Goal: Task Accomplishment & Management: Manage account settings

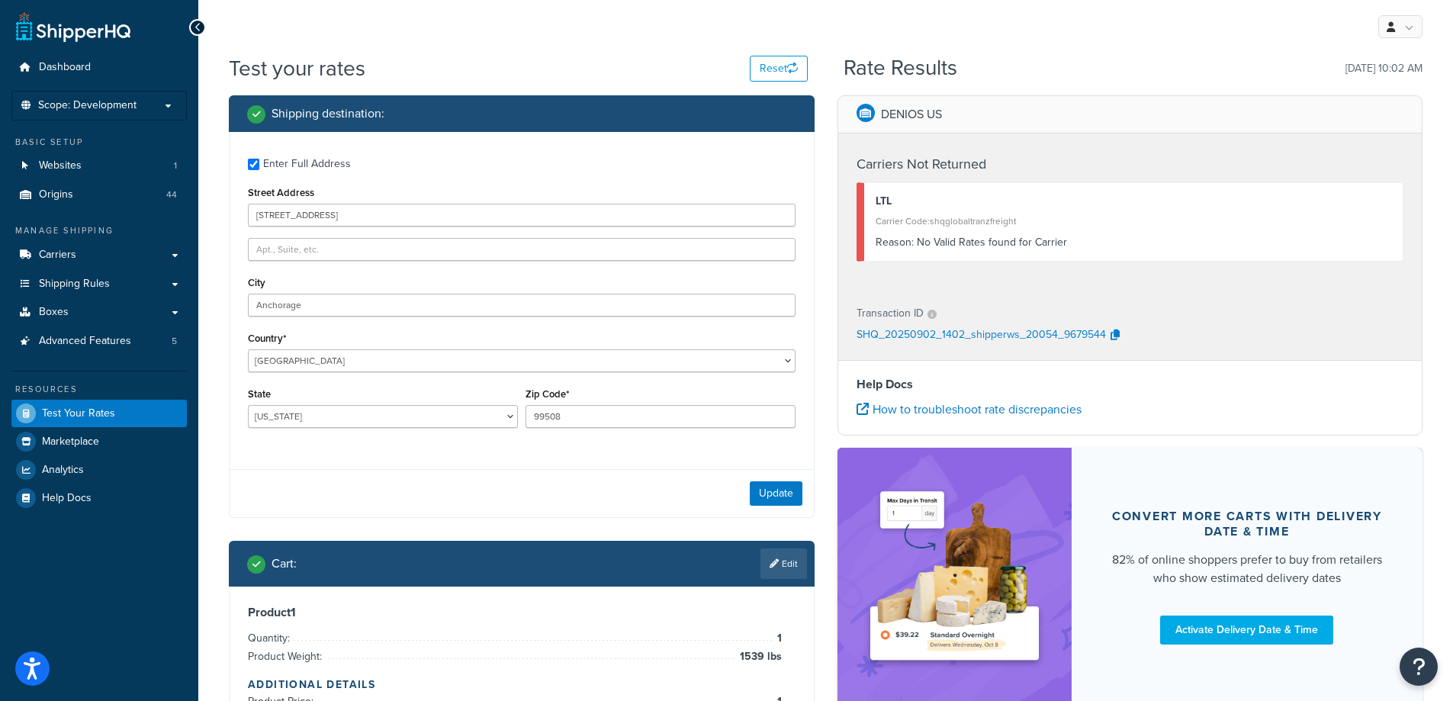
select select "AK"
drag, startPoint x: 751, startPoint y: 491, endPoint x: 761, endPoint y: 489, distance: 9.3
click at [755, 491] on button "Update" at bounding box center [776, 493] width 53 height 24
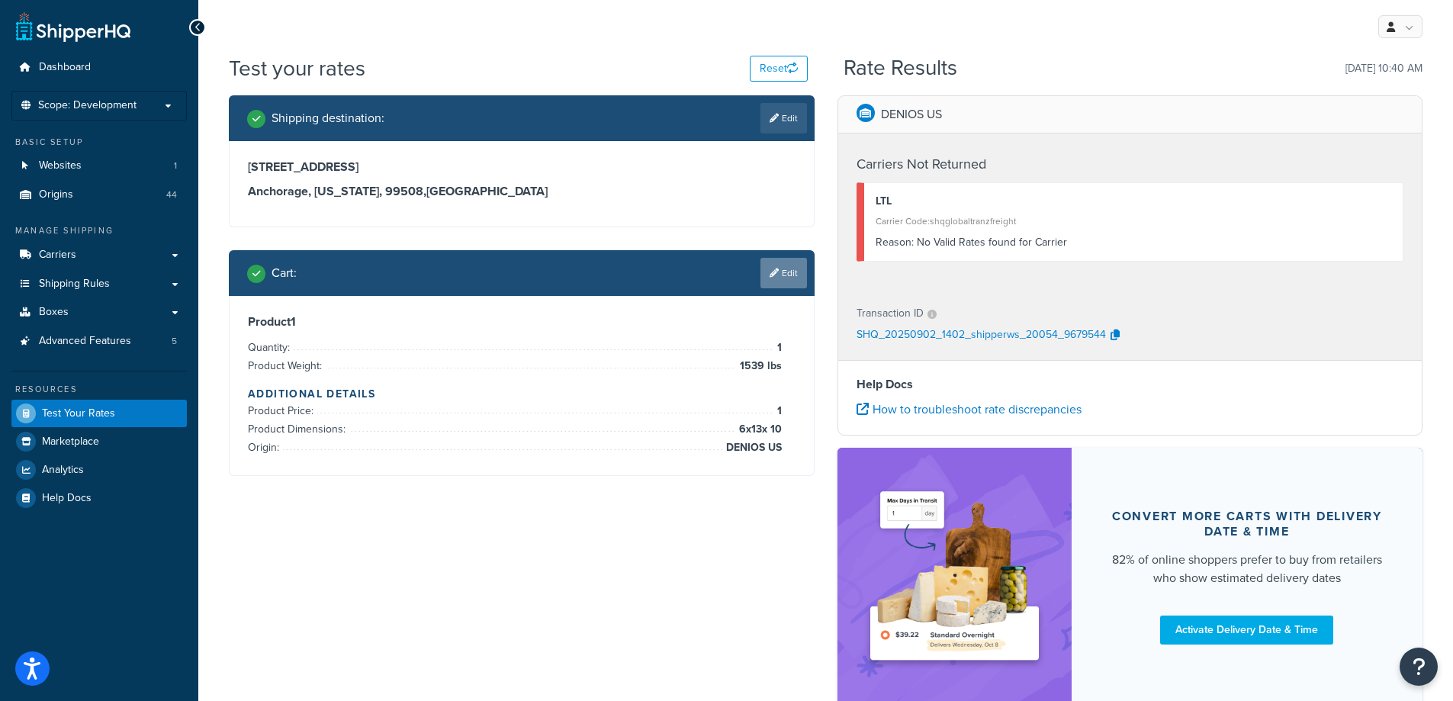
click at [776, 272] on icon at bounding box center [774, 273] width 9 height 9
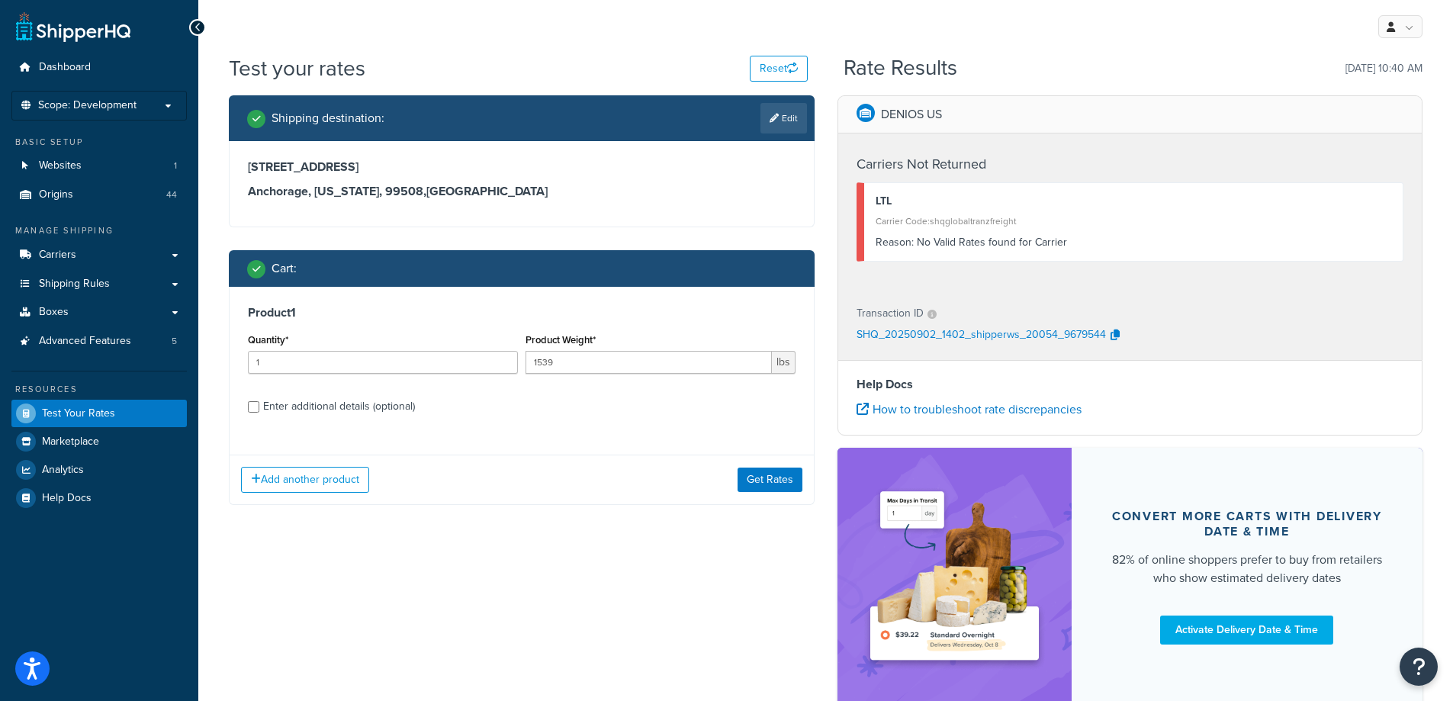
drag, startPoint x: 372, startPoint y: 395, endPoint x: 381, endPoint y: 405, distance: 13.0
click at [375, 398] on label "Enter additional details (optional)" at bounding box center [529, 405] width 533 height 24
click at [381, 410] on div "Enter additional details (optional)" at bounding box center [339, 406] width 152 height 21
click at [259, 410] on input "Enter additional details (optional)" at bounding box center [253, 406] width 11 height 11
checkbox input "true"
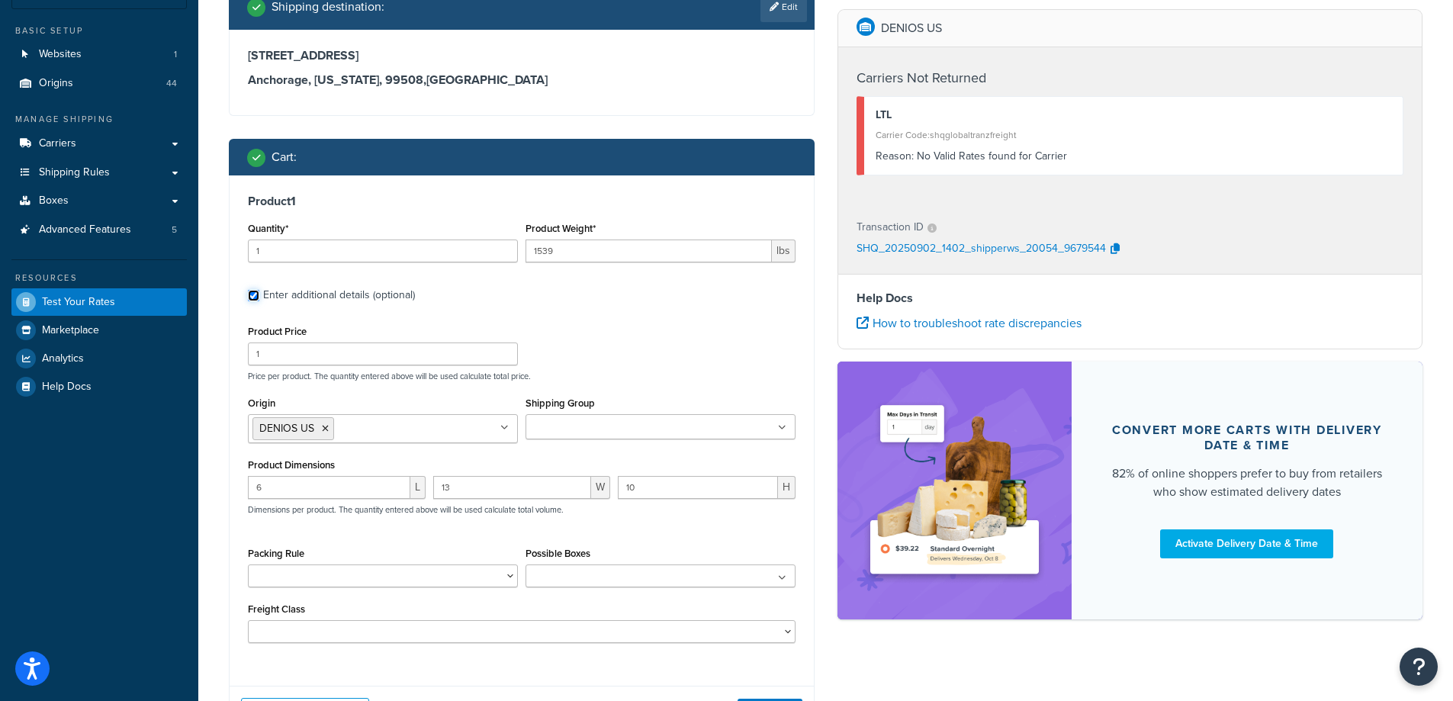
scroll to position [135, 0]
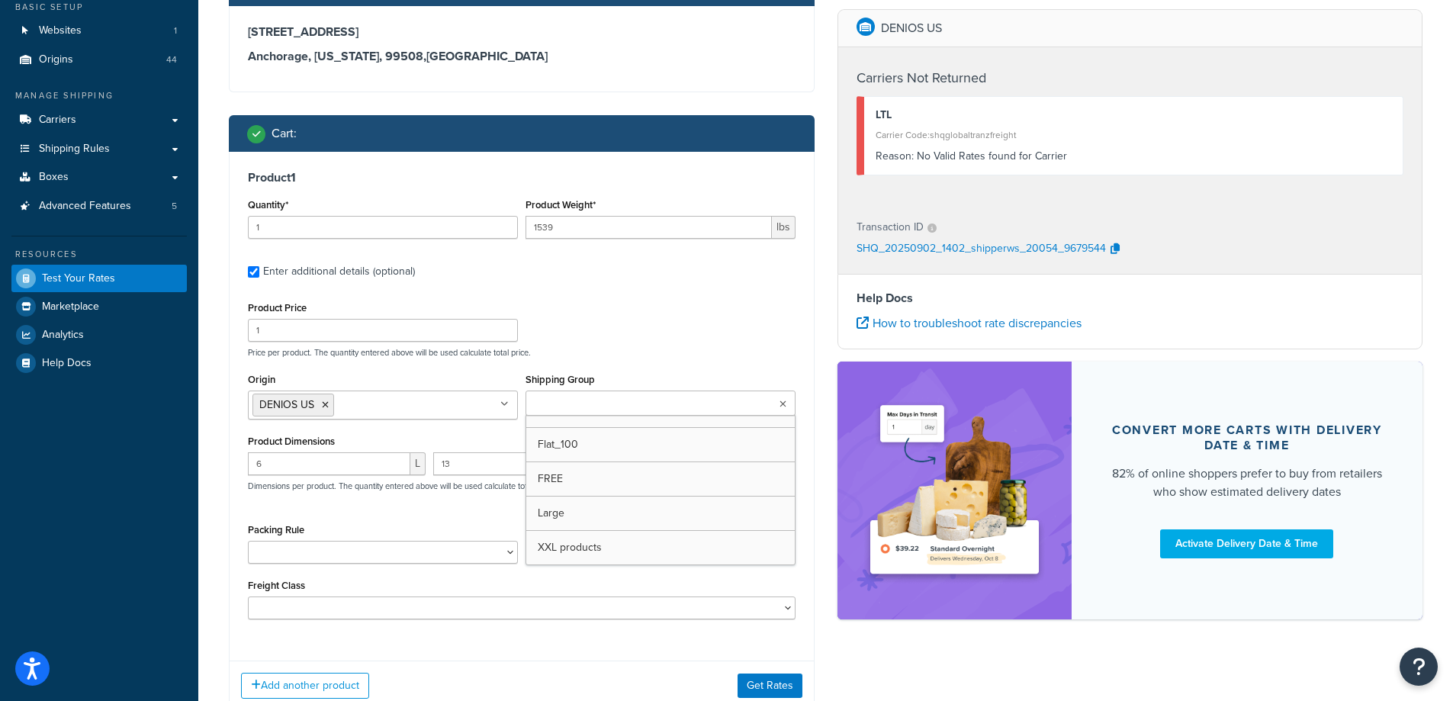
click at [619, 407] on input "Shipping Group" at bounding box center [597, 404] width 135 height 17
click at [623, 326] on div "Product Price 1 Price per product. The quantity entered above will be used calc…" at bounding box center [521, 328] width 555 height 60
click at [774, 680] on button "Get Rates" at bounding box center [770, 686] width 65 height 24
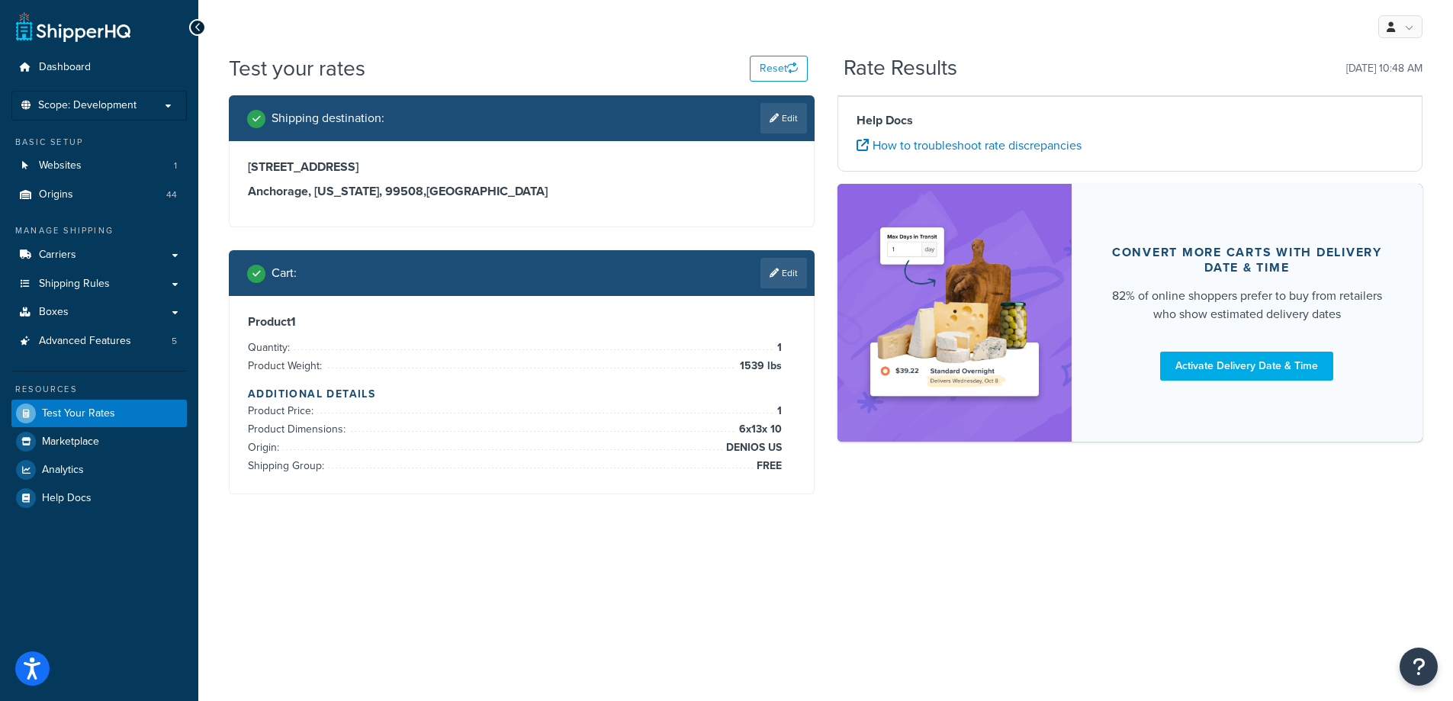
scroll to position [0, 0]
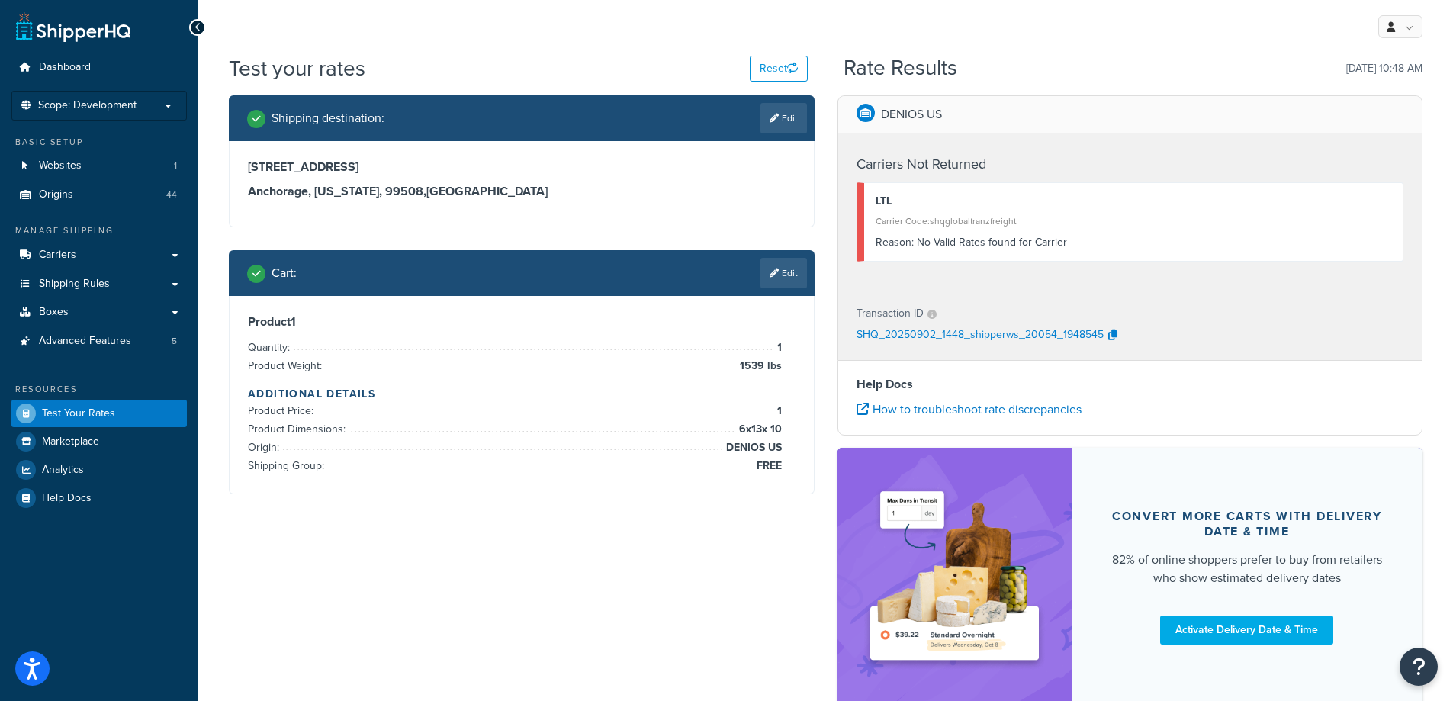
click at [633, 632] on div "Shipping destination : Edit 3124 RICHMOND AVE Anchorage, Alaska, 99508 , United…" at bounding box center [825, 408] width 1217 height 626
drag, startPoint x: 459, startPoint y: 589, endPoint x: 453, endPoint y: 523, distance: 66.7
click at [459, 590] on div "Shipping destination : Edit 3124 RICHMOND AVE Anchorage, Alaska, 99508 , United…" at bounding box center [825, 408] width 1217 height 626
click at [764, 129] on link "Edit" at bounding box center [784, 118] width 47 height 31
select select "AK"
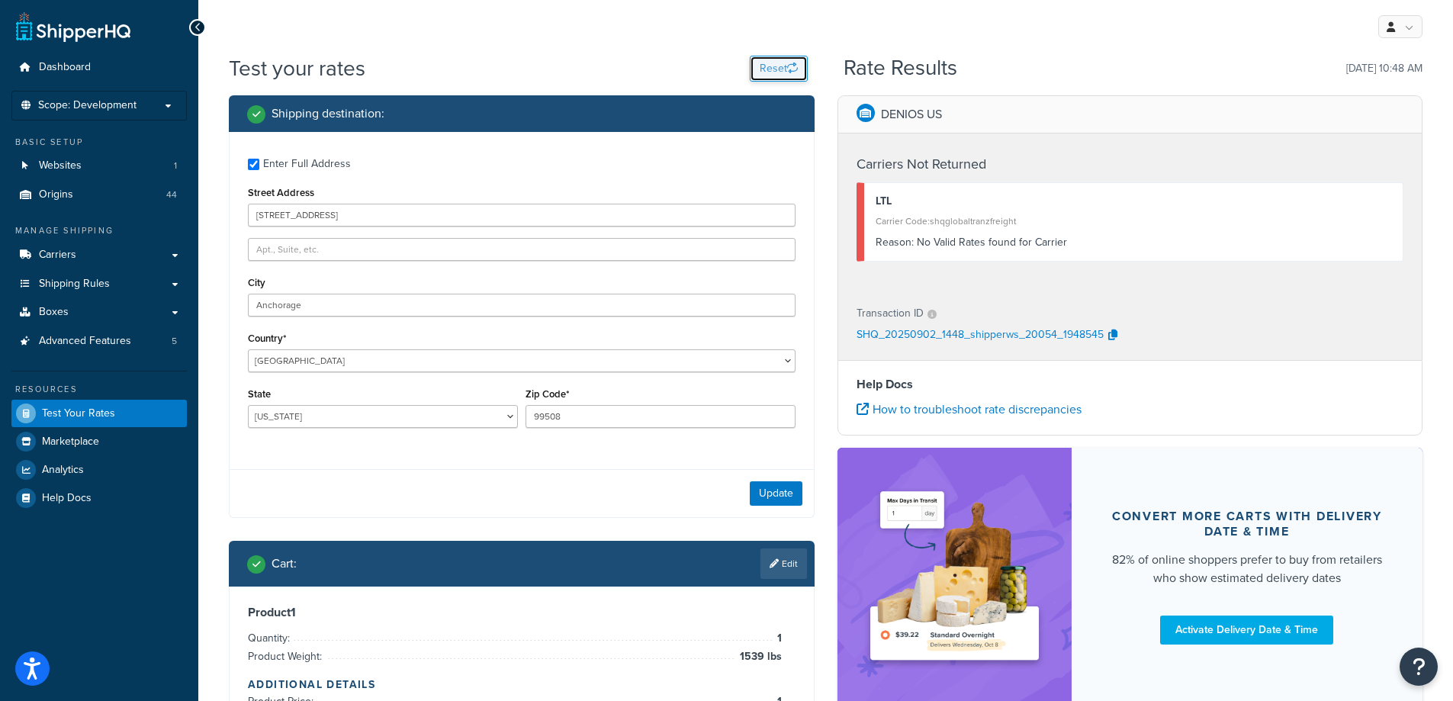
click at [803, 59] on button "Reset" at bounding box center [779, 69] width 58 height 26
checkbox input "false"
select select "AL"
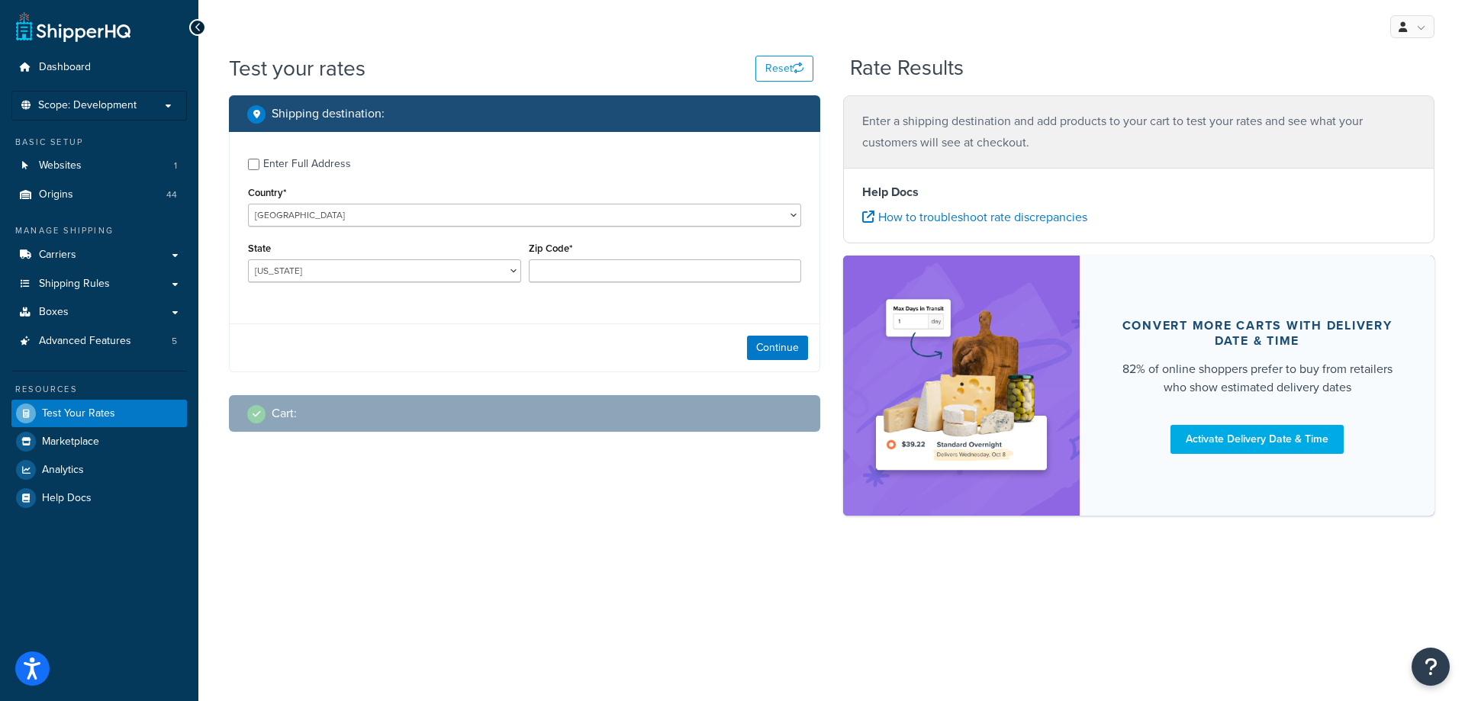
click at [342, 166] on div "Enter Full Address" at bounding box center [307, 163] width 88 height 21
click at [259, 166] on input "Enter Full Address" at bounding box center [253, 164] width 11 height 11
checkbox input "true"
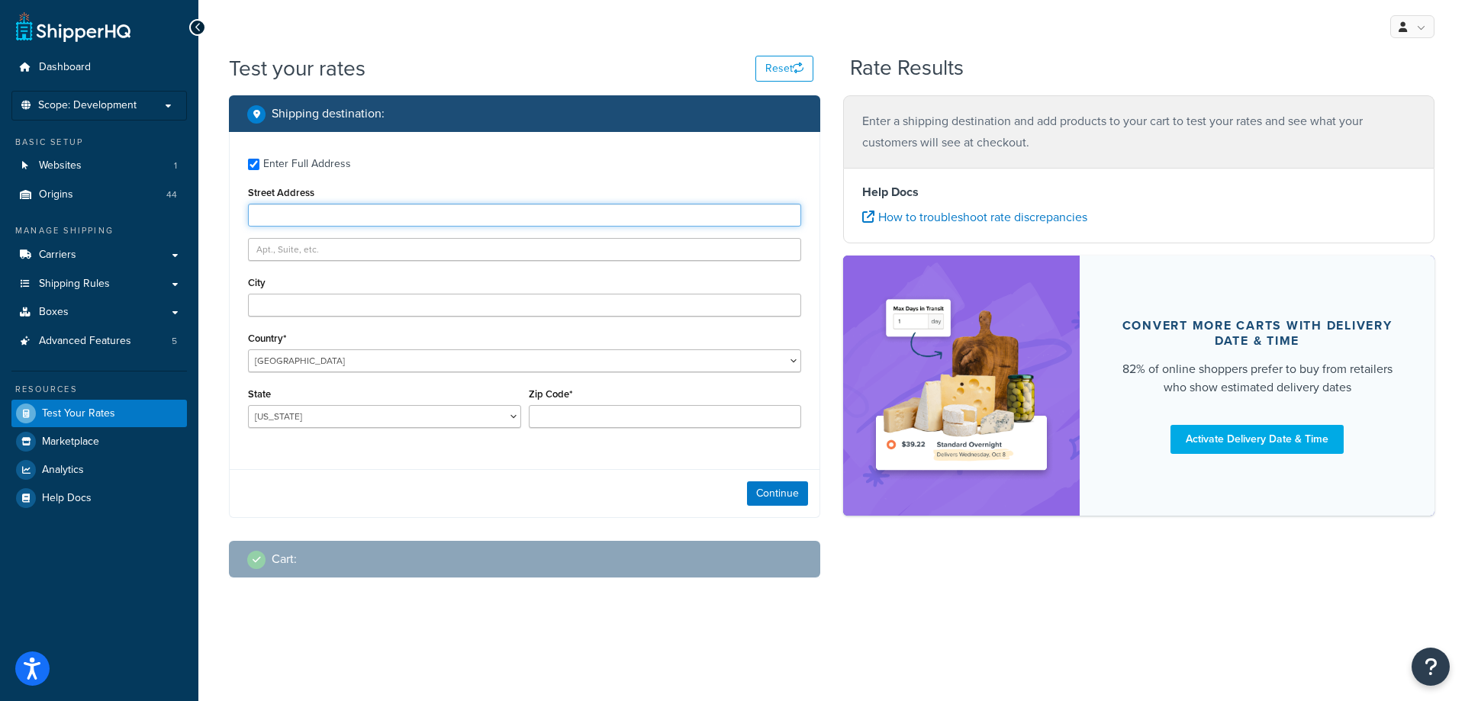
click at [320, 206] on input "Street Address" at bounding box center [524, 215] width 553 height 23
type input "5610 Carnegie Blvd"
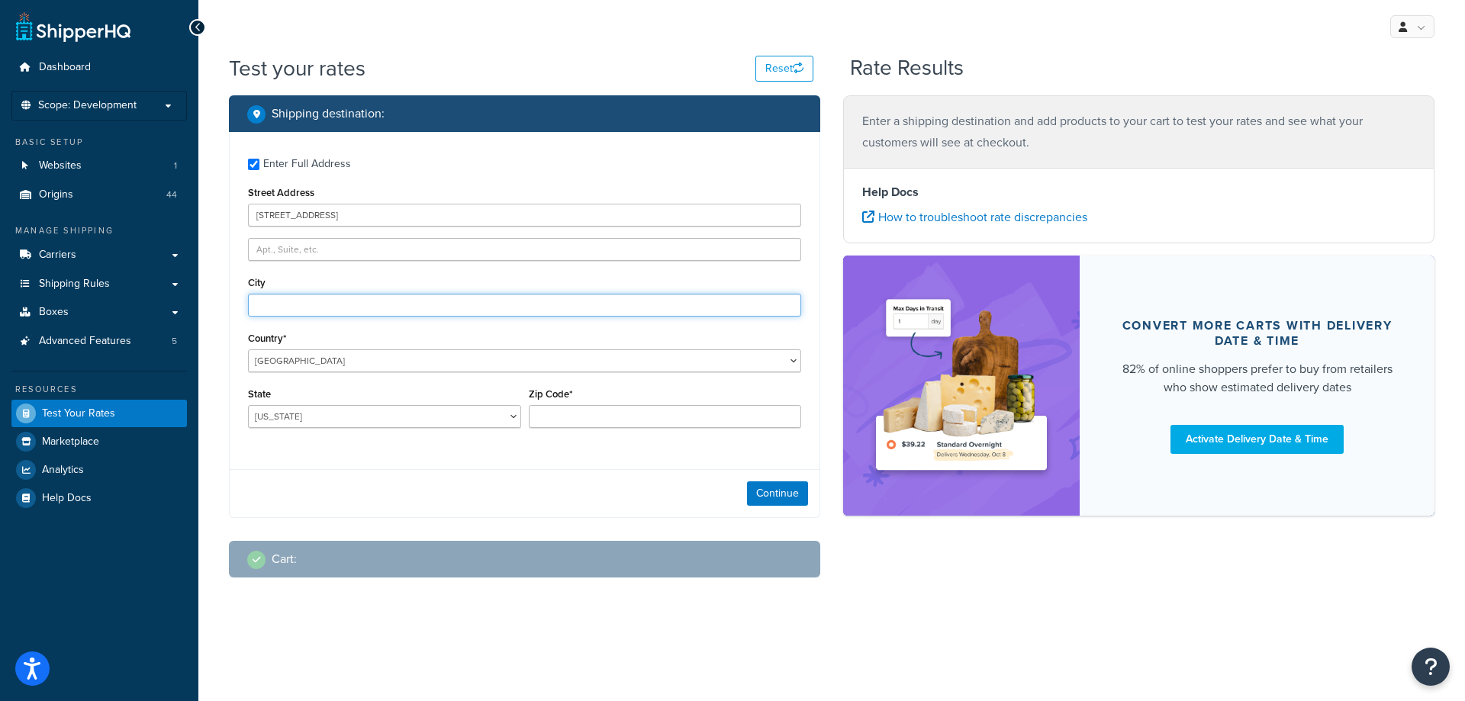
type input "Charlotte"
select select "NC"
click at [606, 414] on input "Zip Code*" at bounding box center [665, 416] width 273 height 23
type input "28209"
click at [756, 500] on button "Continue" at bounding box center [777, 493] width 61 height 24
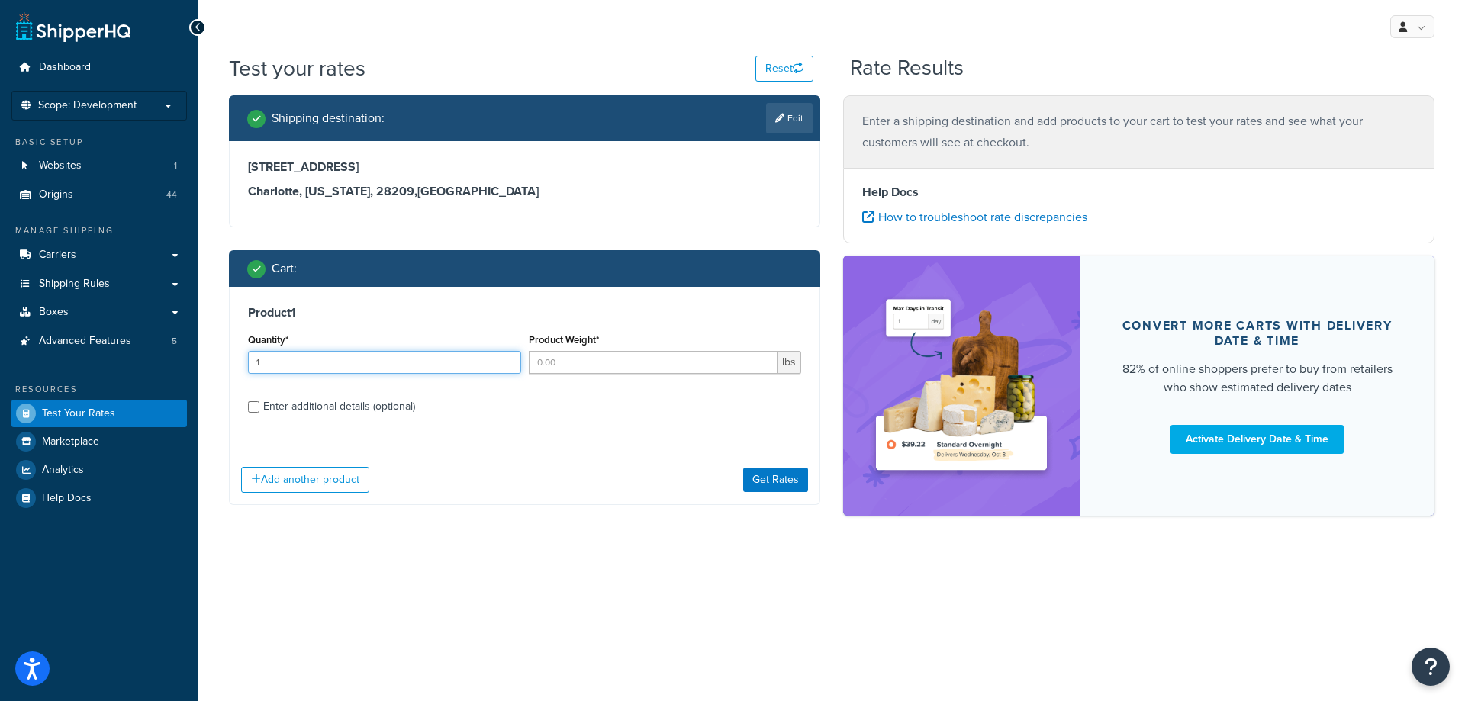
type input "1"
click at [506, 359] on input "1" at bounding box center [384, 362] width 273 height 23
click at [537, 366] on input "Product Weight*" at bounding box center [653, 362] width 249 height 23
type input "2"
type input "1540"
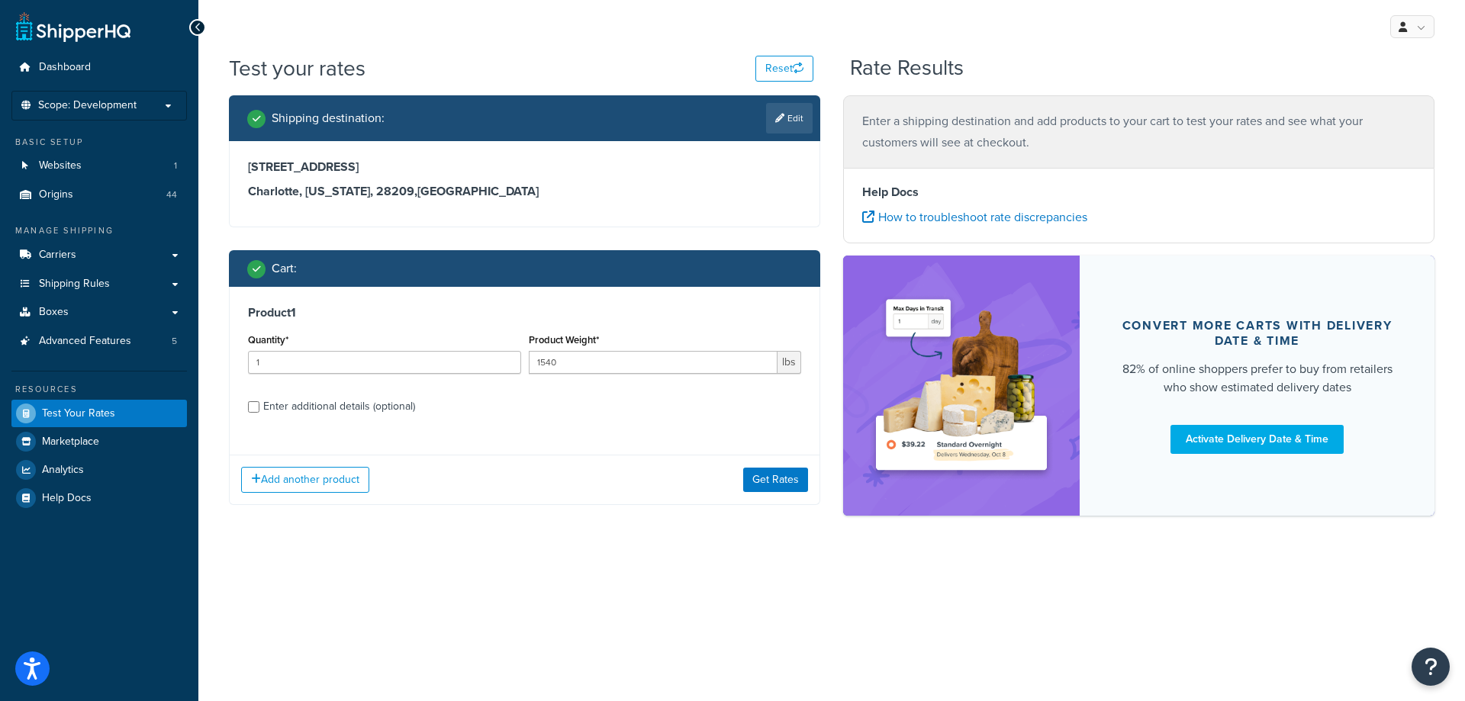
click at [374, 407] on div "Enter additional details (optional)" at bounding box center [339, 406] width 152 height 21
click at [259, 407] on input "Enter additional details (optional)" at bounding box center [253, 406] width 11 height 11
checkbox input "true"
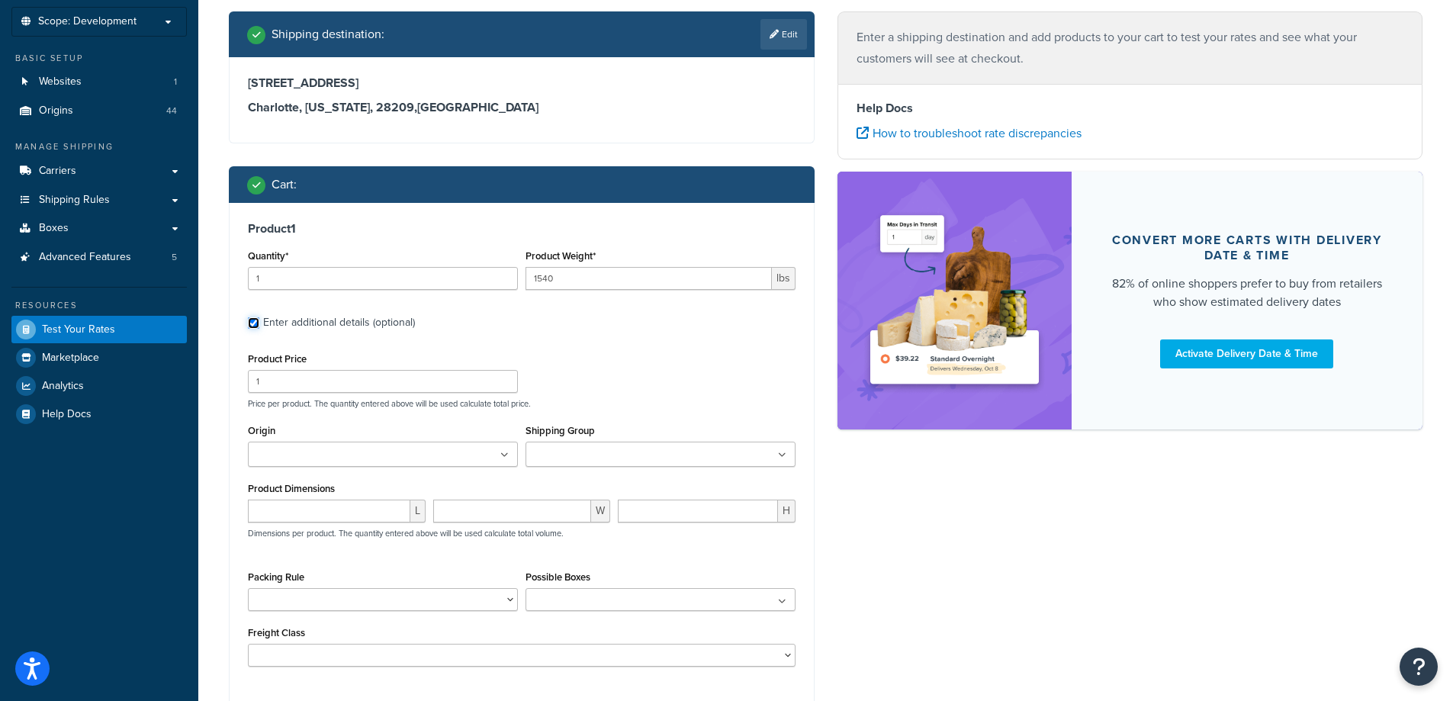
scroll to position [86, 0]
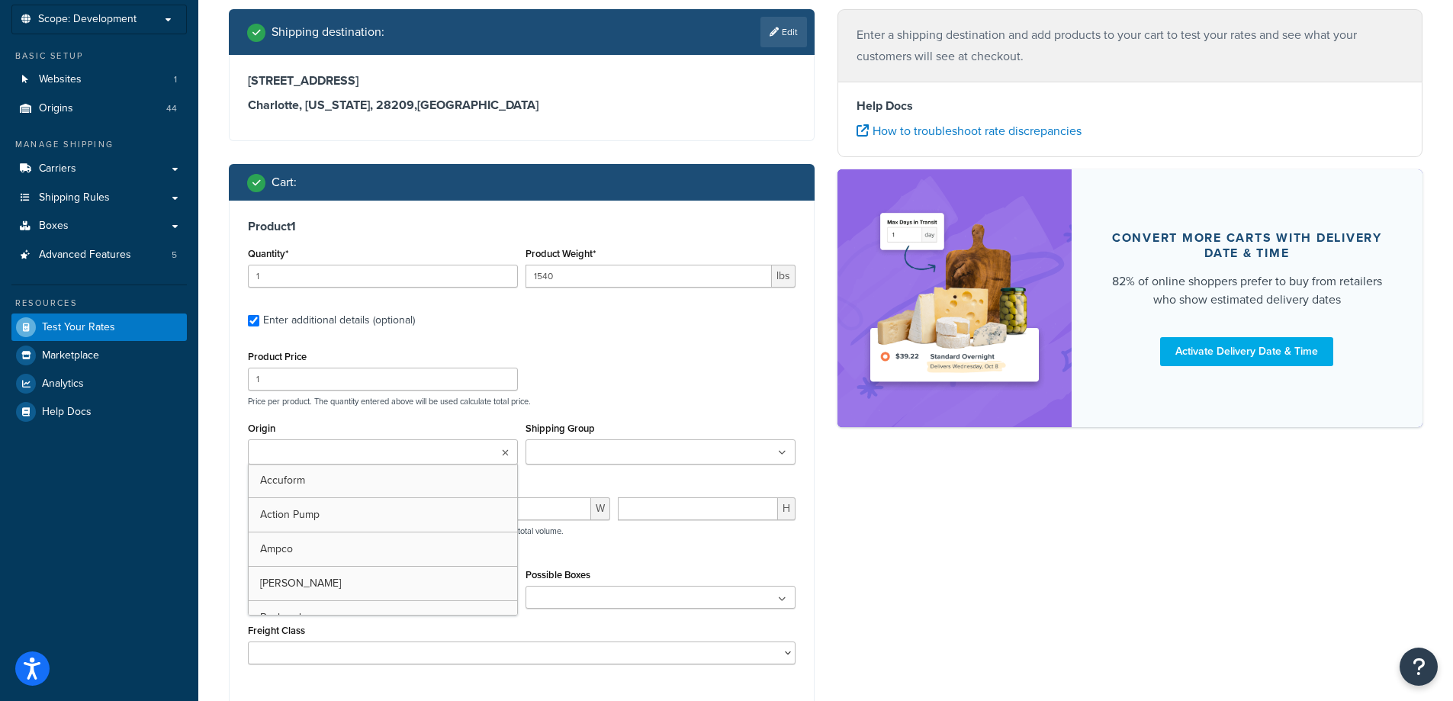
click at [372, 456] on input "Origin" at bounding box center [320, 453] width 135 height 17
type input "denios u"
click at [689, 372] on div "Product Price 1 Price per product. The quantity entered above will be used calc…" at bounding box center [521, 376] width 555 height 60
click at [360, 515] on input "number" at bounding box center [329, 512] width 163 height 23
type input "11"
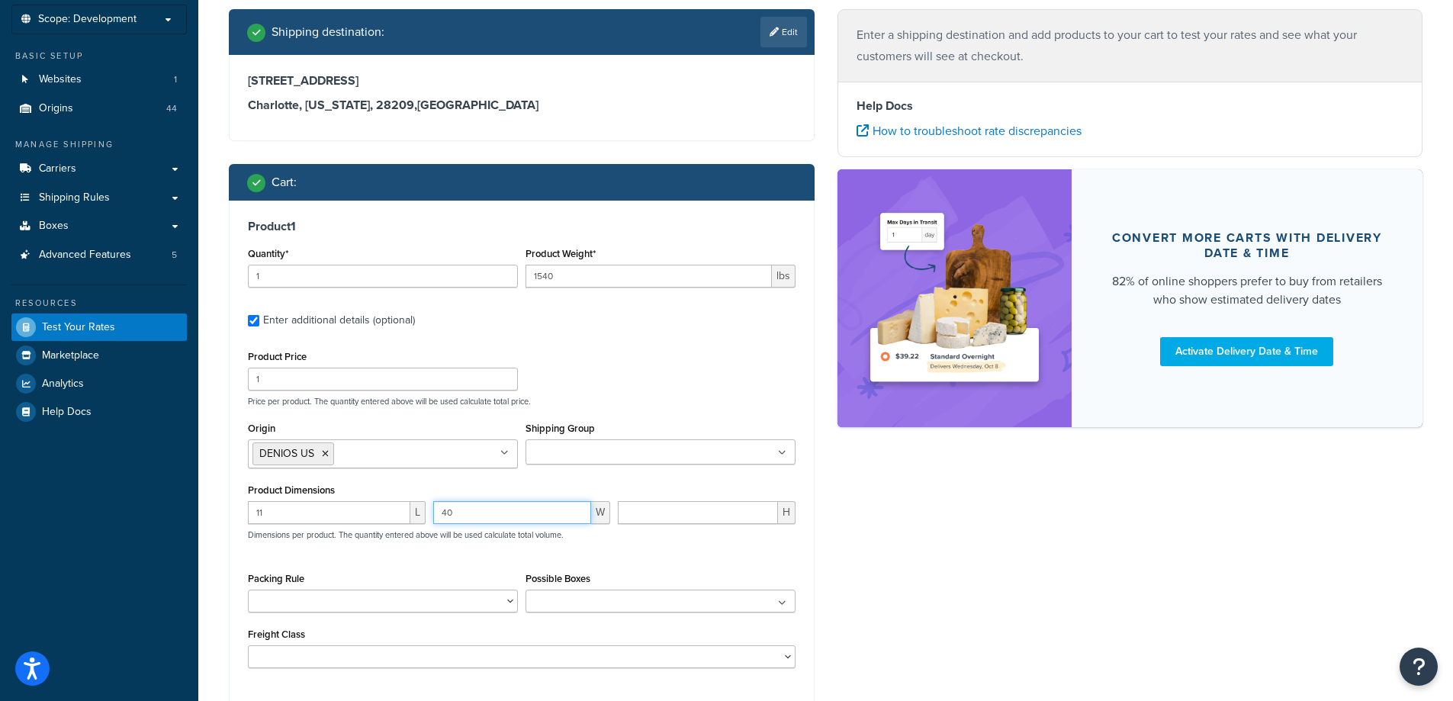
type input "40"
type input "5"
click at [349, 520] on input "11" at bounding box center [329, 512] width 163 height 23
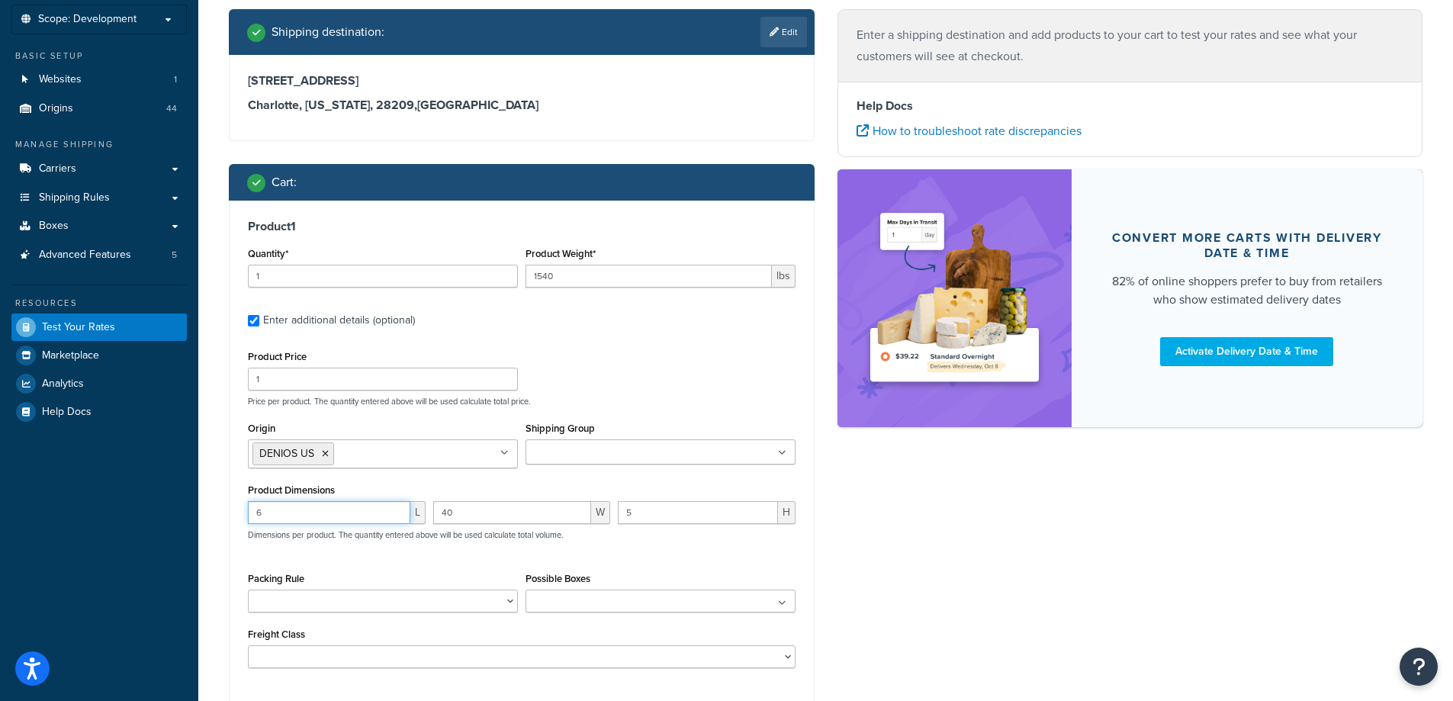
type input "6"
type input "13"
type input "10"
drag, startPoint x: 640, startPoint y: 307, endPoint x: 641, endPoint y: 362, distance: 54.9
click at [643, 307] on label "Enter additional details (optional)" at bounding box center [529, 319] width 533 height 24
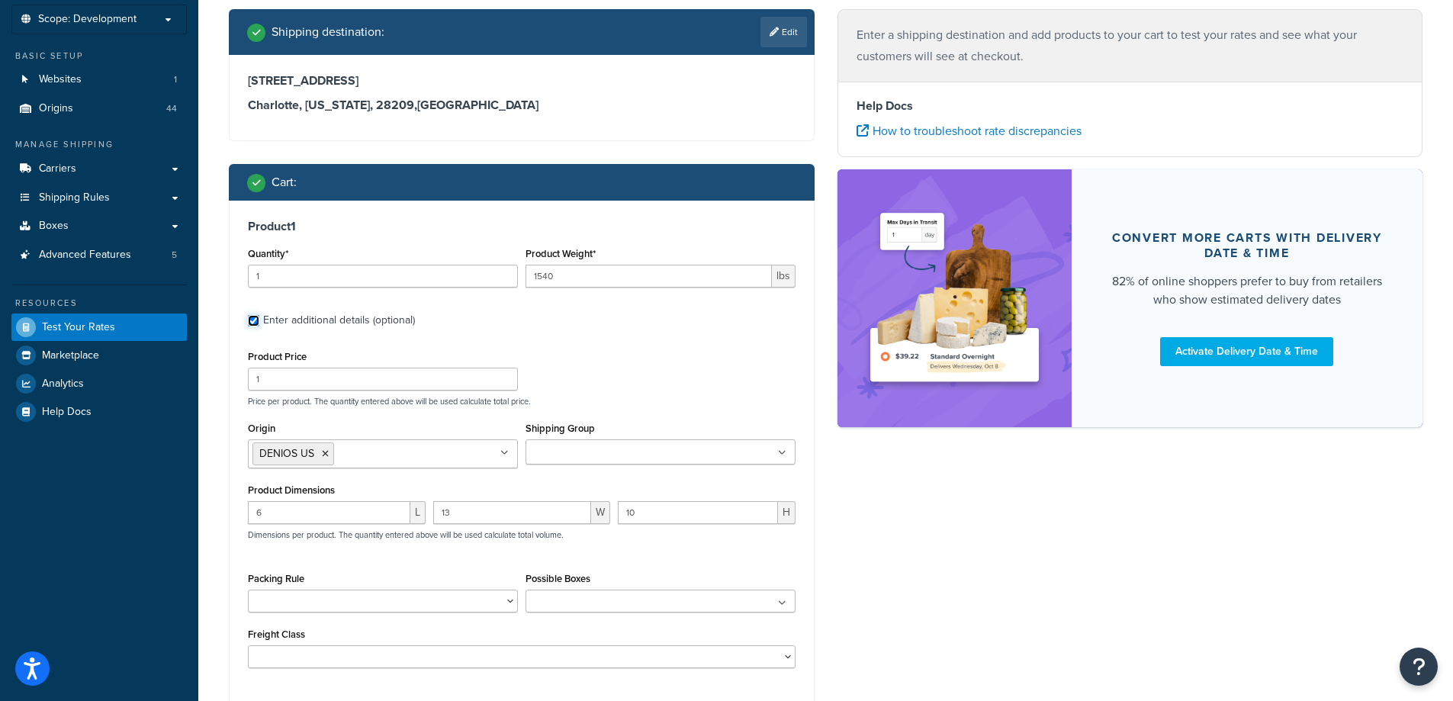
click at [259, 315] on input "Enter additional details (optional)" at bounding box center [253, 320] width 11 height 11
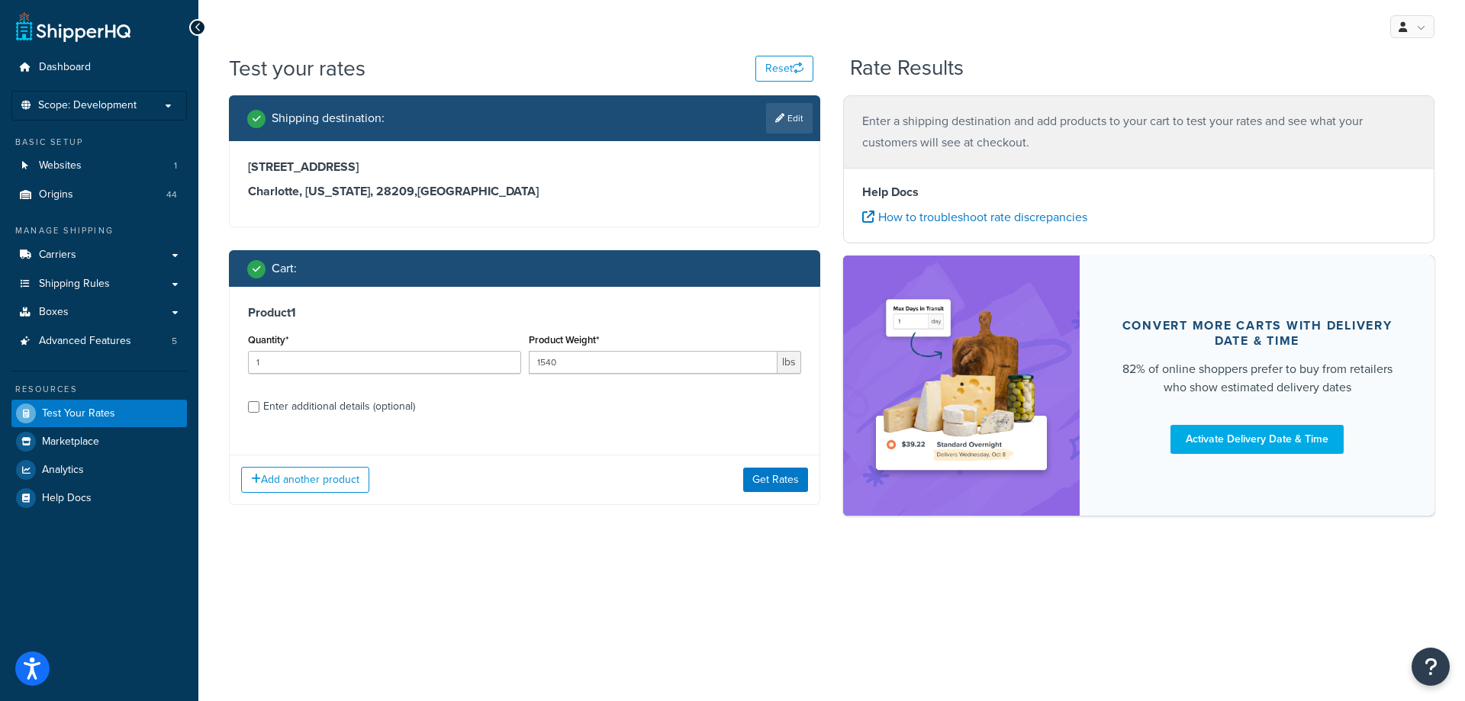
drag, startPoint x: 382, startPoint y: 413, endPoint x: 403, endPoint y: 410, distance: 20.8
click at [382, 412] on div "Enter additional details (optional)" at bounding box center [339, 406] width 152 height 21
click at [259, 412] on input "Enter additional details (optional)" at bounding box center [253, 406] width 11 height 11
checkbox input "true"
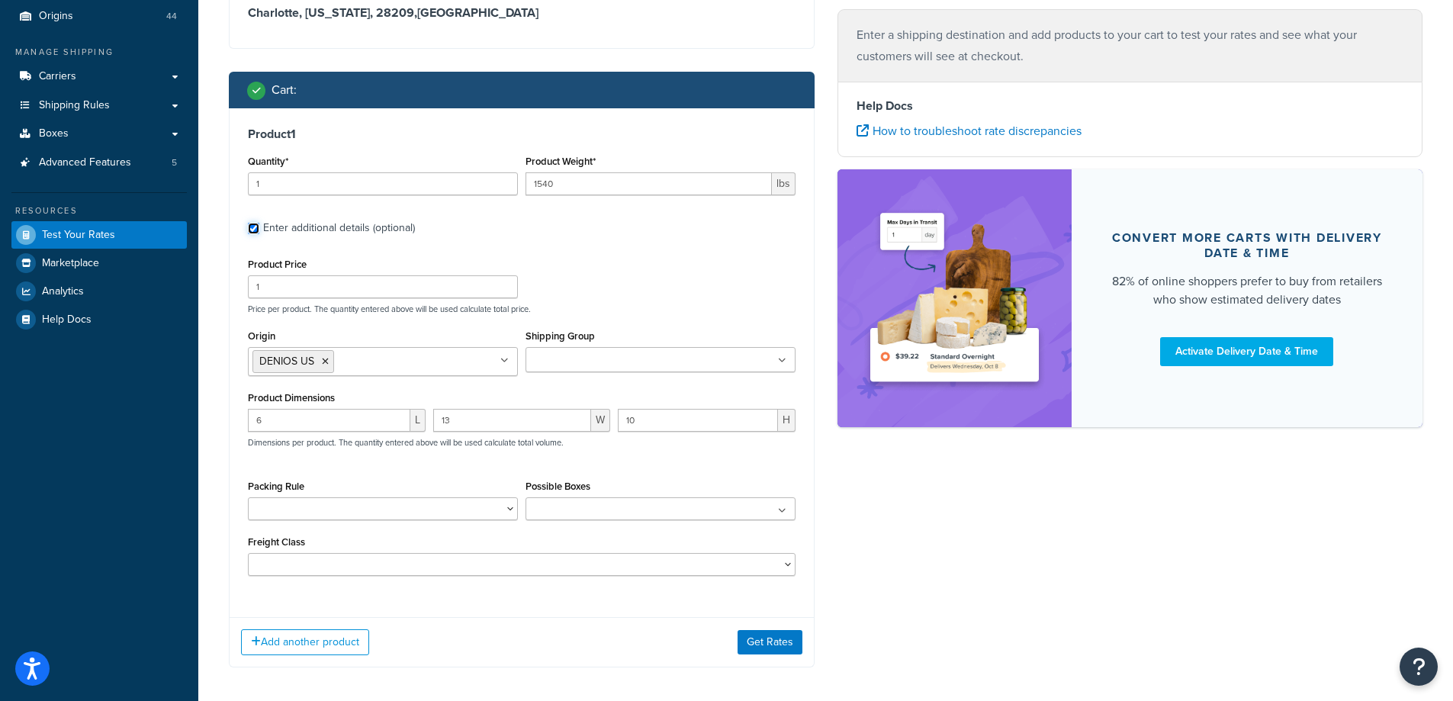
scroll to position [246, 0]
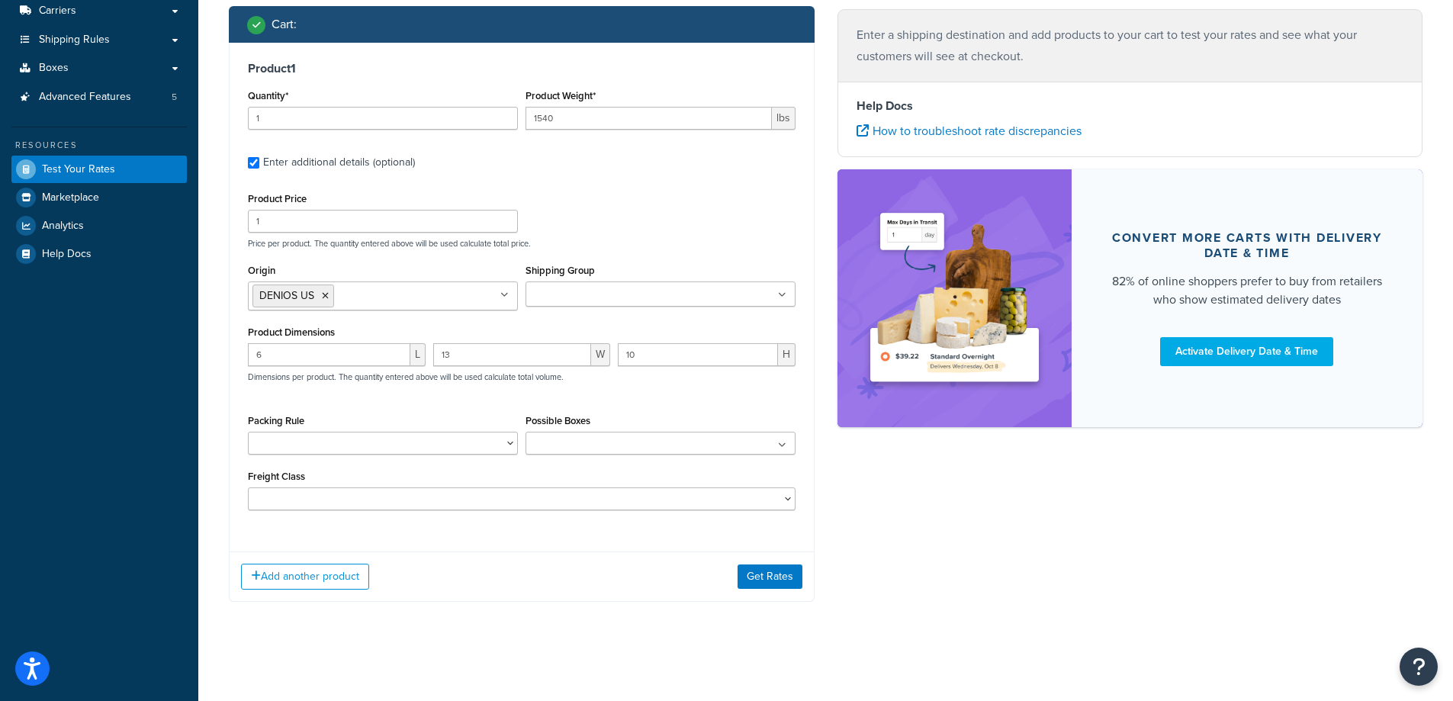
click at [633, 393] on div "6 L 13 W 10 H Dimensions per product. The quantity entered above will be used c…" at bounding box center [521, 371] width 555 height 56
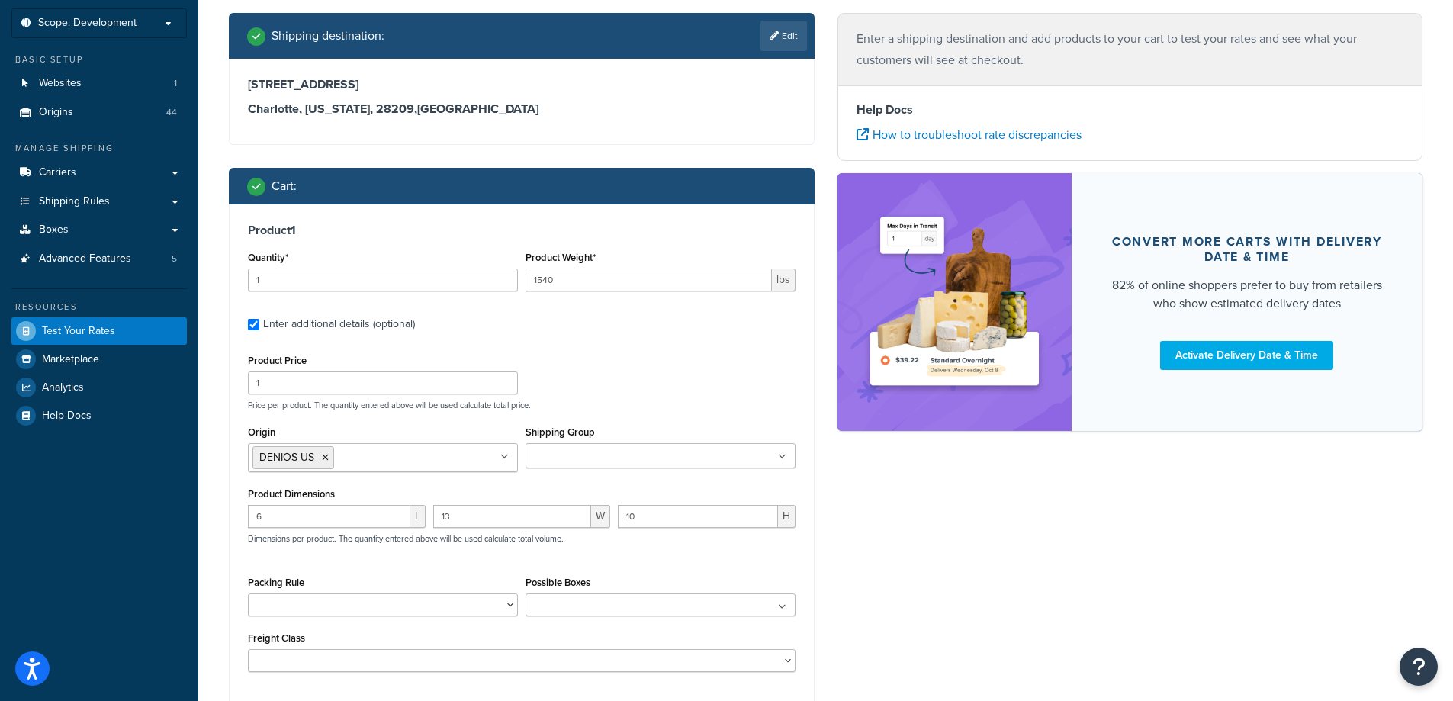
scroll to position [0, 0]
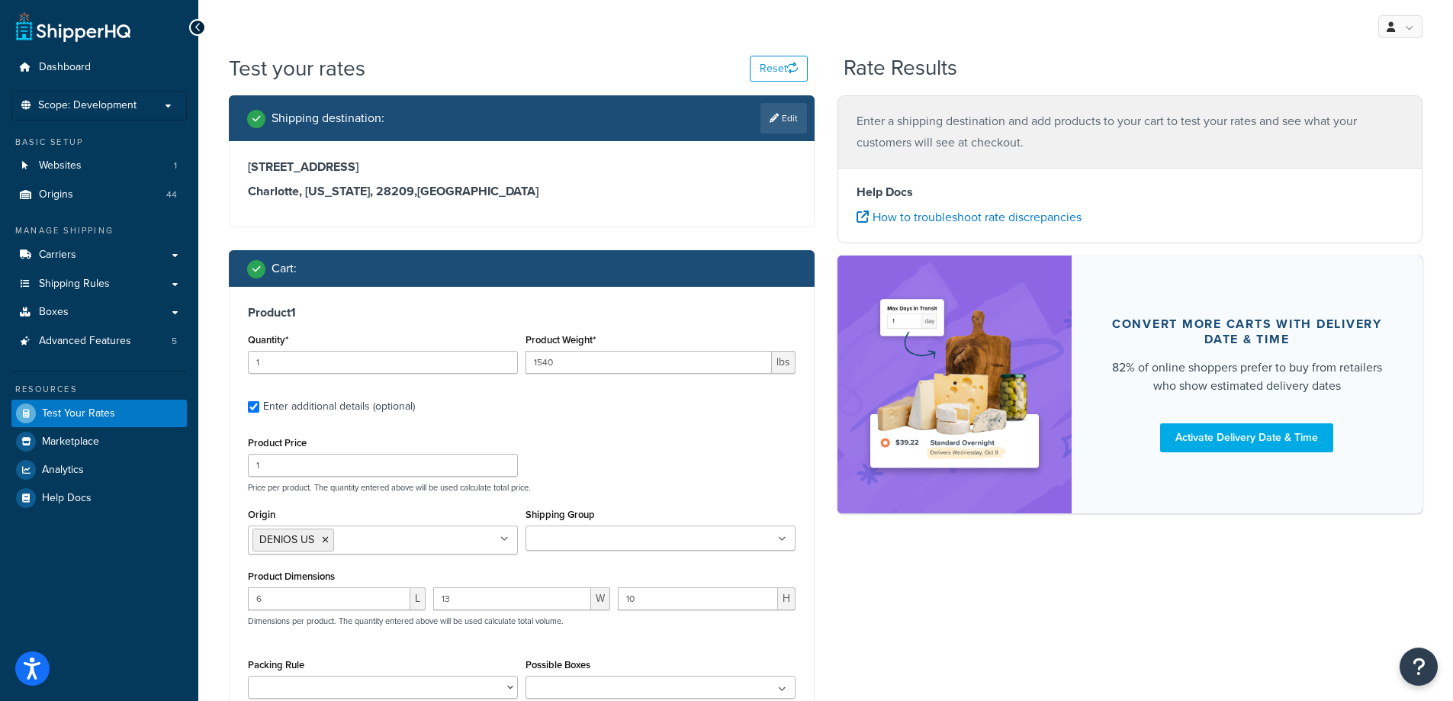
click at [646, 484] on p "Price per product. The quantity entered above will be used calculate total pric…" at bounding box center [521, 487] width 555 height 11
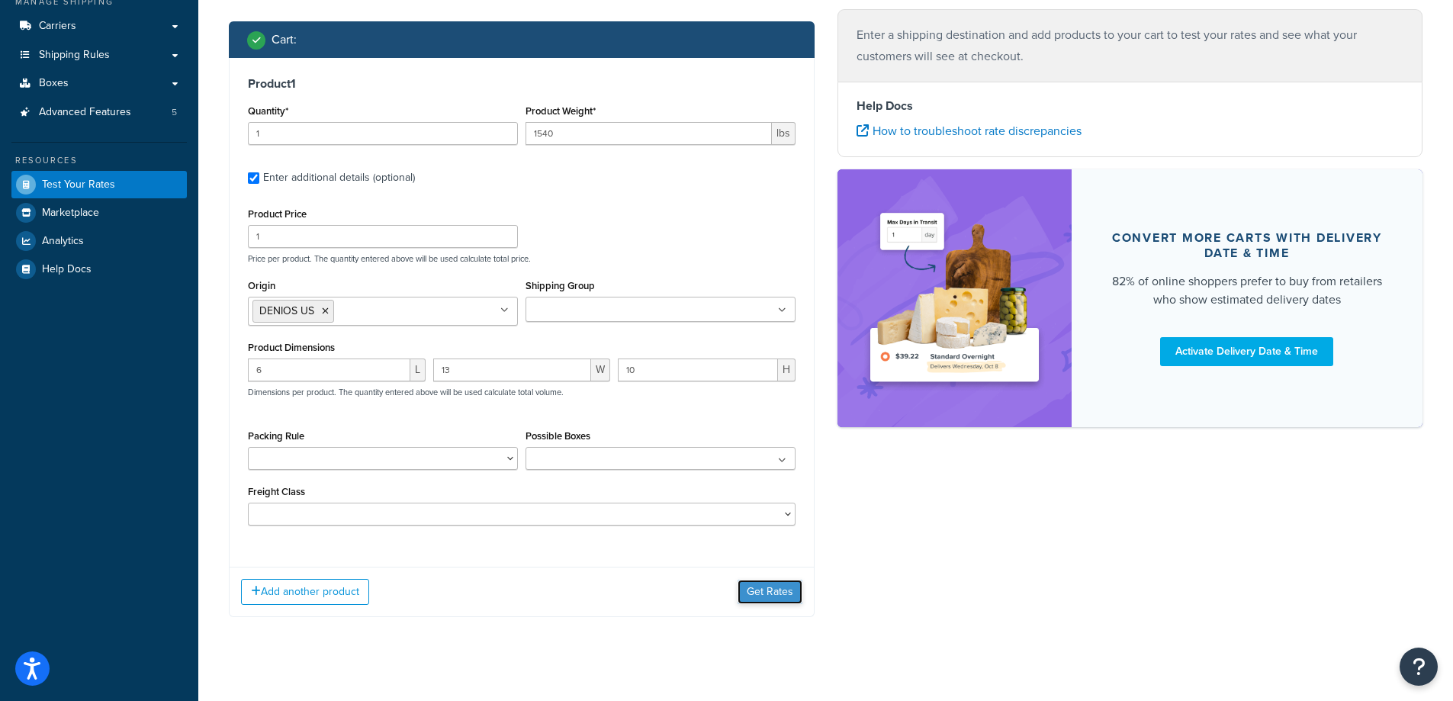
click at [764, 584] on button "Get Rates" at bounding box center [770, 592] width 65 height 24
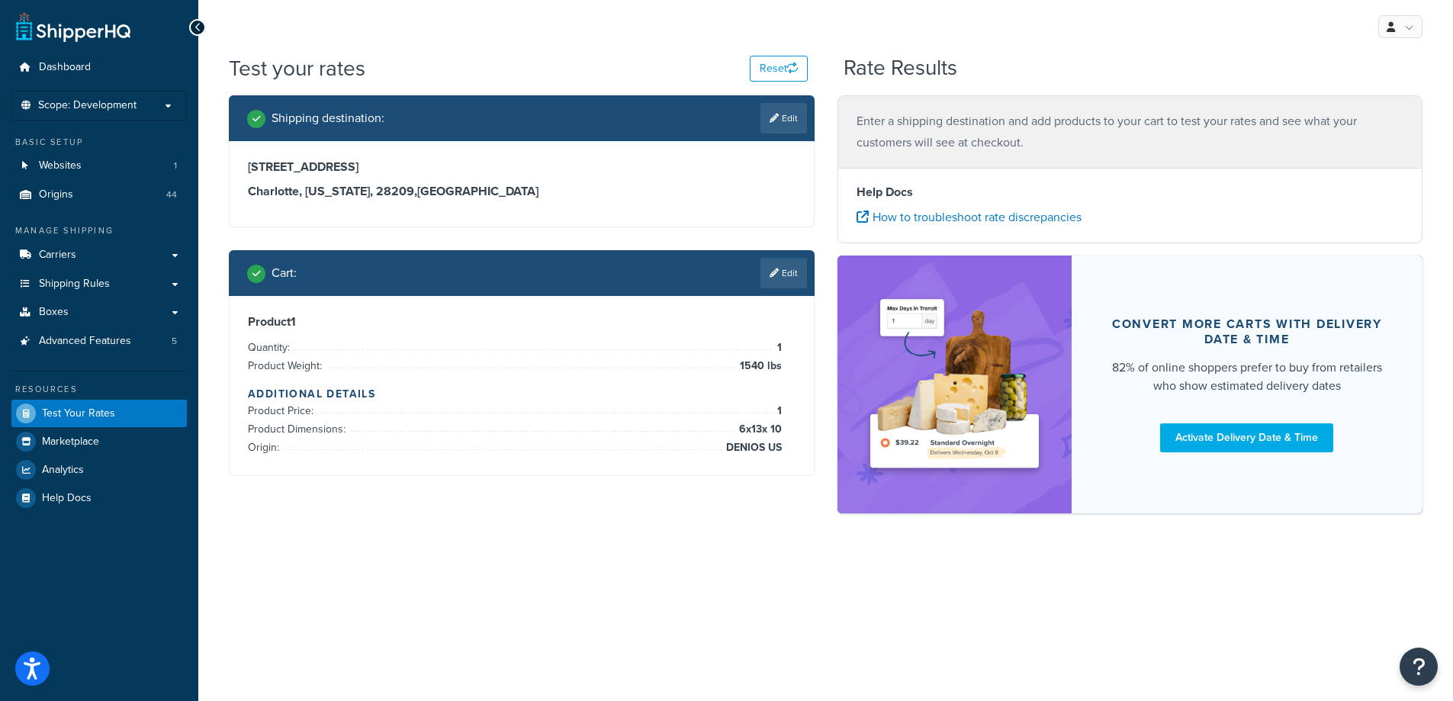
scroll to position [0, 0]
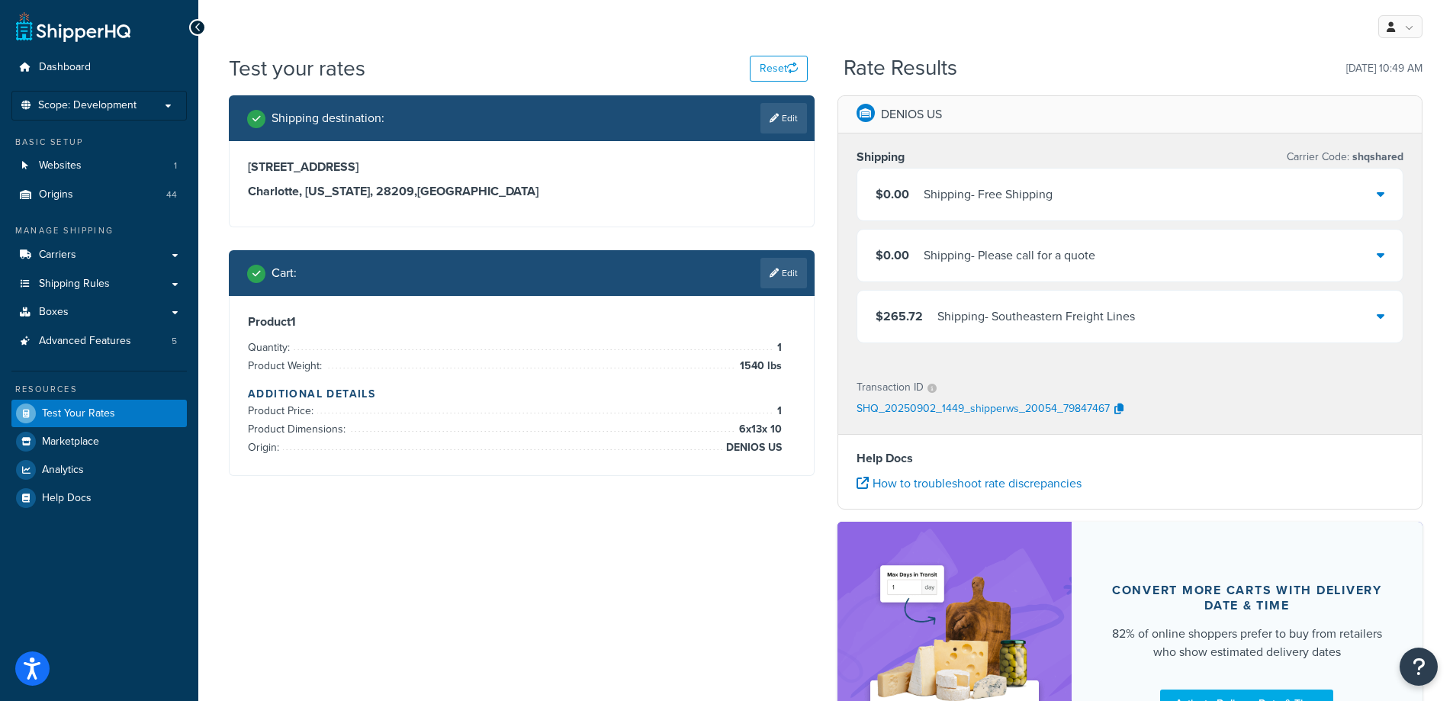
click at [480, 562] on div "Shipping destination : Edit 5610 Carnegie Blvd Charlotte, North Carolina, 28209…" at bounding box center [825, 445] width 1217 height 700
click at [772, 272] on icon at bounding box center [774, 273] width 9 height 9
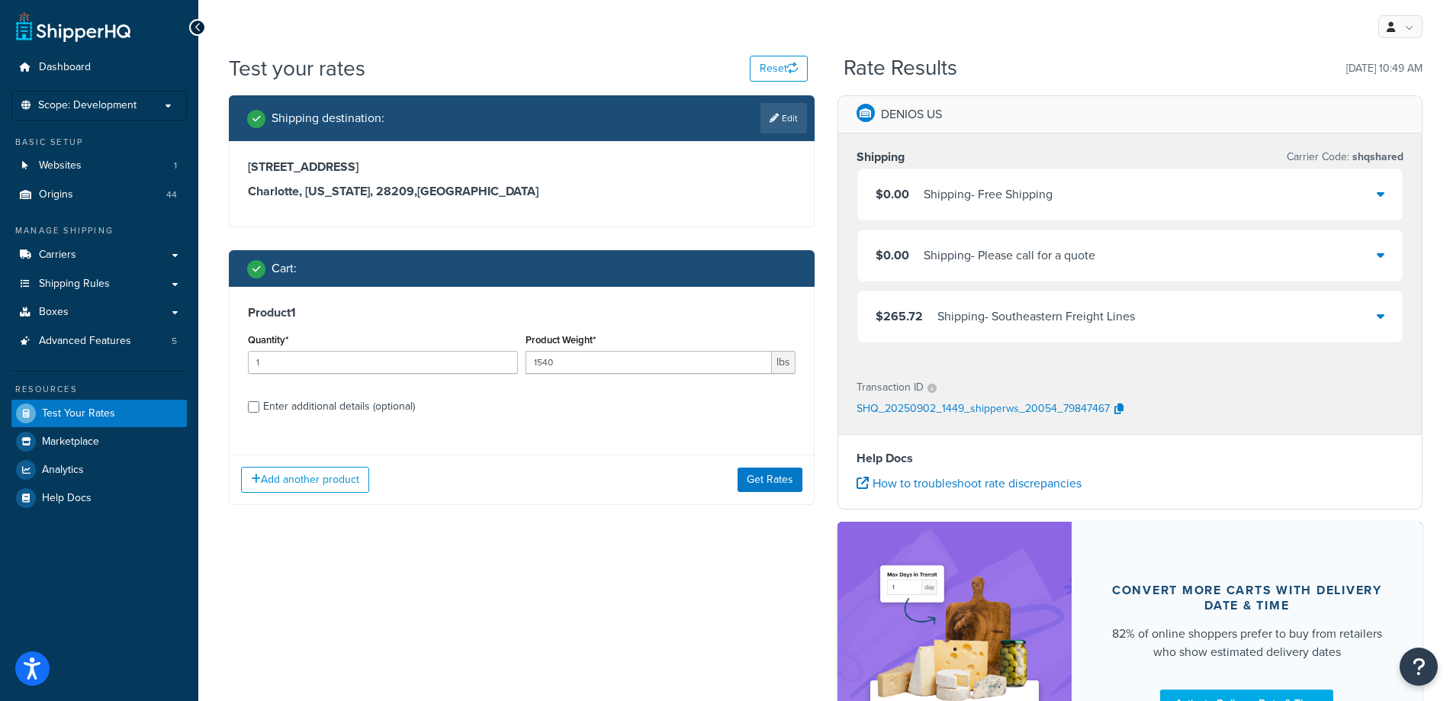
click at [388, 407] on div "Enter additional details (optional)" at bounding box center [339, 406] width 152 height 21
click at [259, 407] on input "Enter additional details (optional)" at bounding box center [253, 406] width 11 height 11
checkbox input "true"
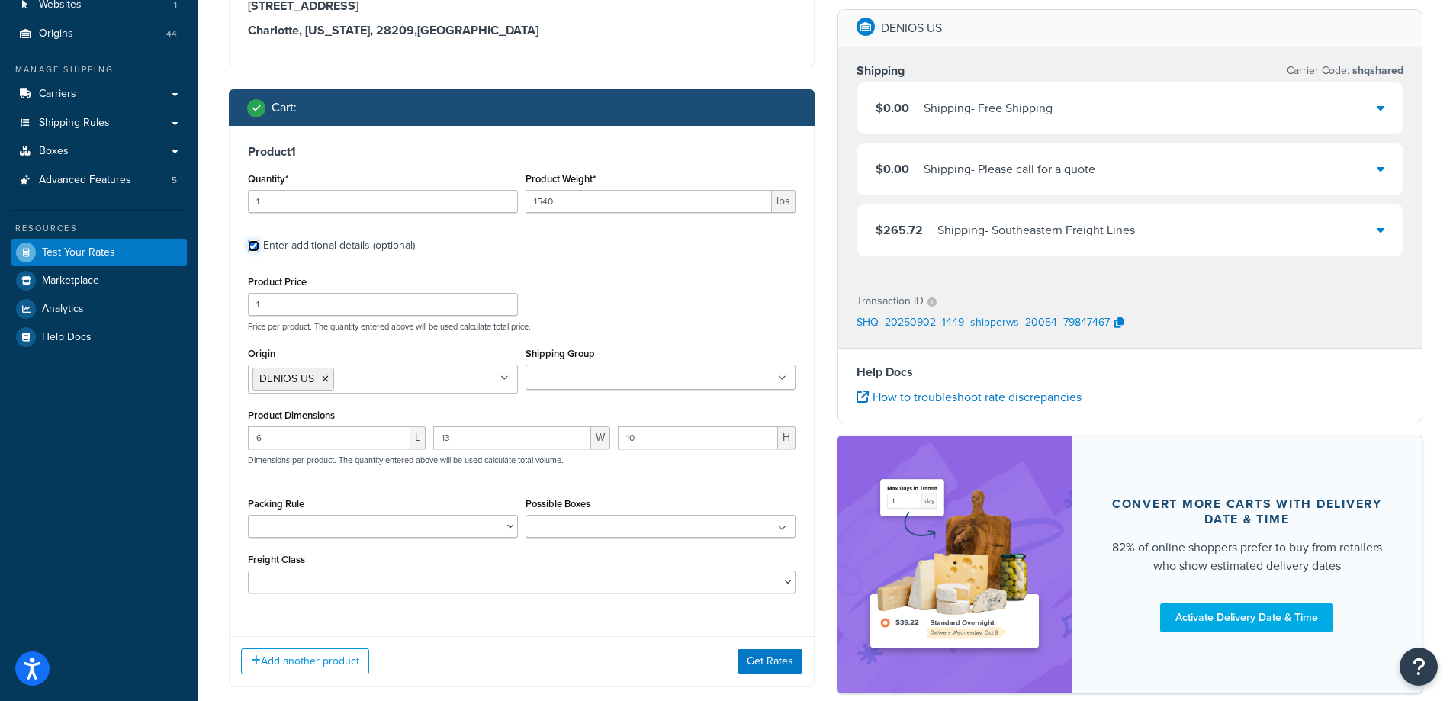
scroll to position [170, 0]
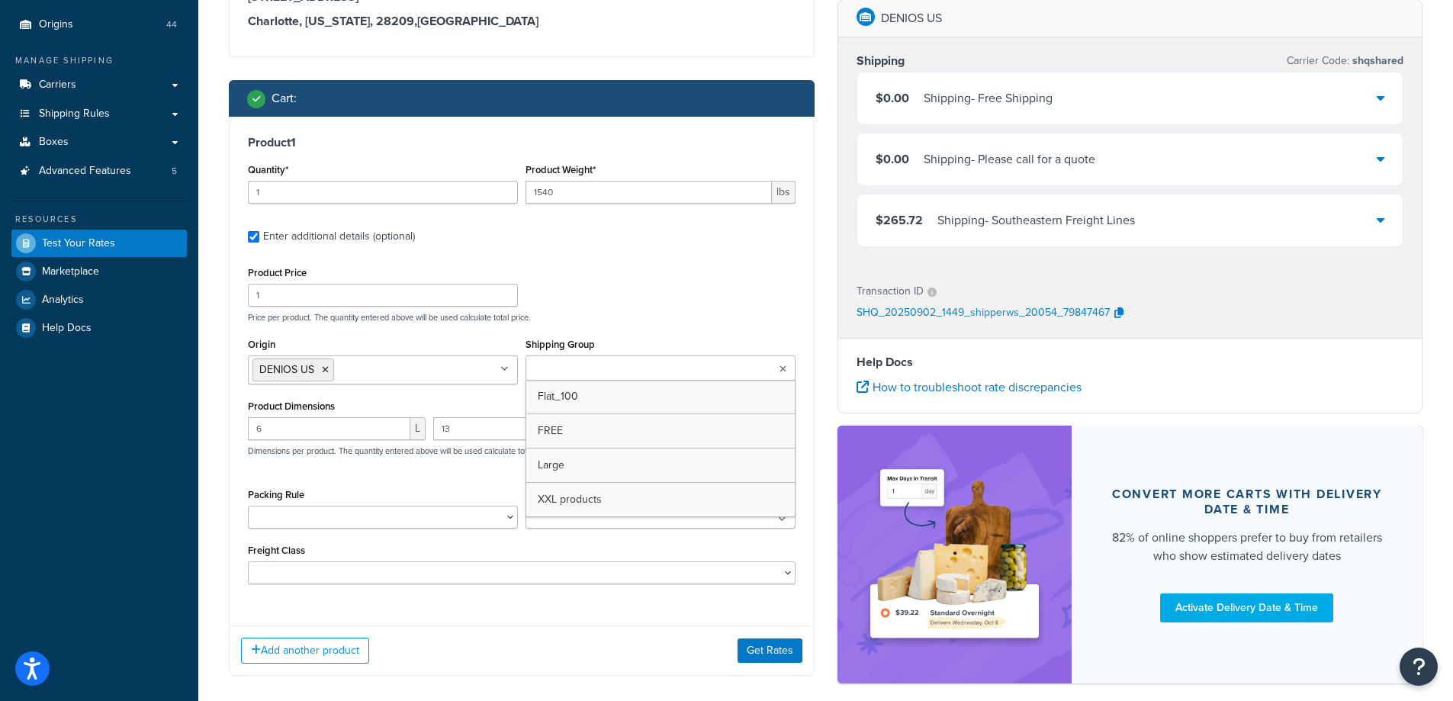
click at [551, 360] on ul at bounding box center [661, 368] width 270 height 25
click at [629, 271] on div "Product Price 1 Price per product. The quantity entered above will be used calc…" at bounding box center [521, 292] width 555 height 60
click at [765, 657] on button "Get Rates" at bounding box center [770, 651] width 65 height 24
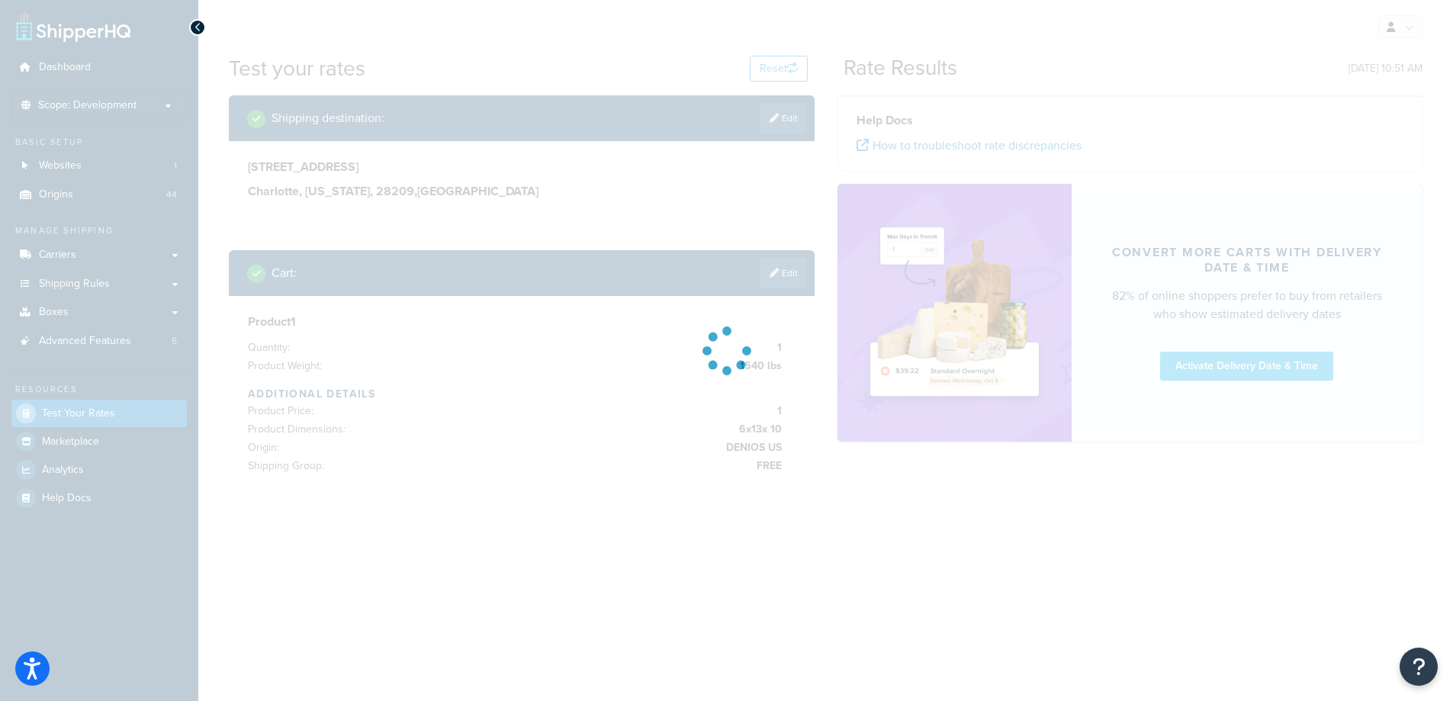
scroll to position [0, 0]
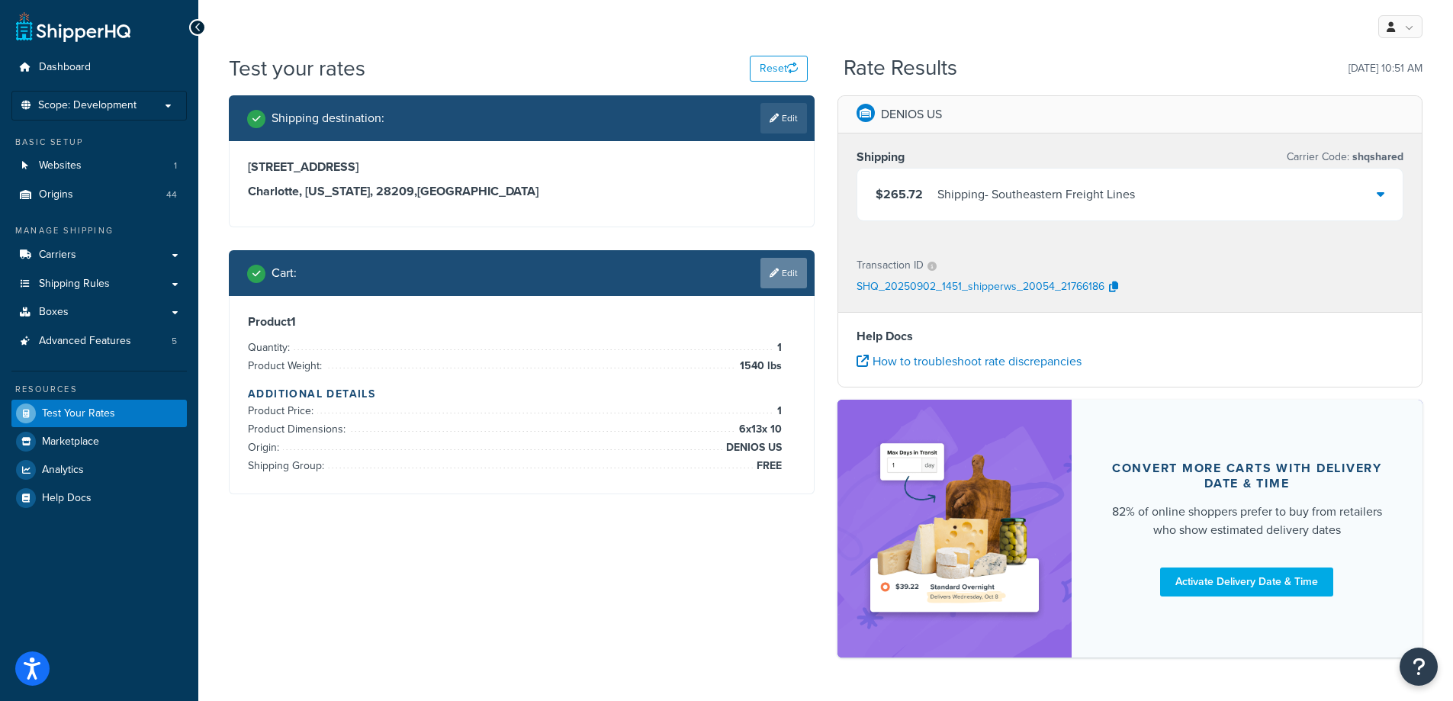
click at [782, 264] on link "Edit" at bounding box center [784, 273] width 47 height 31
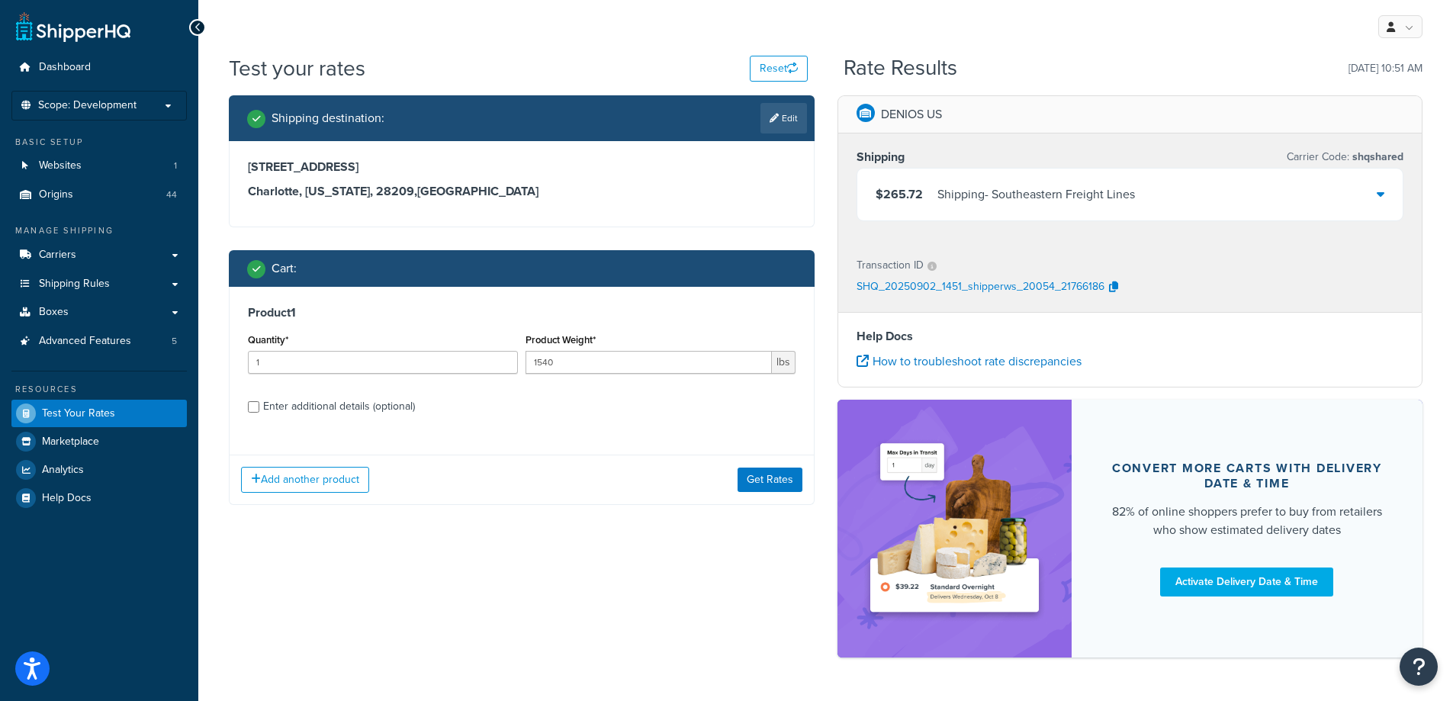
click at [304, 406] on div "Enter additional details (optional)" at bounding box center [339, 406] width 152 height 21
click at [259, 406] on input "Enter additional details (optional)" at bounding box center [253, 406] width 11 height 11
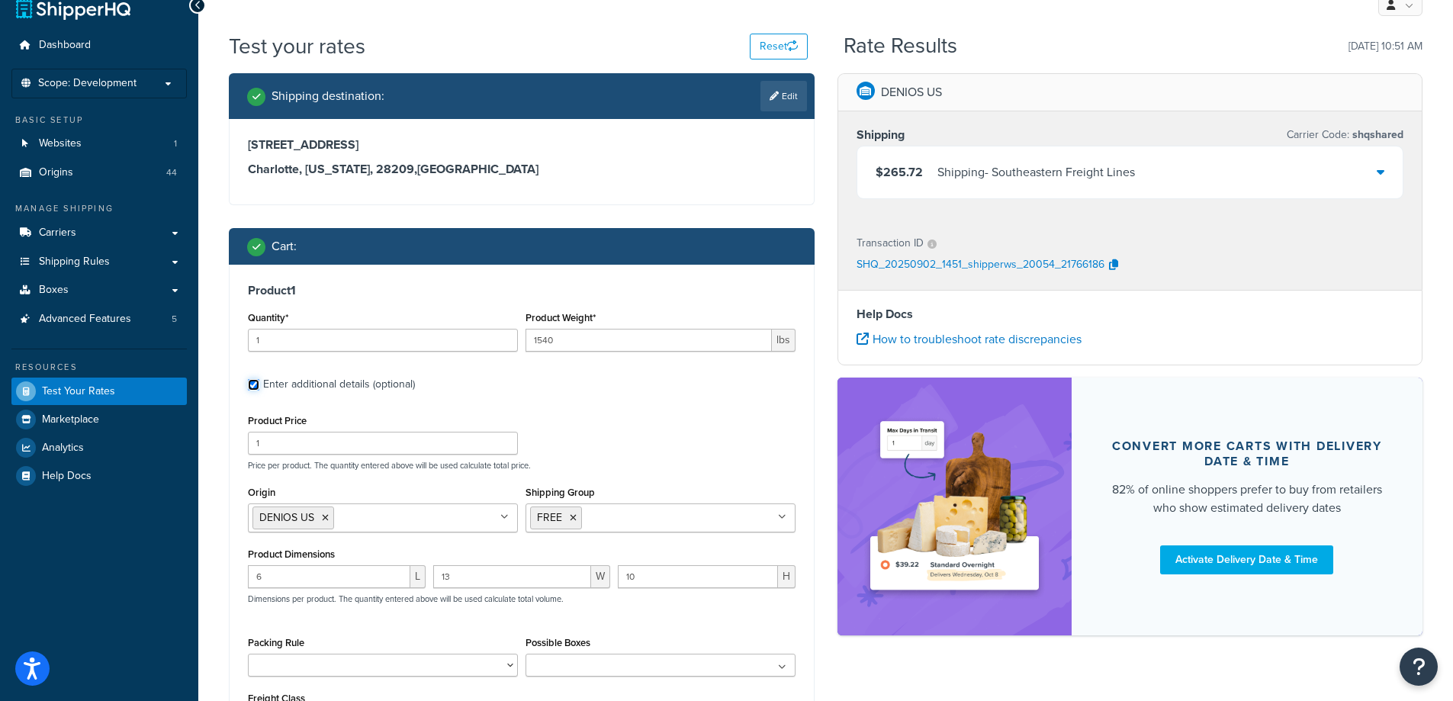
scroll to position [227, 0]
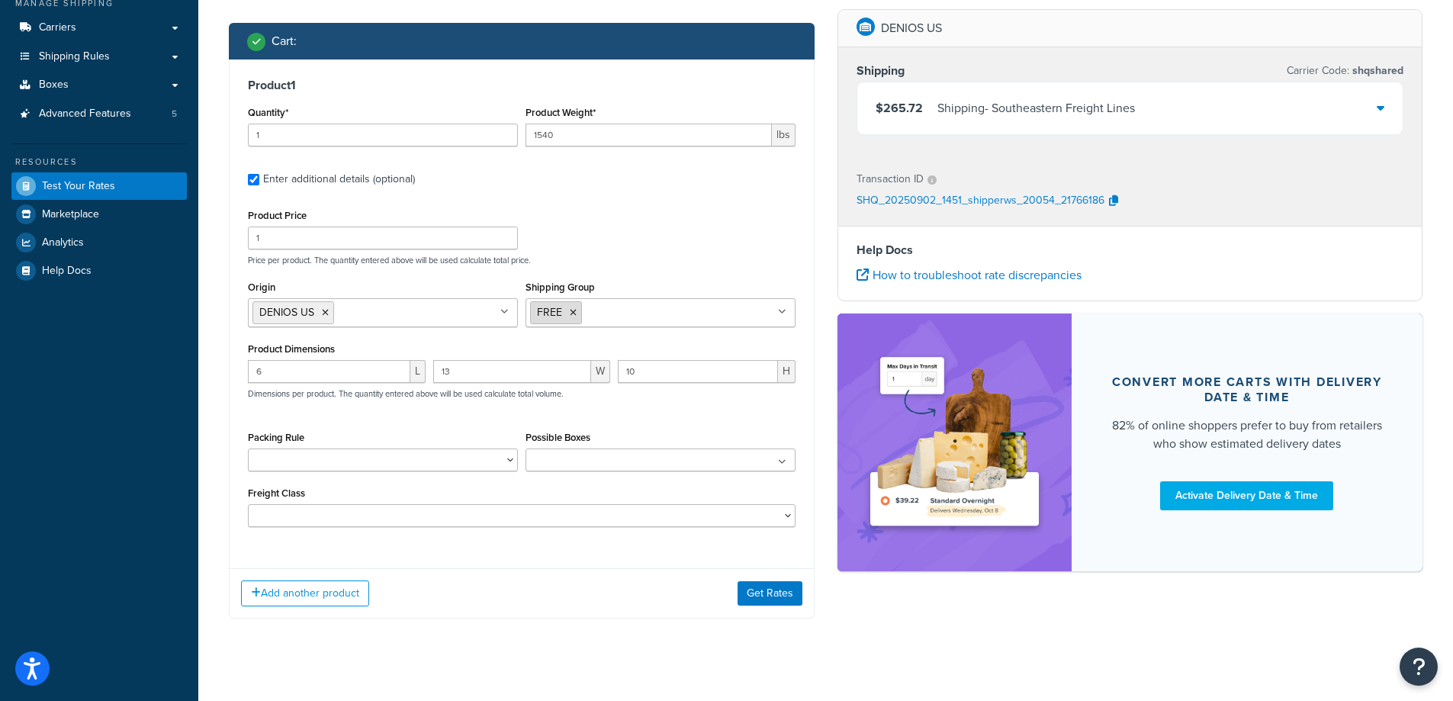
click at [574, 317] on icon at bounding box center [573, 312] width 7 height 9
click at [670, 169] on label "Enter additional details (optional)" at bounding box center [529, 178] width 533 height 24
click at [259, 174] on input "Enter additional details (optional)" at bounding box center [253, 179] width 11 height 11
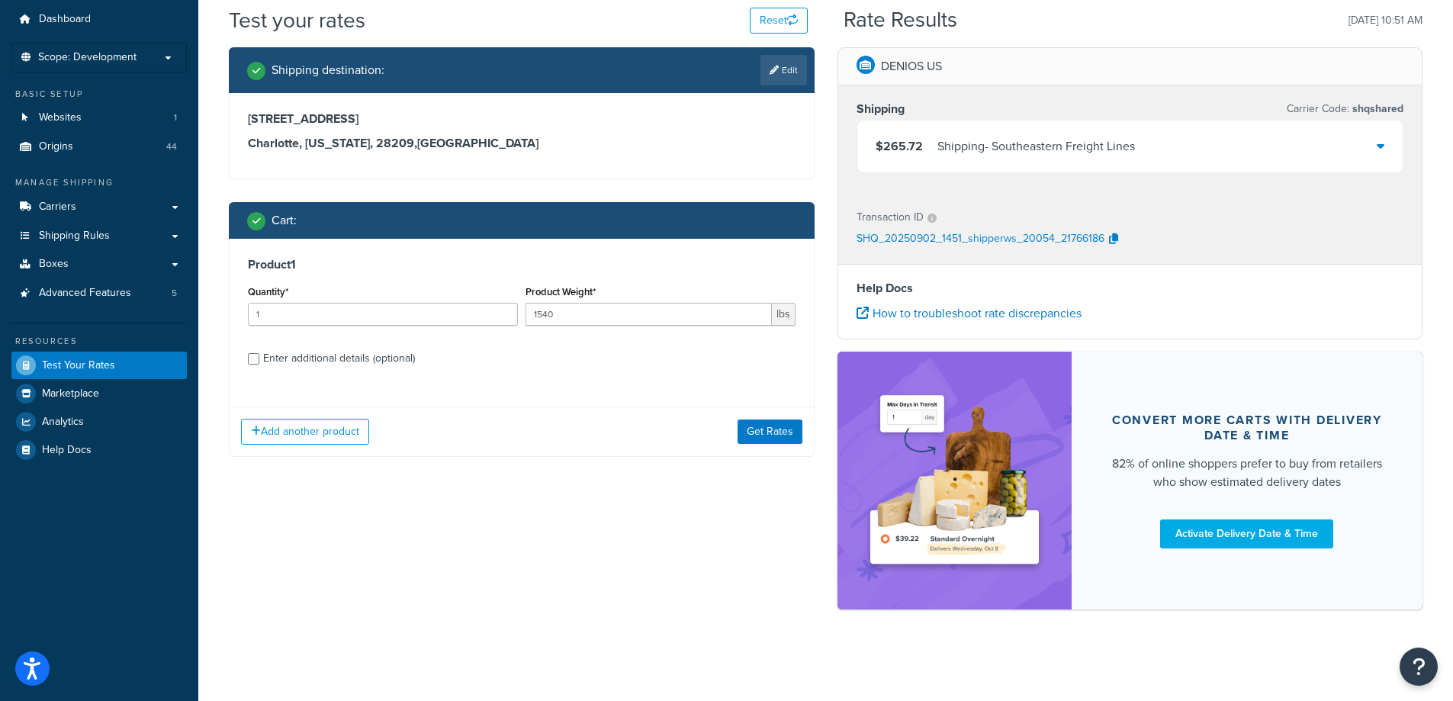
click at [374, 353] on div "Enter additional details (optional)" at bounding box center [339, 358] width 152 height 21
click at [259, 353] on input "Enter additional details (optional)" at bounding box center [253, 358] width 11 height 11
checkbox input "true"
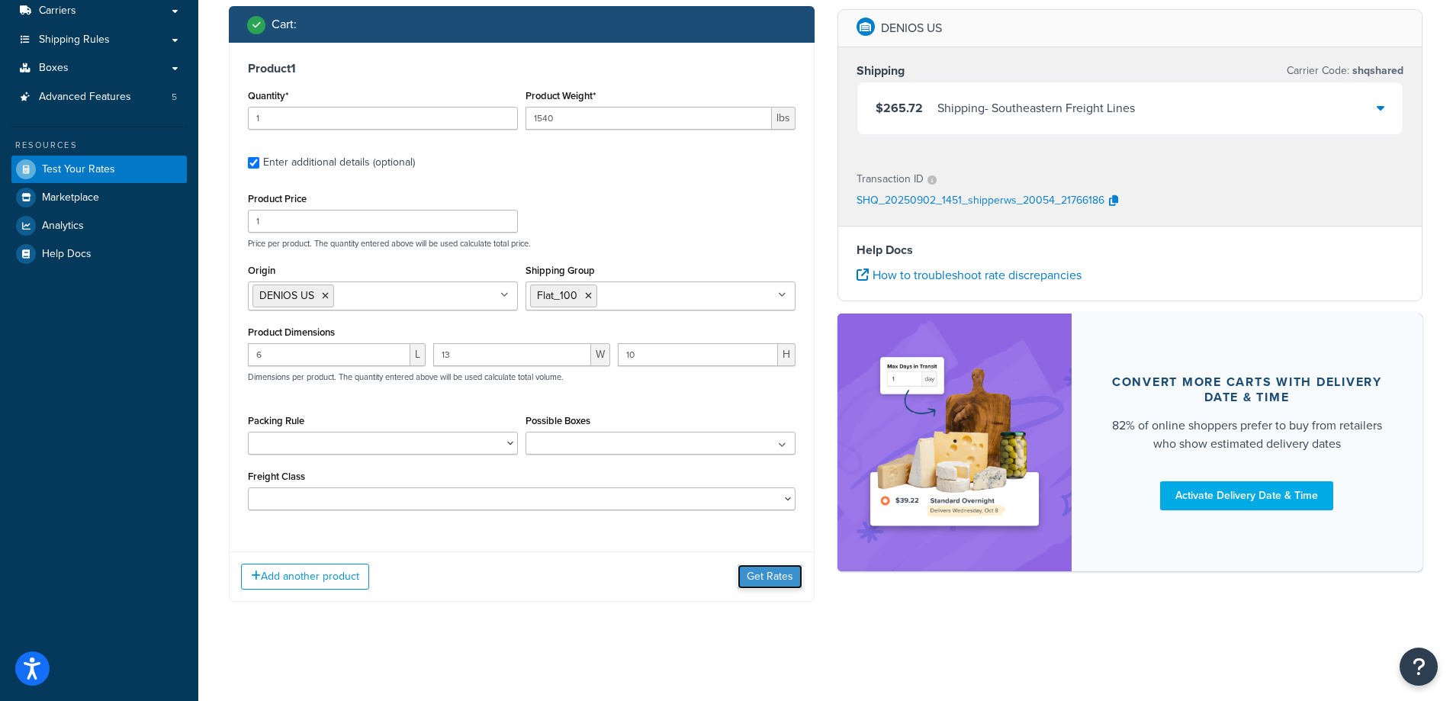
click at [767, 575] on button "Get Rates" at bounding box center [770, 577] width 65 height 24
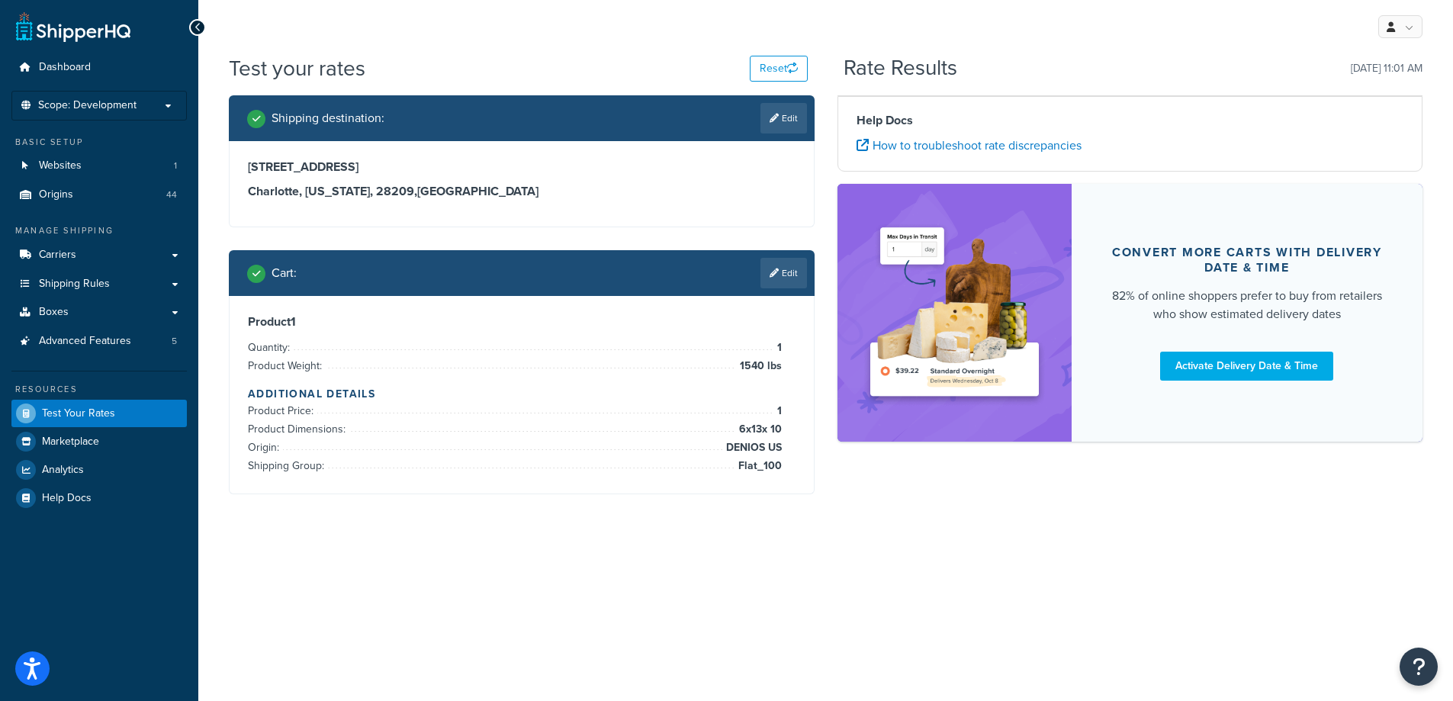
scroll to position [0, 0]
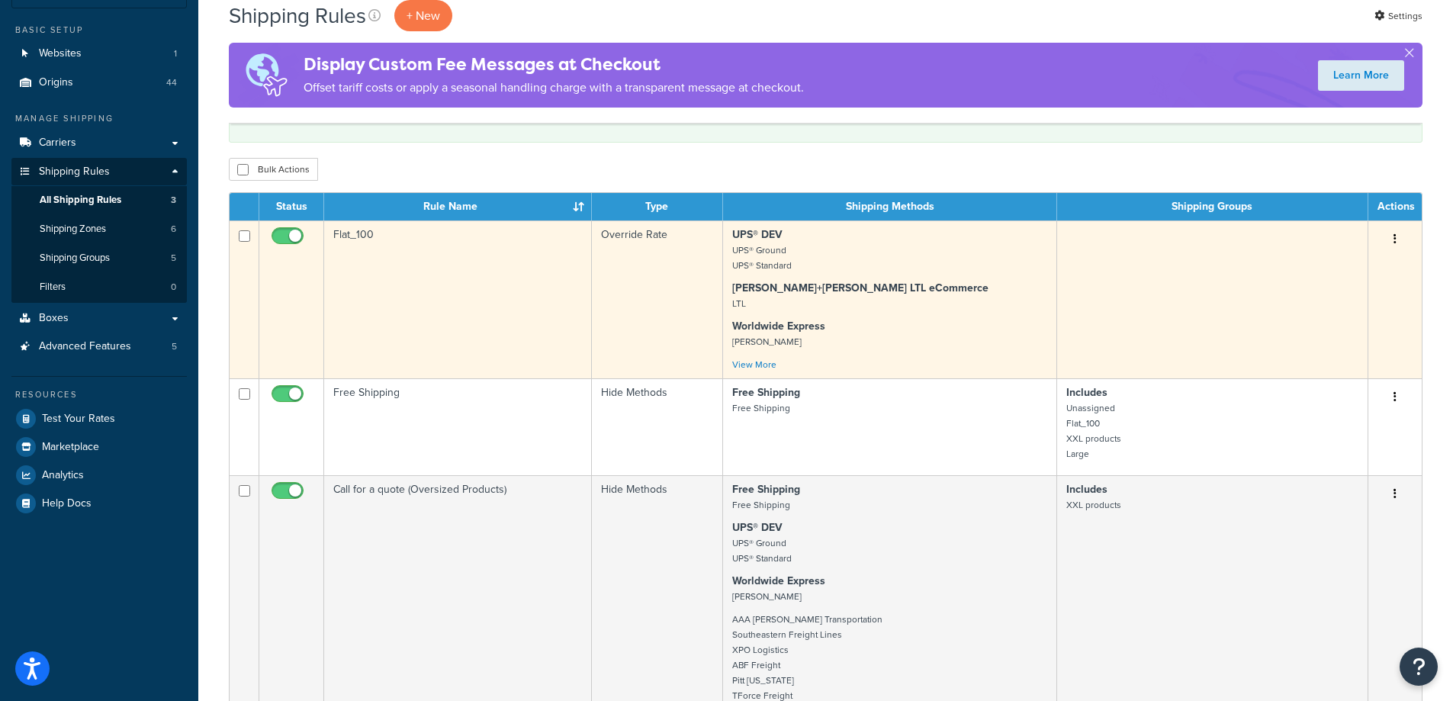
scroll to position [76, 0]
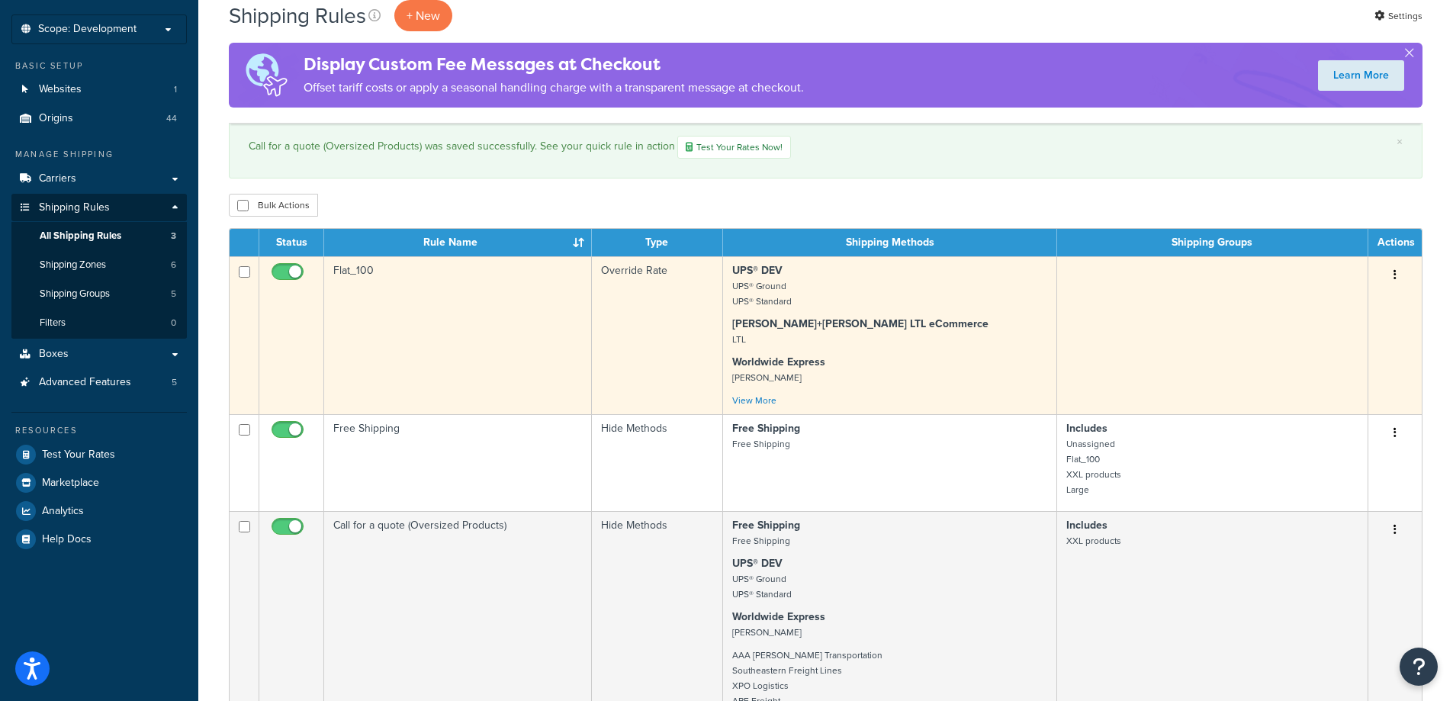
click at [390, 353] on td "Flat_100" at bounding box center [458, 335] width 268 height 158
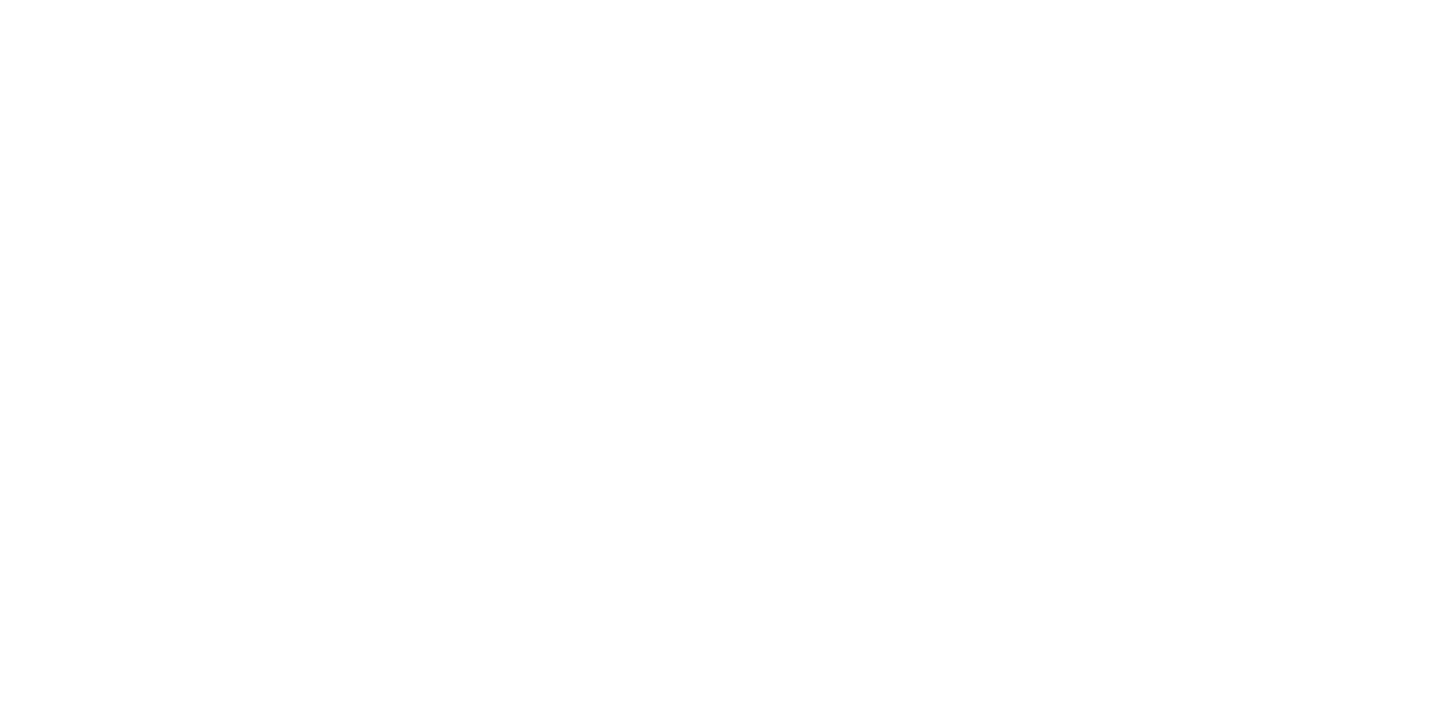
select select "ITEM"
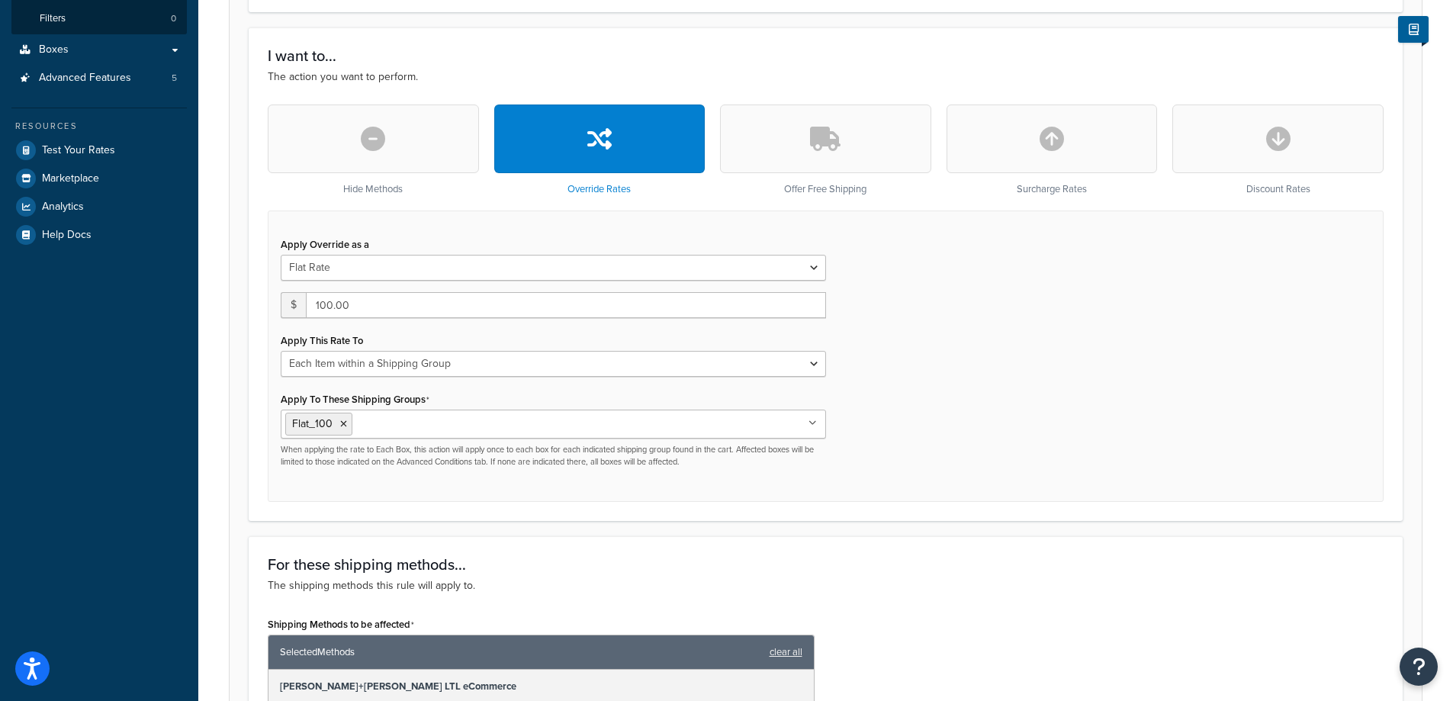
scroll to position [381, 0]
click at [674, 362] on select "Each Shipment in the Cart Each Origin in the Cart Each Shipping Group in the Ca…" at bounding box center [553, 363] width 545 height 26
click at [1031, 430] on div "Apply Override as a Flat Rate Percentage Flat Rate & Percentage $ 100.00 Apply …" at bounding box center [826, 355] width 1116 height 291
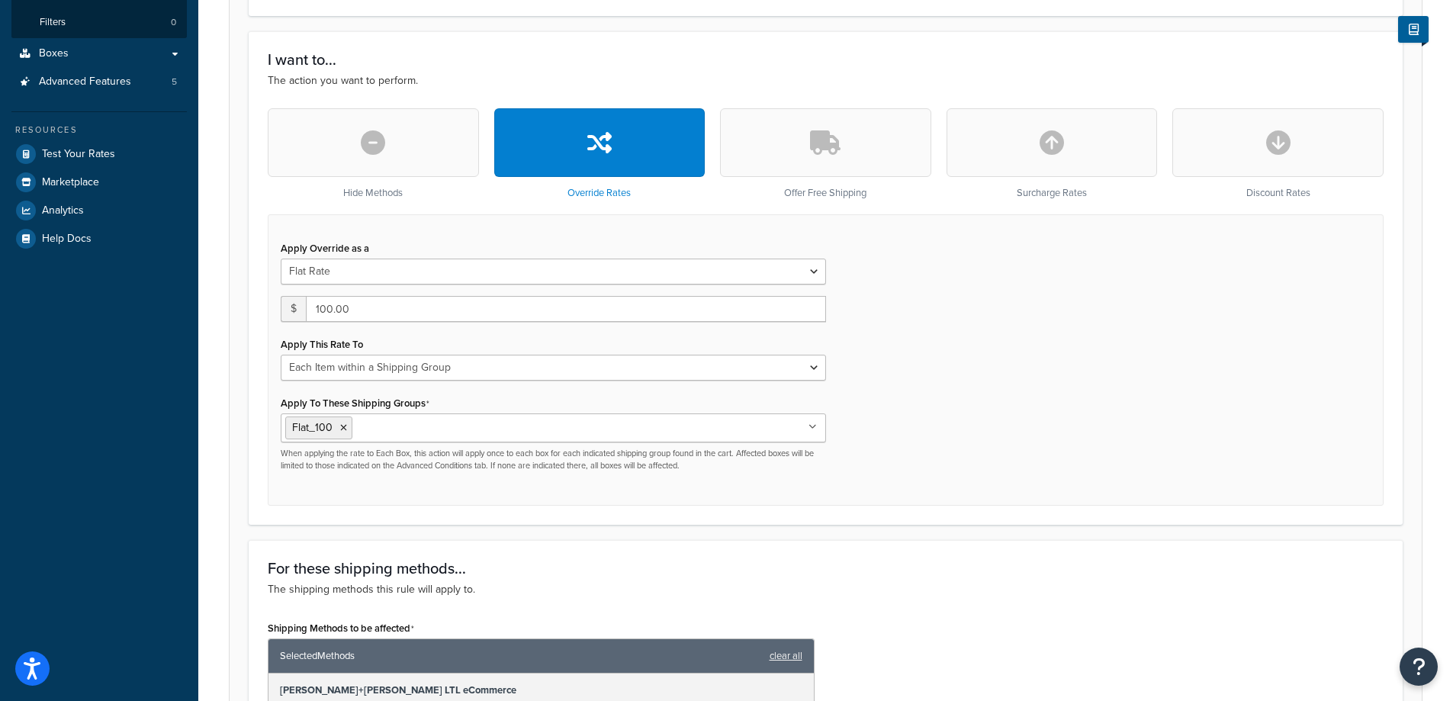
scroll to position [305, 0]
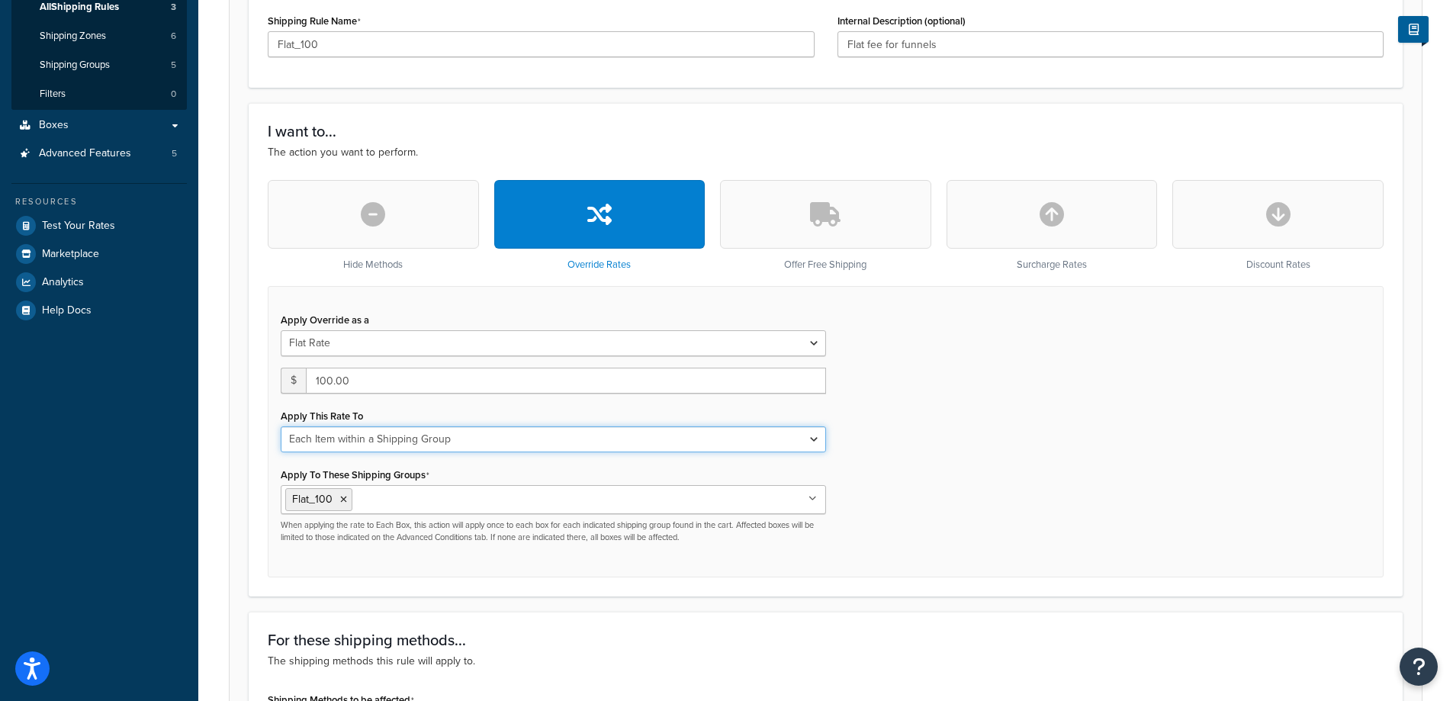
click at [706, 452] on select "Each Shipment in the Cart Each Origin in the Cart Each Shipping Group in the Ca…" at bounding box center [553, 439] width 545 height 26
click at [952, 475] on div "Apply Override as a Flat Rate Percentage Flat Rate & Percentage $ 100.00 Apply …" at bounding box center [826, 431] width 1116 height 291
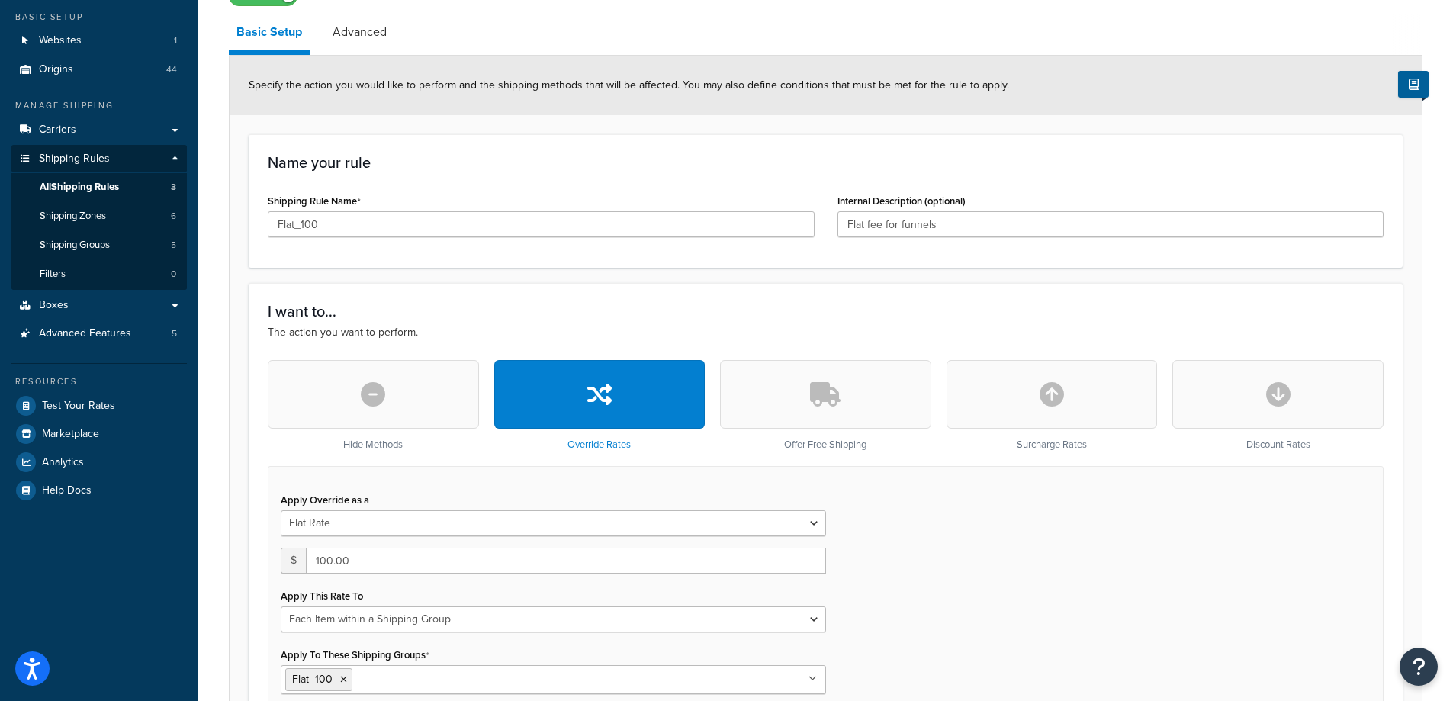
scroll to position [0, 0]
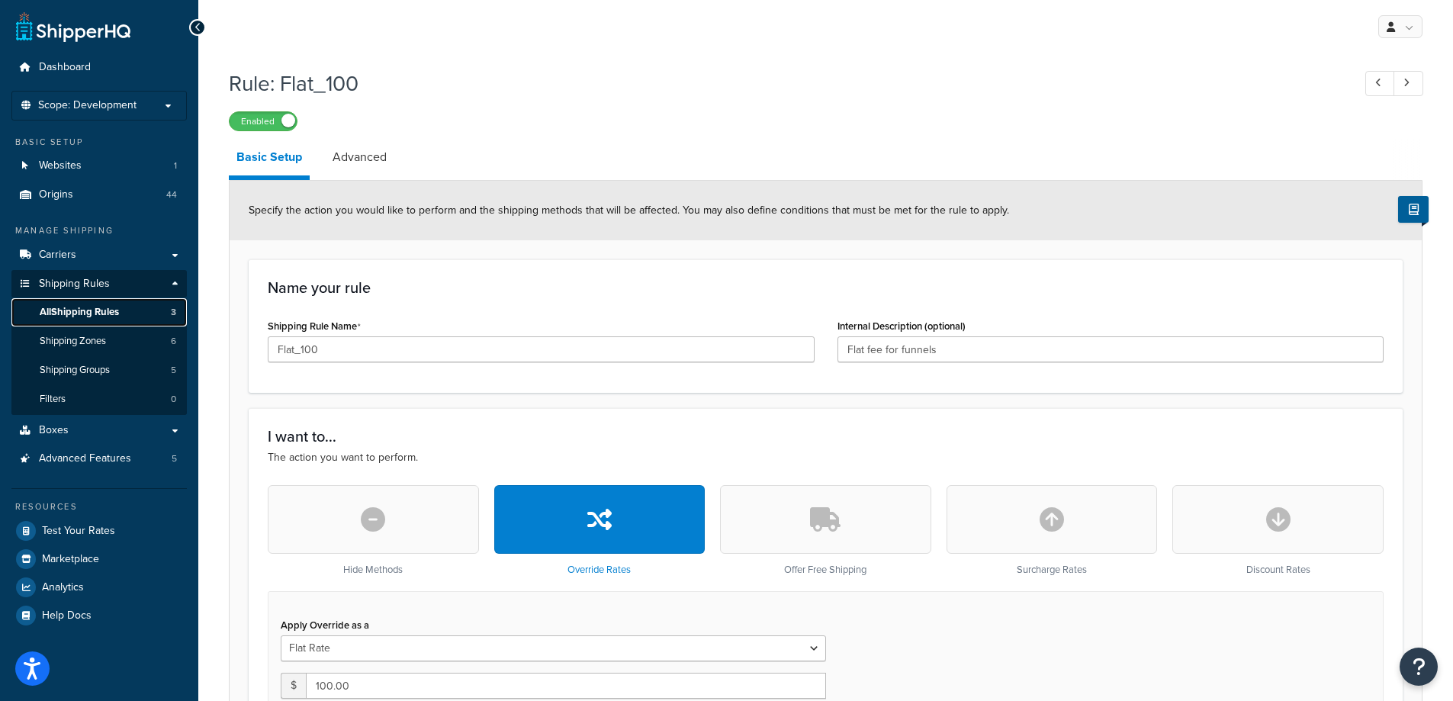
click at [59, 307] on span "All Shipping Rules" at bounding box center [79, 312] width 79 height 13
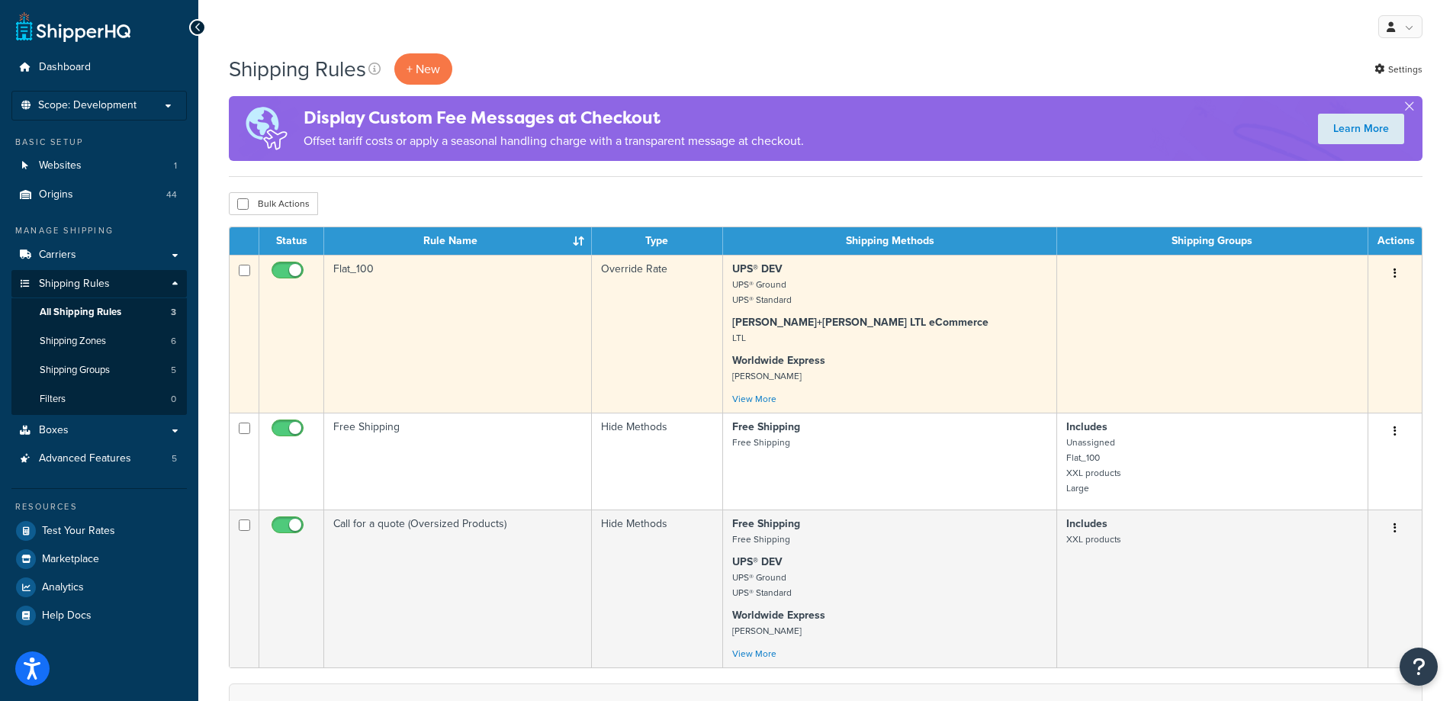
click at [372, 346] on td "Flat_100" at bounding box center [458, 334] width 268 height 158
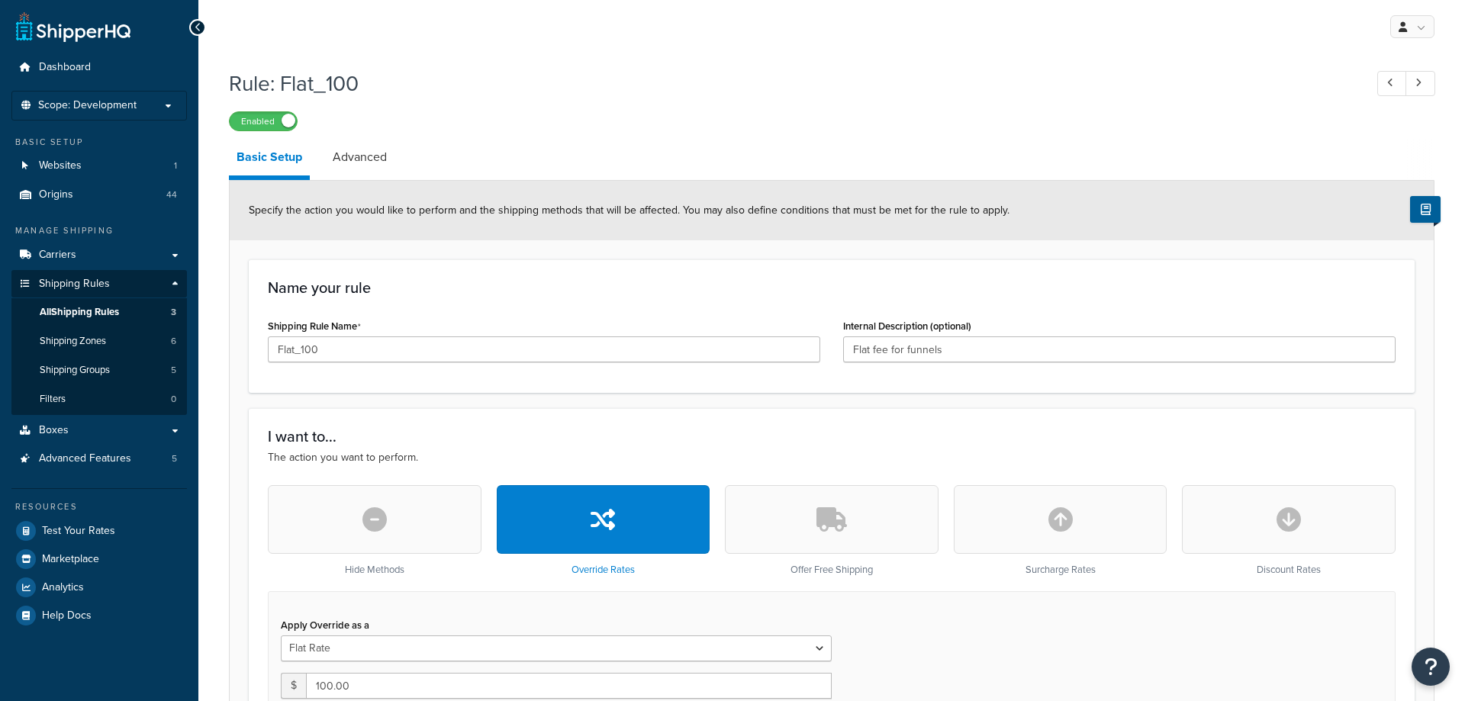
select select "ITEM"
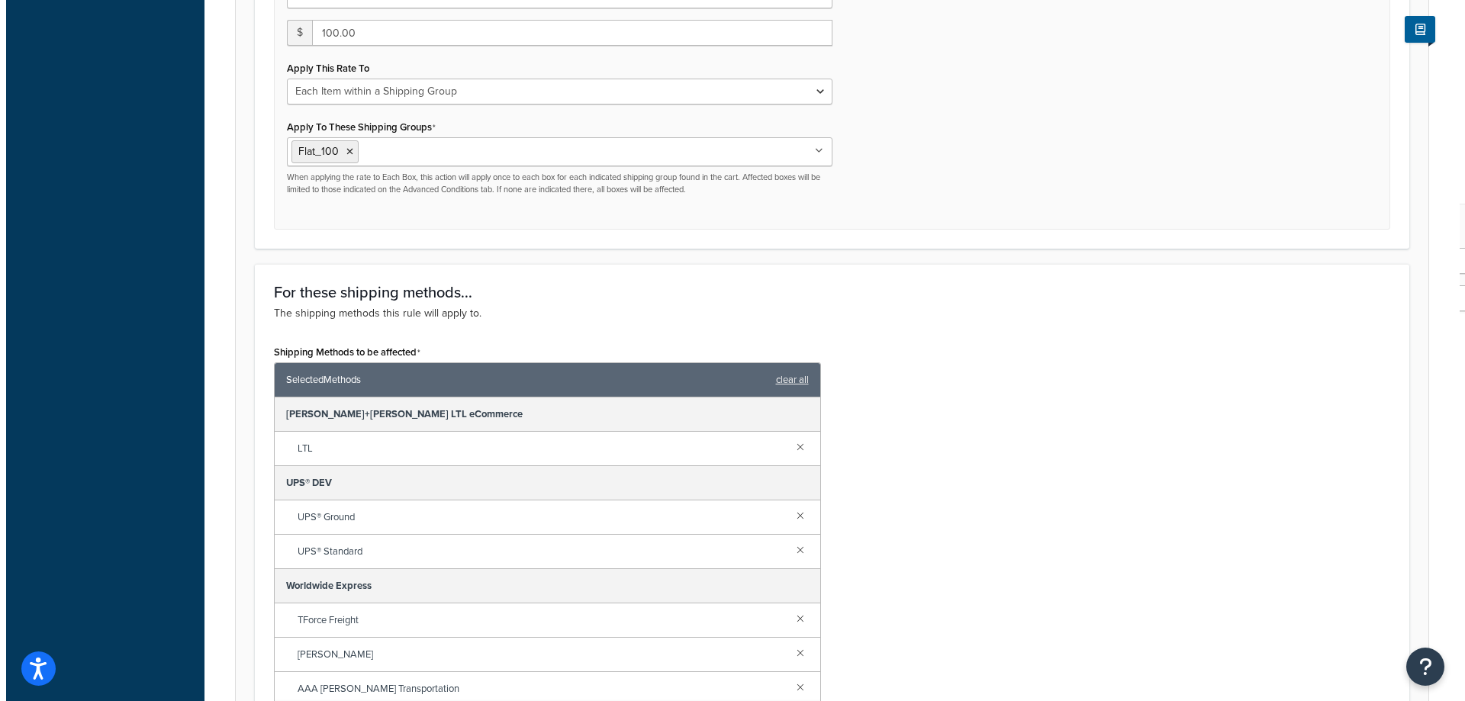
scroll to position [839, 0]
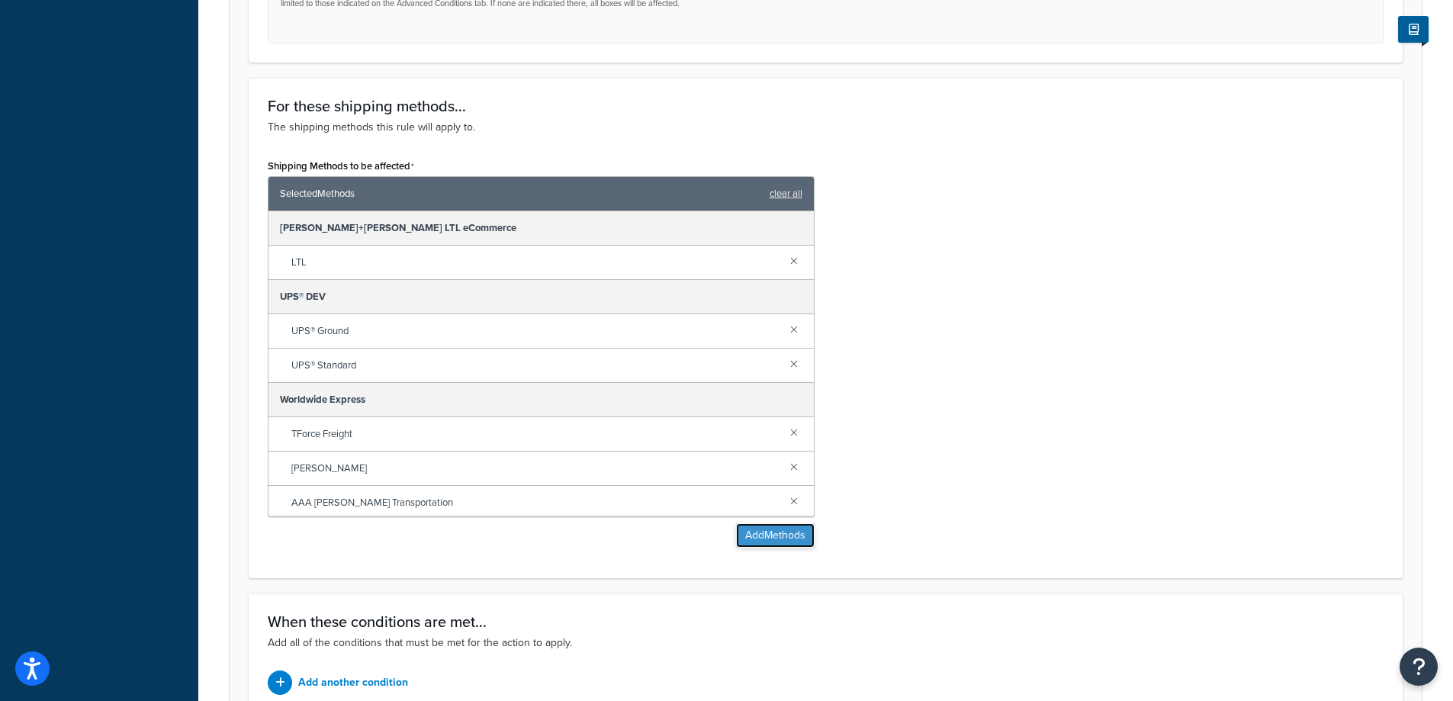
click at [745, 533] on button "Add Methods" at bounding box center [775, 535] width 79 height 24
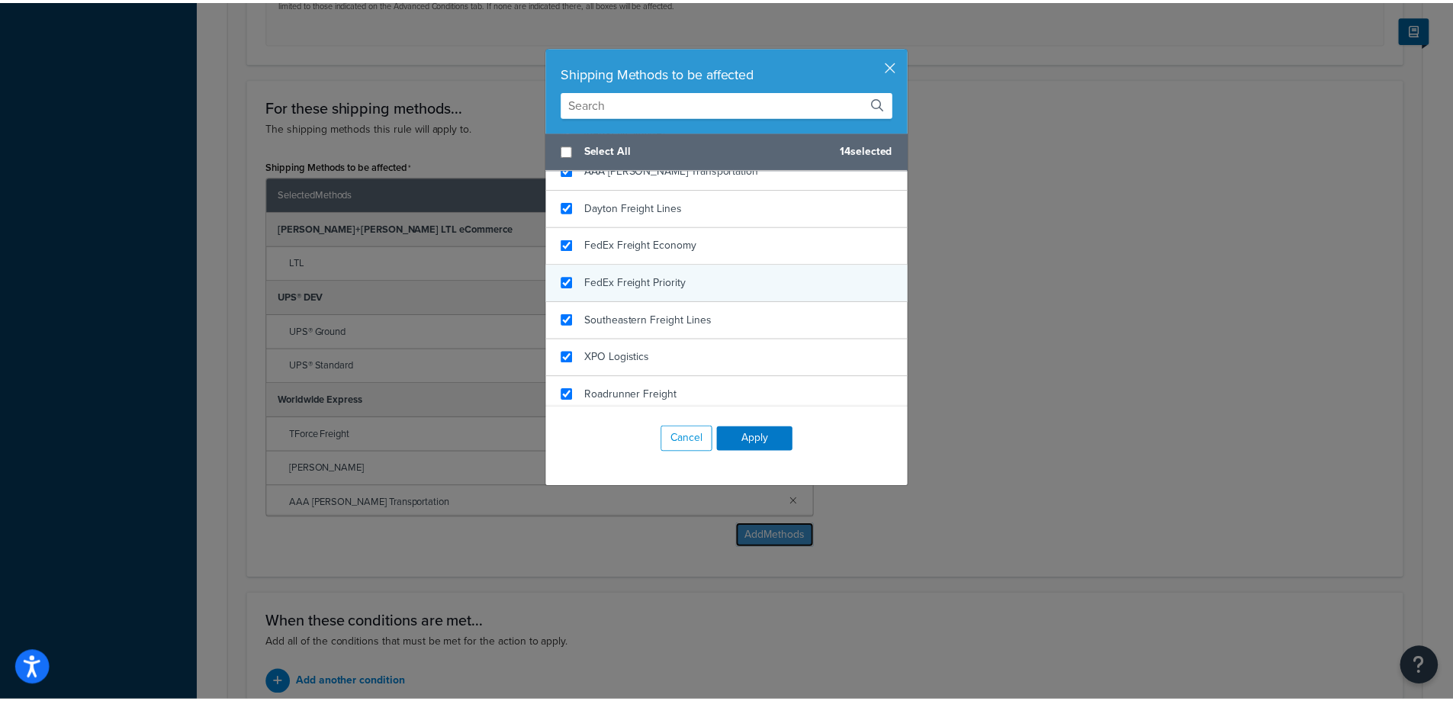
scroll to position [458, 0]
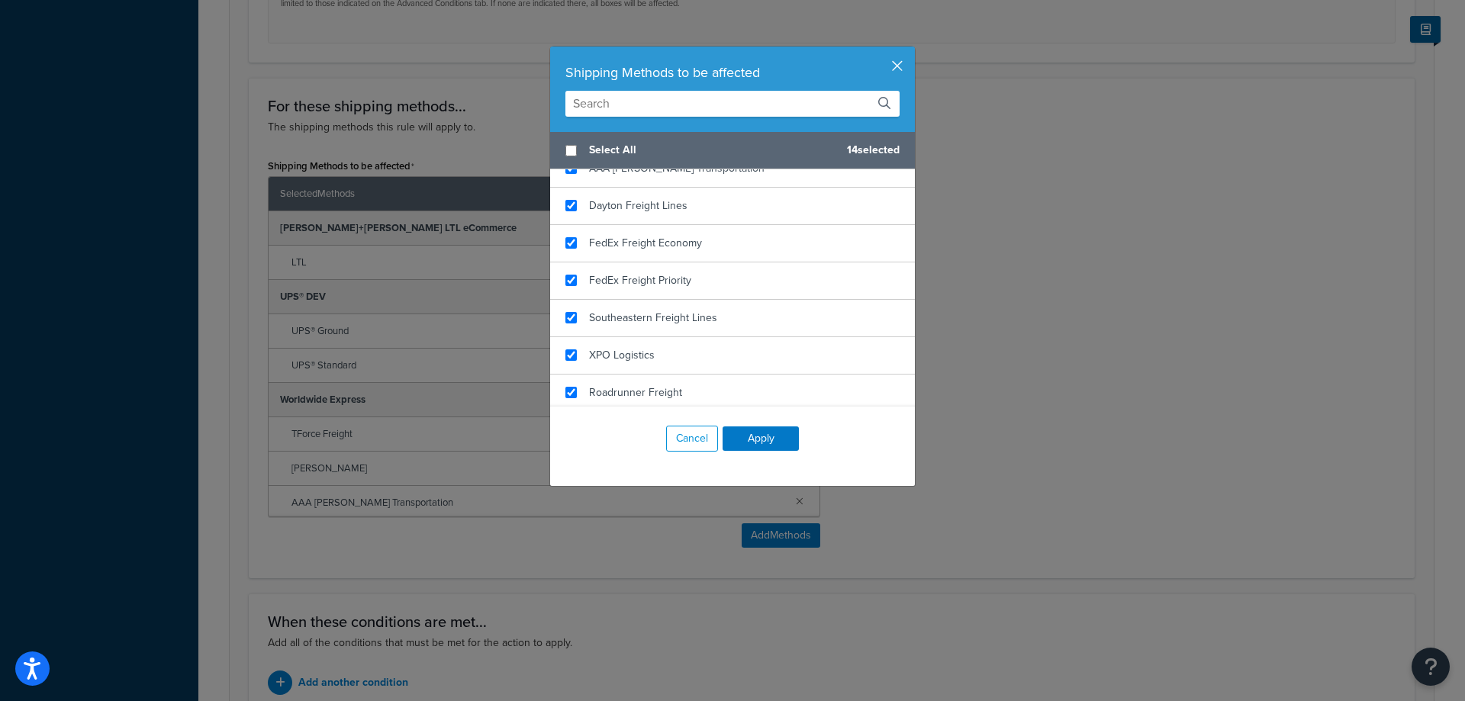
click at [911, 50] on button "button" at bounding box center [913, 49] width 4 height 4
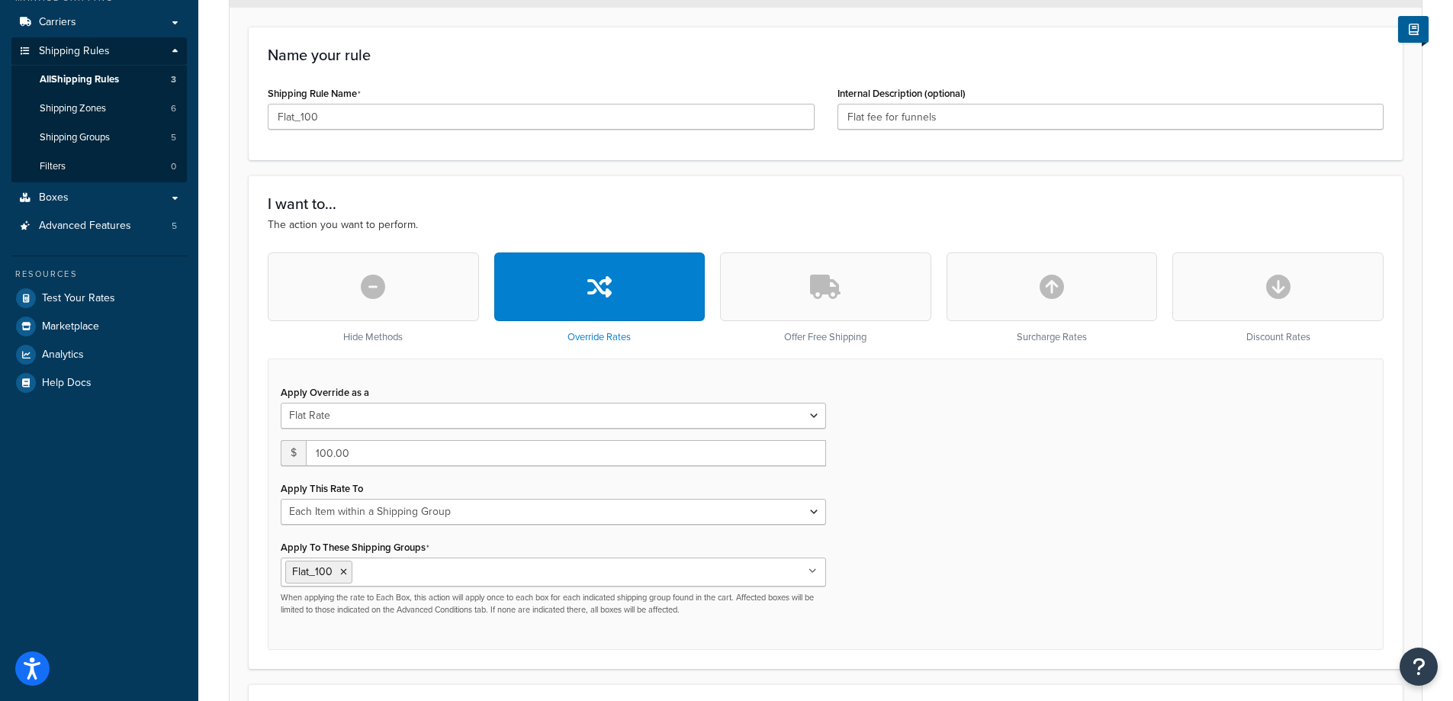
scroll to position [0, 0]
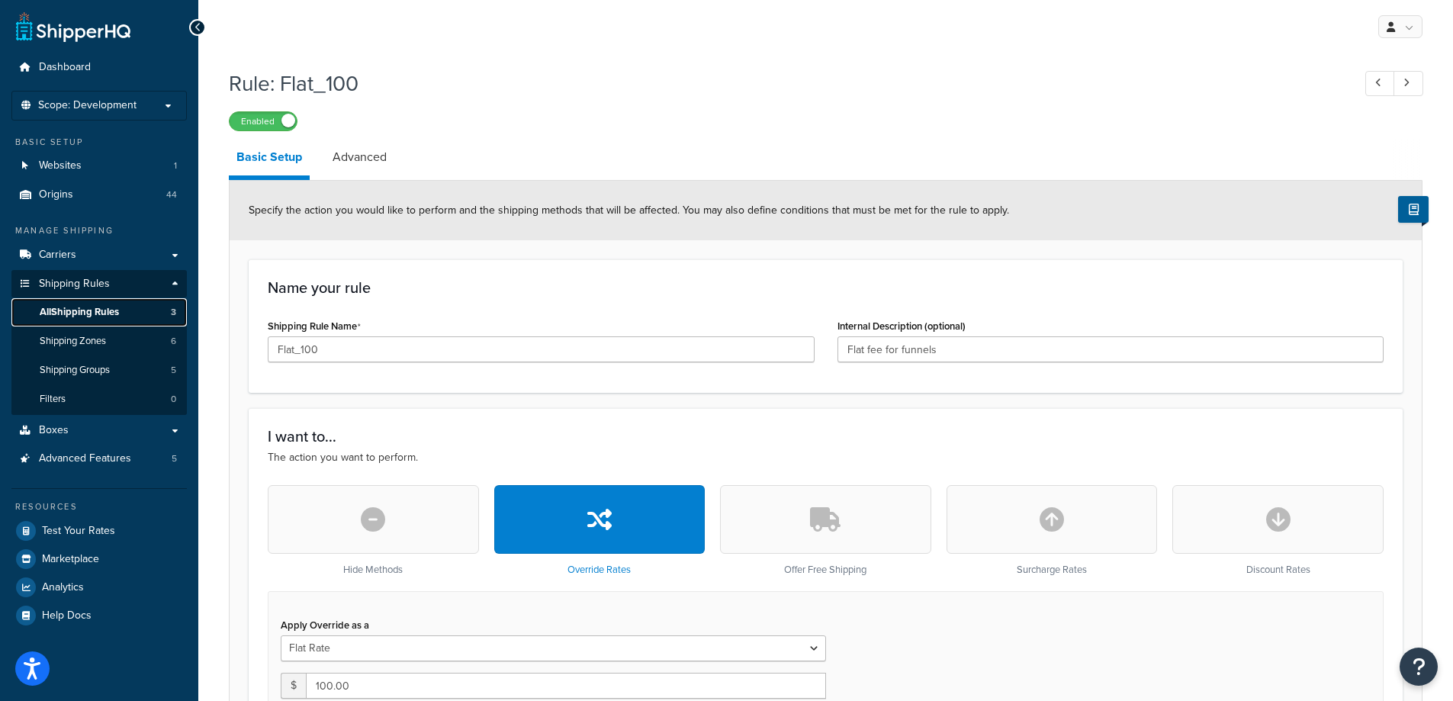
click at [110, 306] on span "All Shipping Rules" at bounding box center [79, 312] width 79 height 13
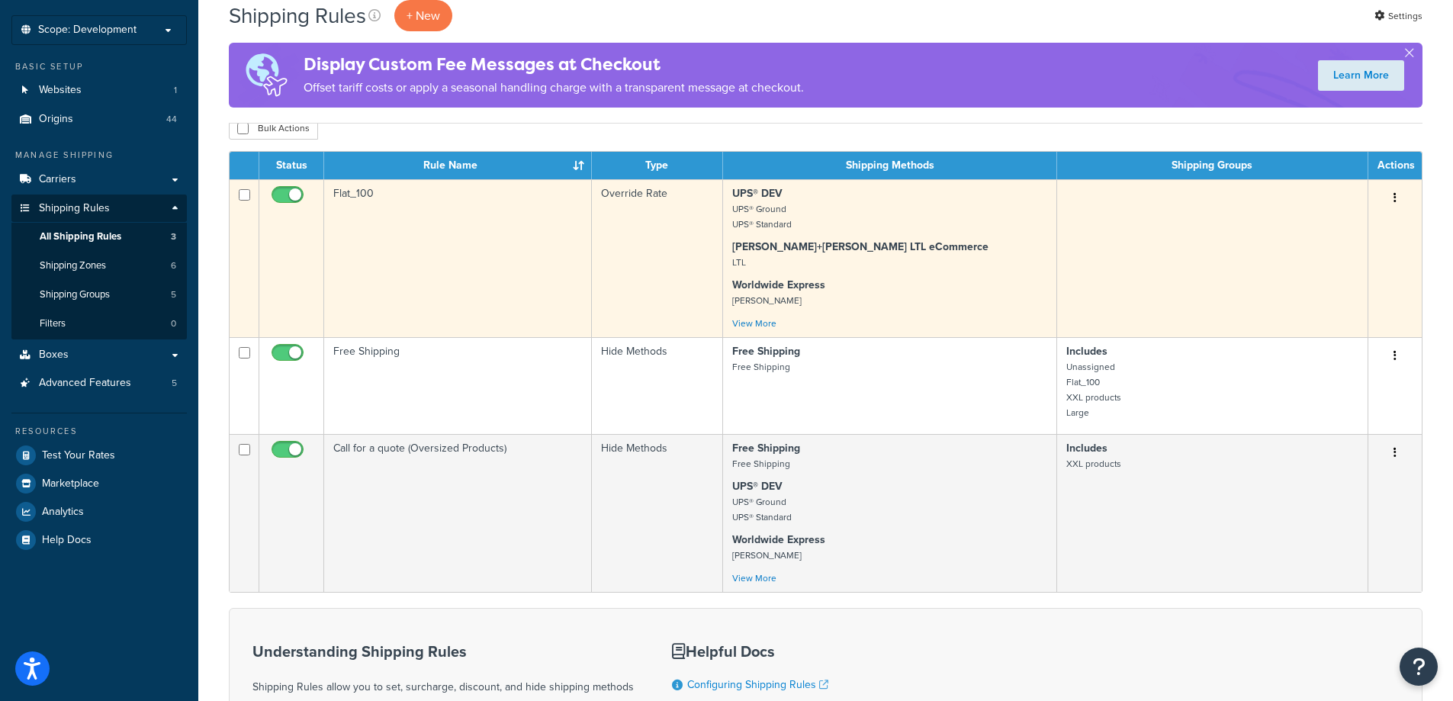
scroll to position [76, 0]
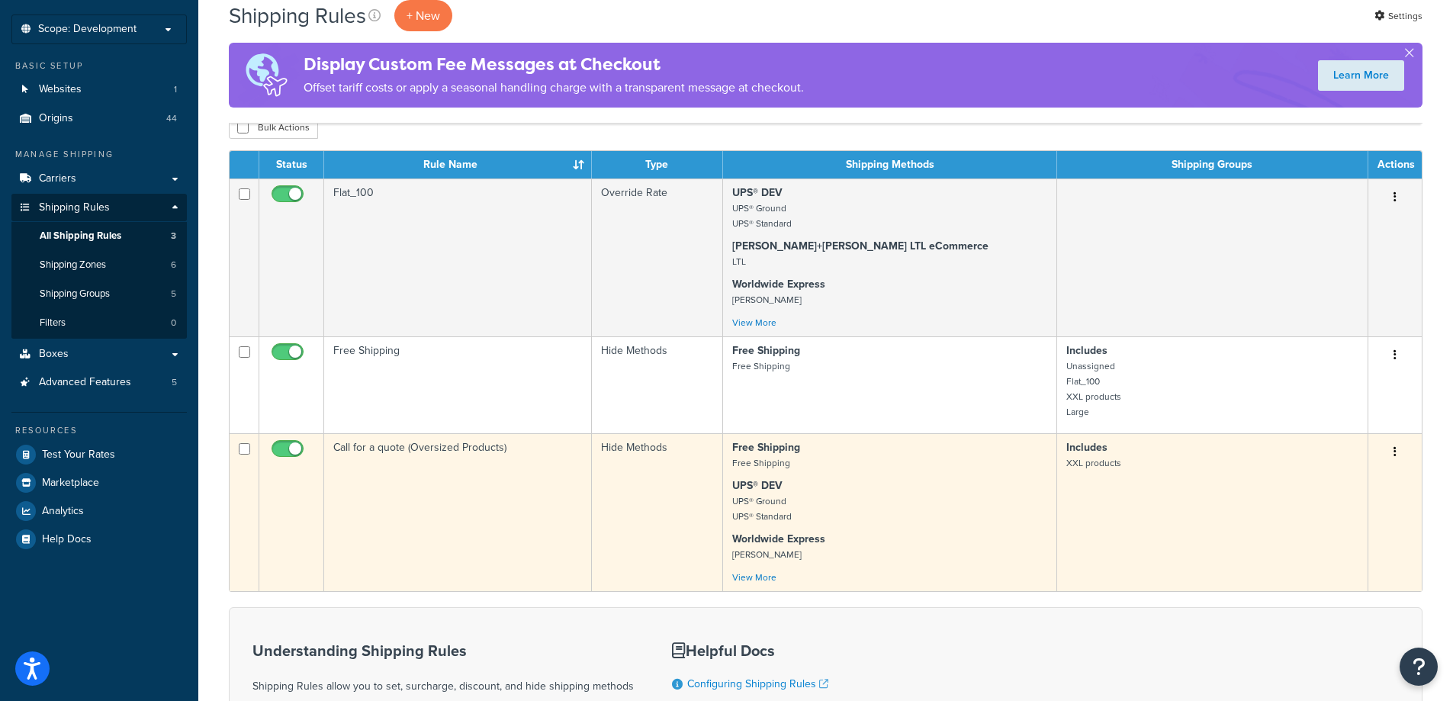
click at [483, 471] on td "Call for a quote (Oversized Products)" at bounding box center [458, 512] width 268 height 158
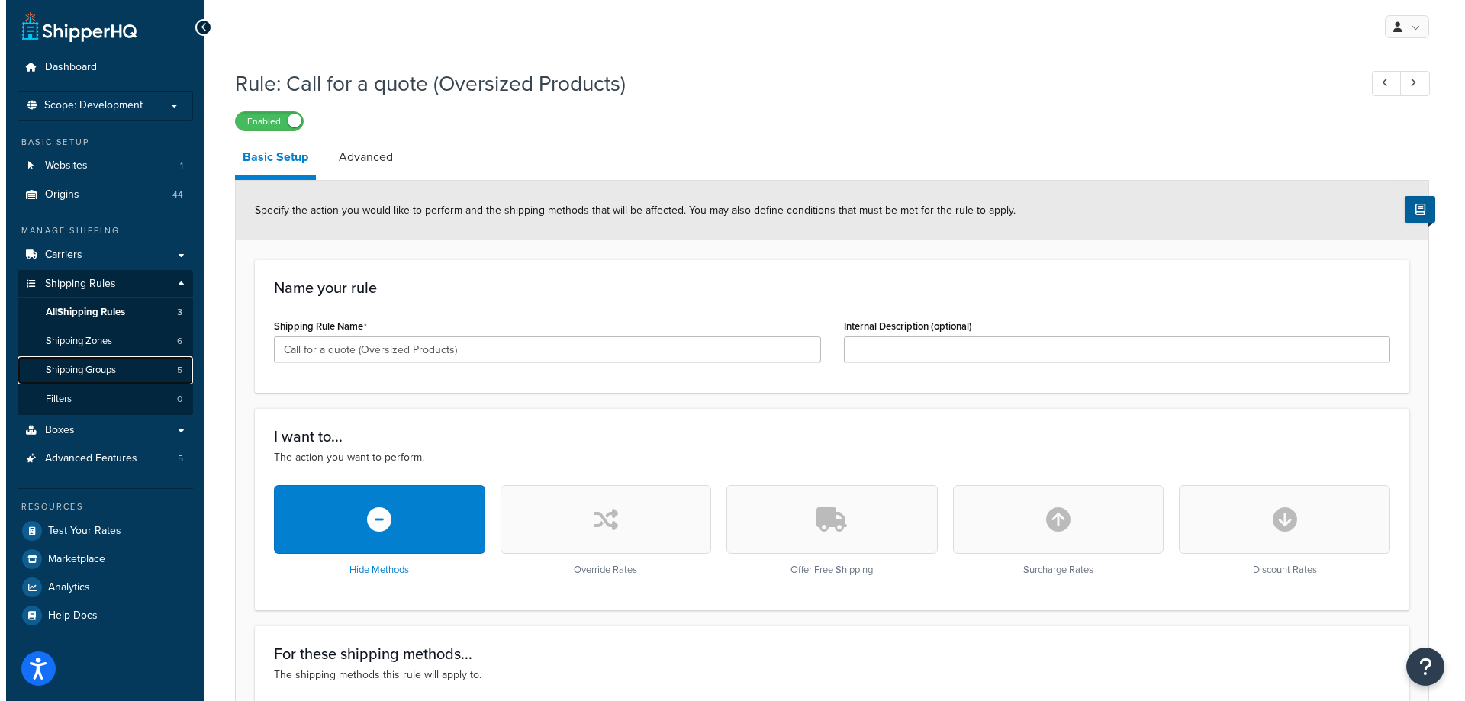
scroll to position [458, 0]
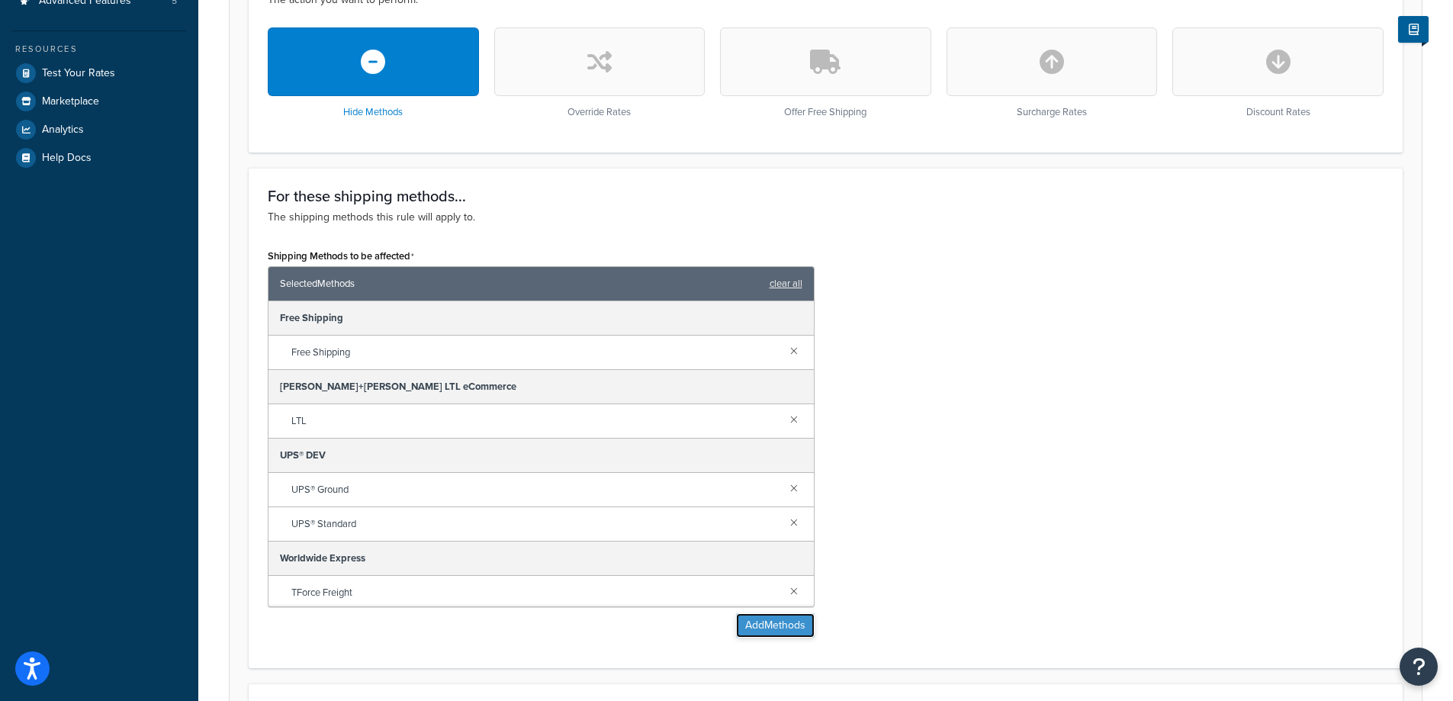
click at [779, 623] on button "Add Methods" at bounding box center [775, 625] width 79 height 24
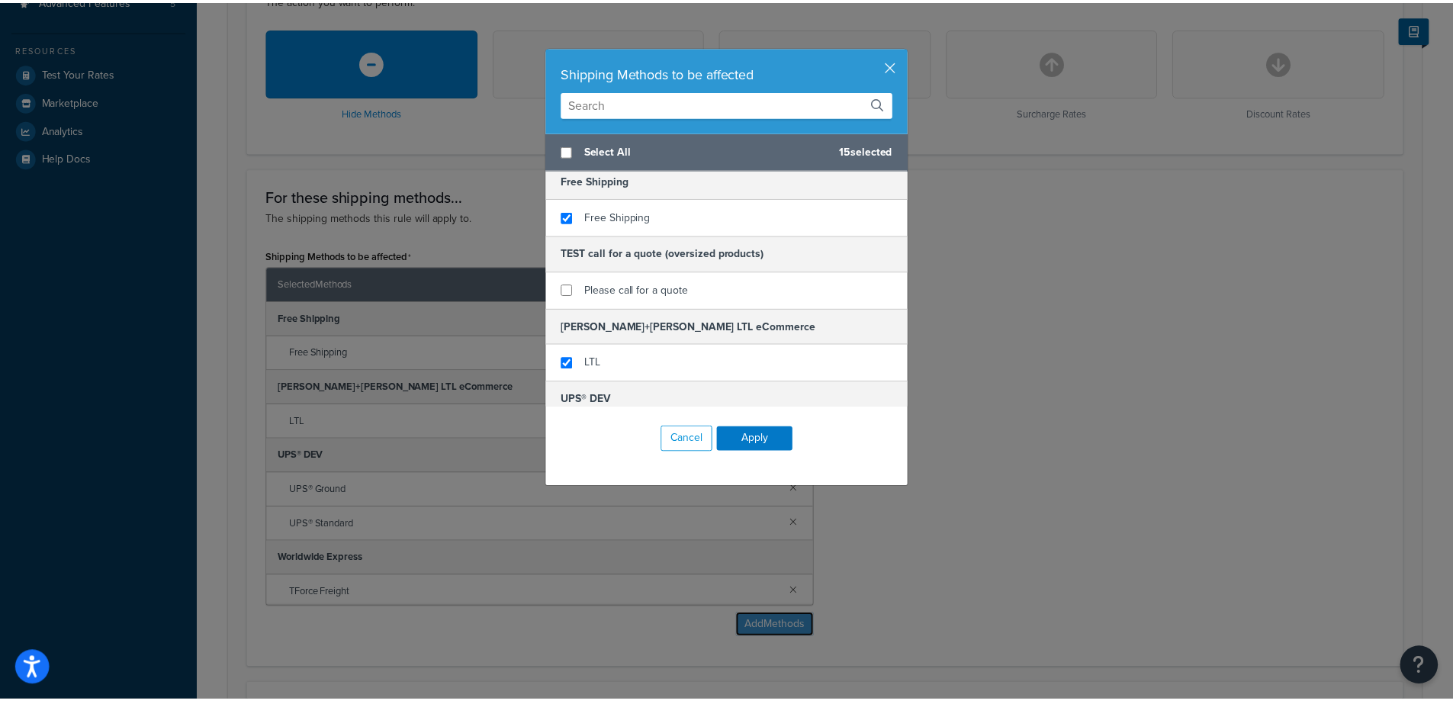
scroll to position [0, 0]
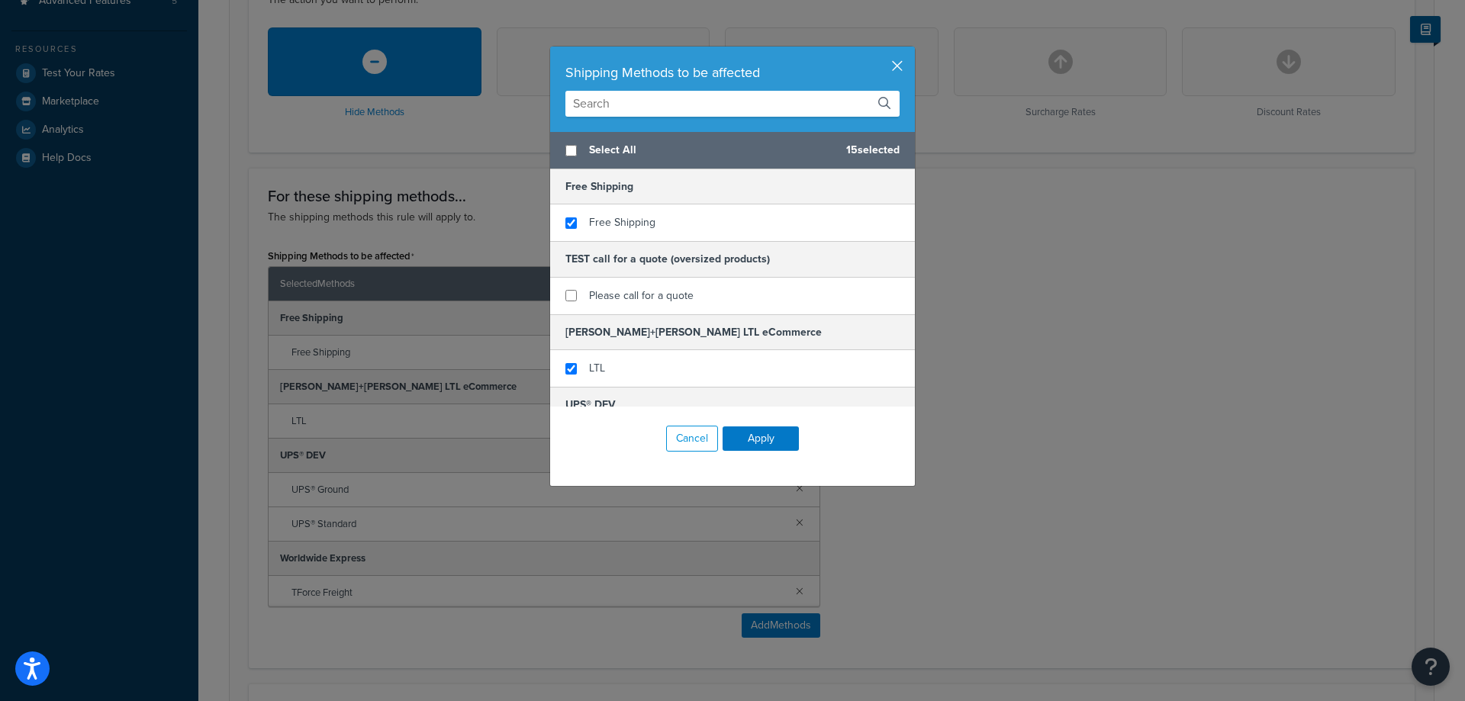
click at [911, 50] on button "button" at bounding box center [913, 49] width 4 height 4
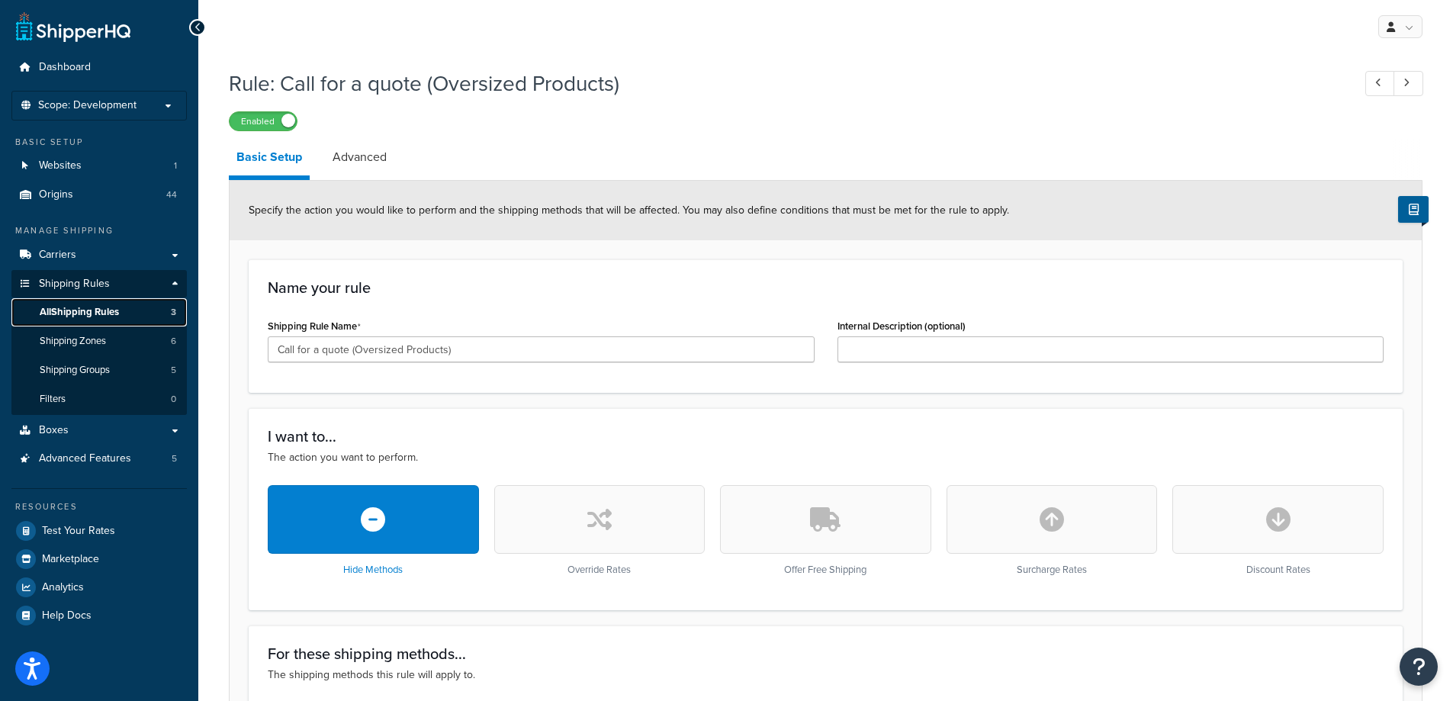
click at [79, 306] on span "All Shipping Rules" at bounding box center [79, 312] width 79 height 13
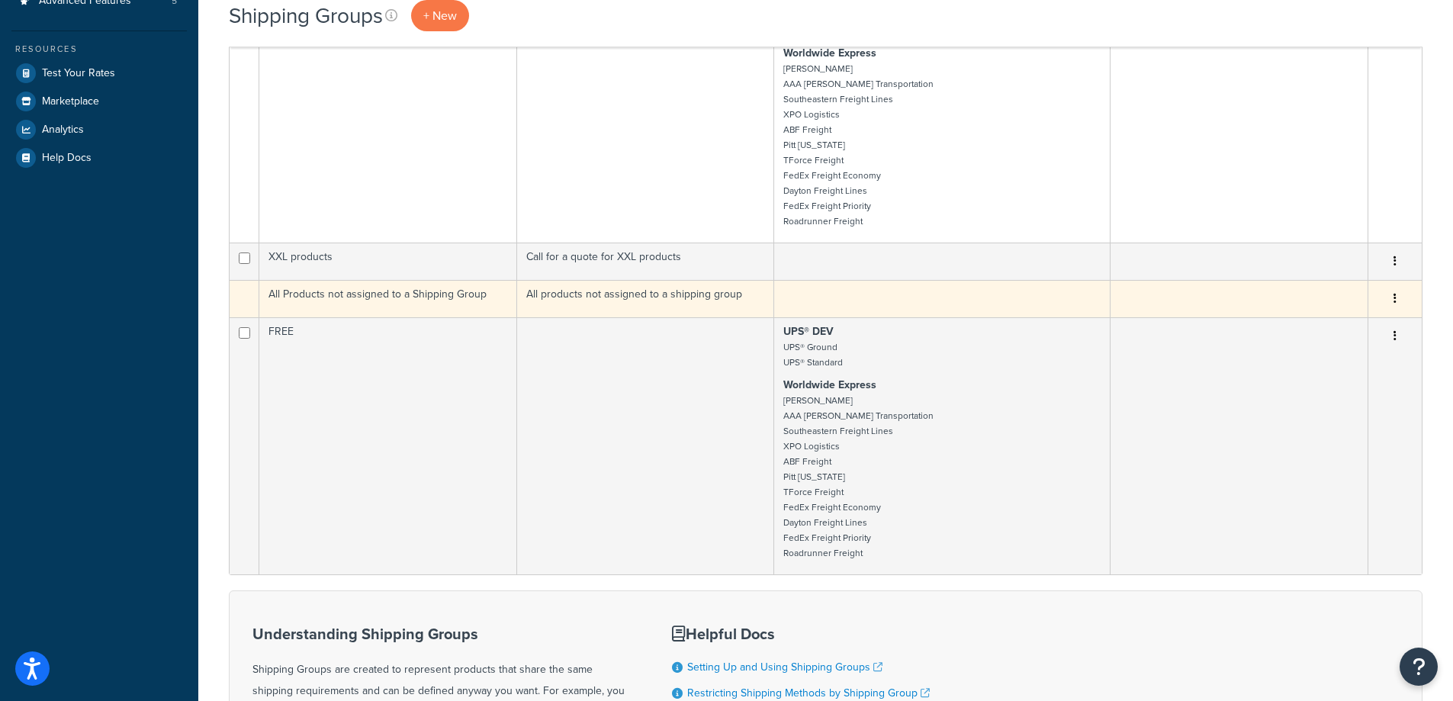
scroll to position [153, 0]
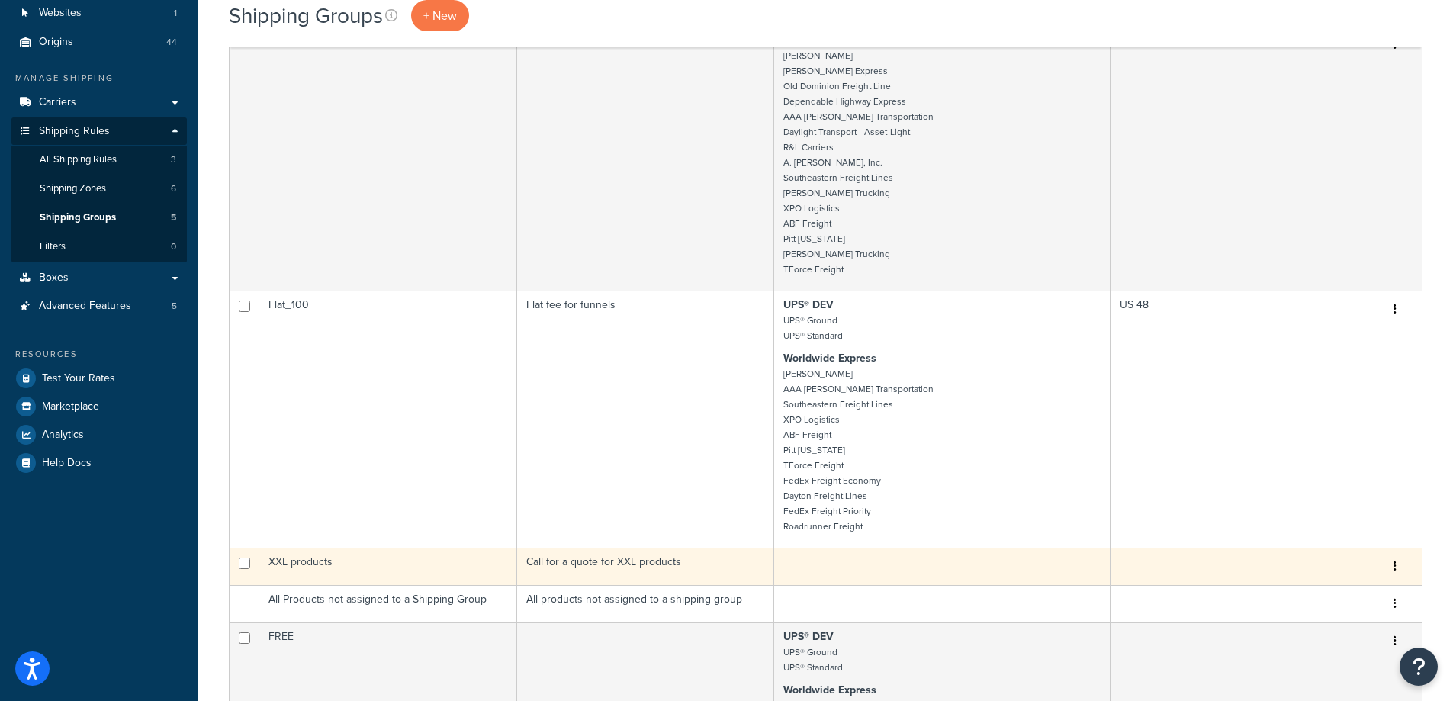
click at [392, 562] on td "XXL products" at bounding box center [388, 566] width 258 height 37
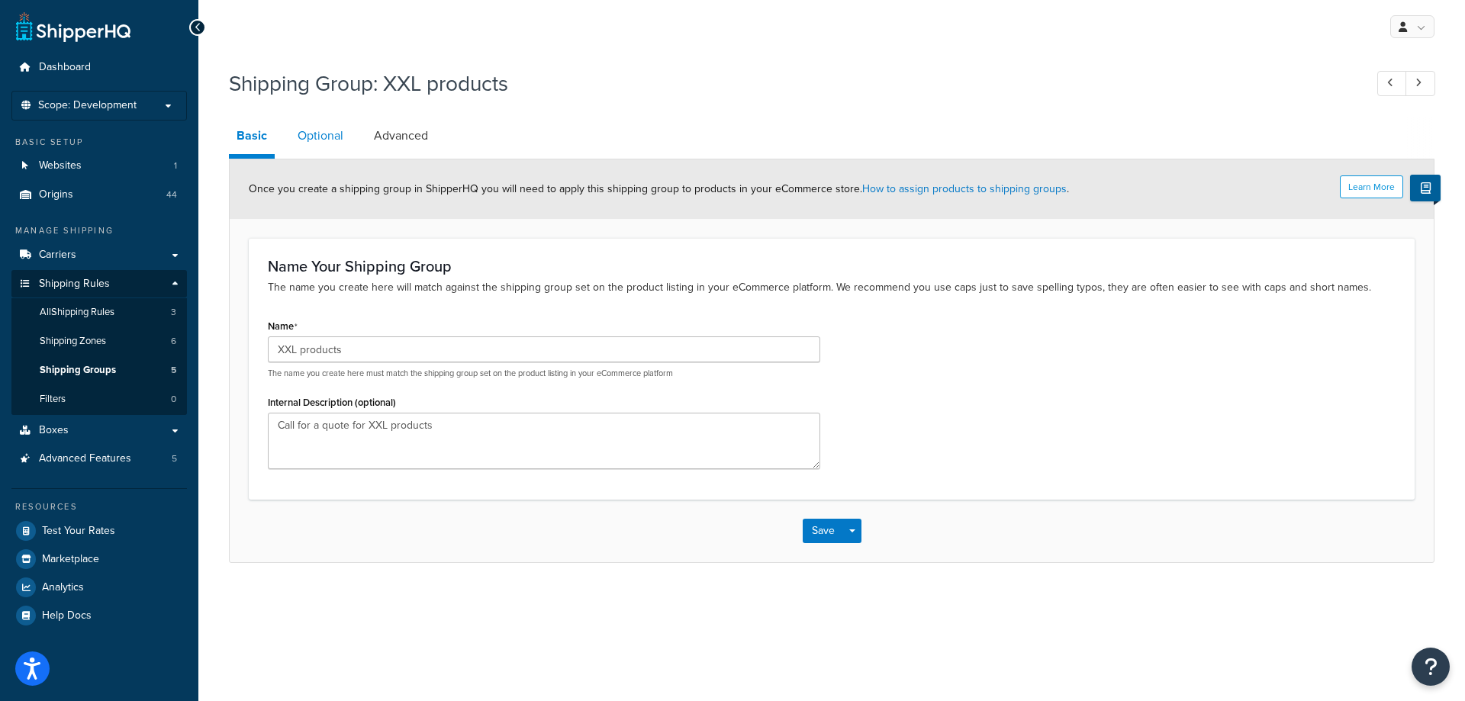
click at [320, 143] on link "Optional" at bounding box center [320, 135] width 61 height 37
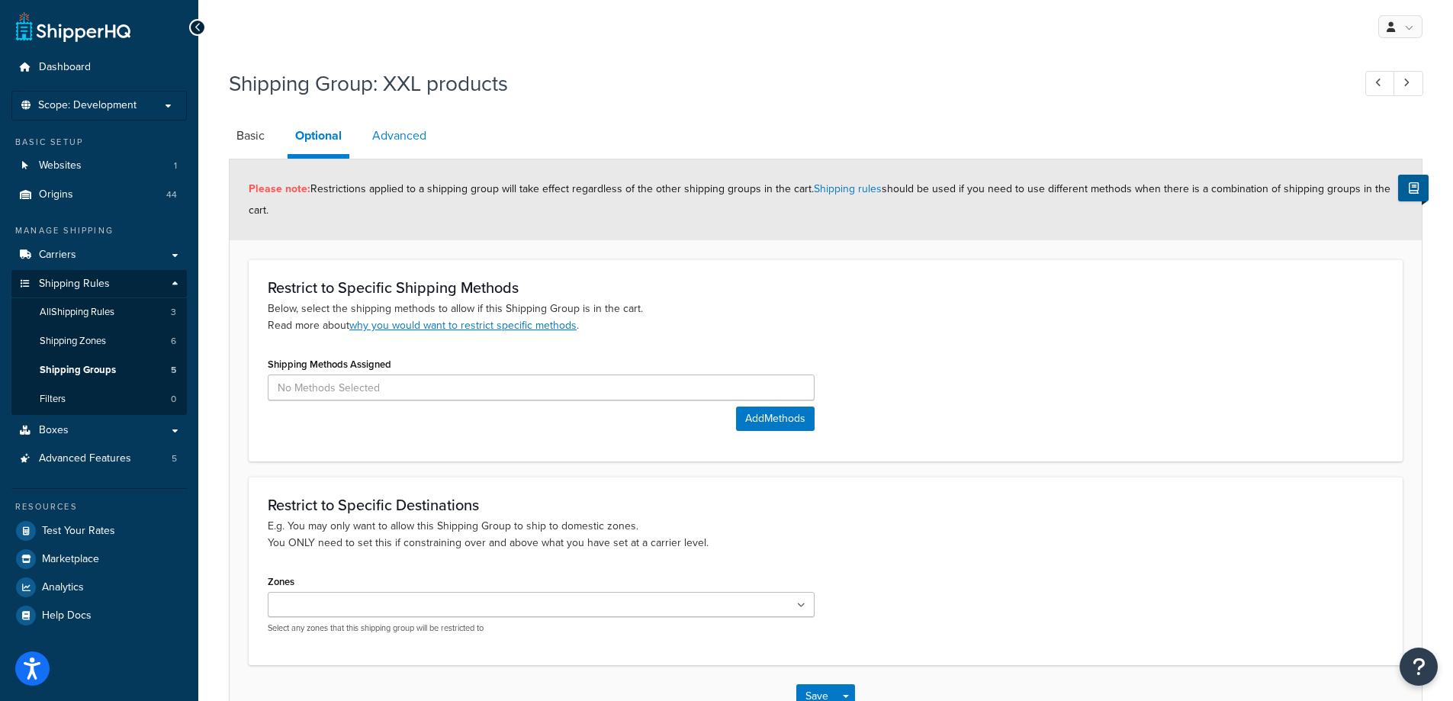
click at [414, 140] on link "Advanced" at bounding box center [399, 135] width 69 height 37
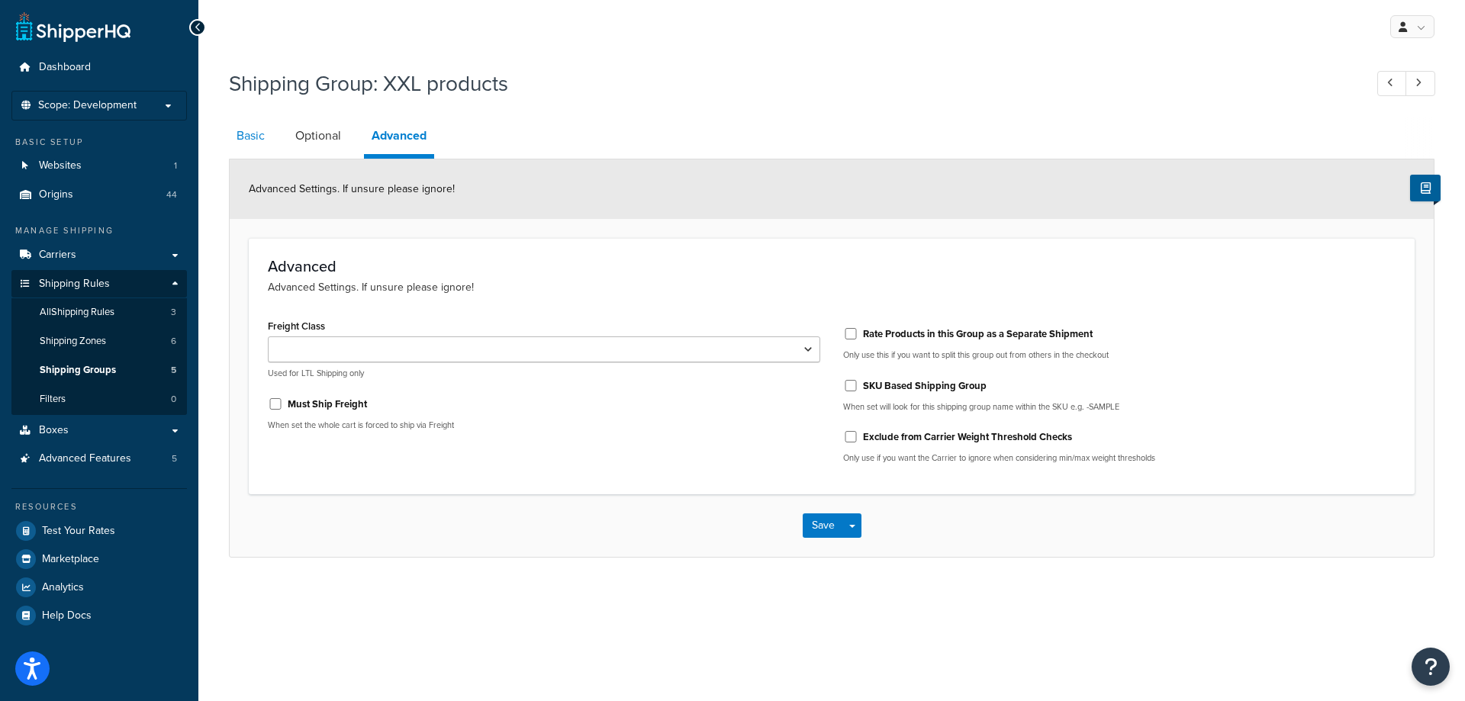
click at [264, 137] on link "Basic" at bounding box center [250, 135] width 43 height 37
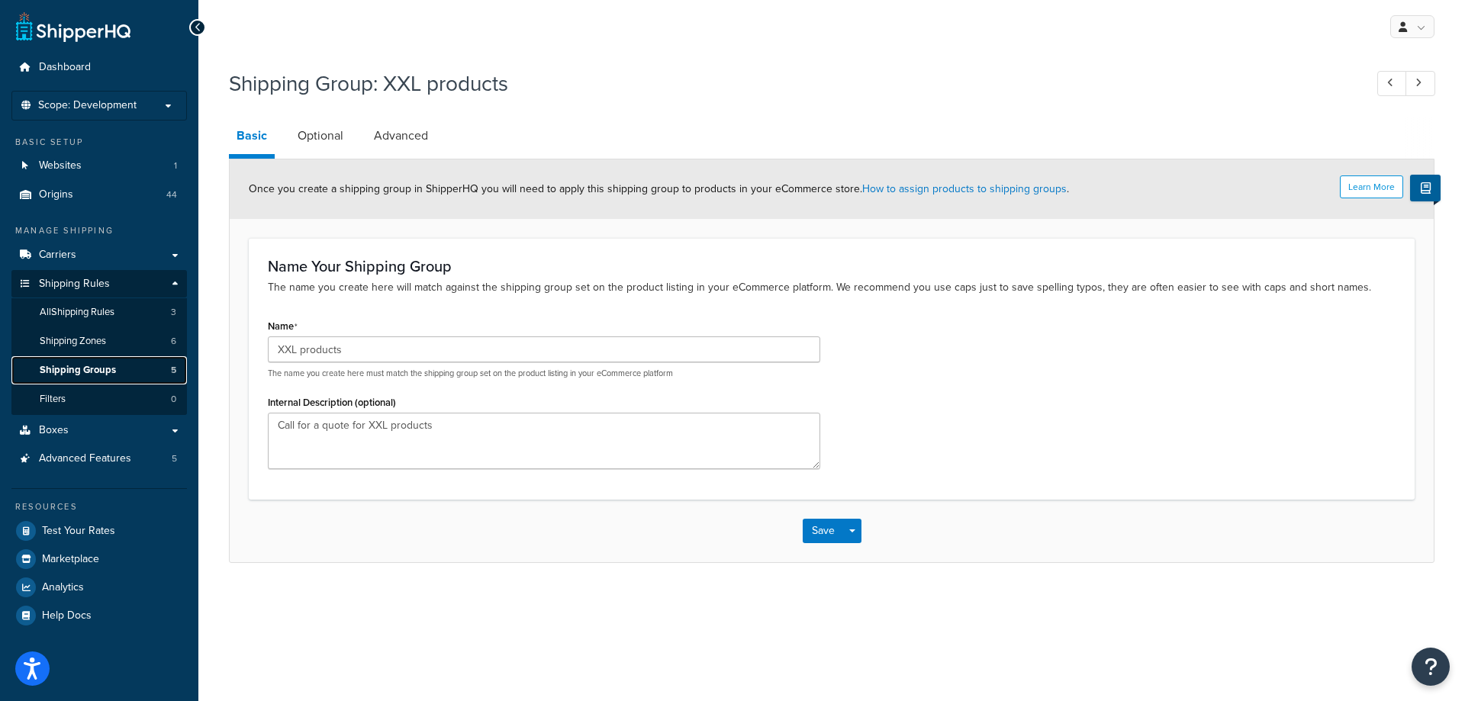
click at [63, 370] on span "Shipping Groups" at bounding box center [78, 370] width 76 height 13
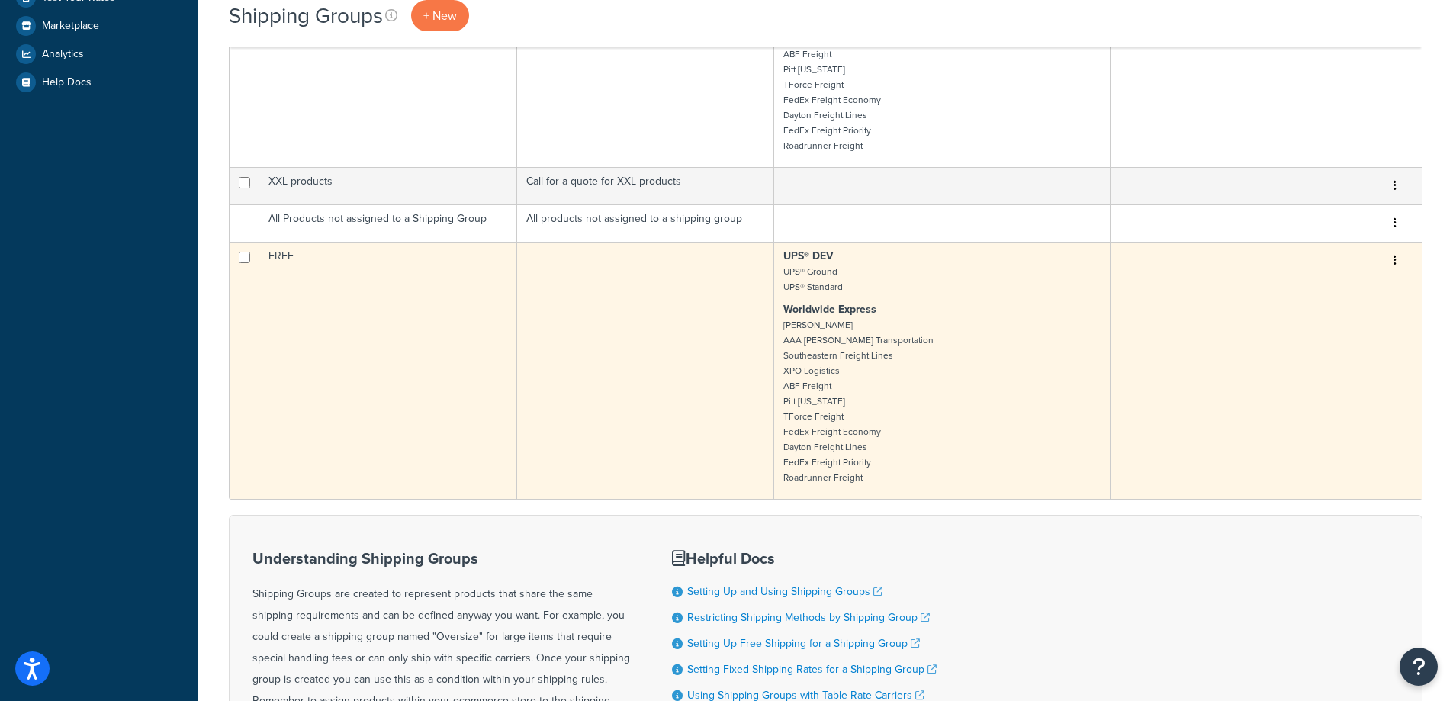
scroll to position [753, 0]
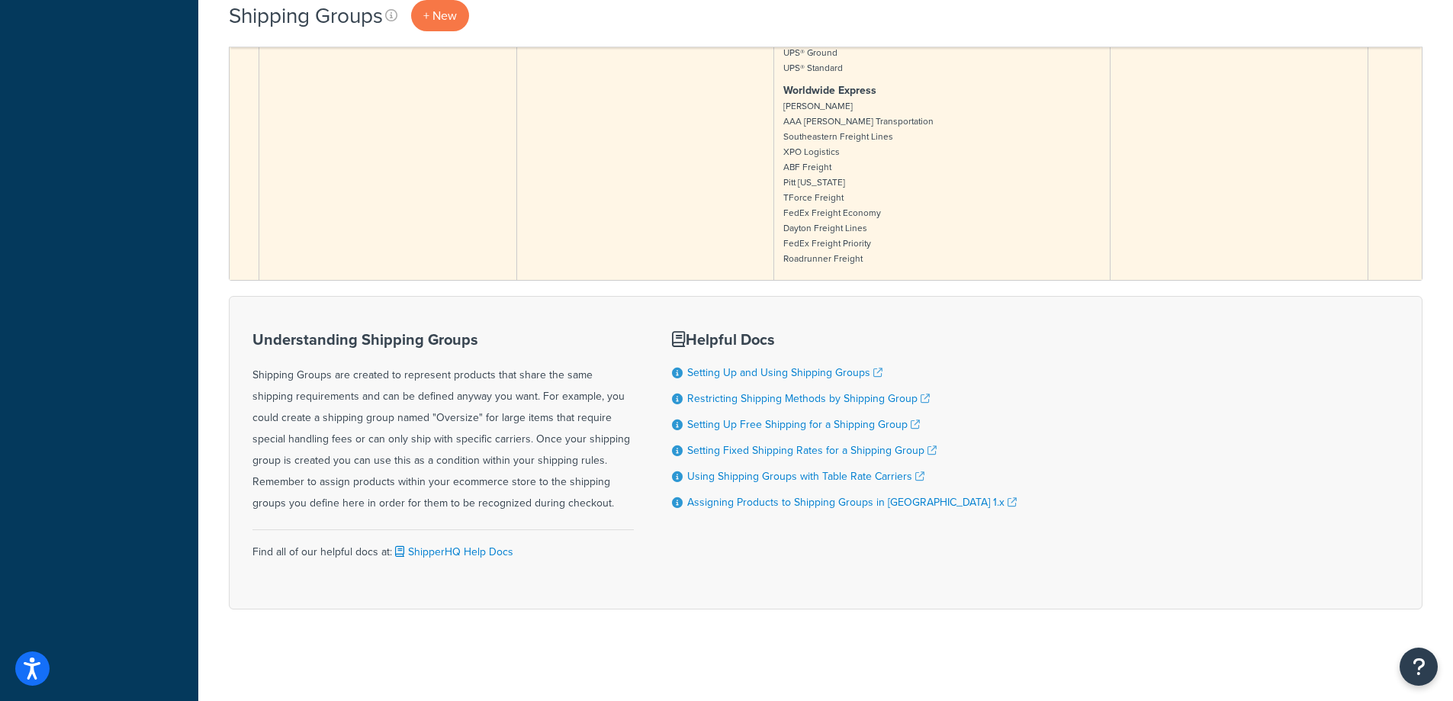
click at [682, 201] on td at bounding box center [646, 151] width 258 height 257
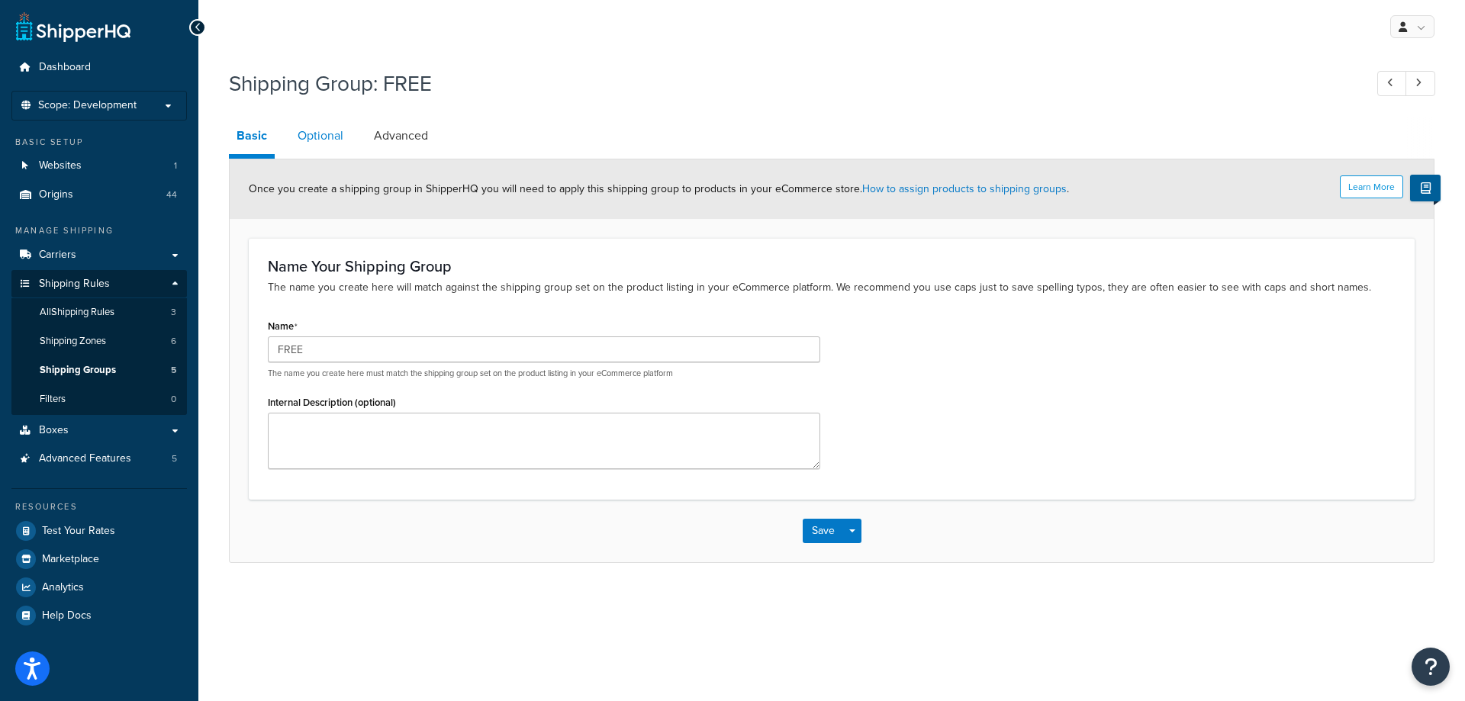
click at [349, 127] on link "Optional" at bounding box center [320, 135] width 61 height 37
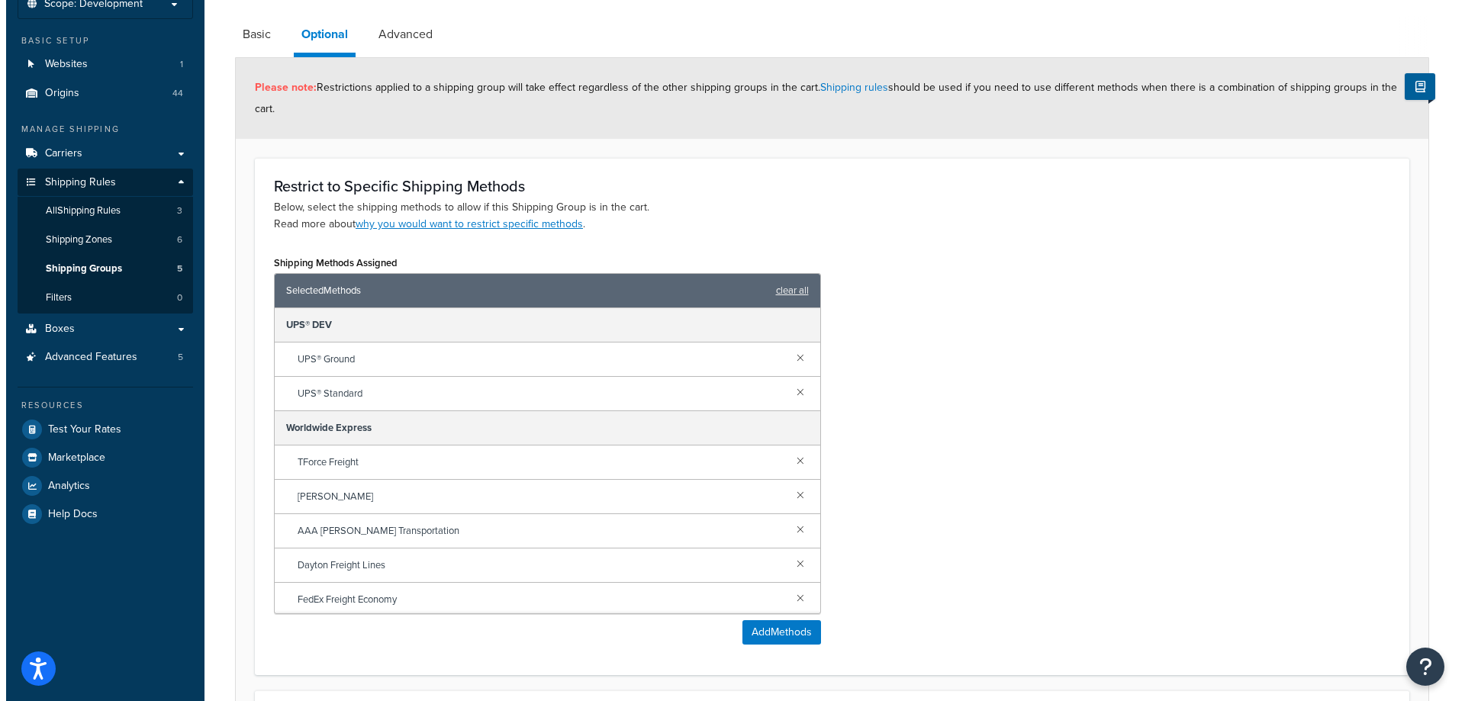
scroll to position [229, 0]
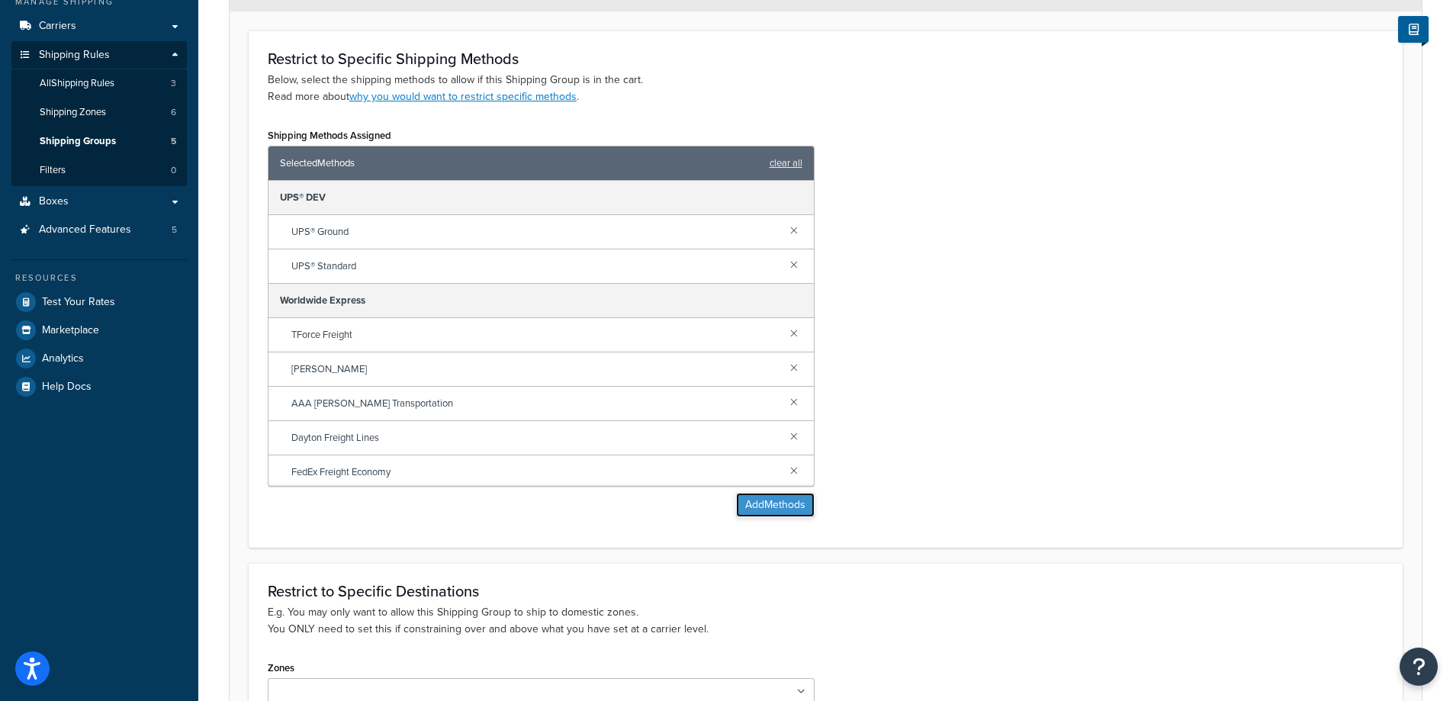
click at [787, 507] on button "Add Methods" at bounding box center [775, 505] width 79 height 24
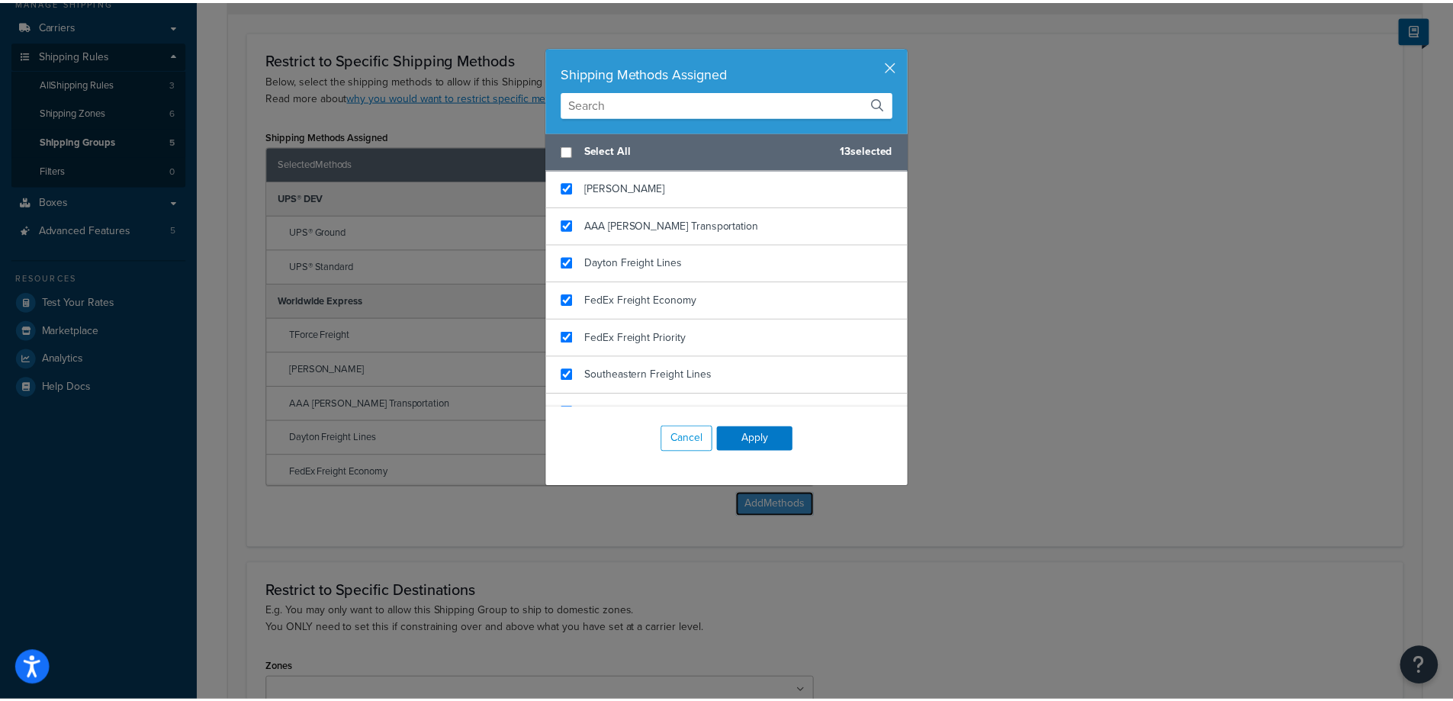
scroll to position [7, 0]
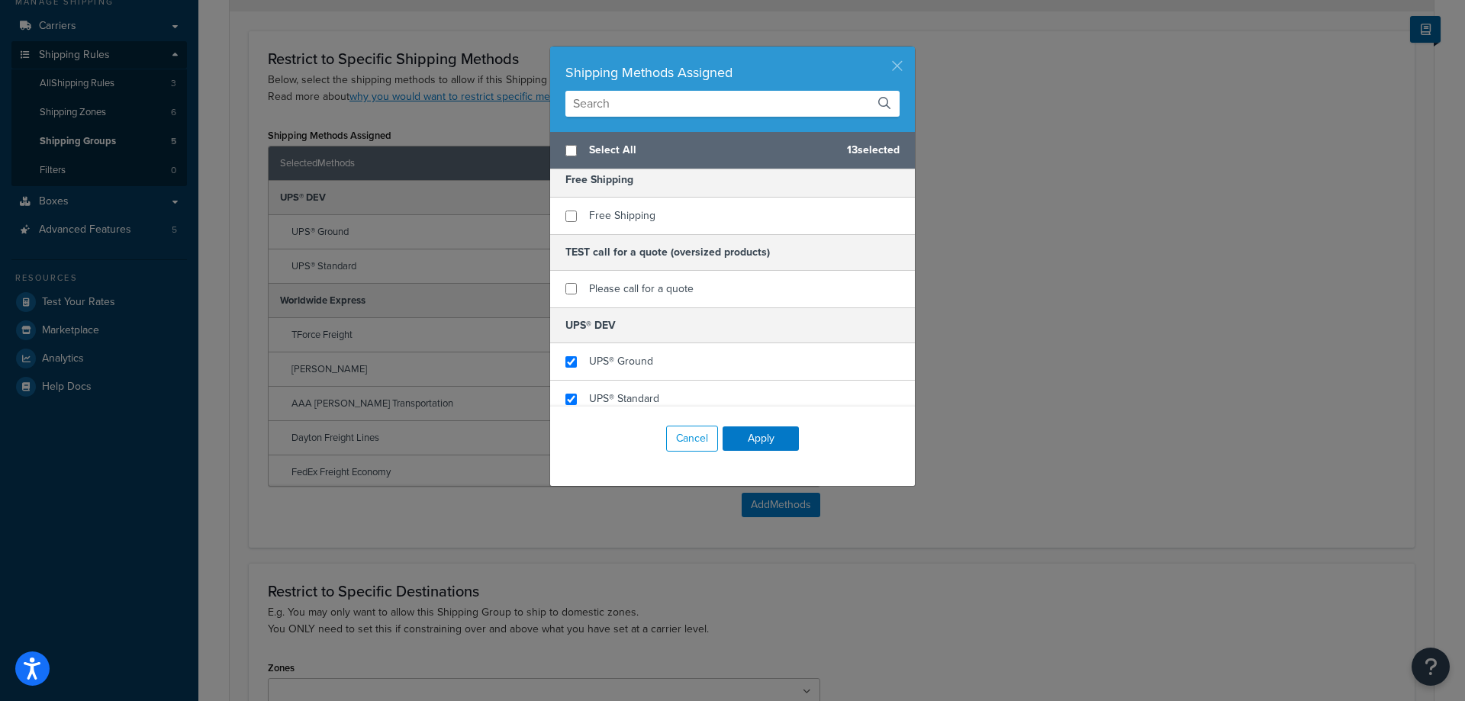
click at [911, 50] on button "button" at bounding box center [913, 49] width 4 height 4
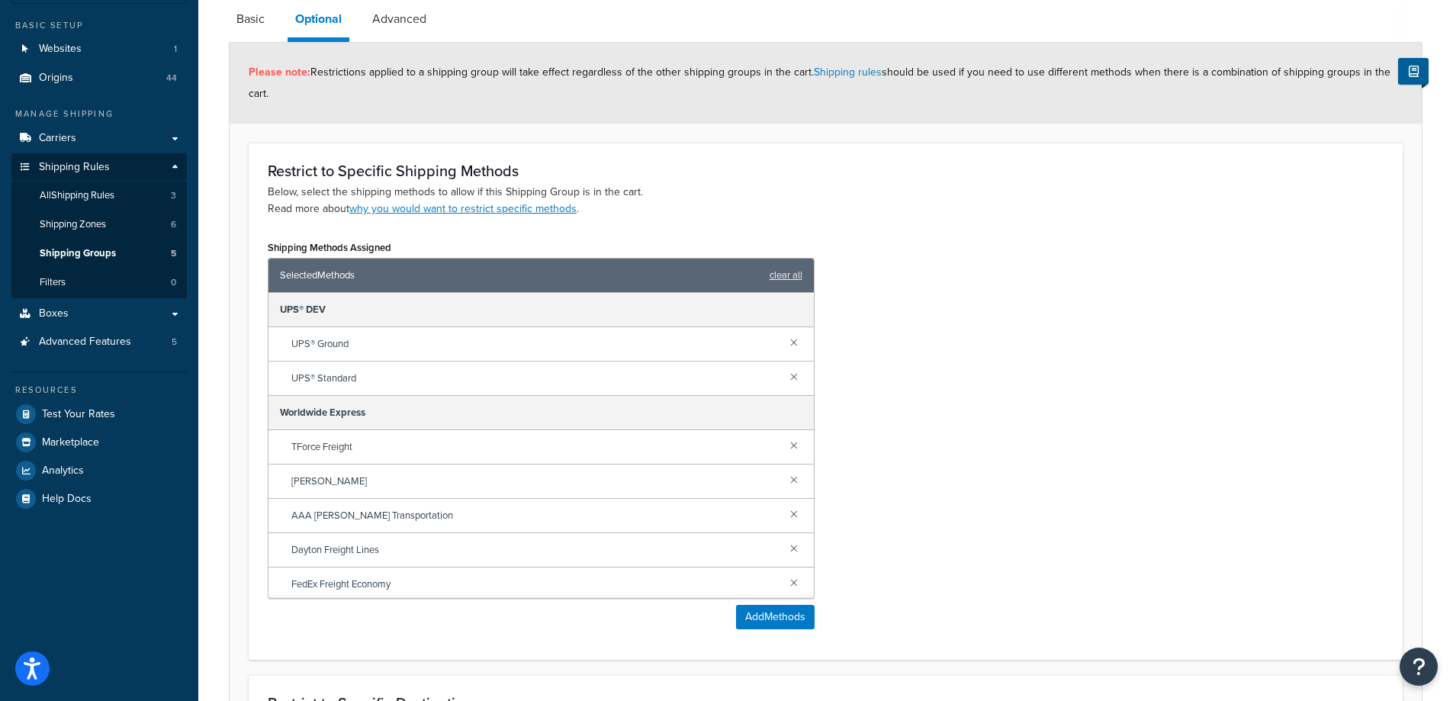
scroll to position [0, 0]
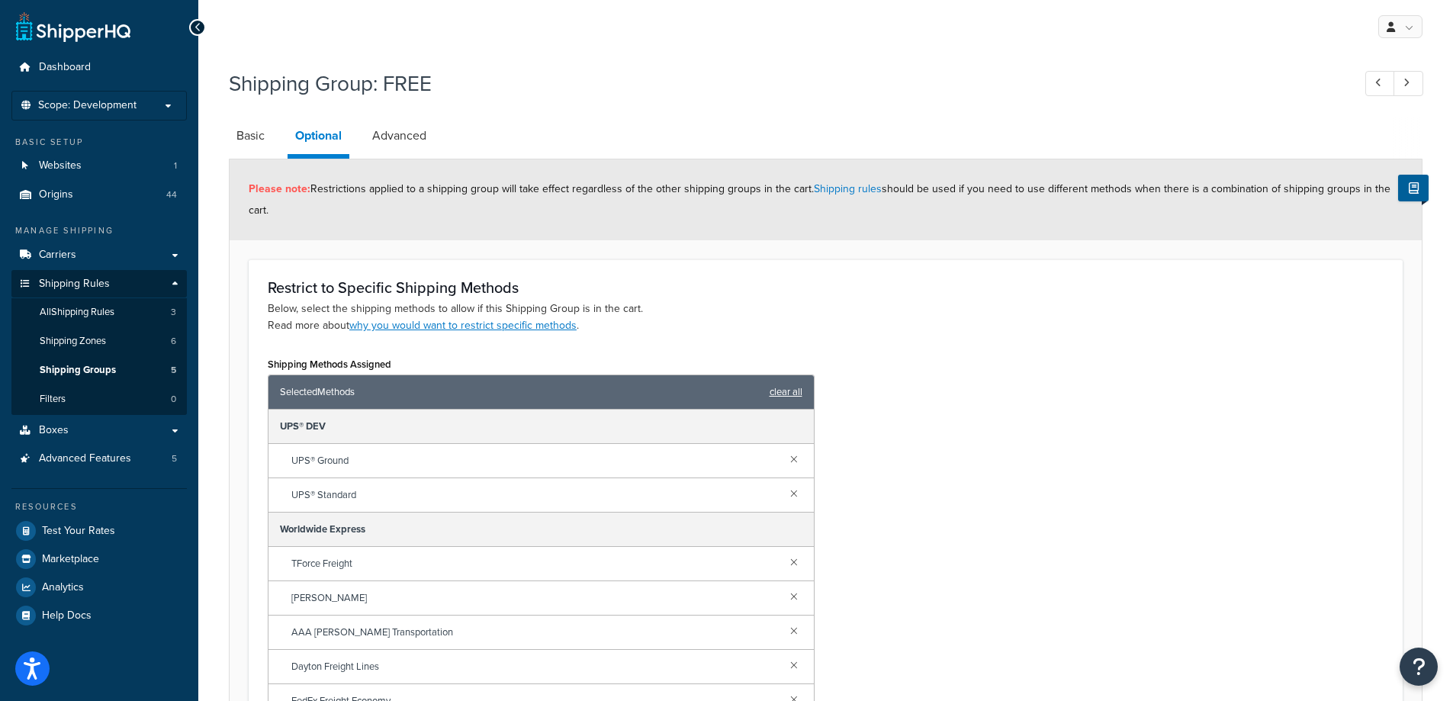
click at [798, 395] on link "clear all" at bounding box center [786, 391] width 33 height 21
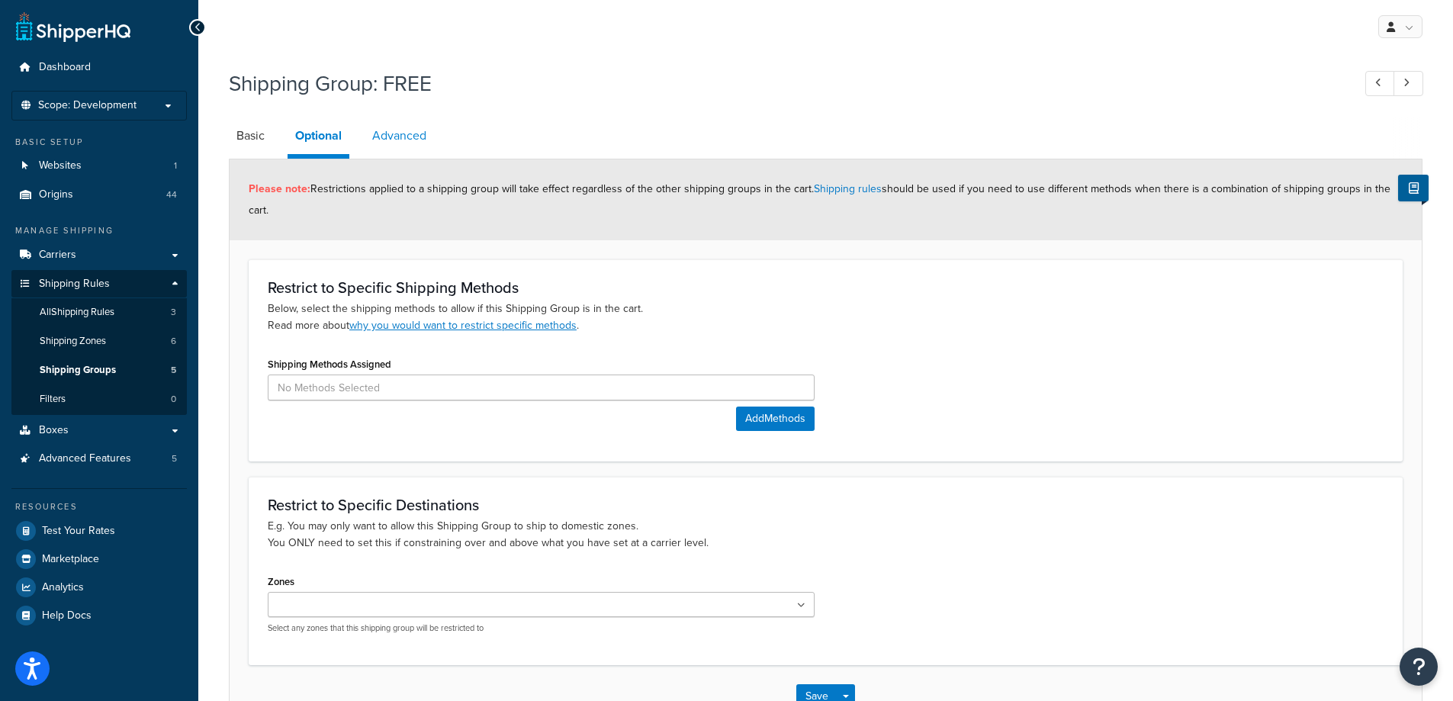
click at [415, 137] on link "Advanced" at bounding box center [399, 135] width 69 height 37
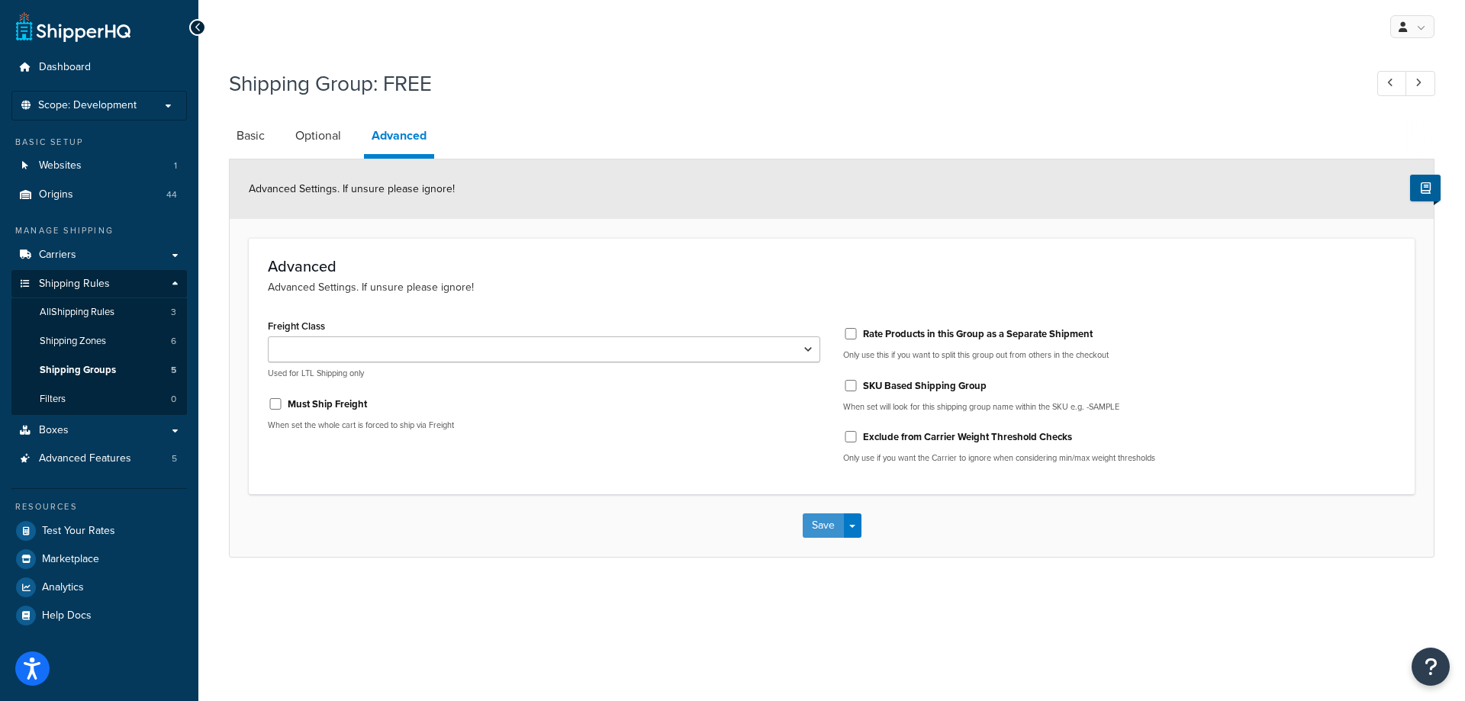
click at [818, 536] on button "Save" at bounding box center [823, 525] width 41 height 24
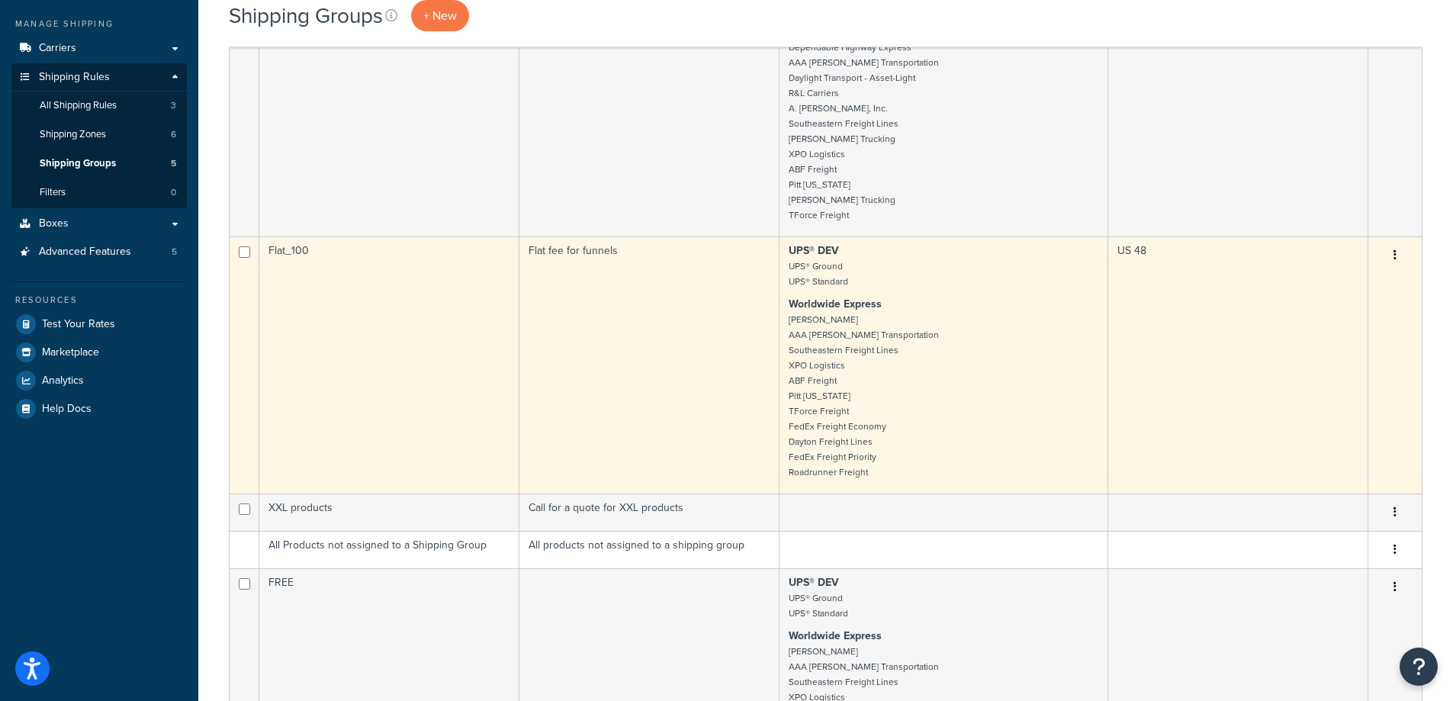
scroll to position [305, 0]
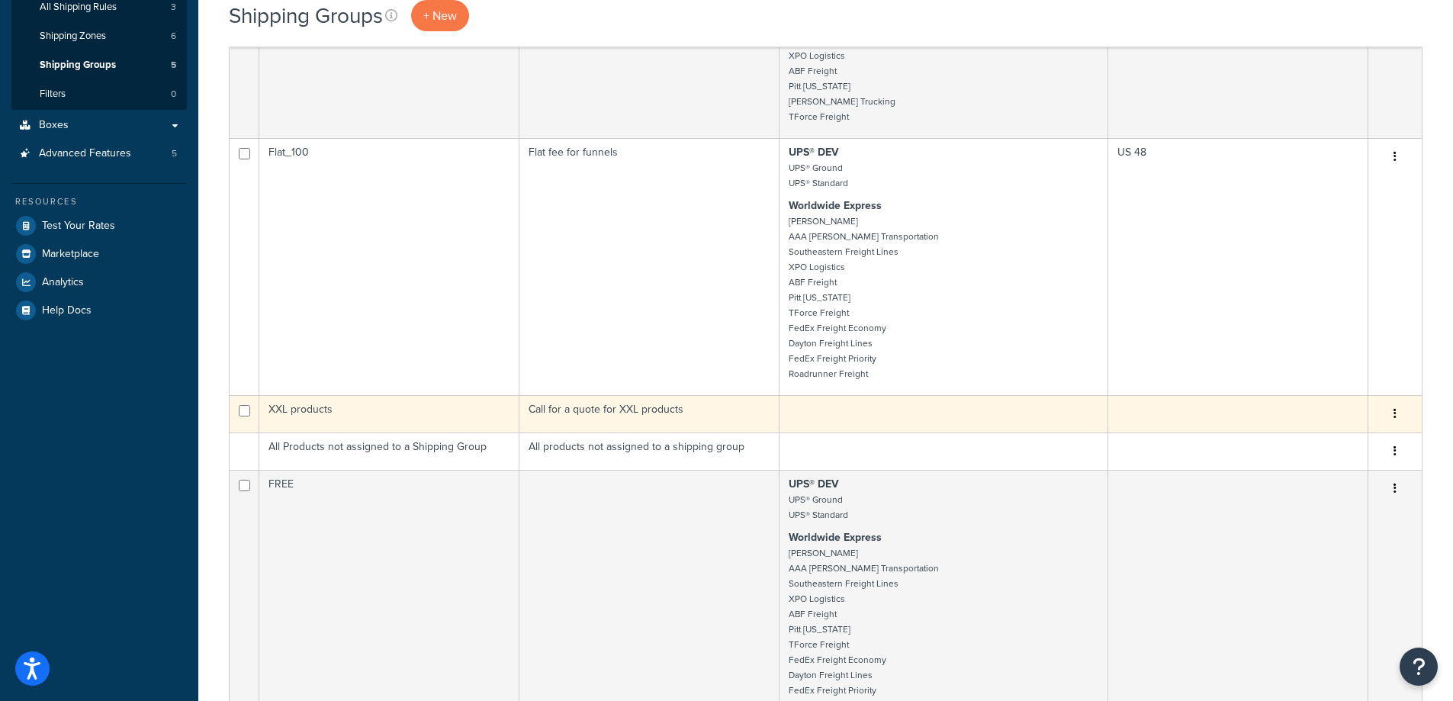
click at [472, 405] on td "XXL products" at bounding box center [389, 413] width 260 height 37
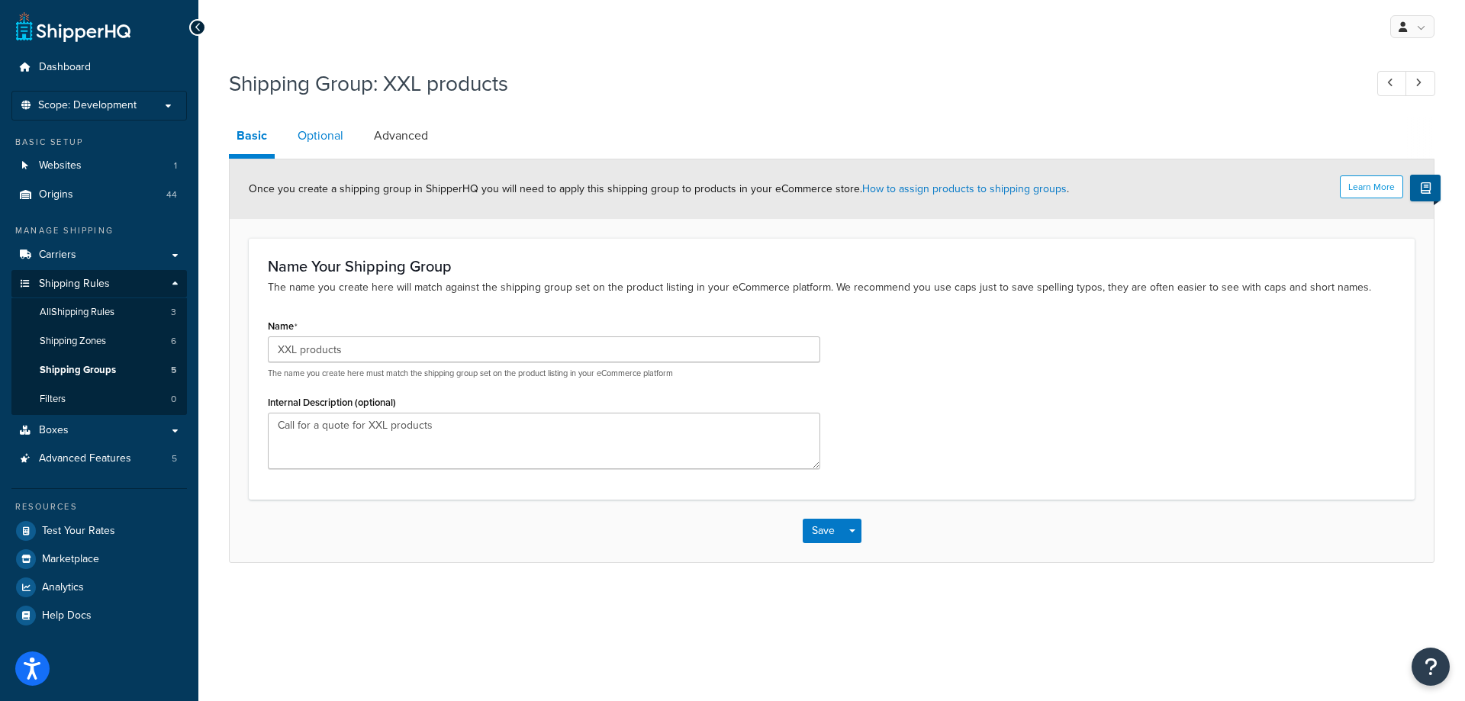
click at [327, 125] on link "Optional" at bounding box center [320, 135] width 61 height 37
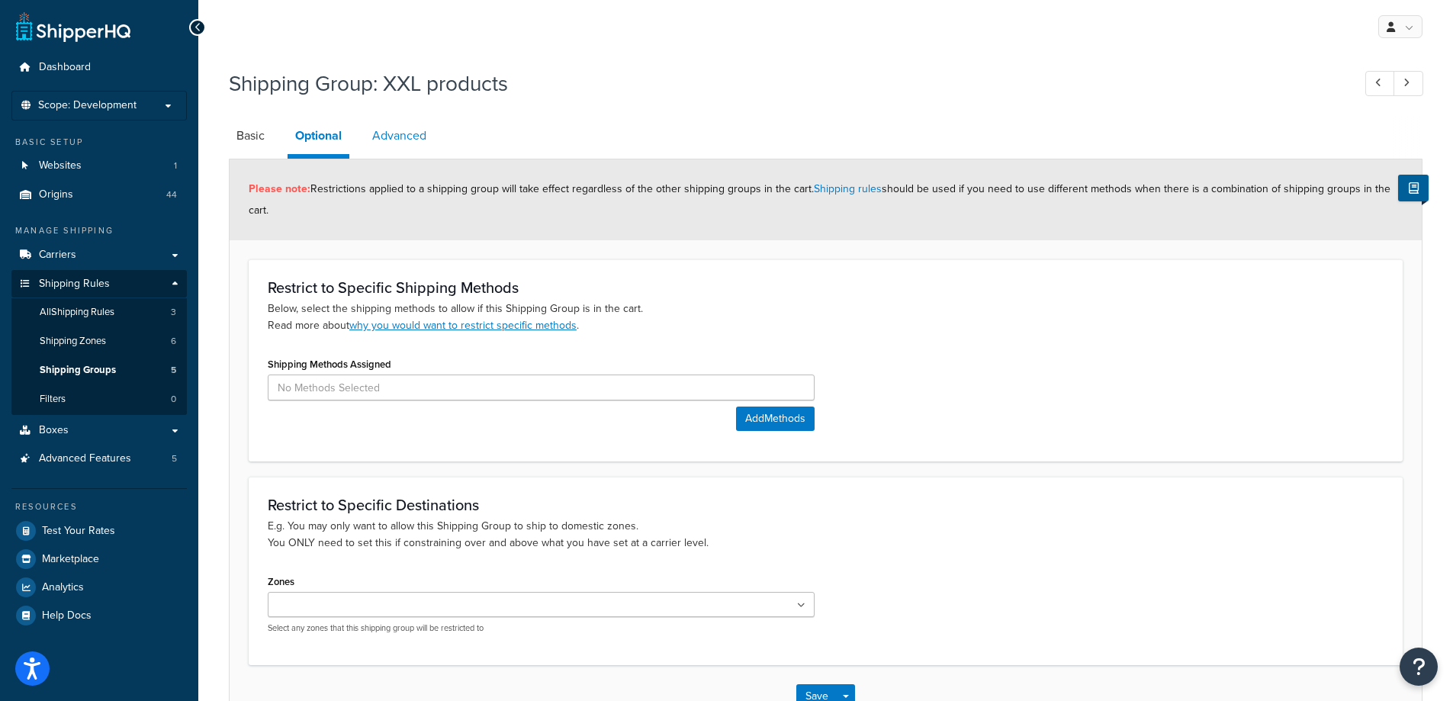
click at [391, 142] on link "Advanced" at bounding box center [399, 135] width 69 height 37
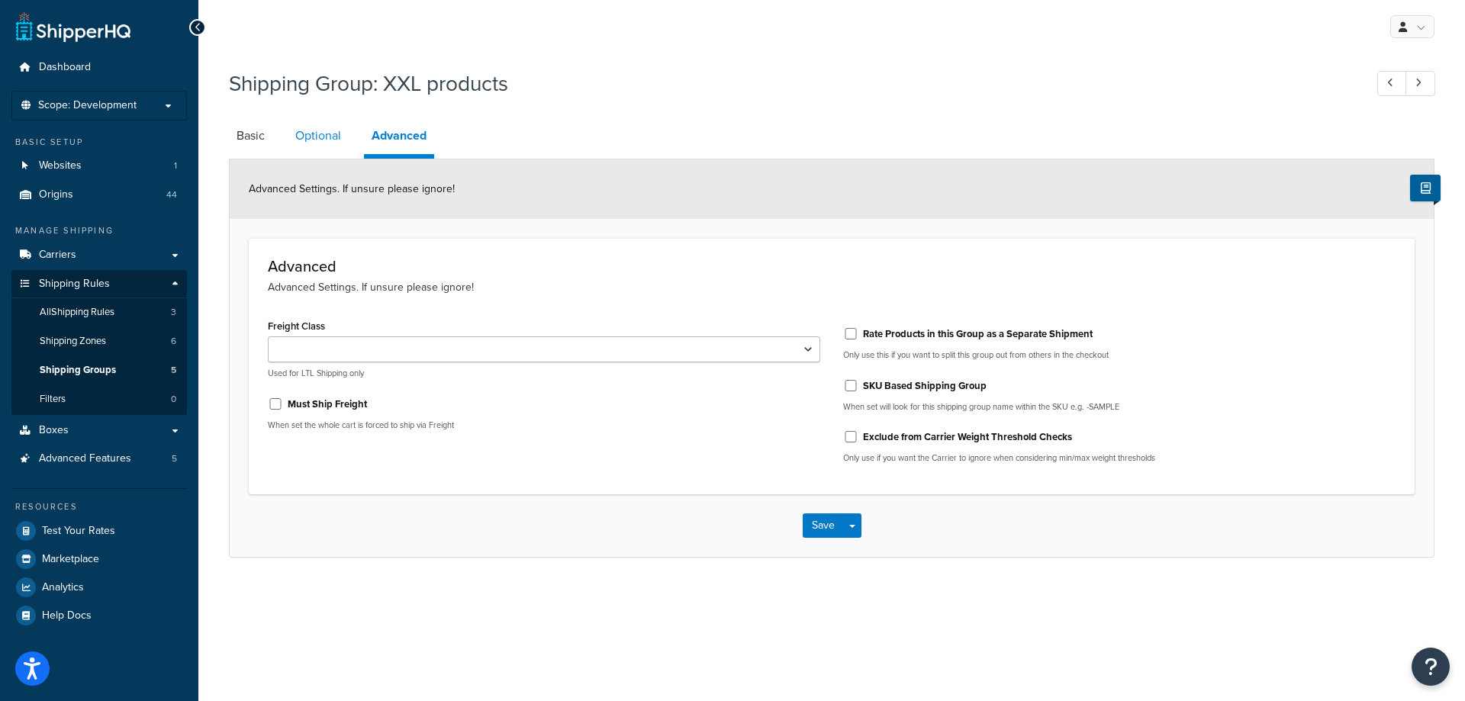
click at [336, 144] on link "Optional" at bounding box center [318, 135] width 61 height 37
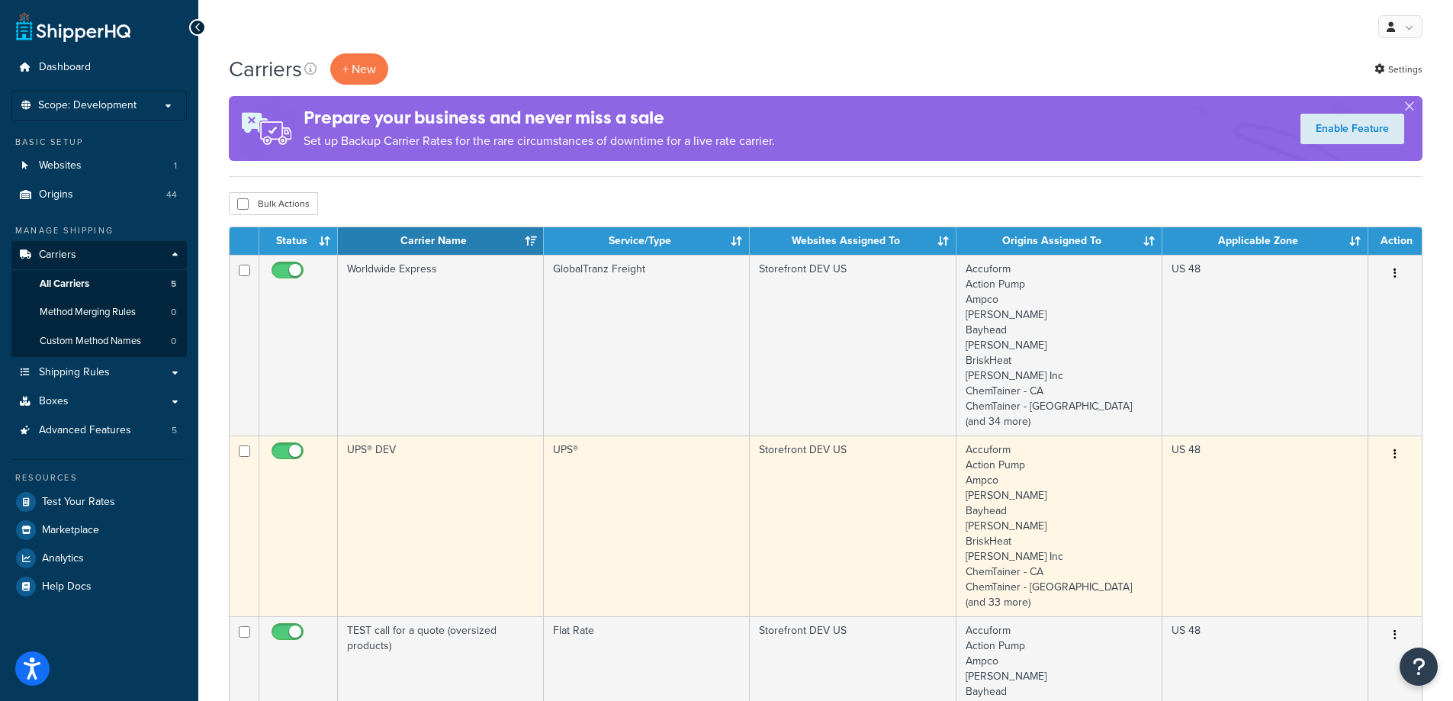
click at [379, 471] on td "UPS® DEV" at bounding box center [441, 526] width 206 height 181
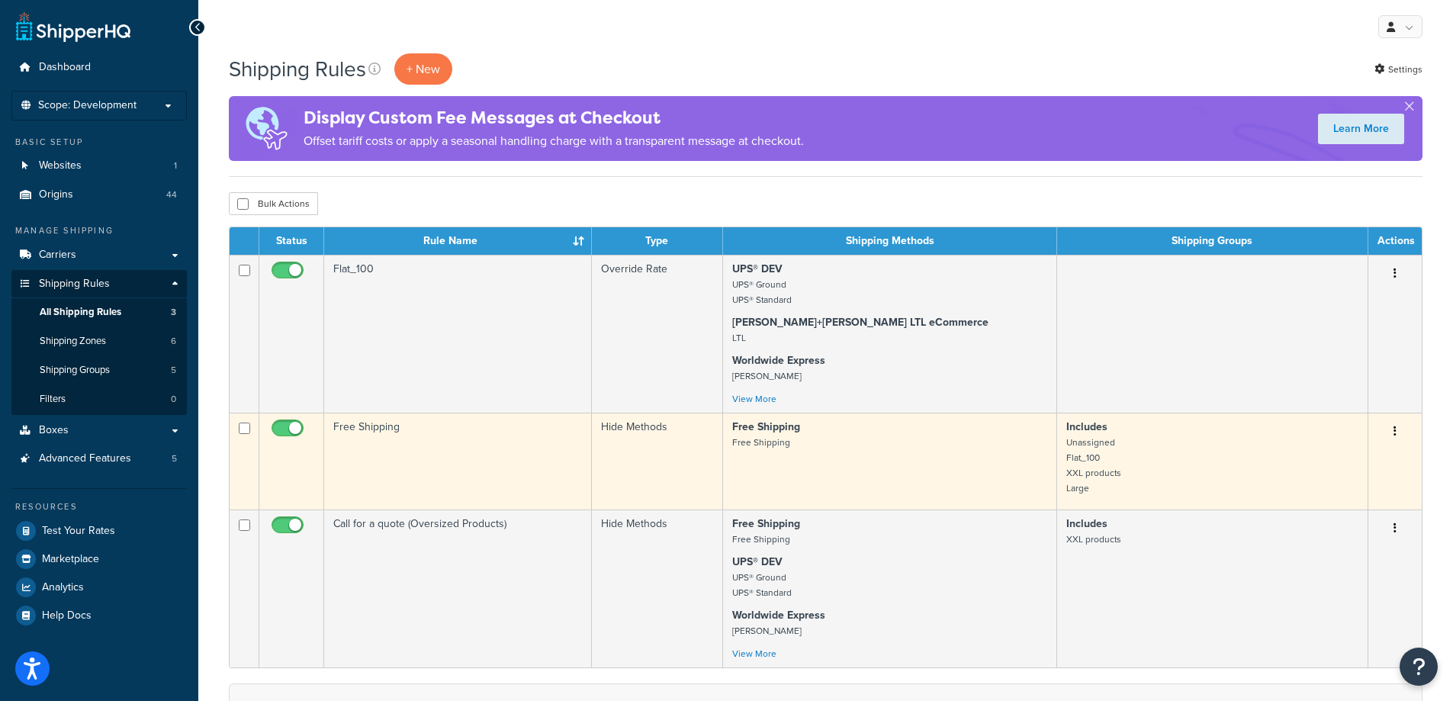
click at [470, 439] on td "Free Shipping" at bounding box center [458, 461] width 268 height 97
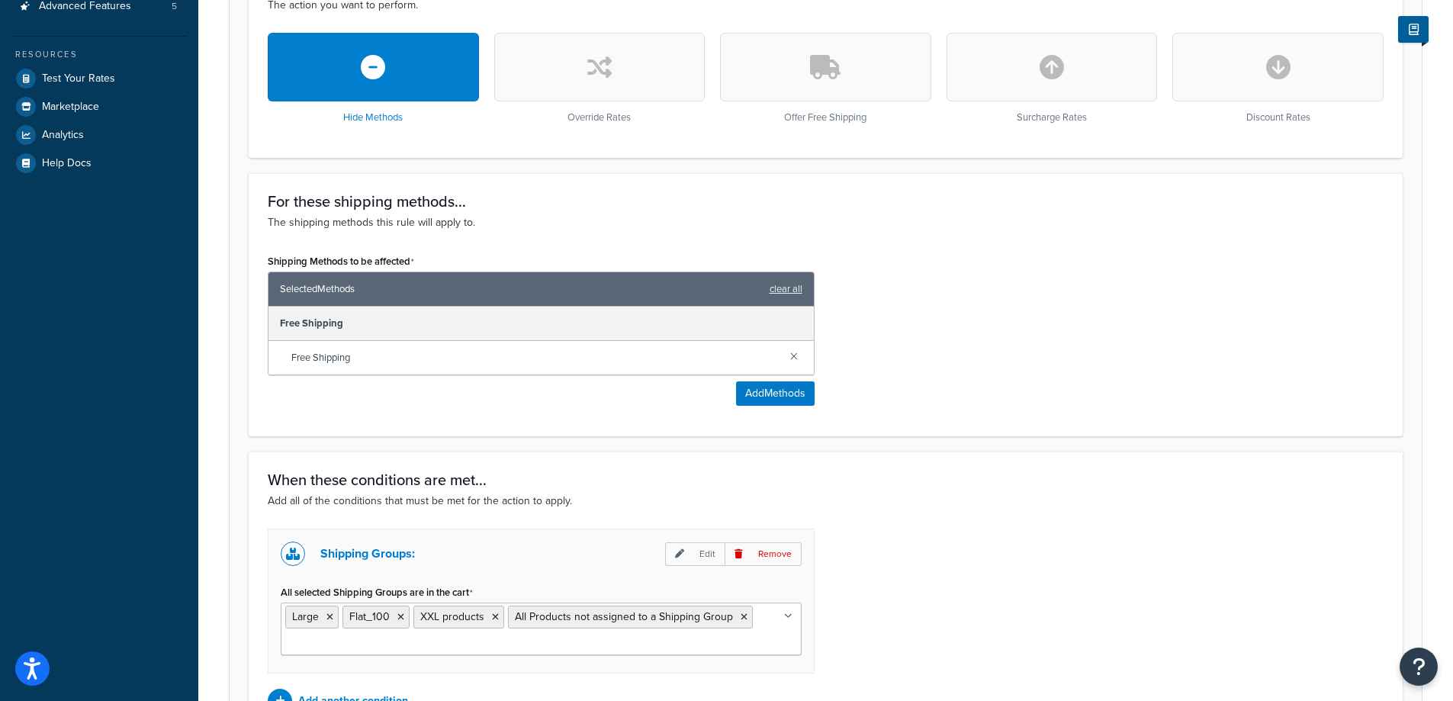
scroll to position [458, 0]
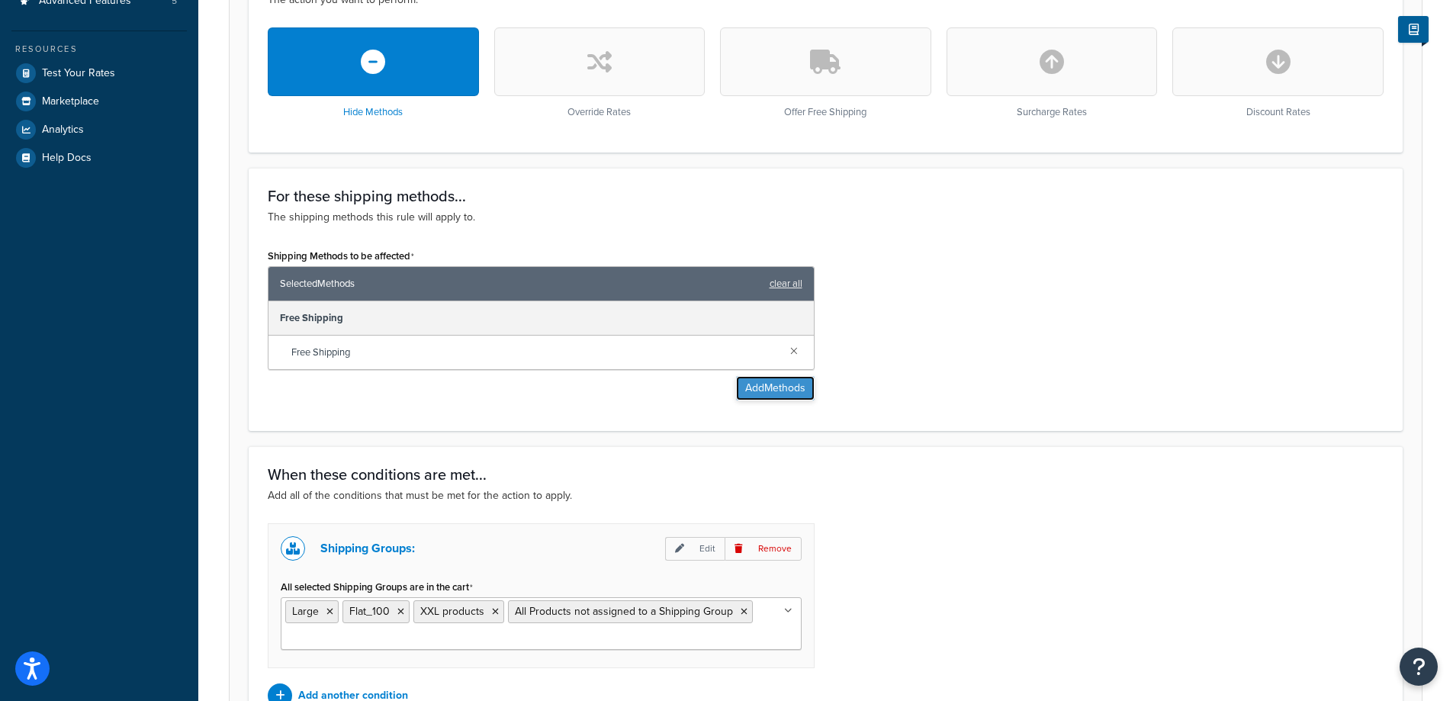
click at [779, 381] on button "Add Methods" at bounding box center [775, 388] width 79 height 24
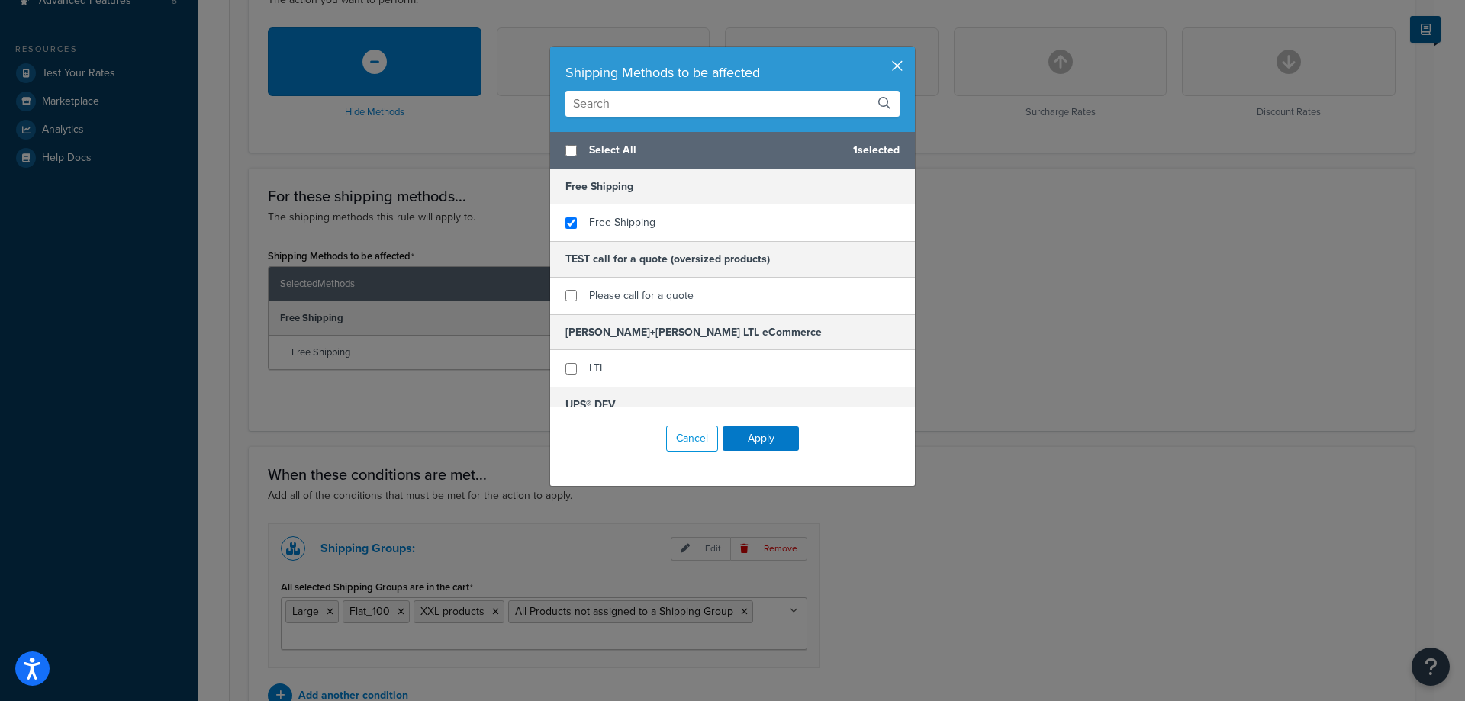
click at [911, 50] on button "button" at bounding box center [913, 49] width 4 height 4
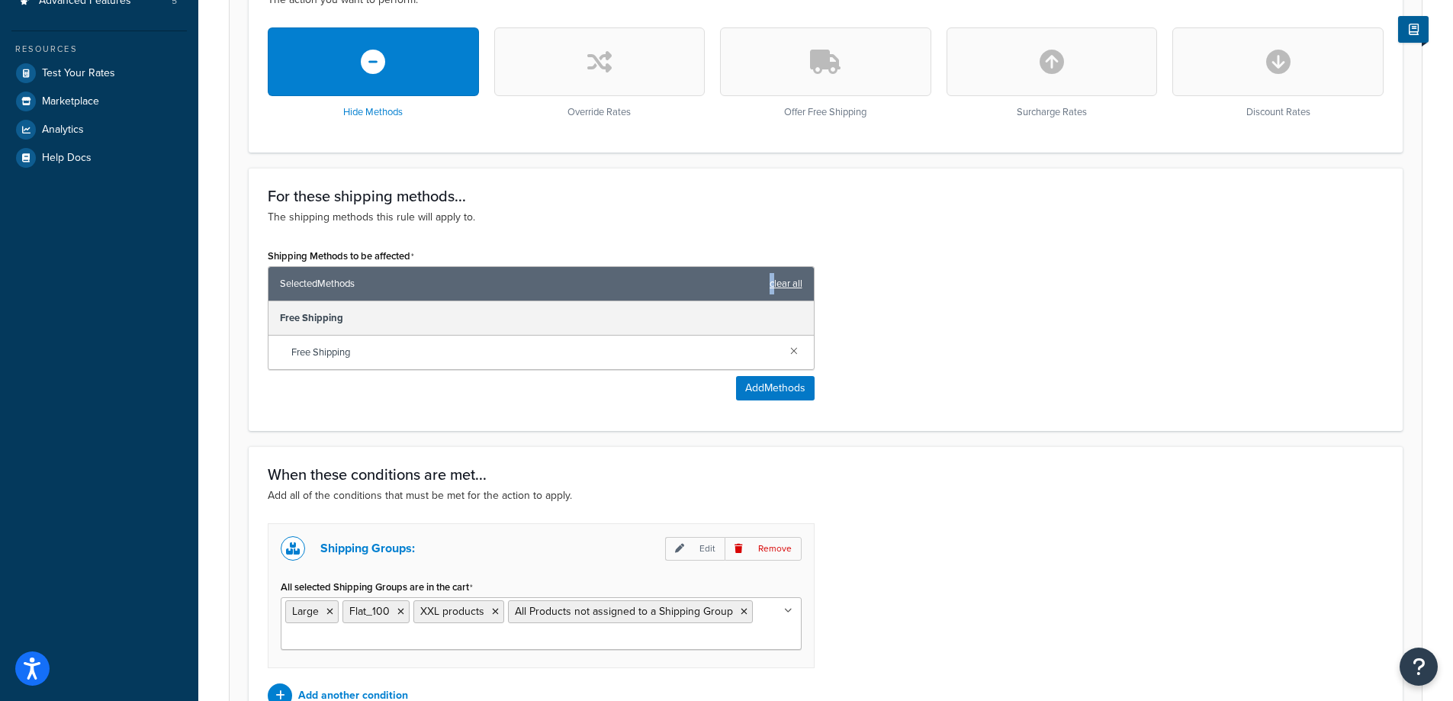
click at [772, 282] on link "clear all" at bounding box center [786, 283] width 33 height 21
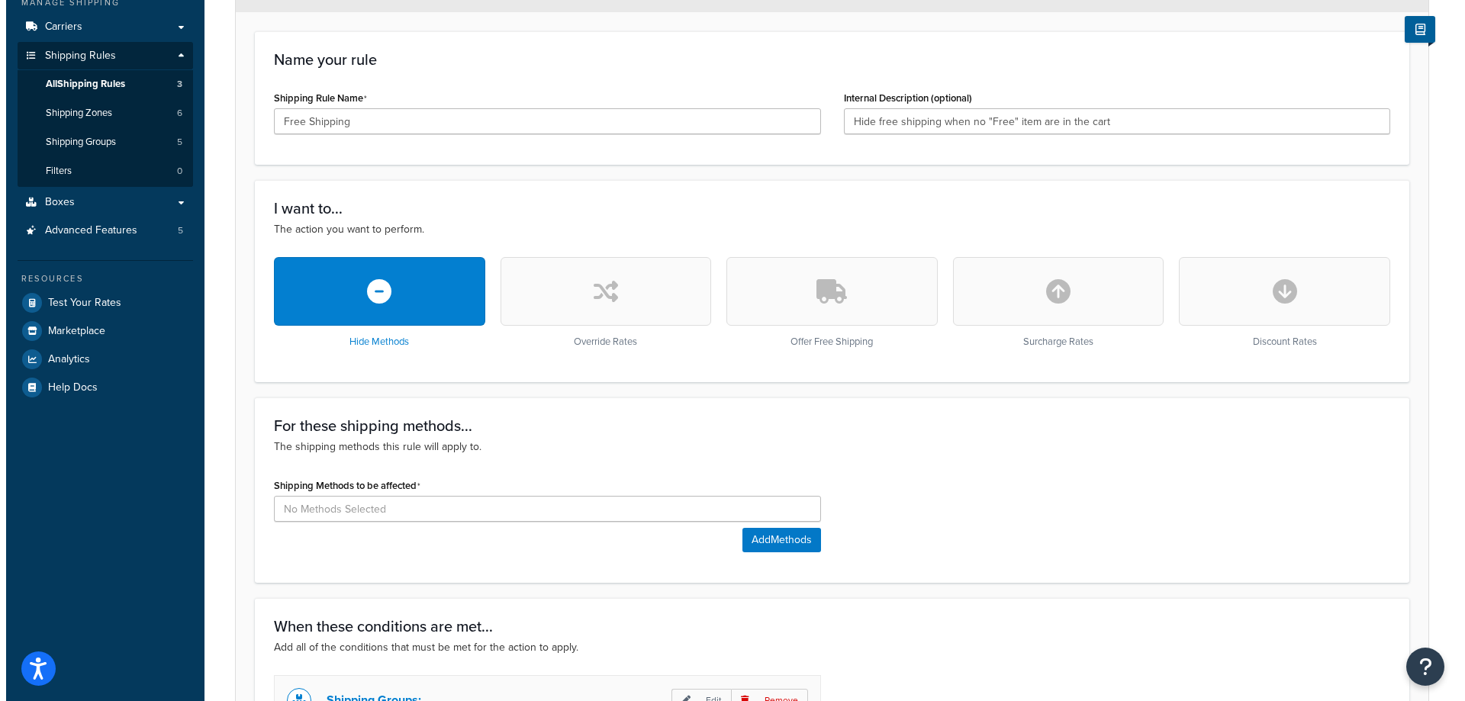
scroll to position [381, 0]
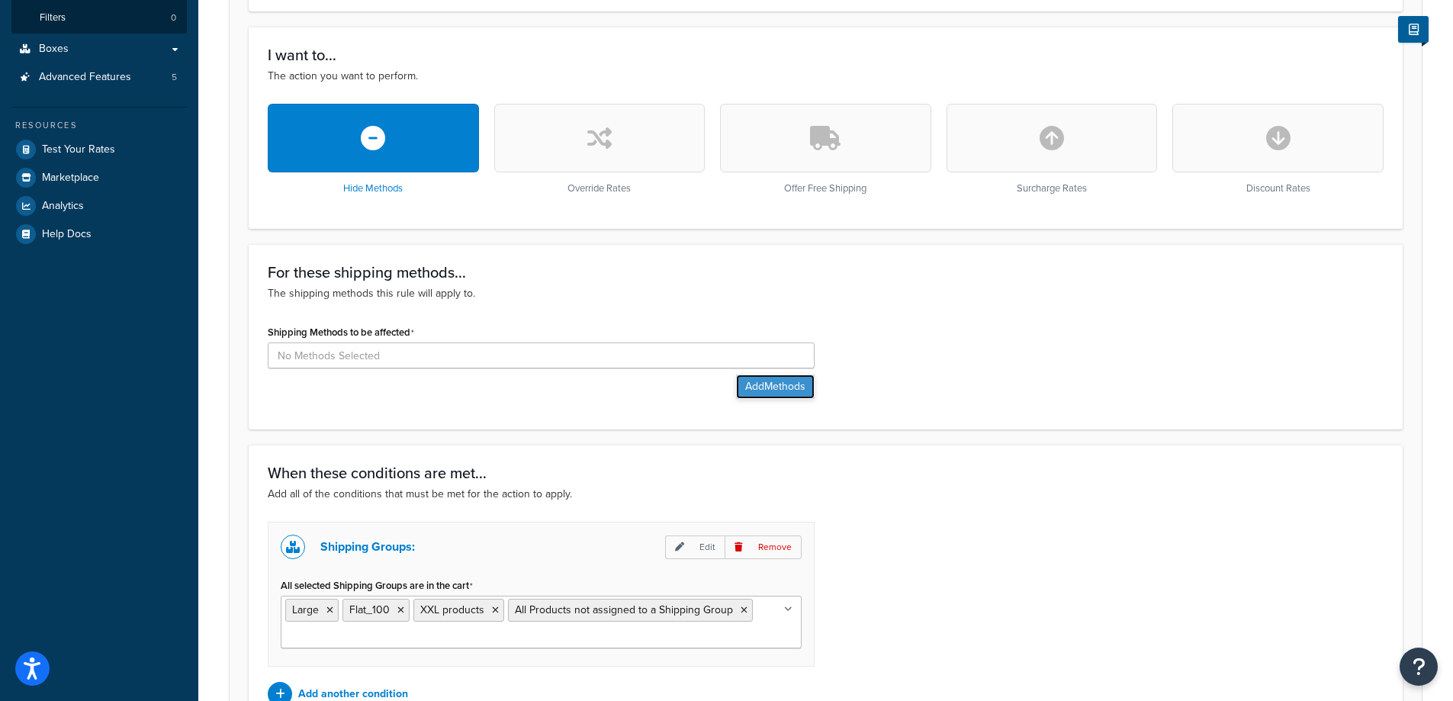
click at [768, 393] on button "Add Methods" at bounding box center [775, 387] width 79 height 24
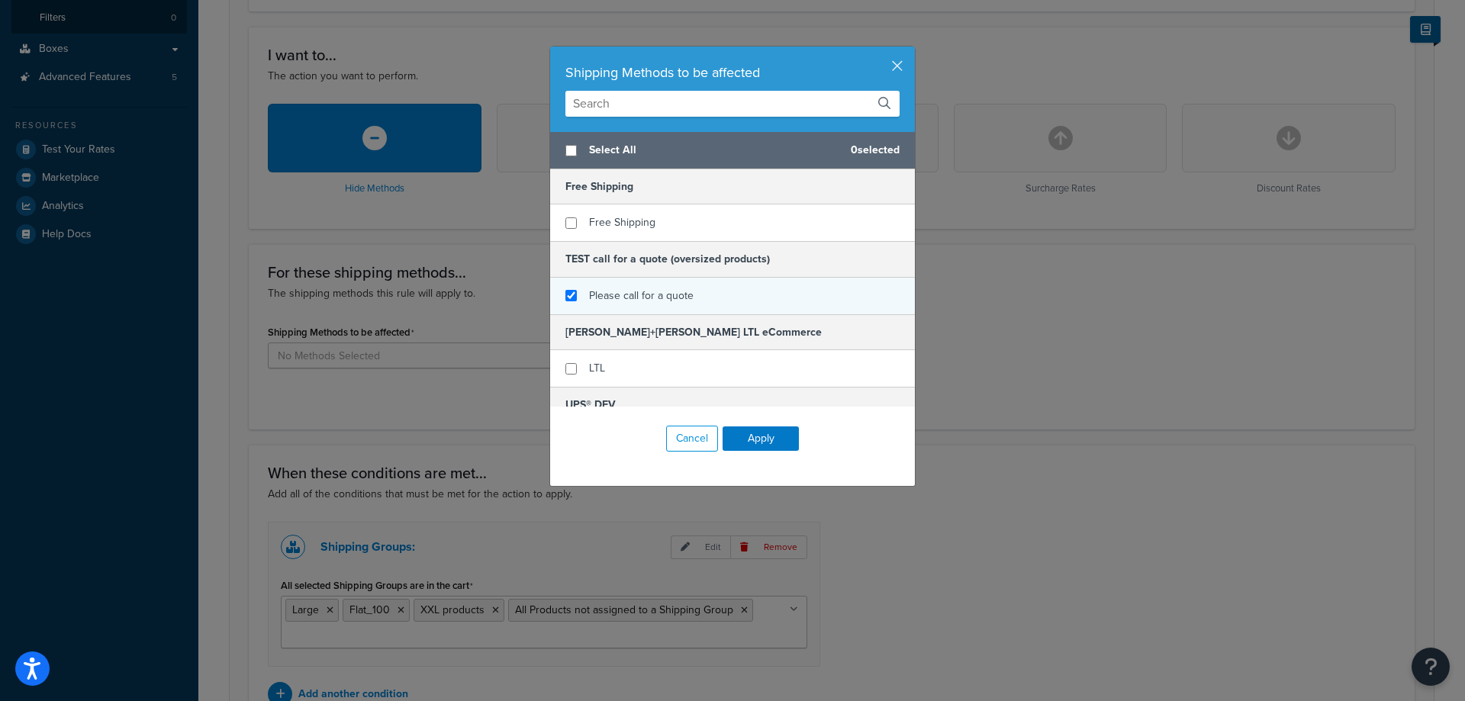
checkbox input "true"
click at [613, 293] on span "Please call for a quote" at bounding box center [641, 296] width 105 height 16
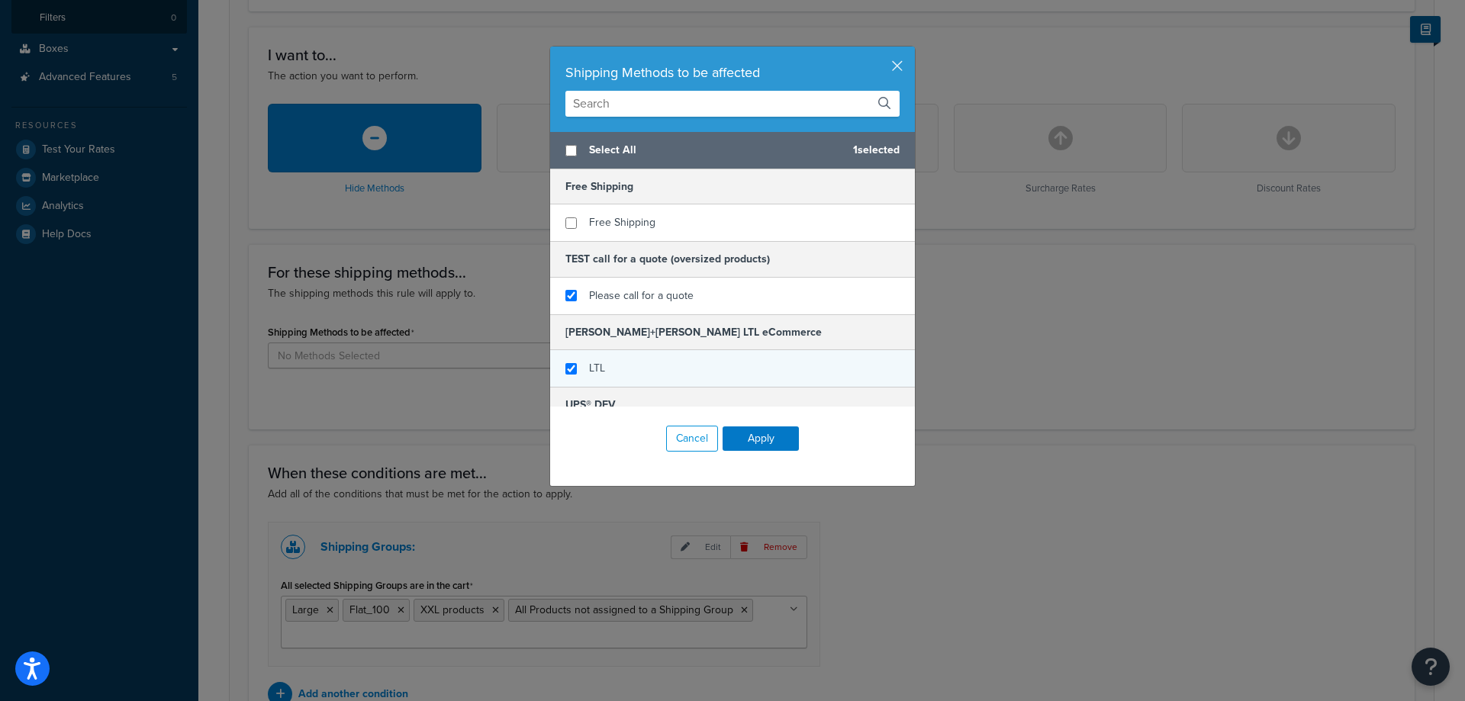
checkbox input "true"
drag, startPoint x: 620, startPoint y: 365, endPoint x: 630, endPoint y: 359, distance: 11.6
click at [621, 365] on div "LTL" at bounding box center [732, 368] width 365 height 37
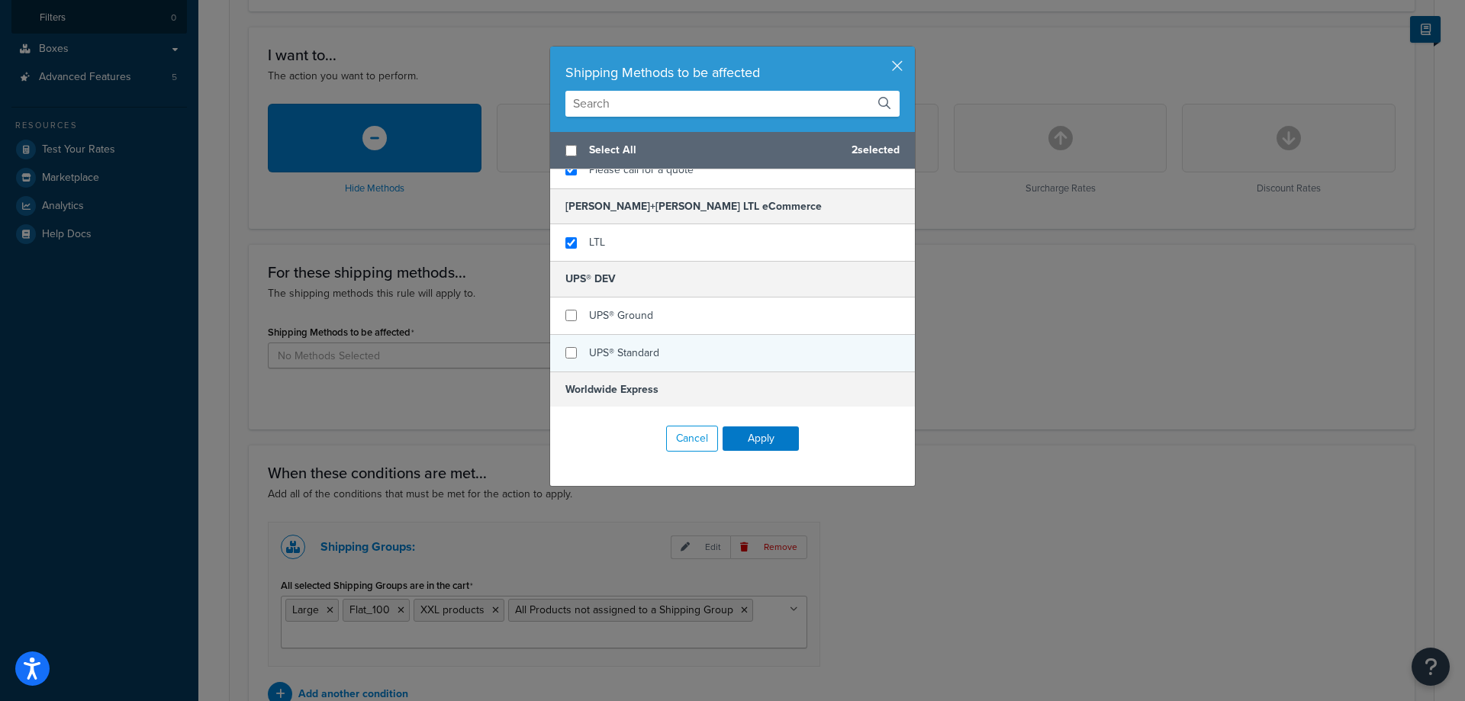
scroll to position [153, 0]
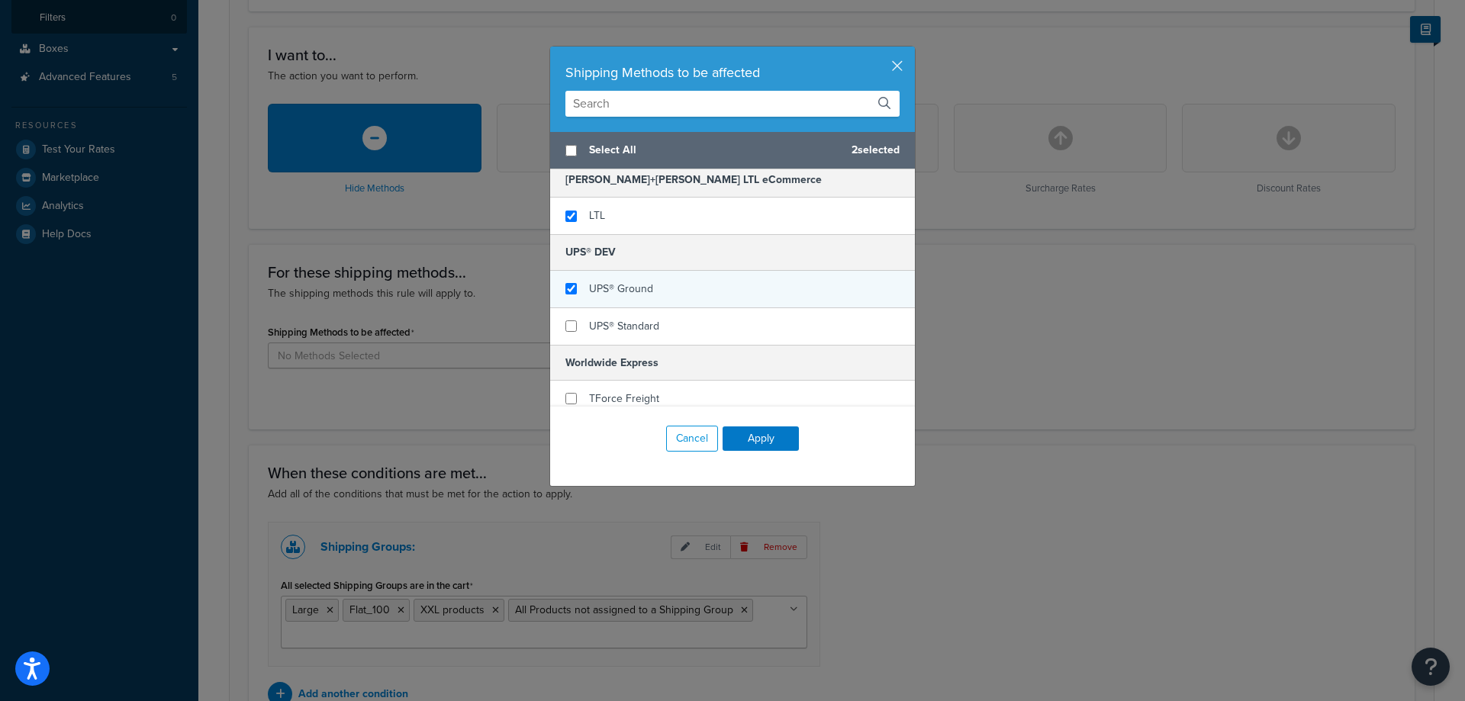
checkbox input "true"
click at [679, 297] on div "UPS® Ground" at bounding box center [732, 289] width 365 height 37
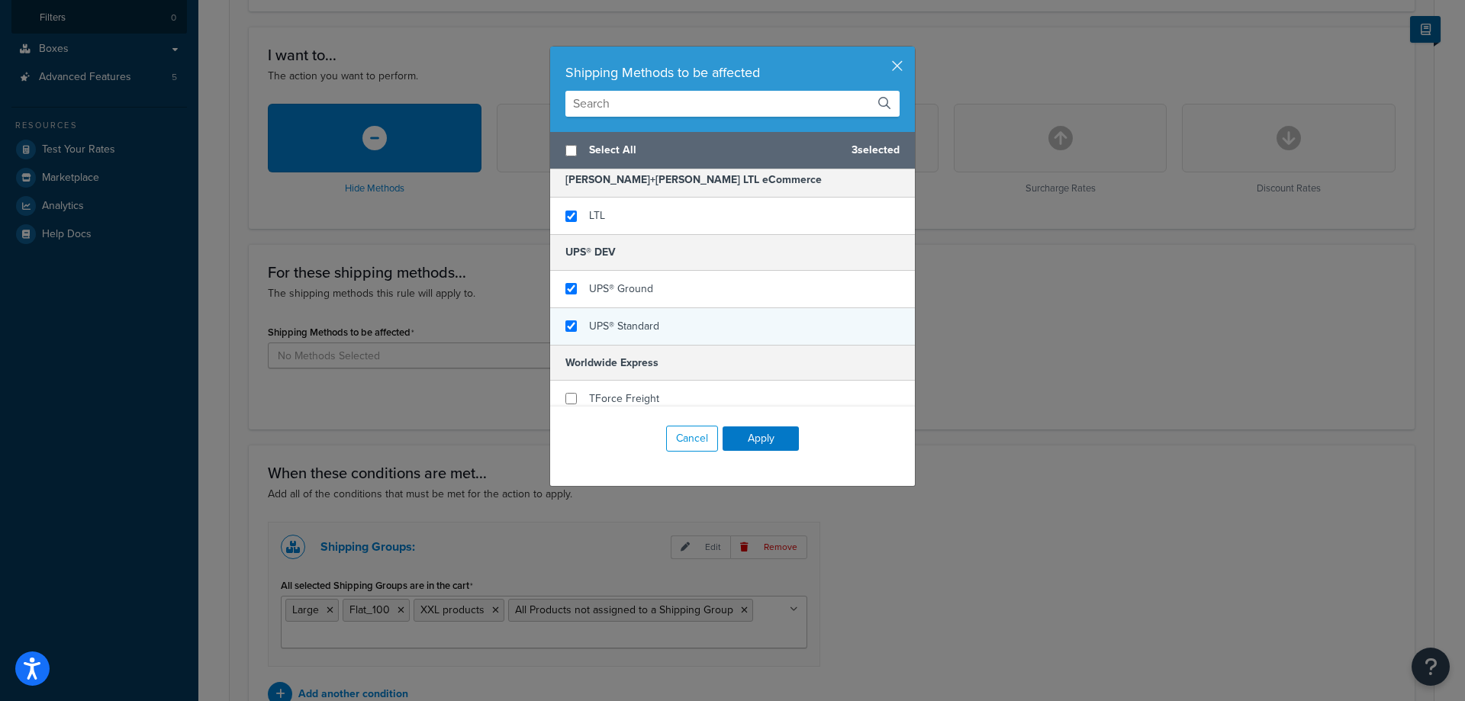
checkbox input "true"
click at [682, 323] on div "UPS® Standard" at bounding box center [732, 326] width 365 height 37
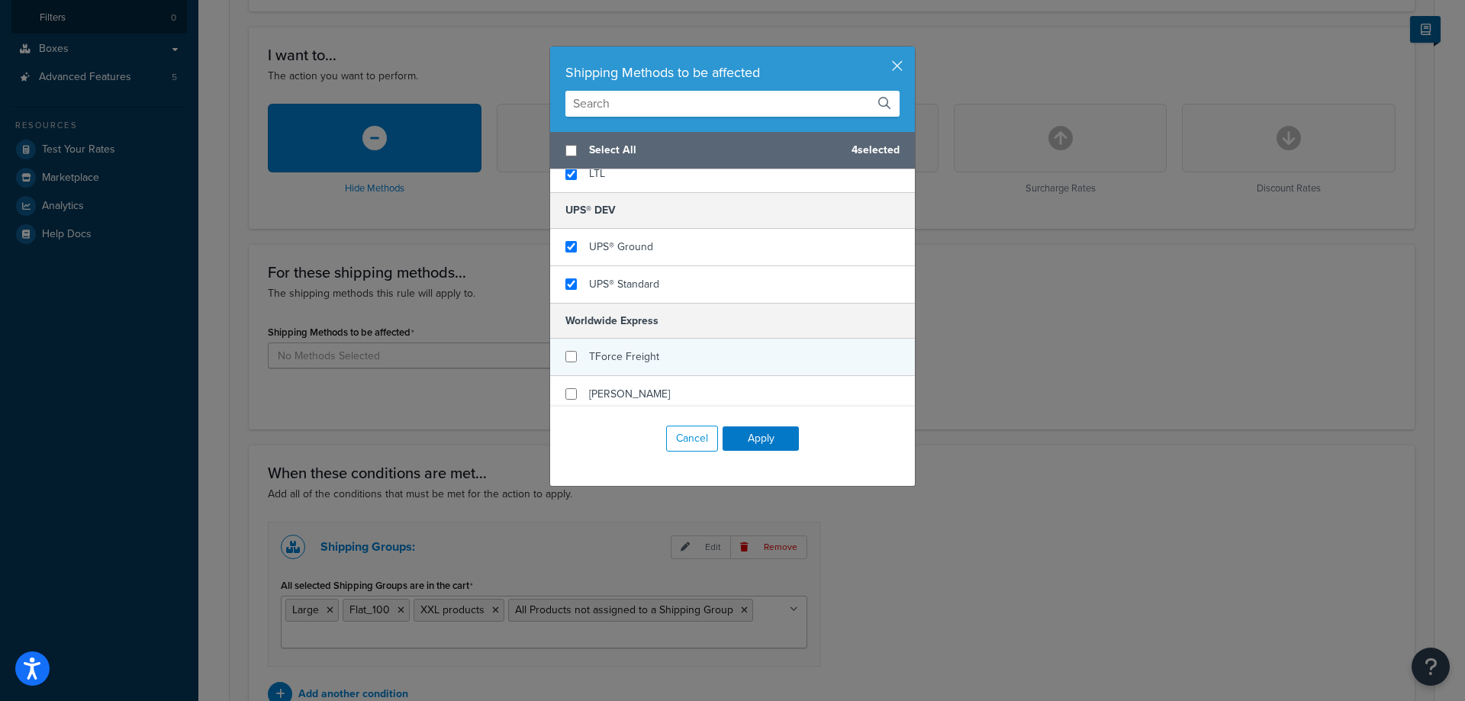
scroll to position [229, 0]
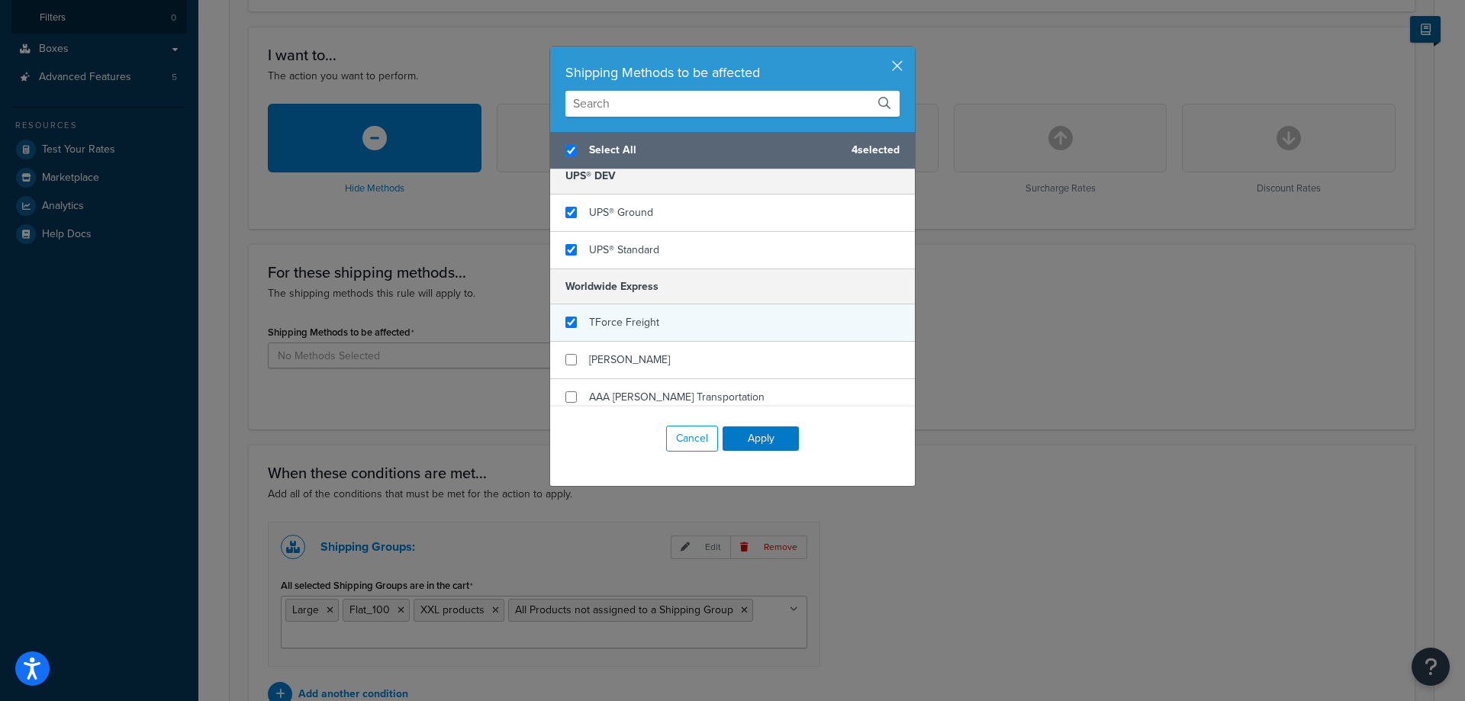
checkbox input "true"
click at [693, 314] on div "TForce Freight" at bounding box center [732, 322] width 365 height 37
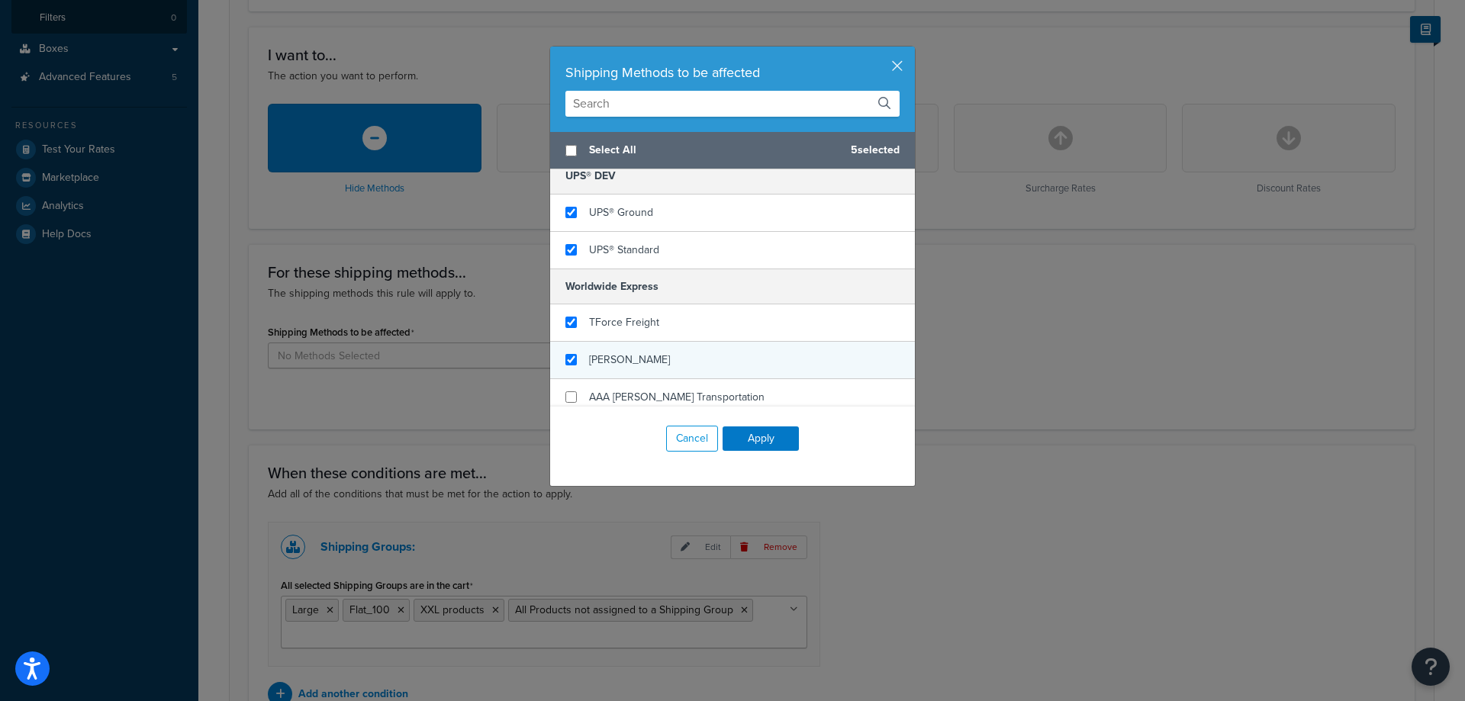
checkbox input "false"
checkbox input "true"
click at [698, 354] on div "[PERSON_NAME]" at bounding box center [732, 360] width 365 height 37
checkbox input "true"
click at [703, 396] on span "AAA [PERSON_NAME] Transportation" at bounding box center [676, 397] width 175 height 16
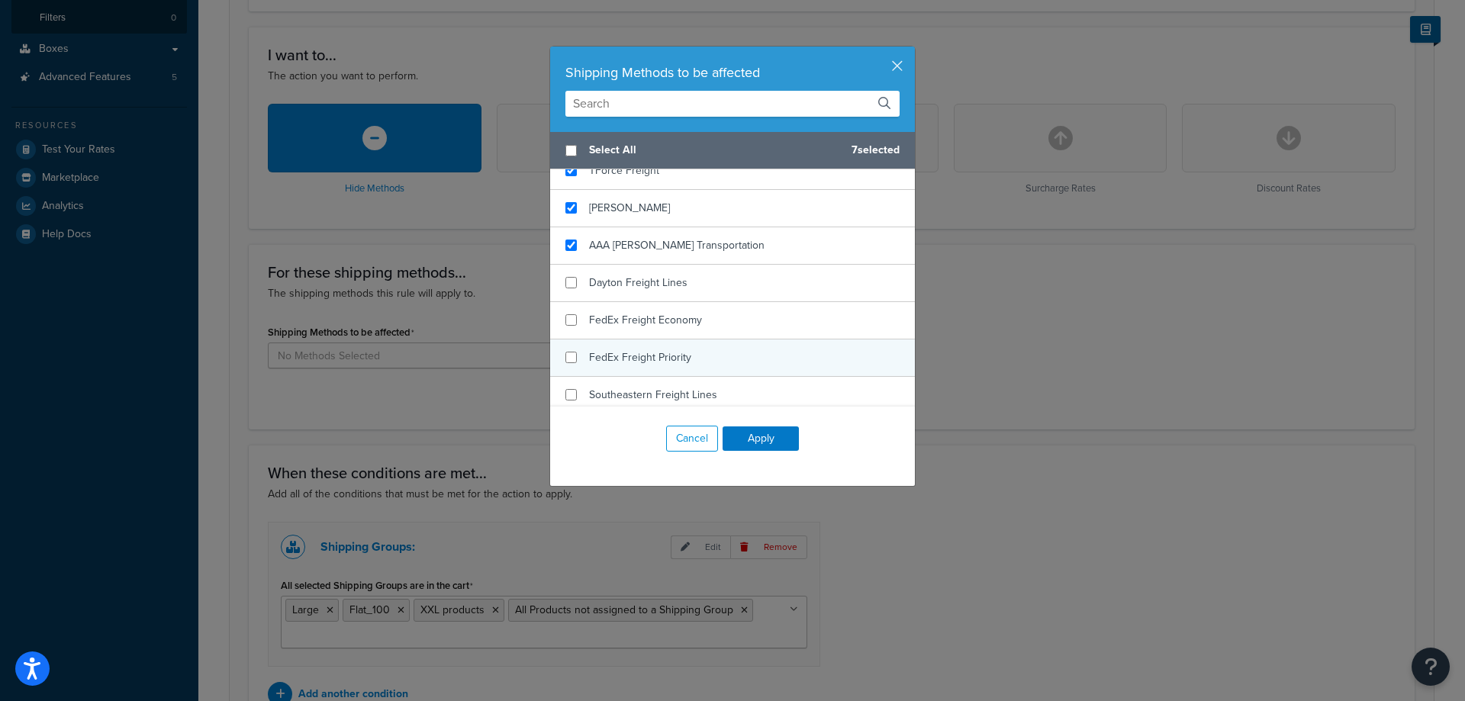
scroll to position [381, 0]
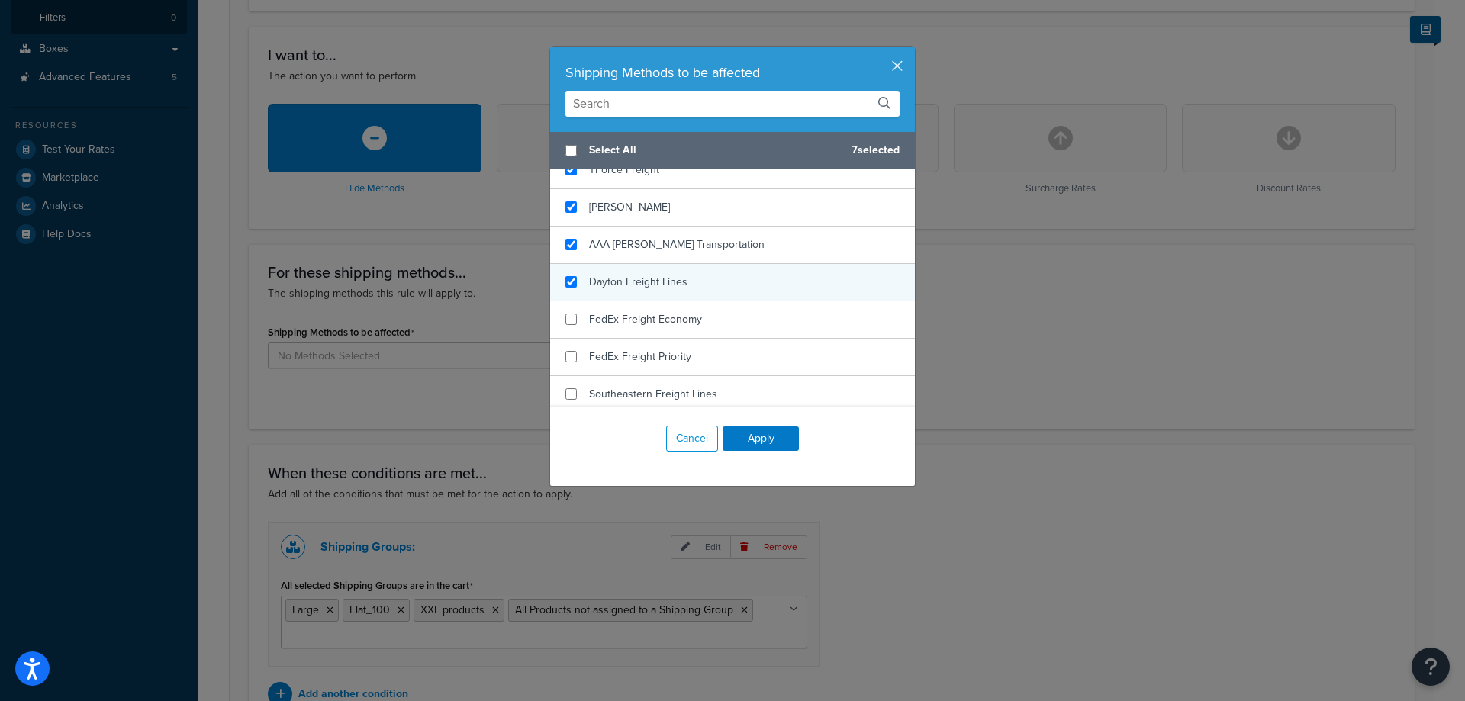
checkbox input "true"
click at [726, 293] on div "Dayton Freight Lines" at bounding box center [732, 282] width 365 height 37
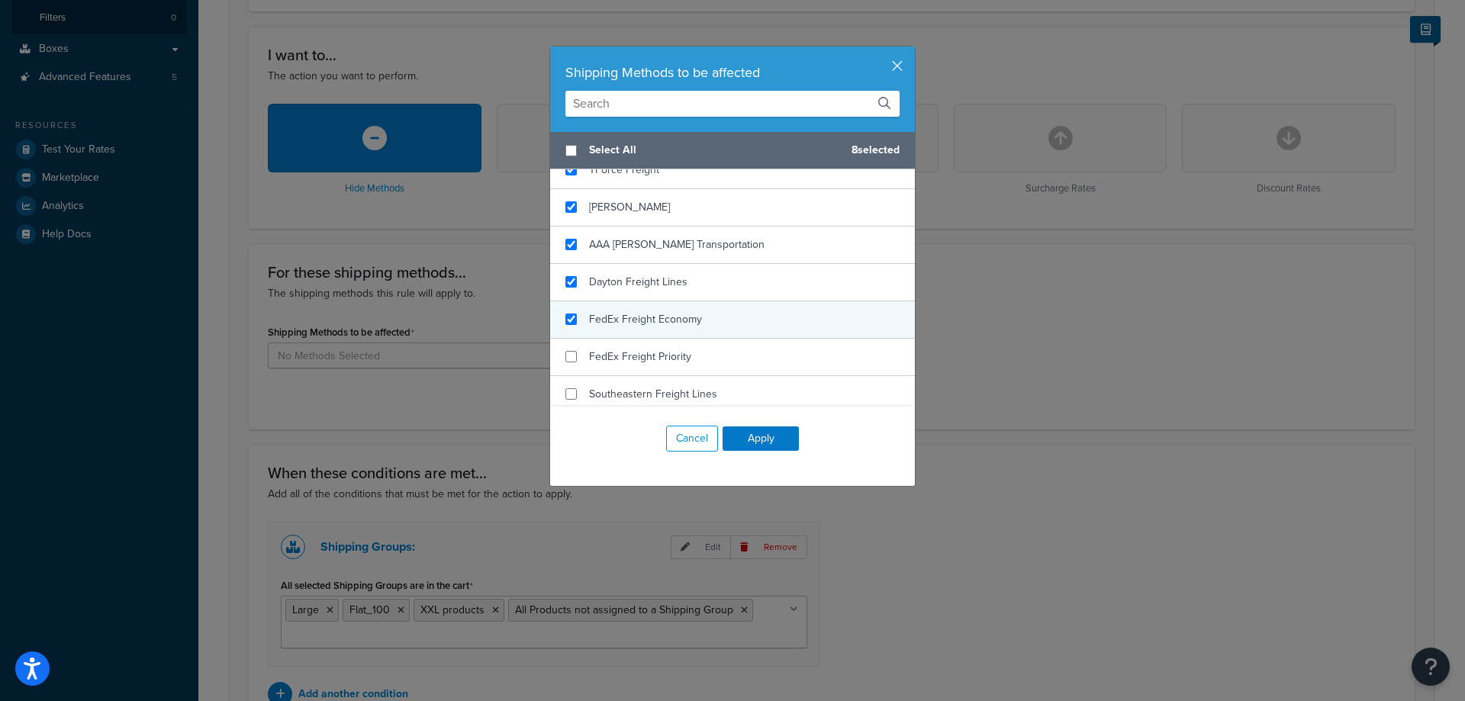
checkbox input "true"
click at [723, 318] on div "FedEx Freight Economy" at bounding box center [732, 319] width 365 height 37
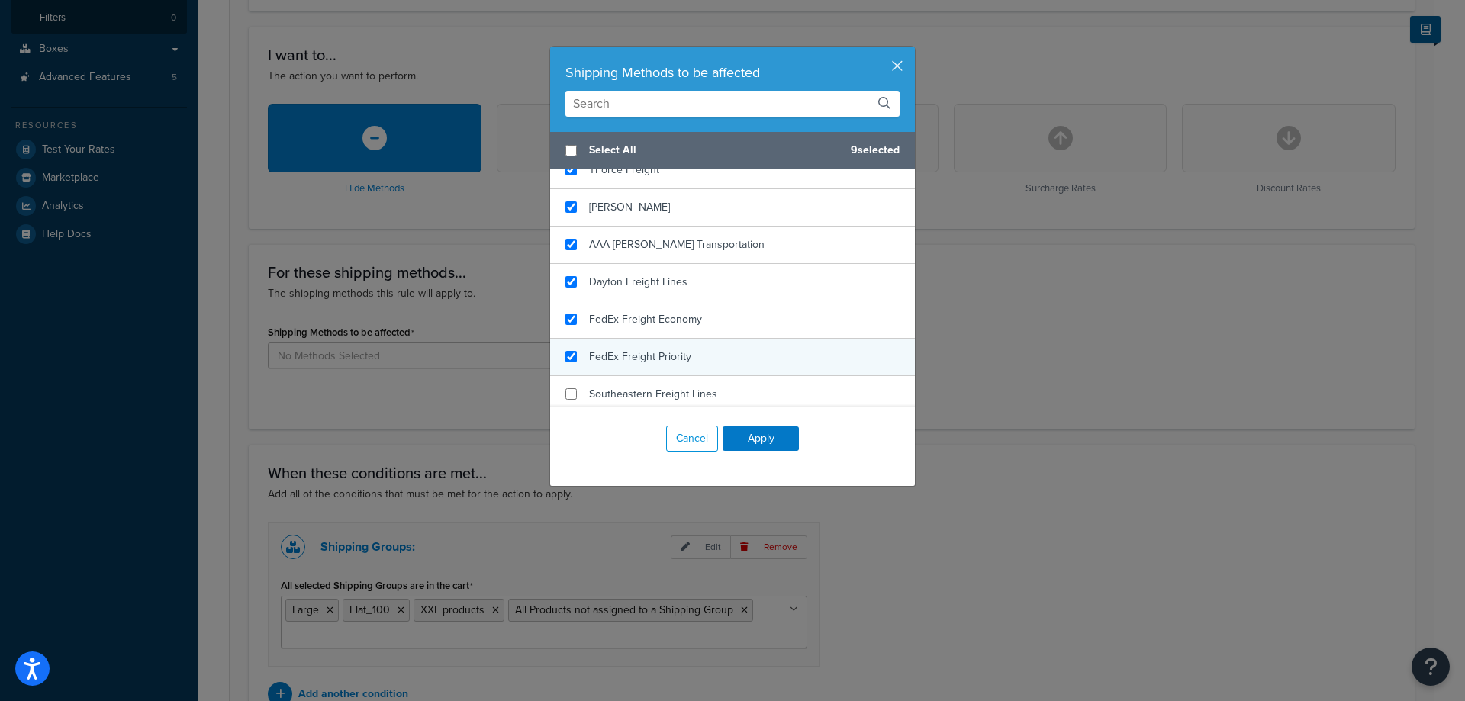
checkbox input "true"
click at [725, 353] on div "FedEx Freight Priority" at bounding box center [732, 357] width 365 height 37
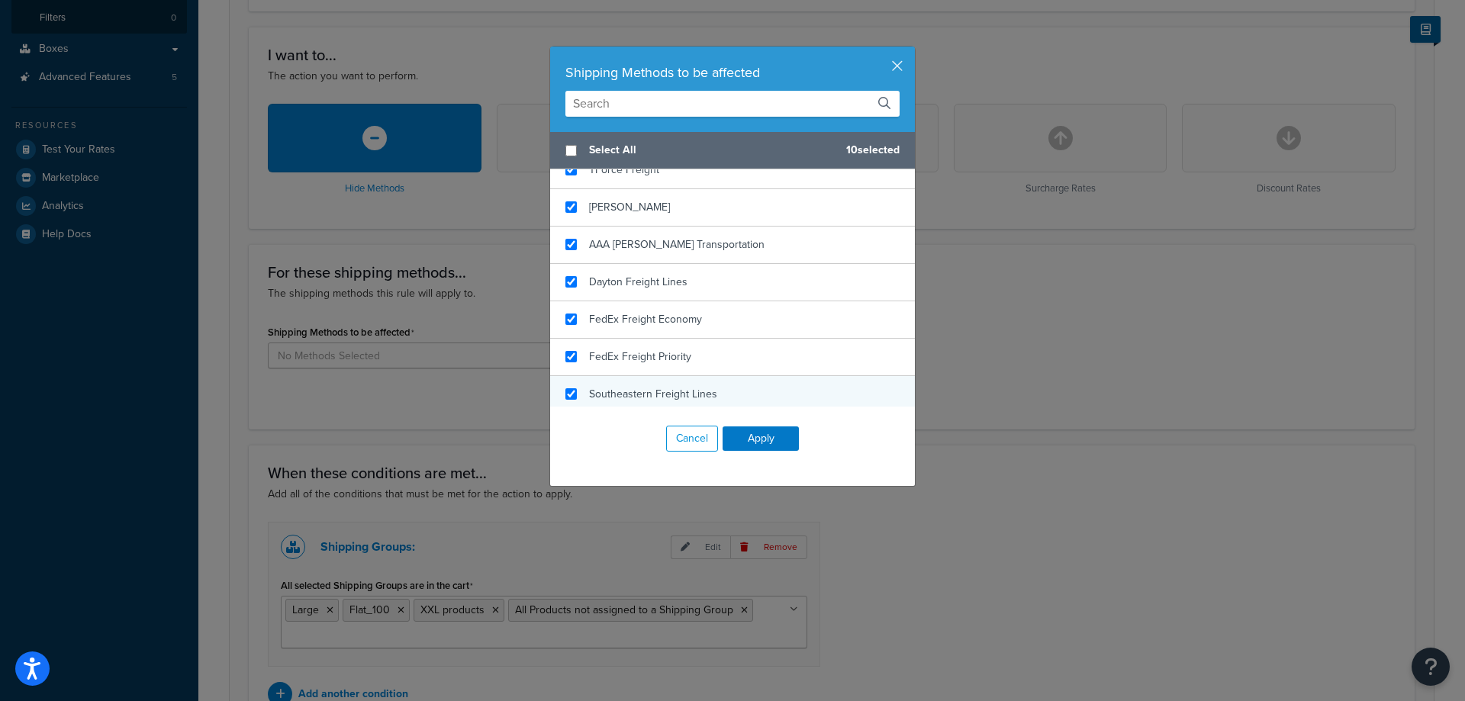
checkbox input "true"
click at [726, 382] on div "Southeastern Freight Lines" at bounding box center [732, 394] width 365 height 37
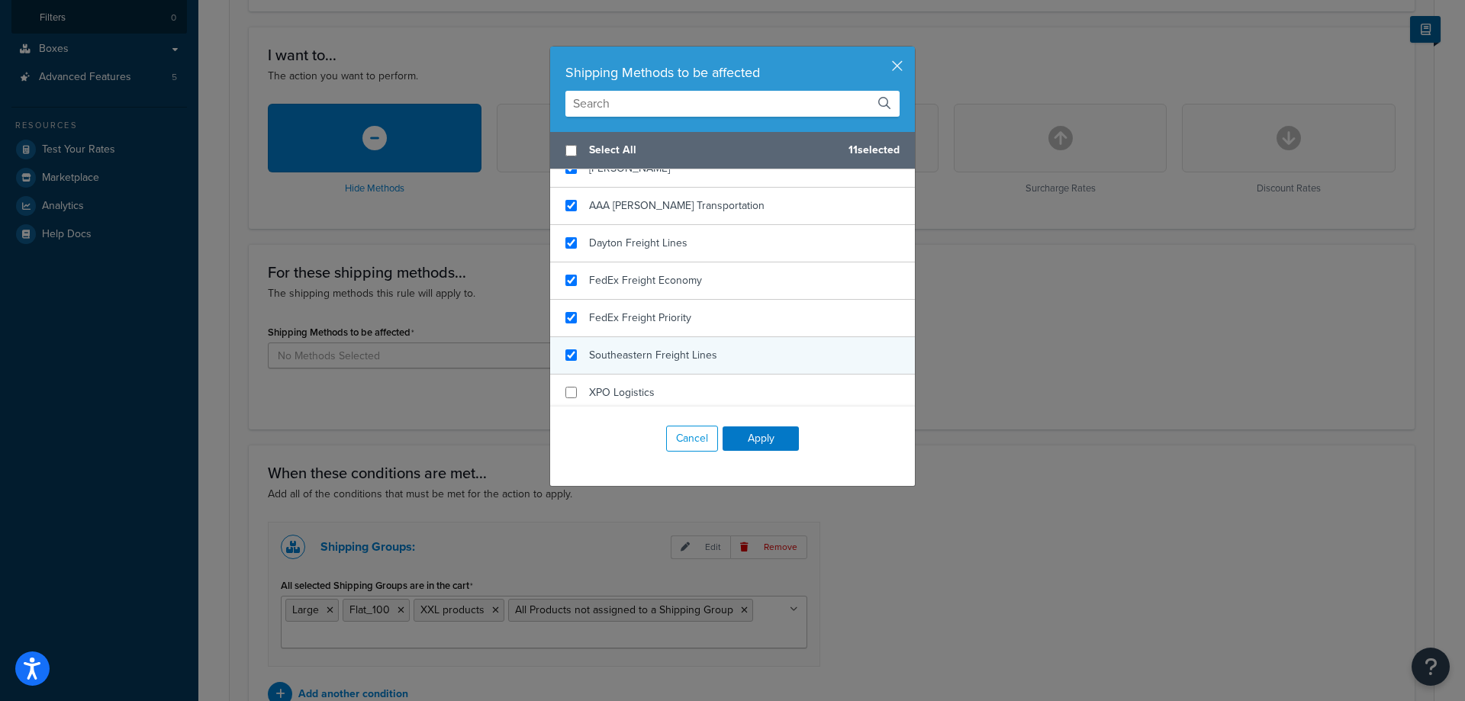
scroll to position [458, 0]
checkbox input "true"
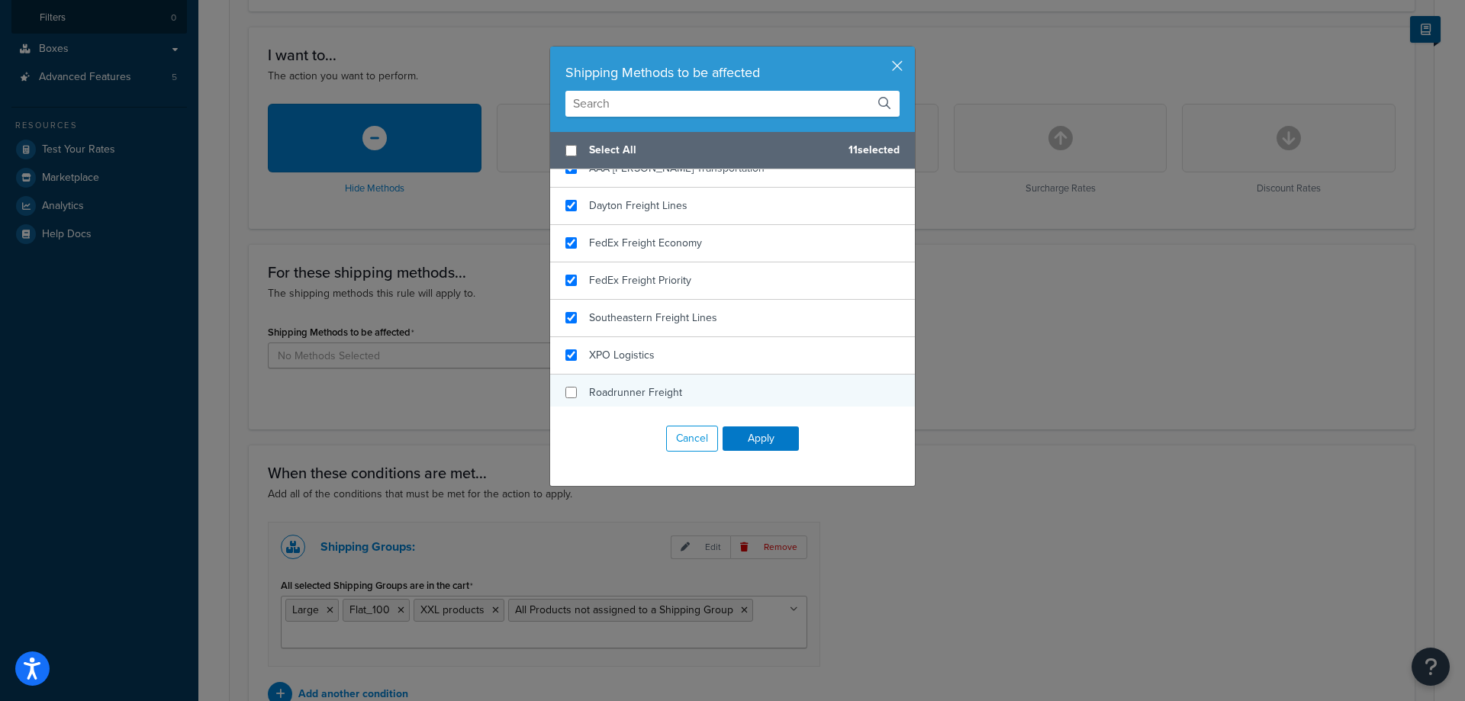
drag, startPoint x: 737, startPoint y: 350, endPoint x: 738, endPoint y: 379, distance: 29.0
click at [737, 351] on div "XPO Logistics" at bounding box center [732, 355] width 365 height 37
checkbox input "true"
click at [739, 385] on div "Roadrunner Freight" at bounding box center [732, 393] width 365 height 37
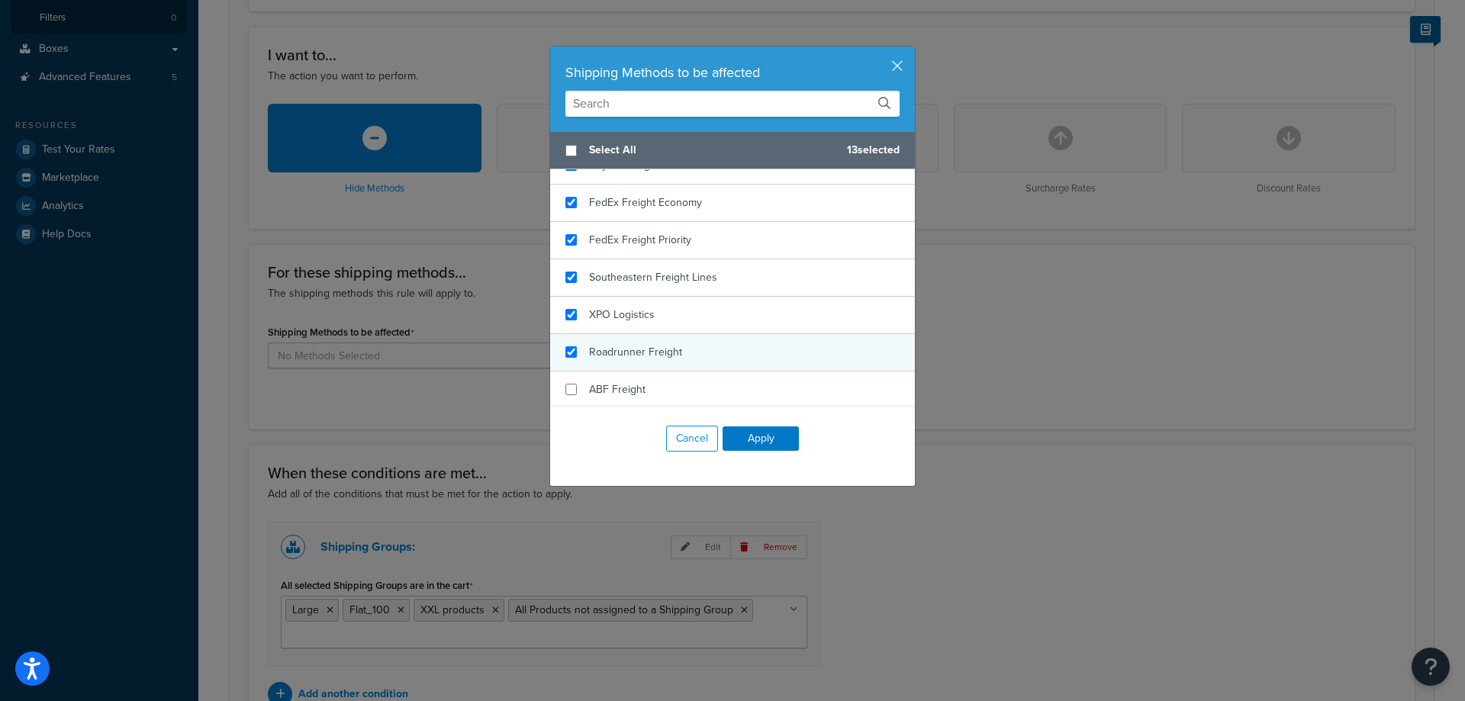
scroll to position [534, 0]
checkbox input "true"
click at [738, 343] on div "ABF Freight" at bounding box center [732, 354] width 365 height 37
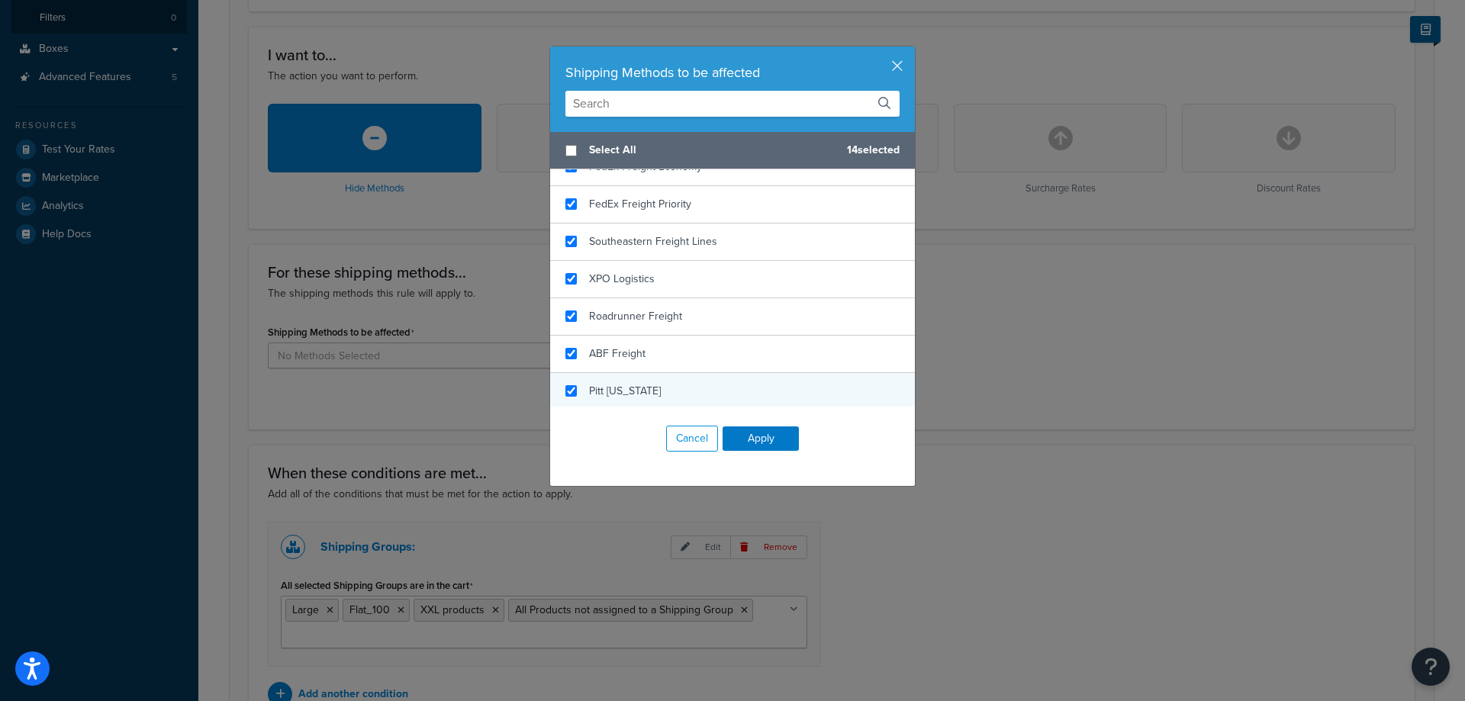
checkbox input "true"
click at [738, 382] on div "Pitt [US_STATE]" at bounding box center [732, 391] width 365 height 37
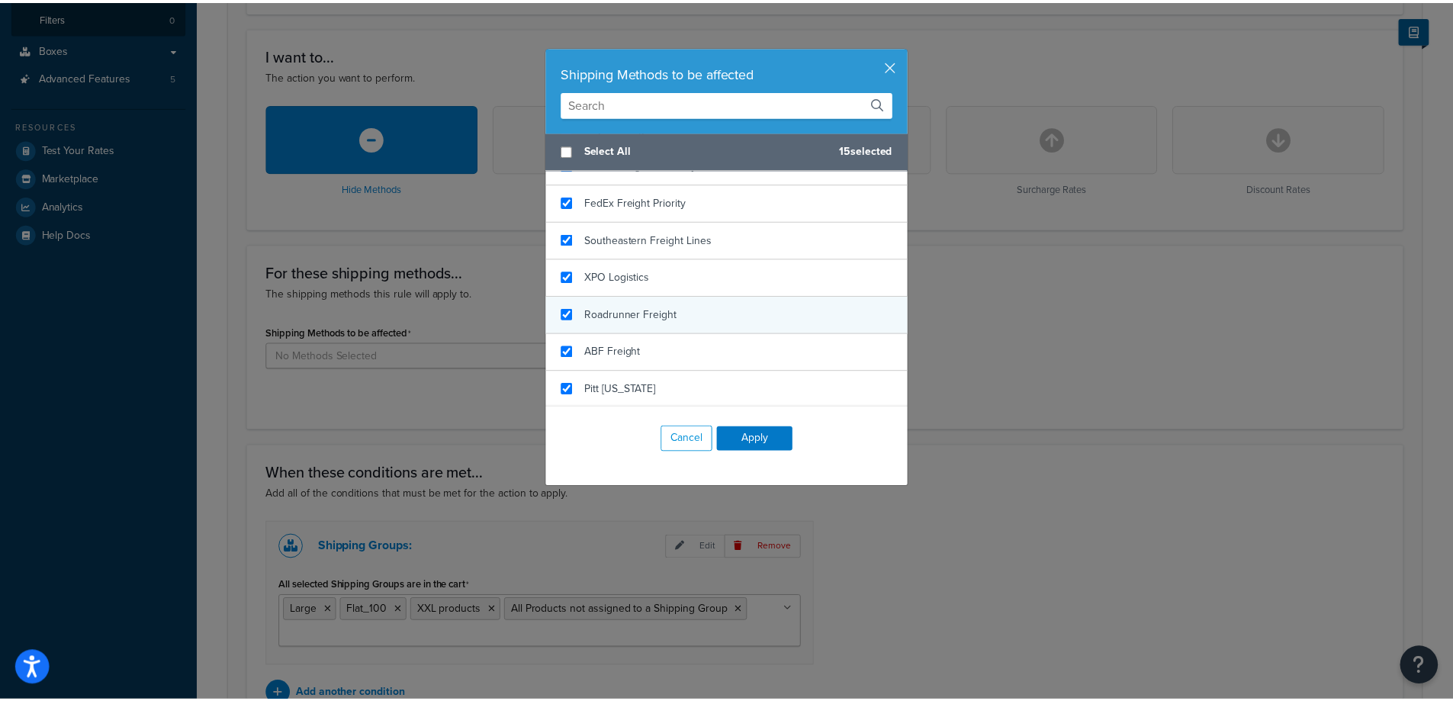
scroll to position [537, 0]
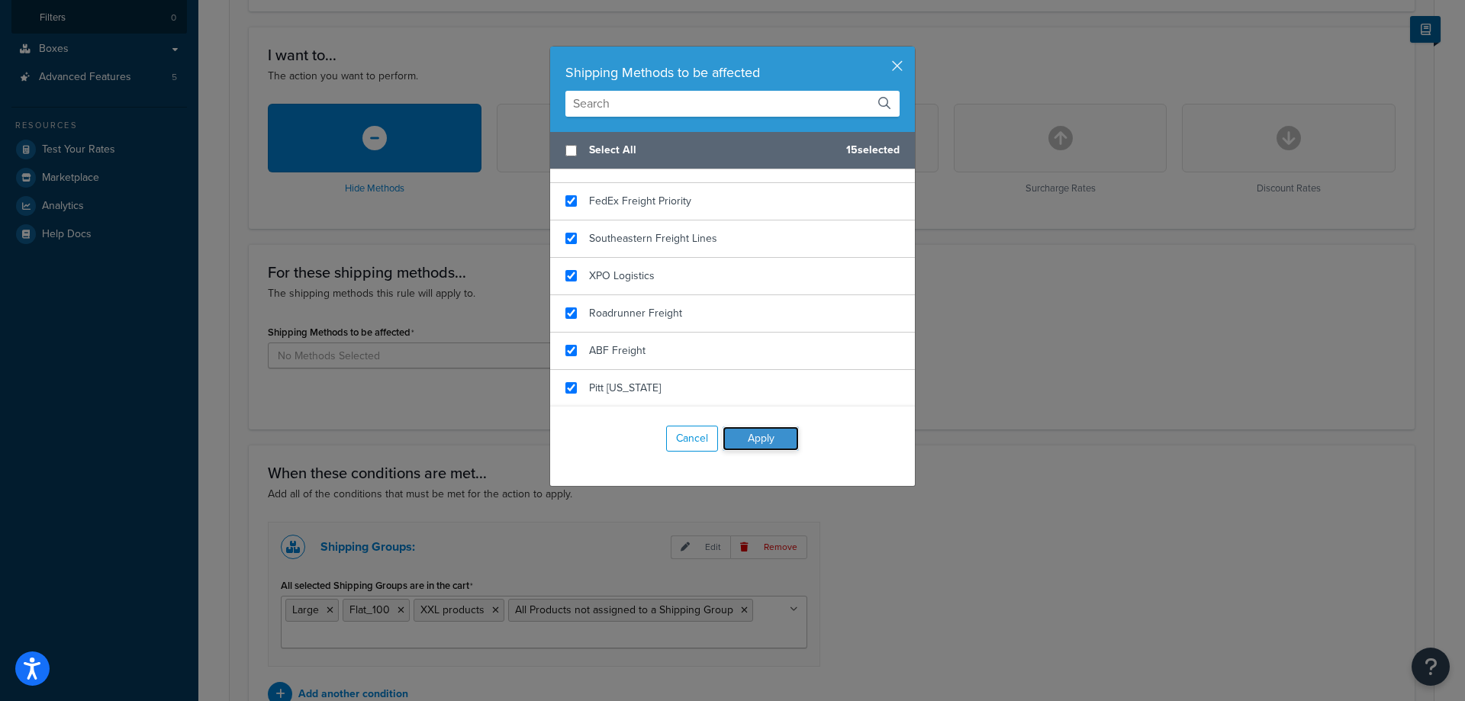
click at [755, 435] on button "Apply" at bounding box center [761, 438] width 76 height 24
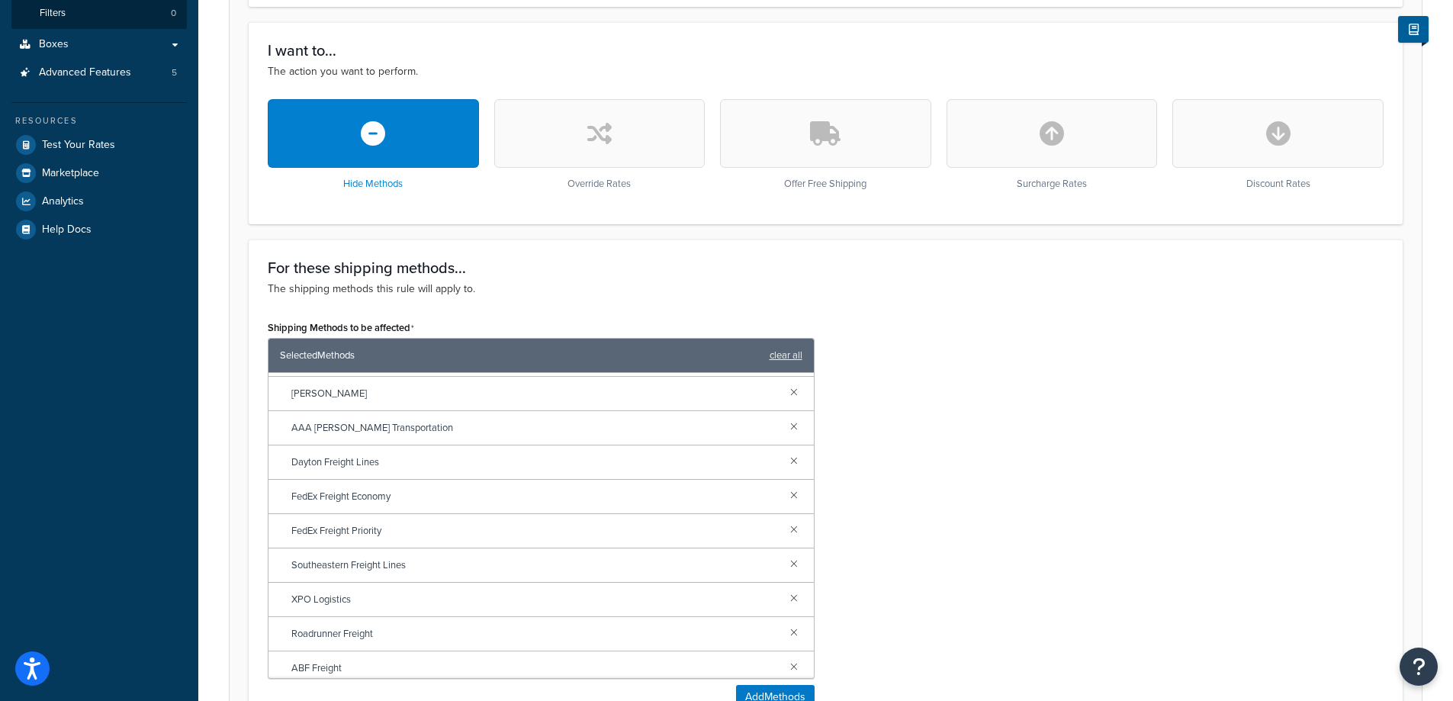
scroll to position [839, 0]
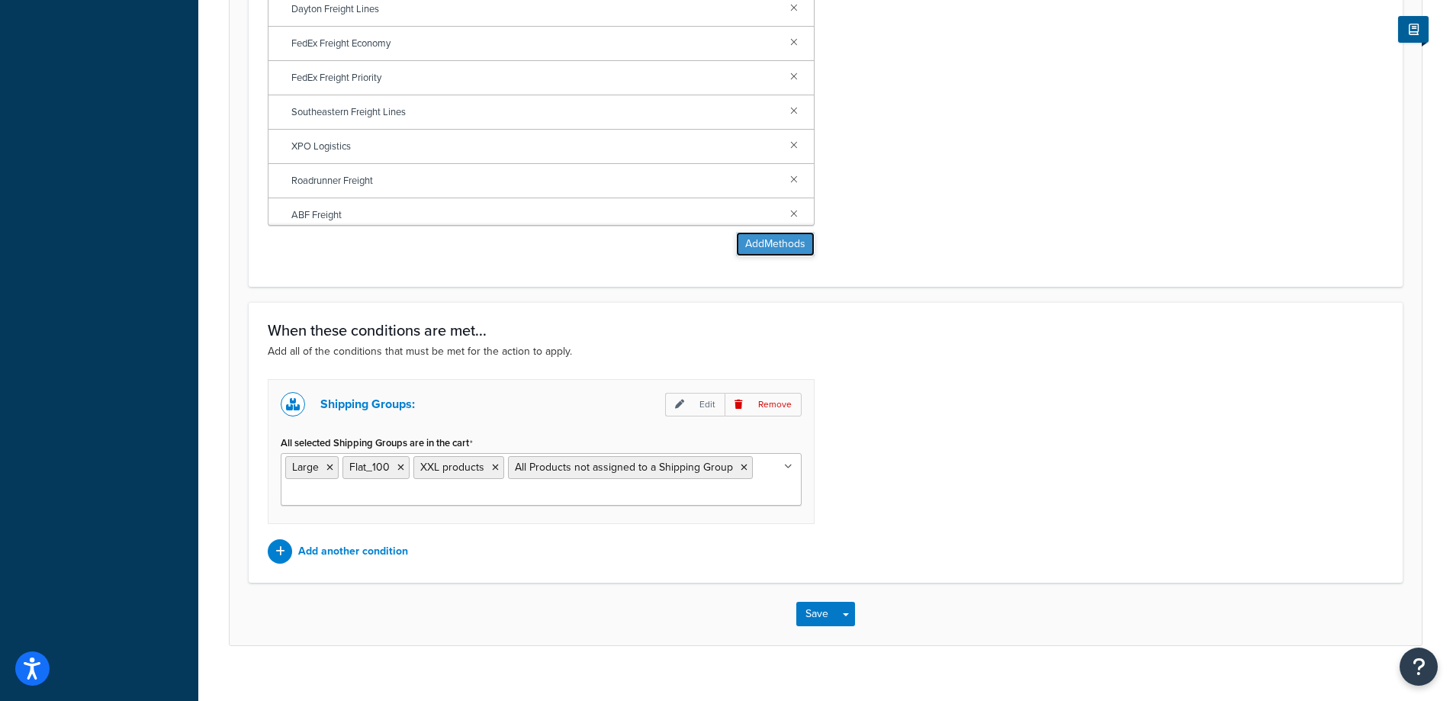
click at [784, 240] on button "Add Methods" at bounding box center [775, 244] width 79 height 24
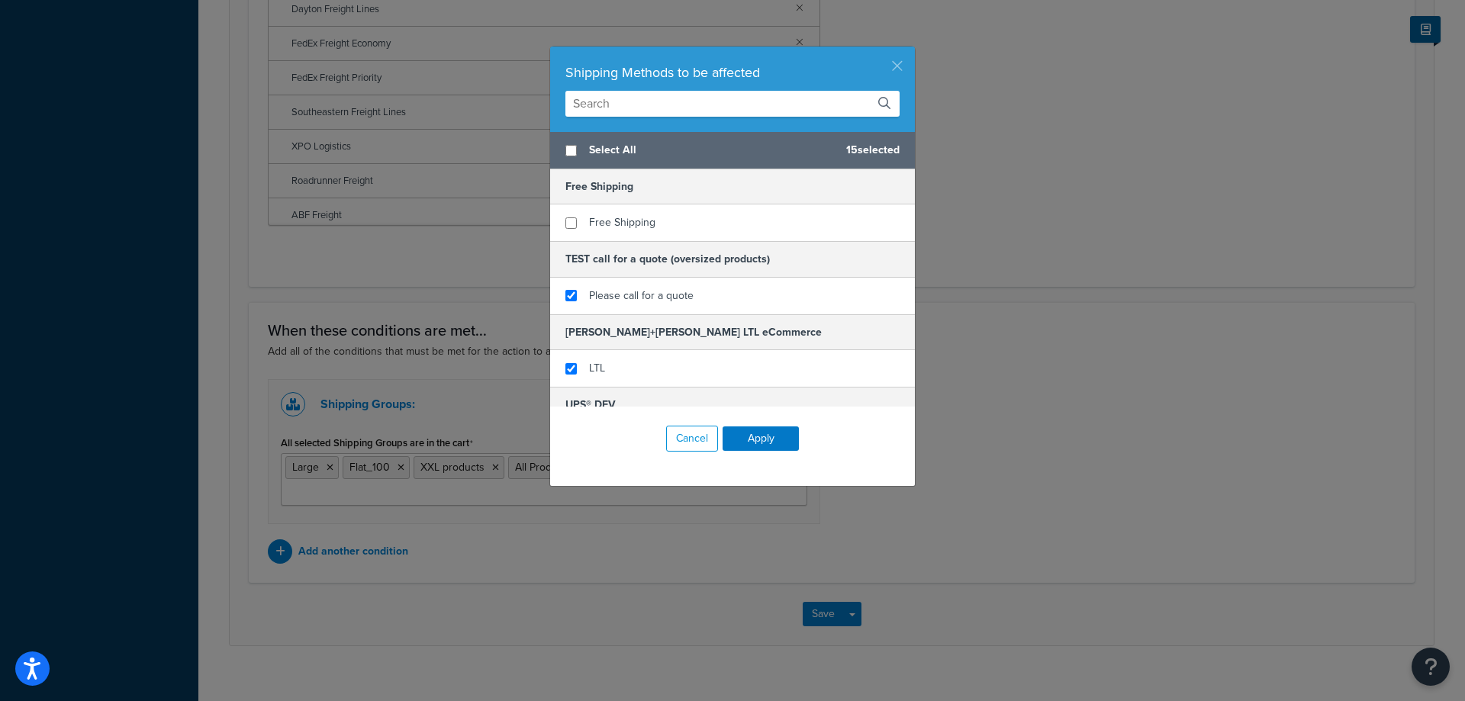
click at [911, 50] on button "button" at bounding box center [913, 49] width 4 height 4
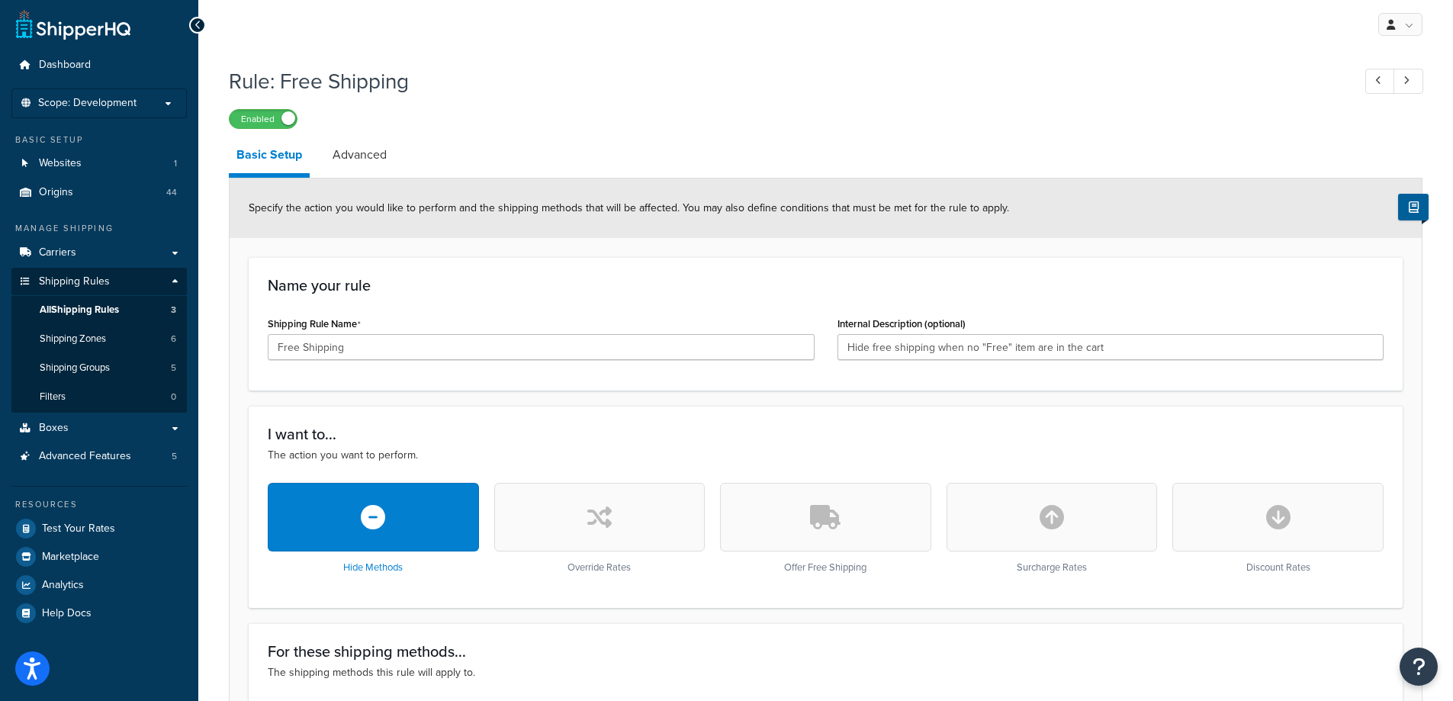
scroll to position [0, 0]
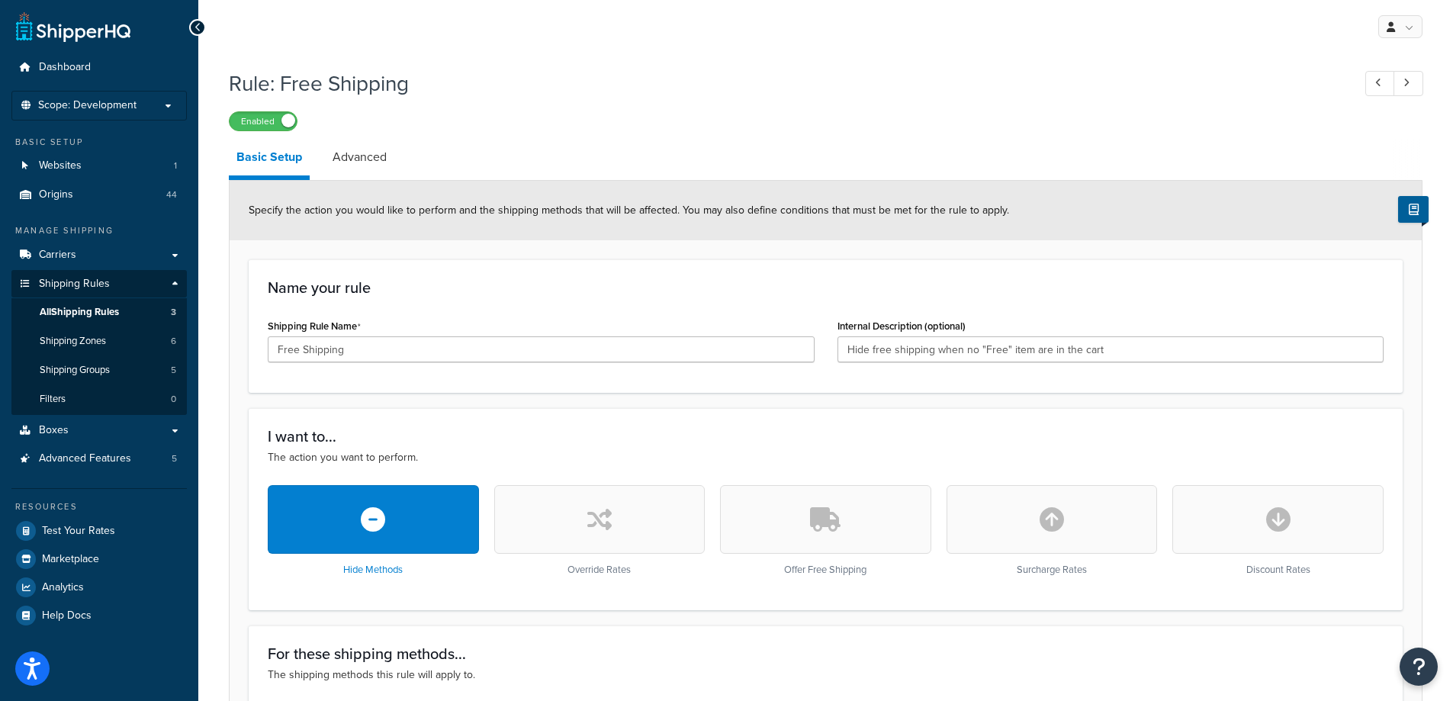
click at [526, 272] on div "Name your rule Shipping Rule Name Free Shipping Internal Description (optional)…" at bounding box center [826, 326] width 1154 height 134
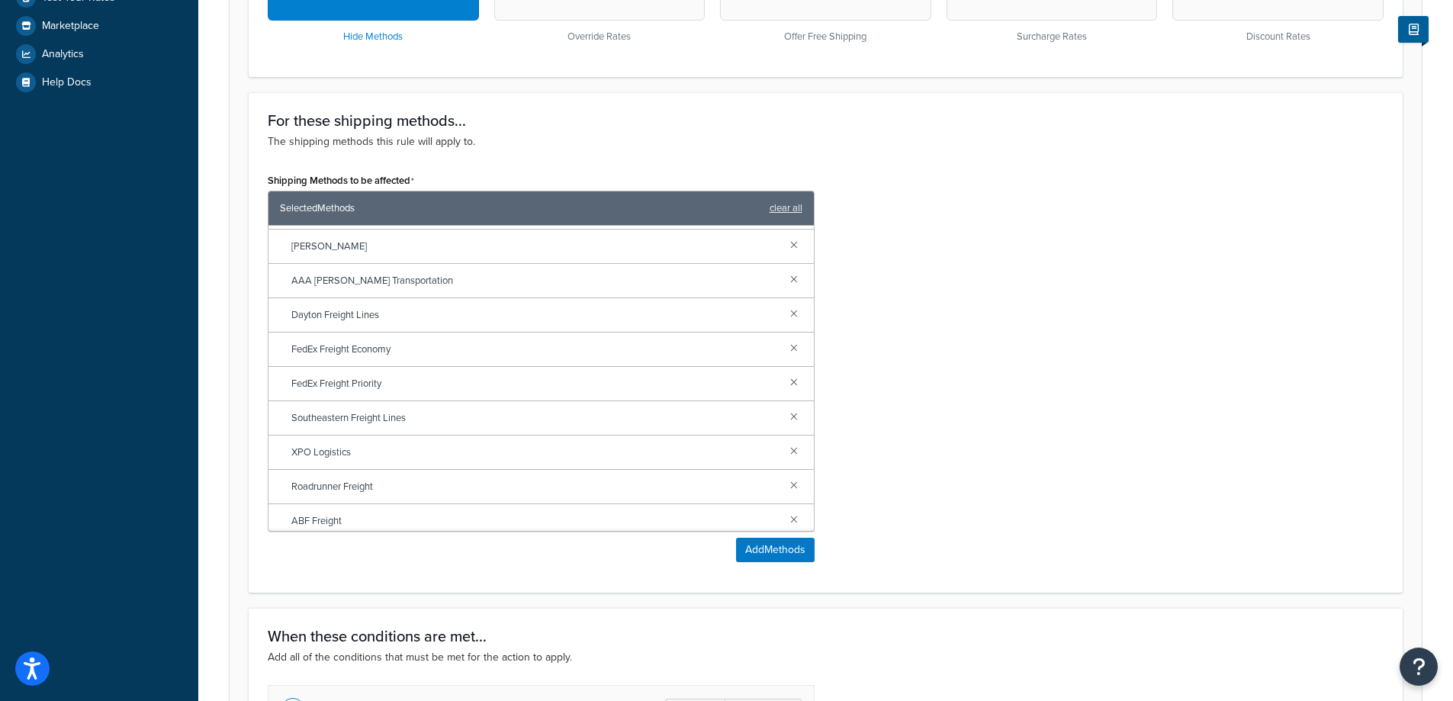
scroll to position [534, 0]
click at [780, 551] on button "Add Methods" at bounding box center [775, 549] width 79 height 24
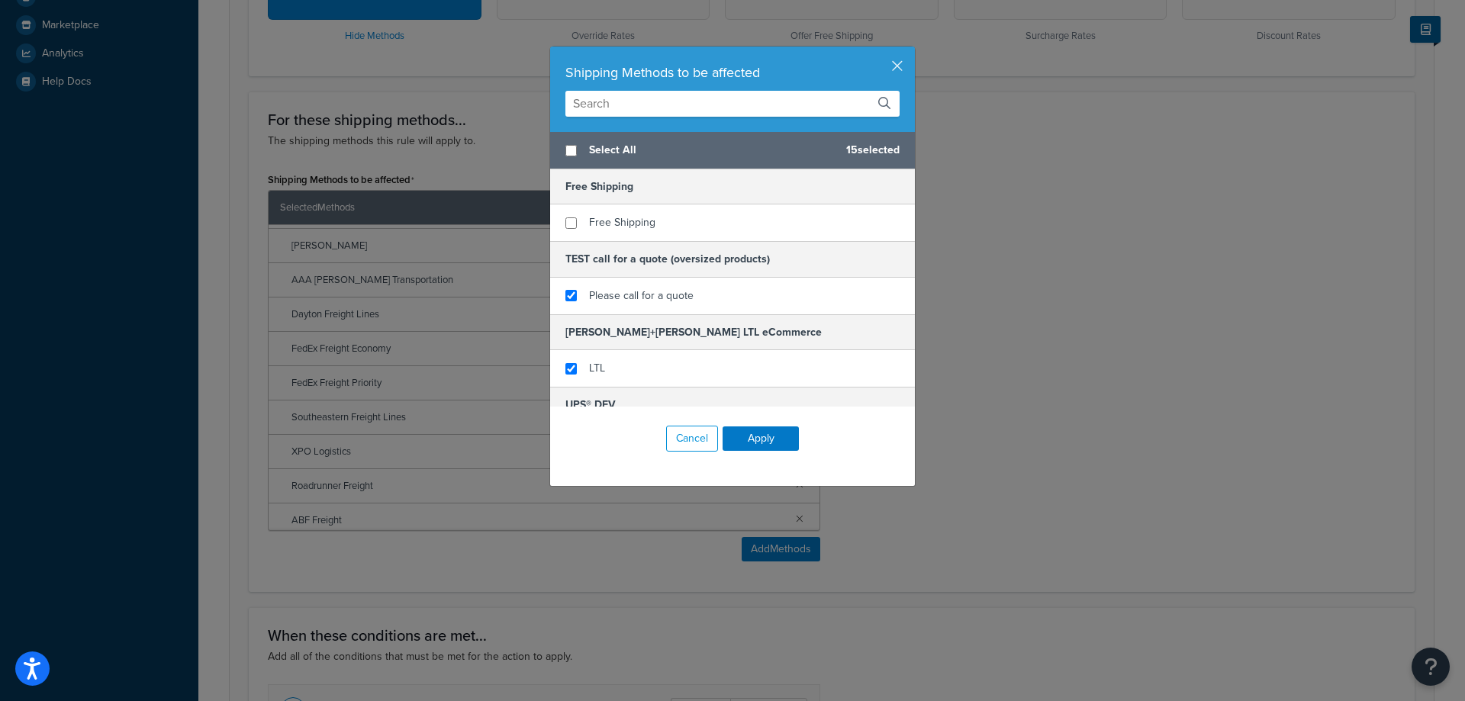
click at [1125, 328] on div "Shipping Methods to be affected Select All 15 selected Free Shipping Free Shipp…" at bounding box center [732, 350] width 1465 height 701
click at [911, 50] on button "button" at bounding box center [913, 49] width 4 height 4
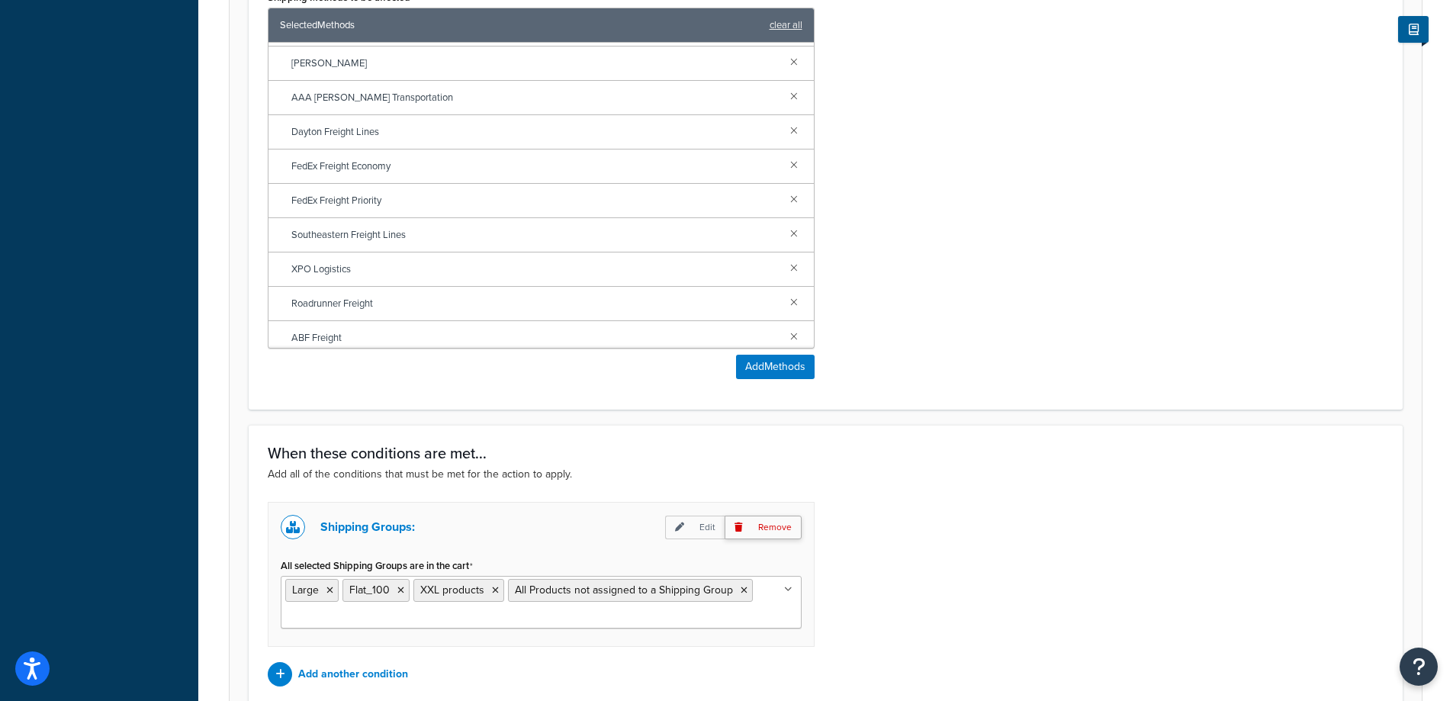
scroll to position [863, 0]
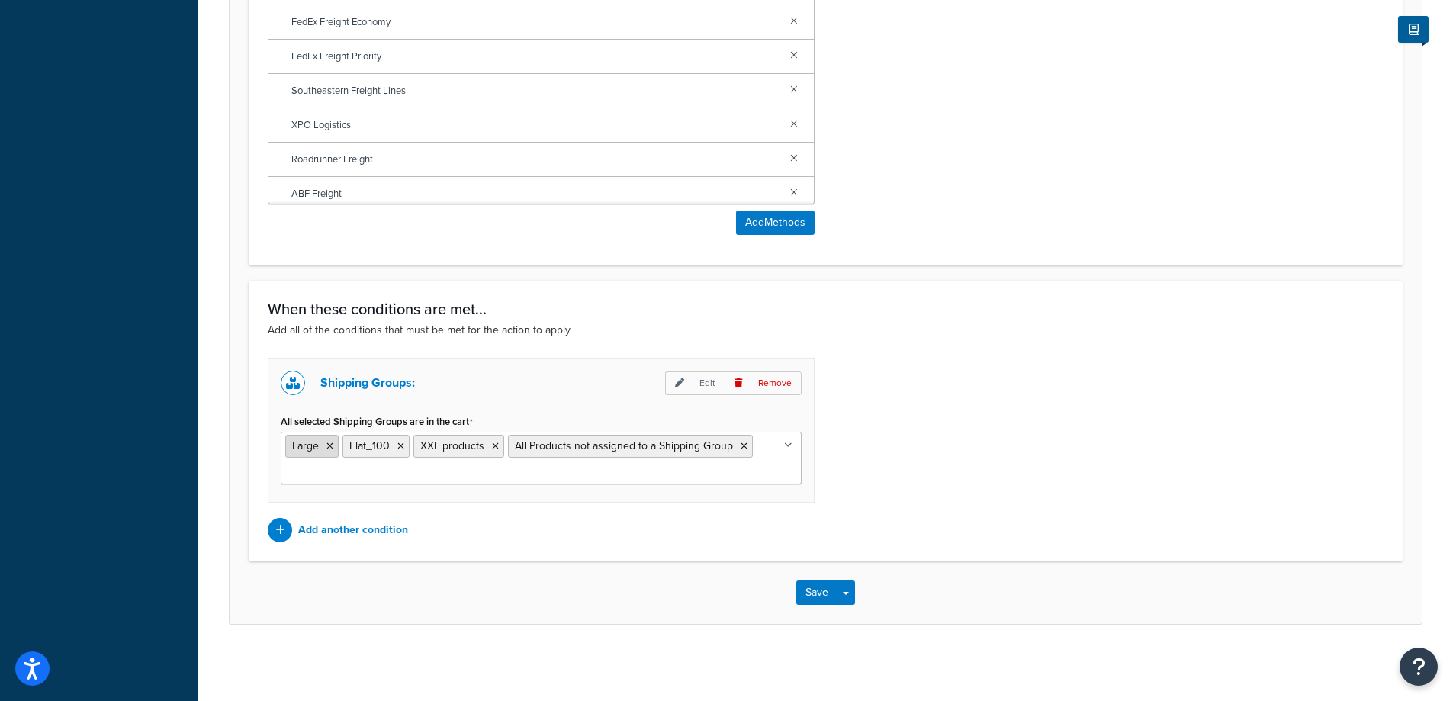
click at [329, 447] on icon at bounding box center [330, 446] width 7 height 9
click at [329, 446] on span "Flat_100" at bounding box center [312, 446] width 40 height 16
click at [336, 446] on li "Flat_100" at bounding box center [318, 446] width 67 height 23
click at [342, 445] on icon at bounding box center [343, 446] width 7 height 9
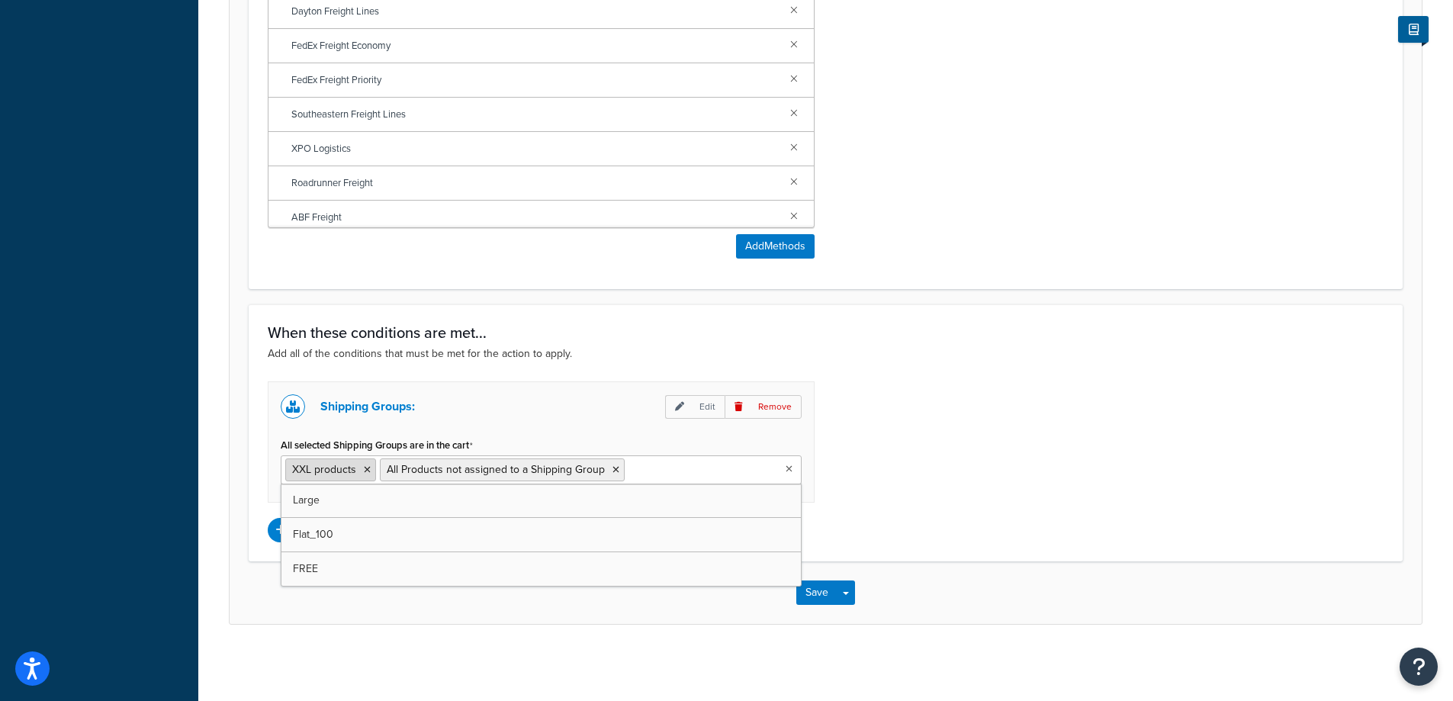
click at [365, 465] on icon at bounding box center [367, 469] width 7 height 9
click at [518, 469] on icon at bounding box center [521, 469] width 7 height 9
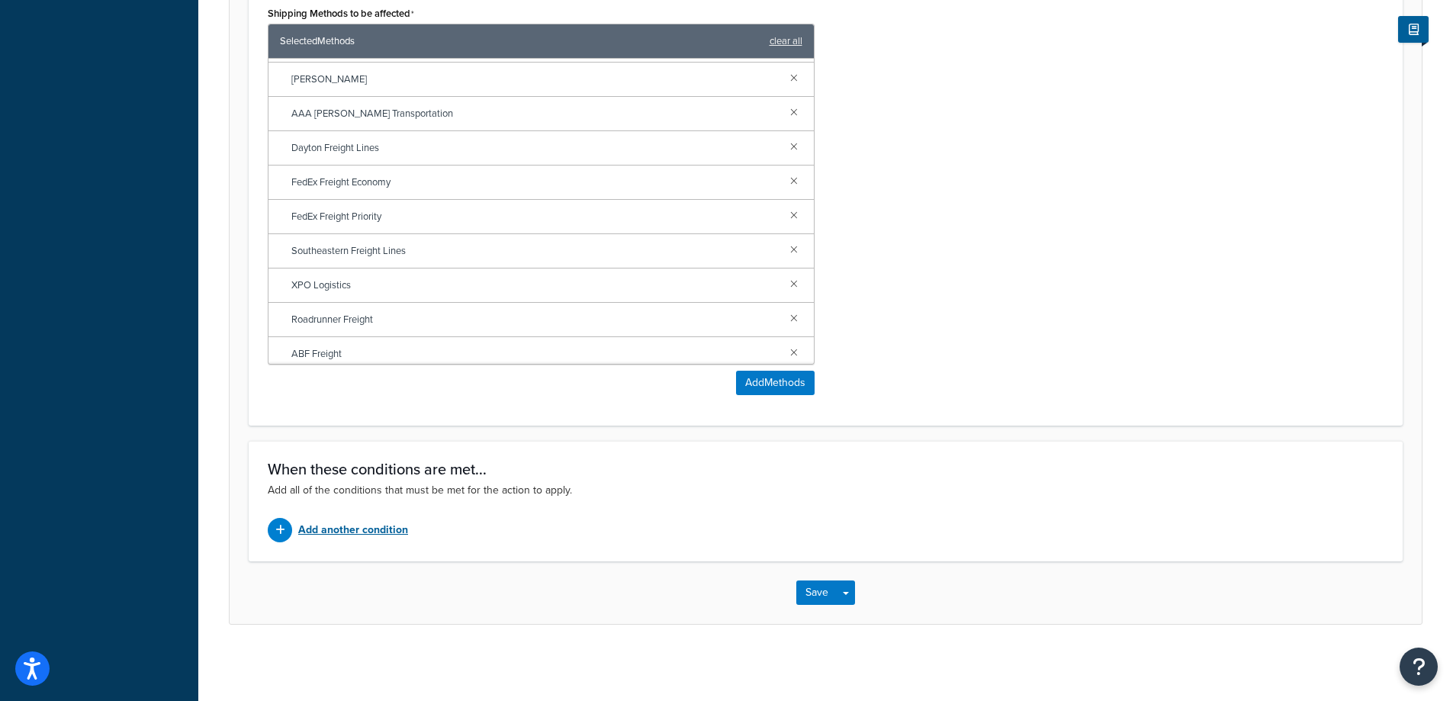
click at [386, 523] on p "Add another condition" at bounding box center [353, 530] width 110 height 21
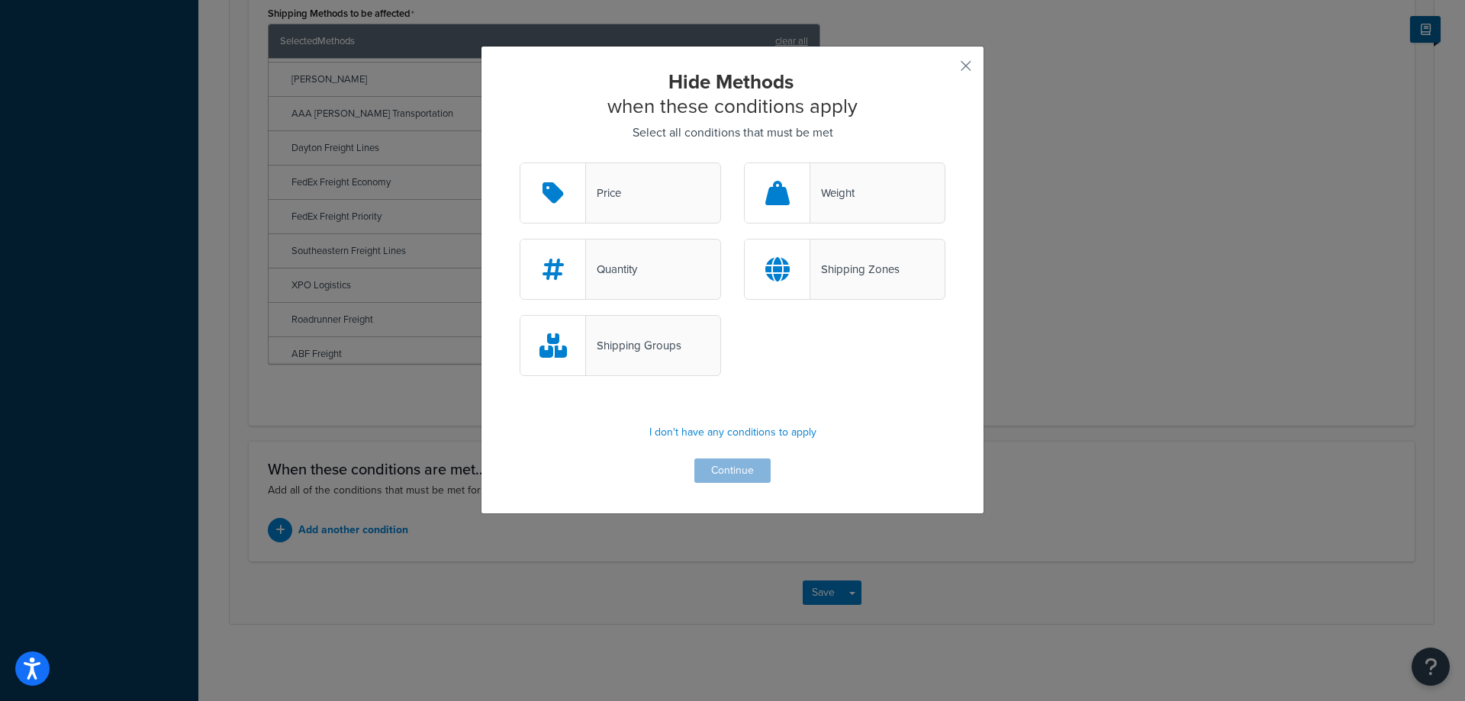
click at [625, 363] on div "Shipping Groups" at bounding box center [620, 345] width 201 height 61
click at [0, 0] on input "Shipping Groups" at bounding box center [0, 0] width 0 height 0
click at [726, 471] on button "Continue" at bounding box center [732, 471] width 76 height 24
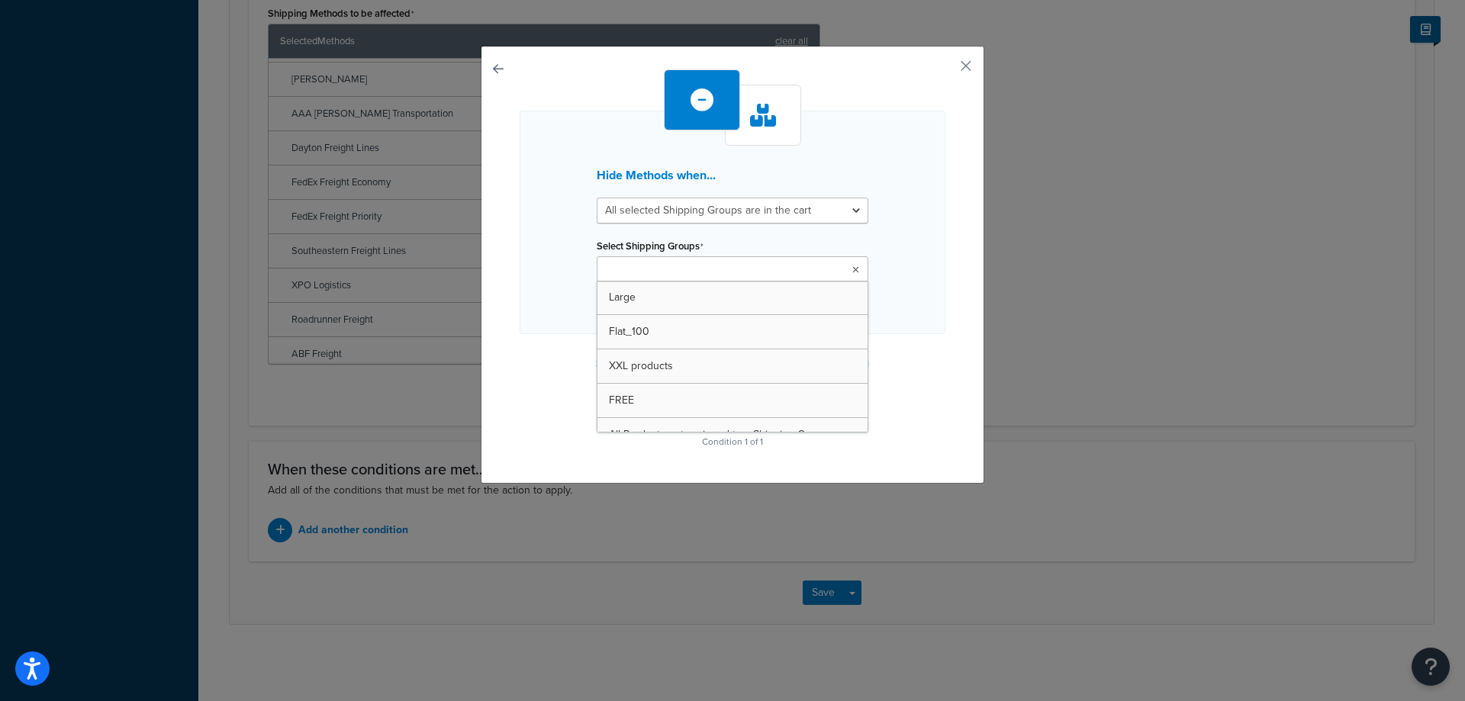
click at [691, 271] on input "Select Shipping Groups" at bounding box center [668, 270] width 135 height 17
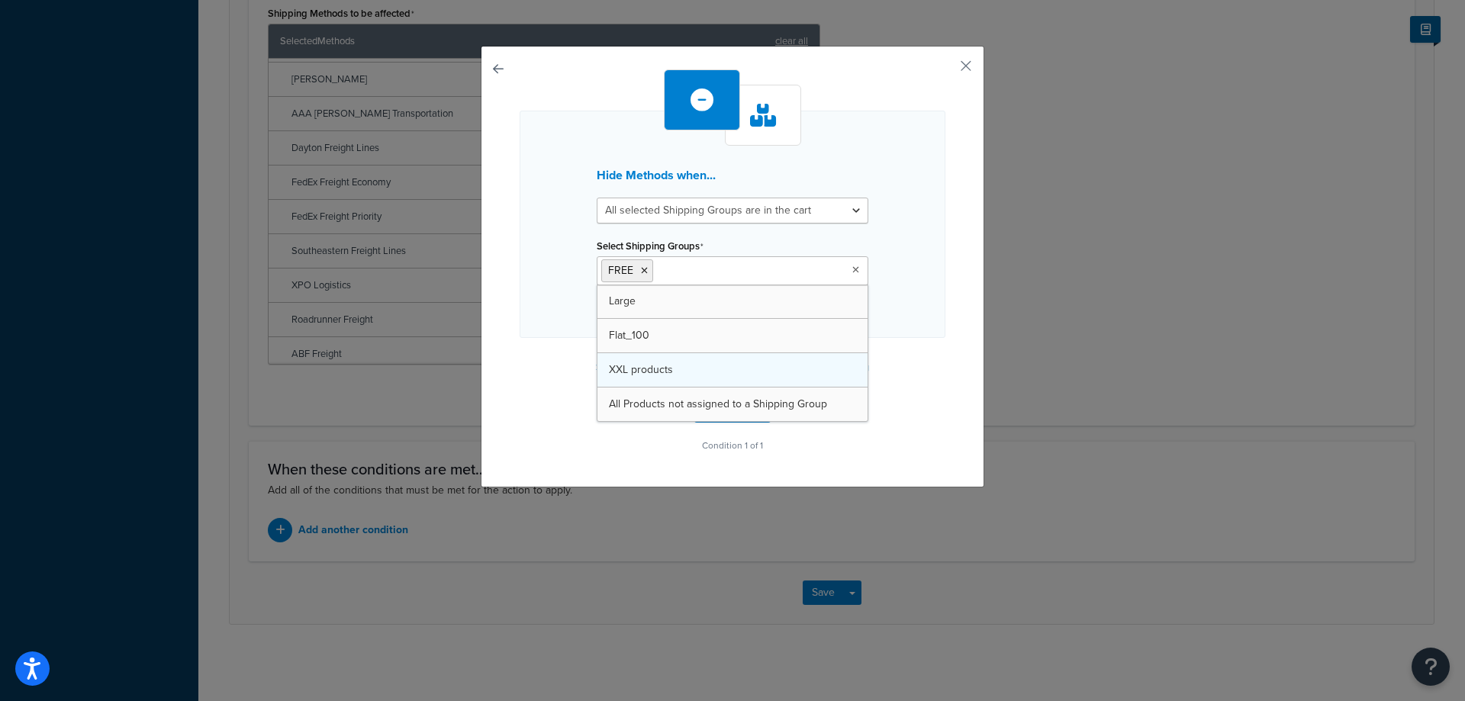
drag, startPoint x: 691, startPoint y: 393, endPoint x: 690, endPoint y: 359, distance: 33.6
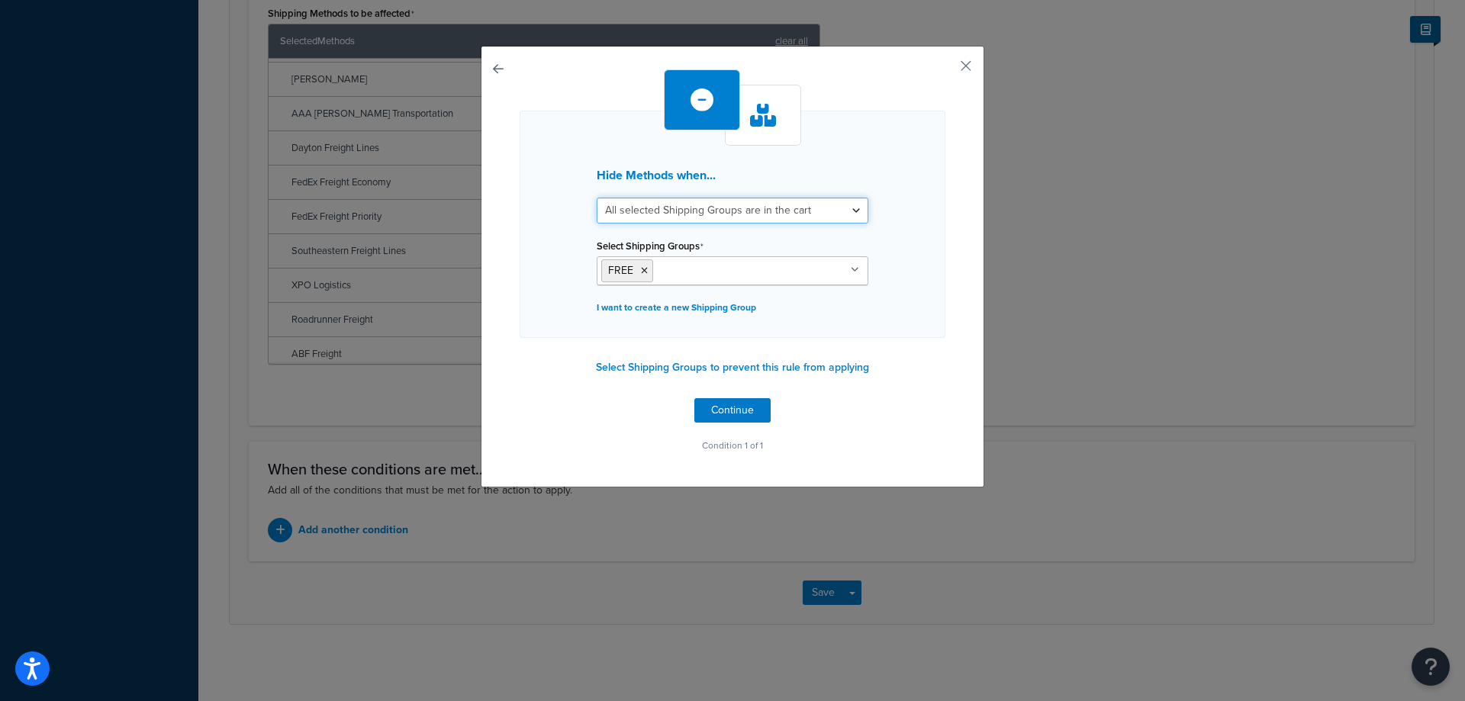
click at [717, 213] on select "All selected Shipping Groups are in the cart Any selected Shipping Groups are i…" at bounding box center [733, 211] width 272 height 26
click at [701, 405] on button "Continue" at bounding box center [732, 410] width 76 height 24
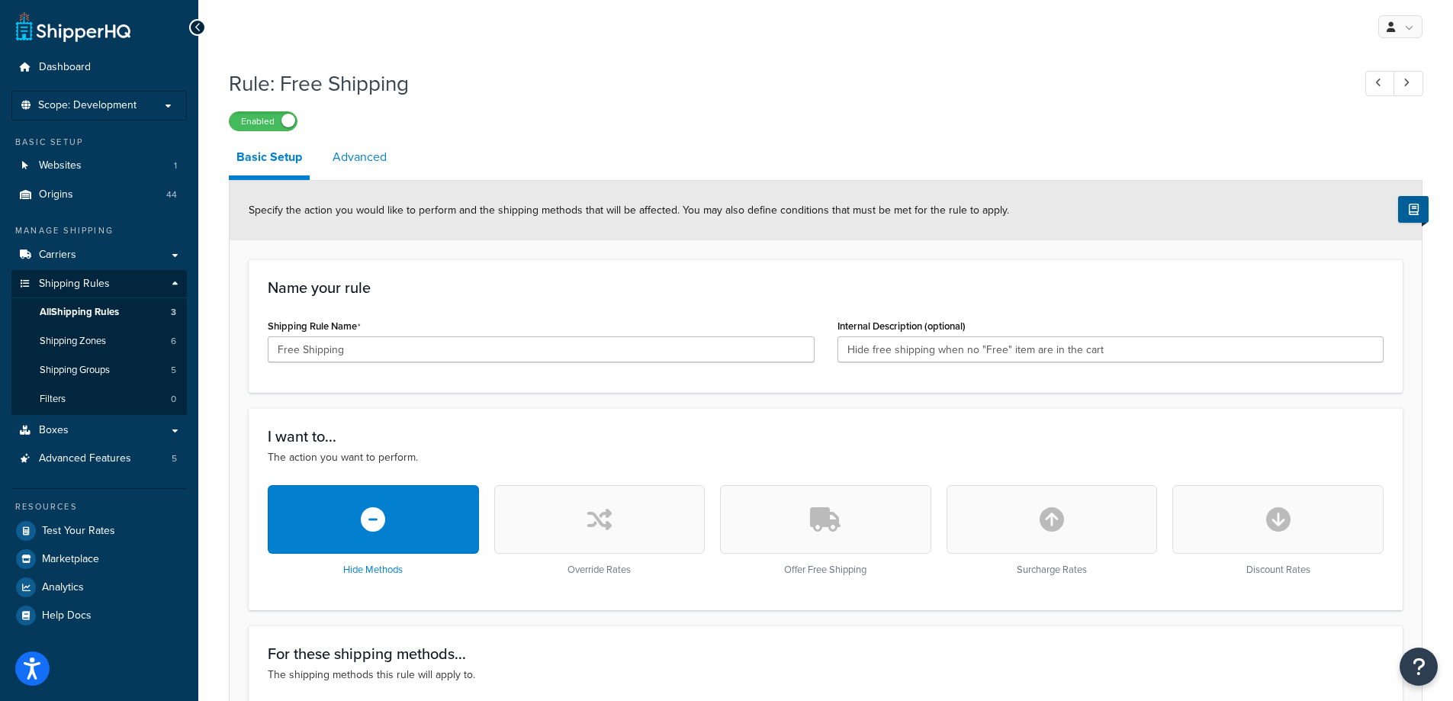
click at [381, 154] on link "Advanced" at bounding box center [359, 157] width 69 height 37
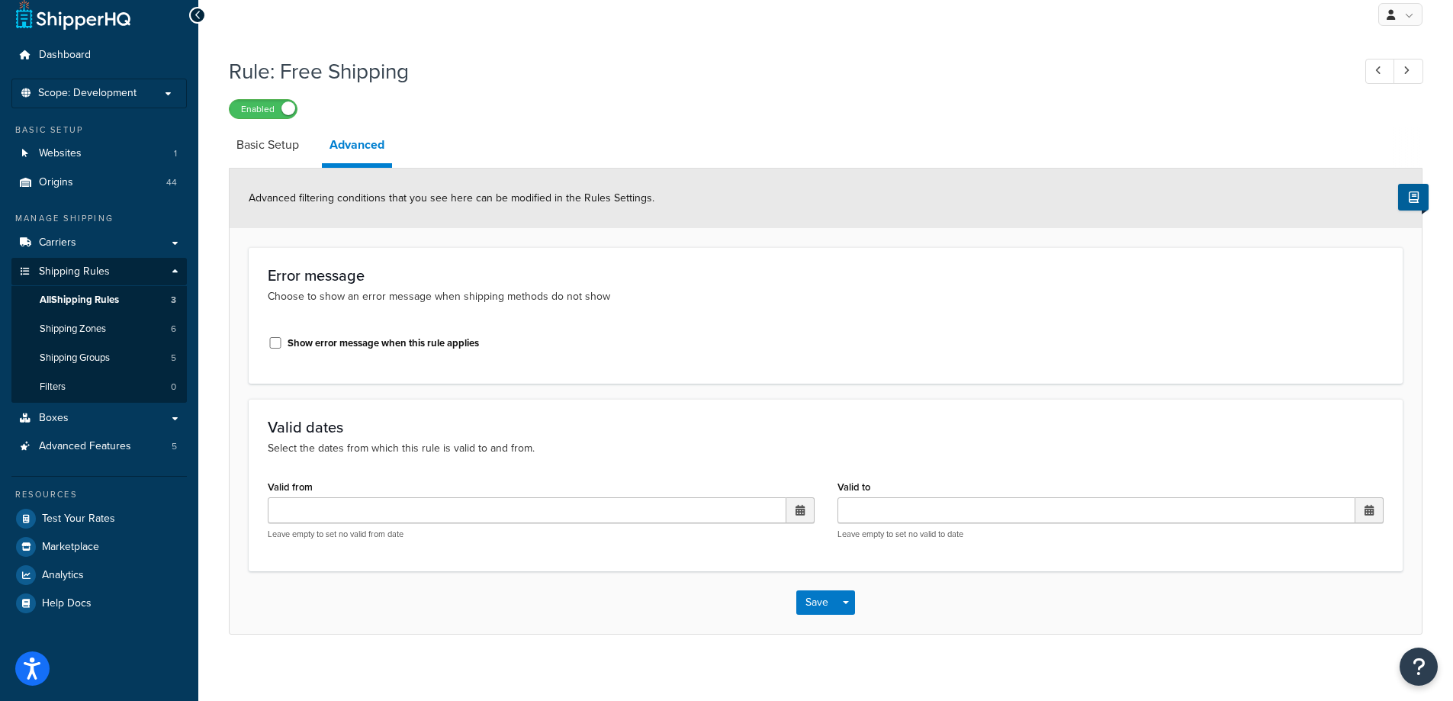
scroll to position [24, 0]
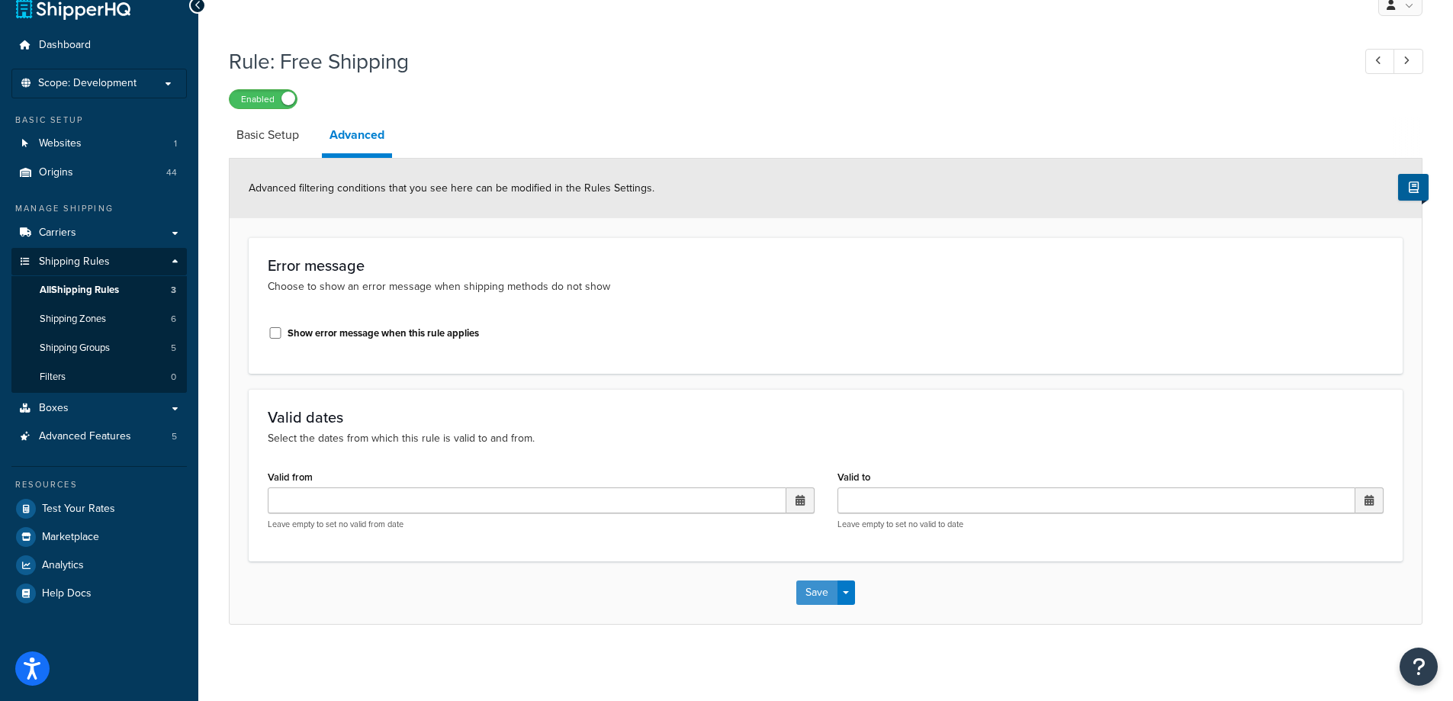
click at [806, 595] on button "Save" at bounding box center [817, 593] width 41 height 24
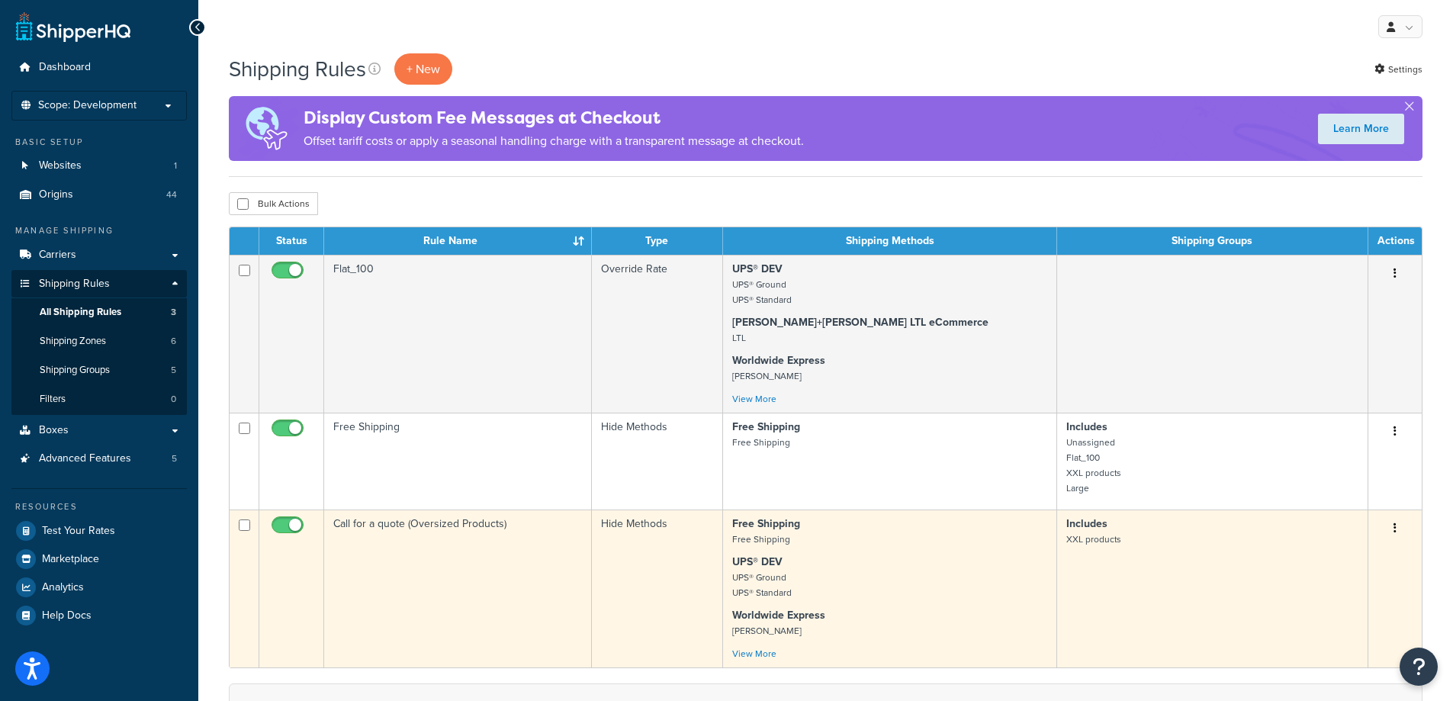
click at [414, 557] on td "Call for a quote (Oversized Products)" at bounding box center [458, 589] width 268 height 158
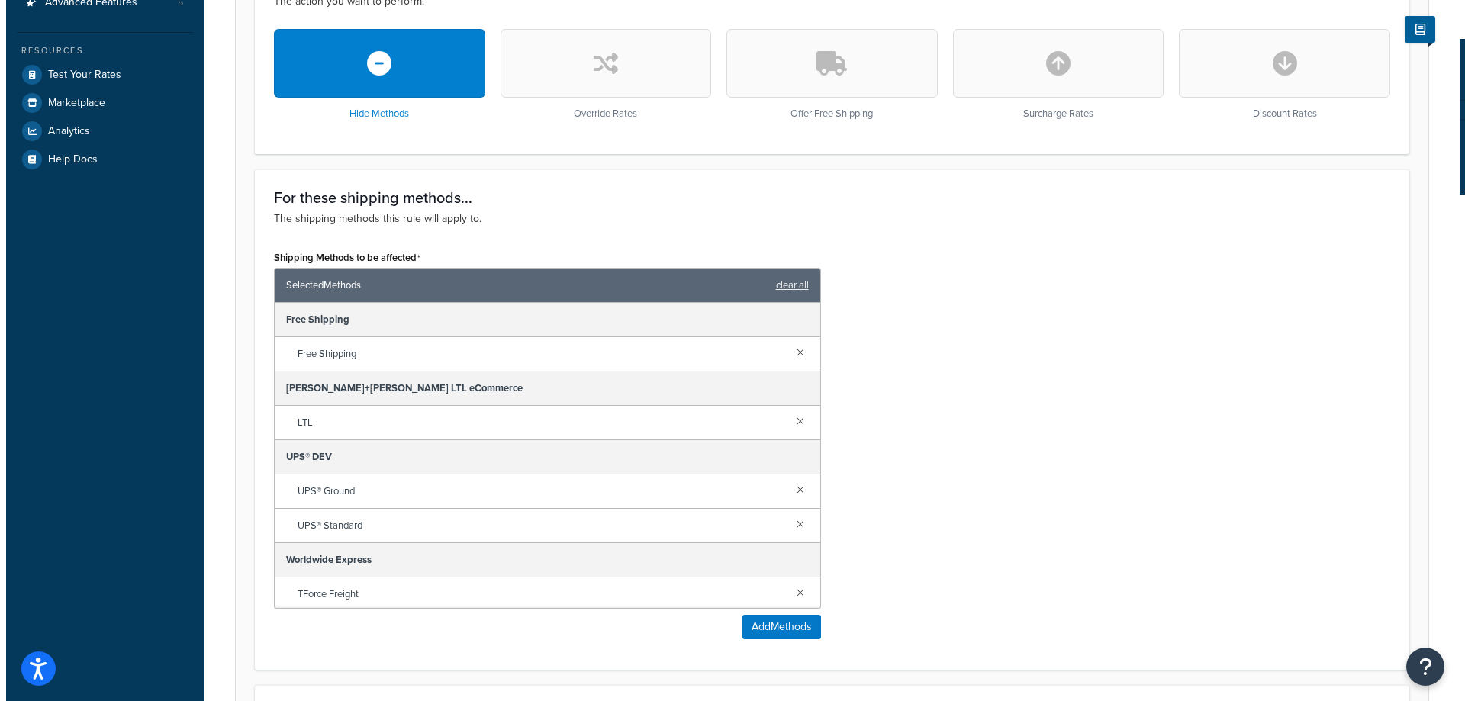
scroll to position [458, 0]
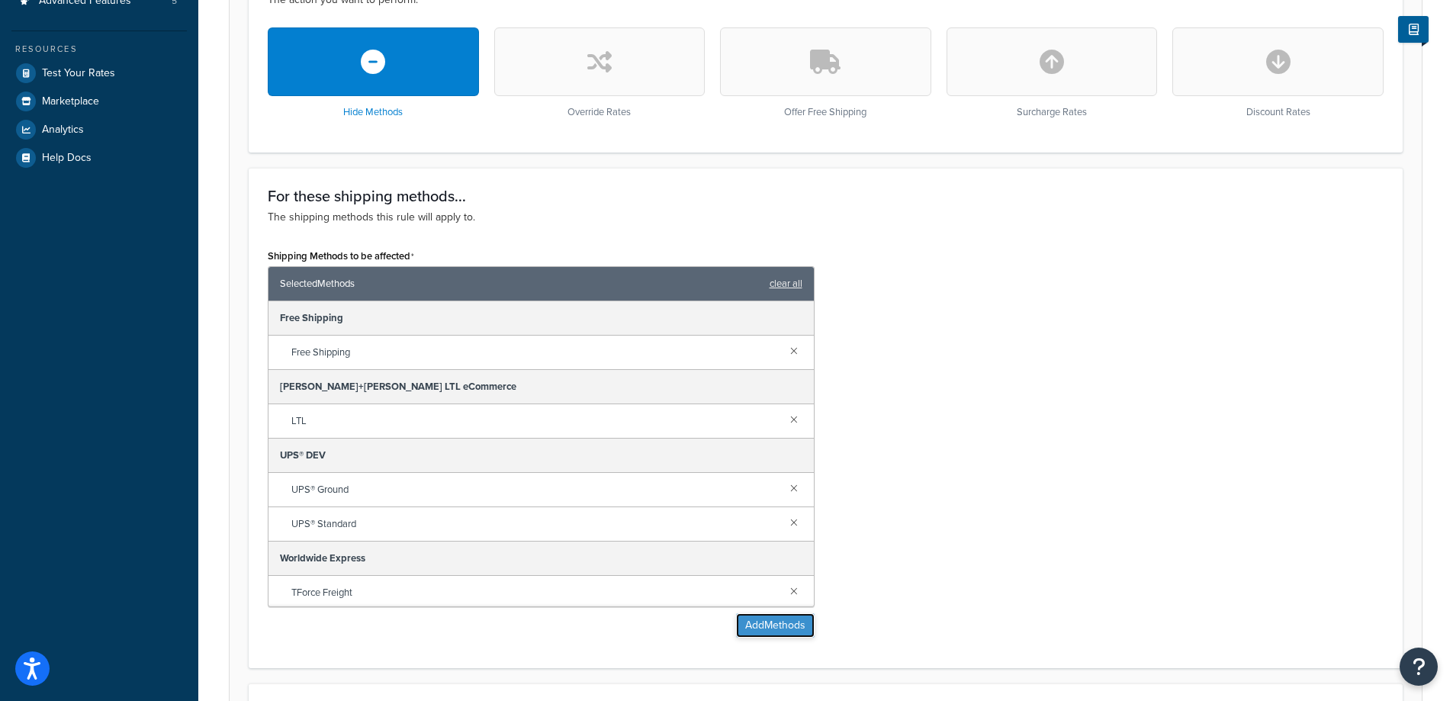
click at [768, 633] on button "Add Methods" at bounding box center [775, 625] width 79 height 24
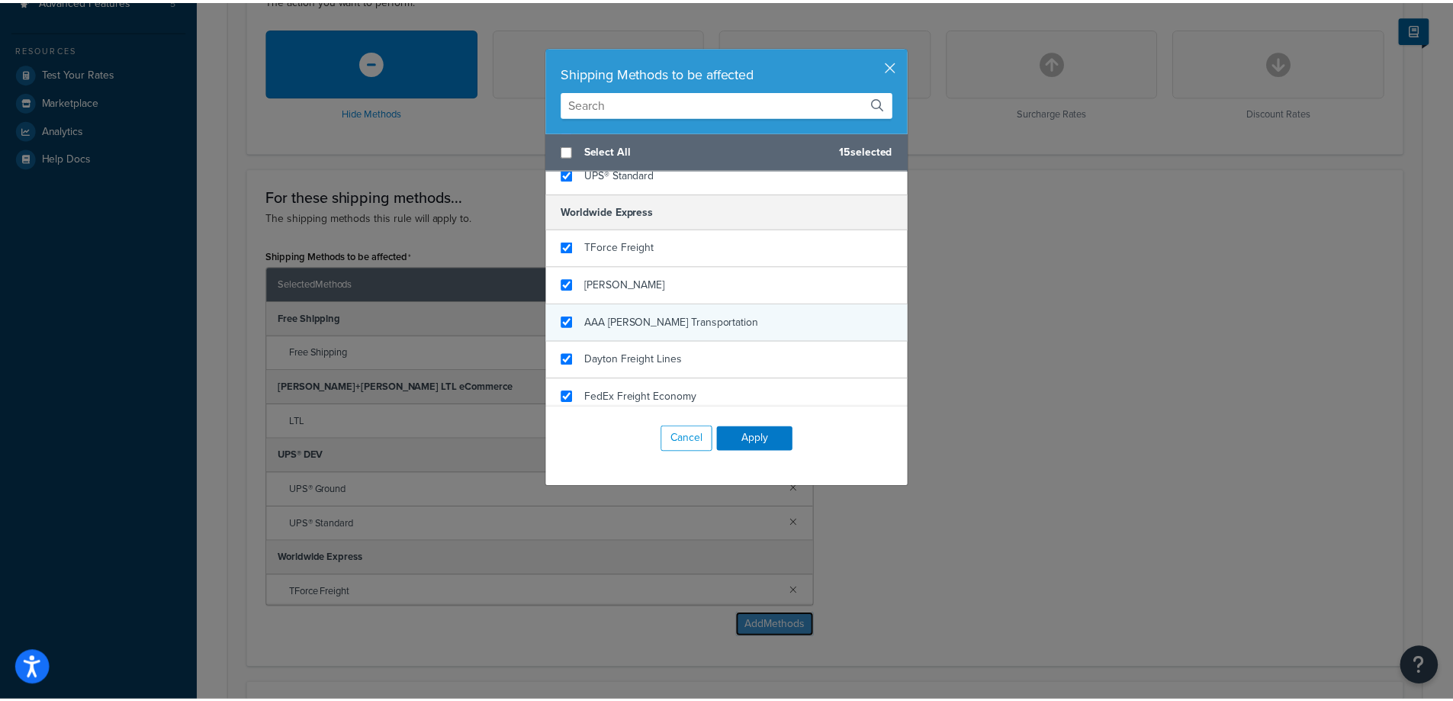
scroll to position [305, 0]
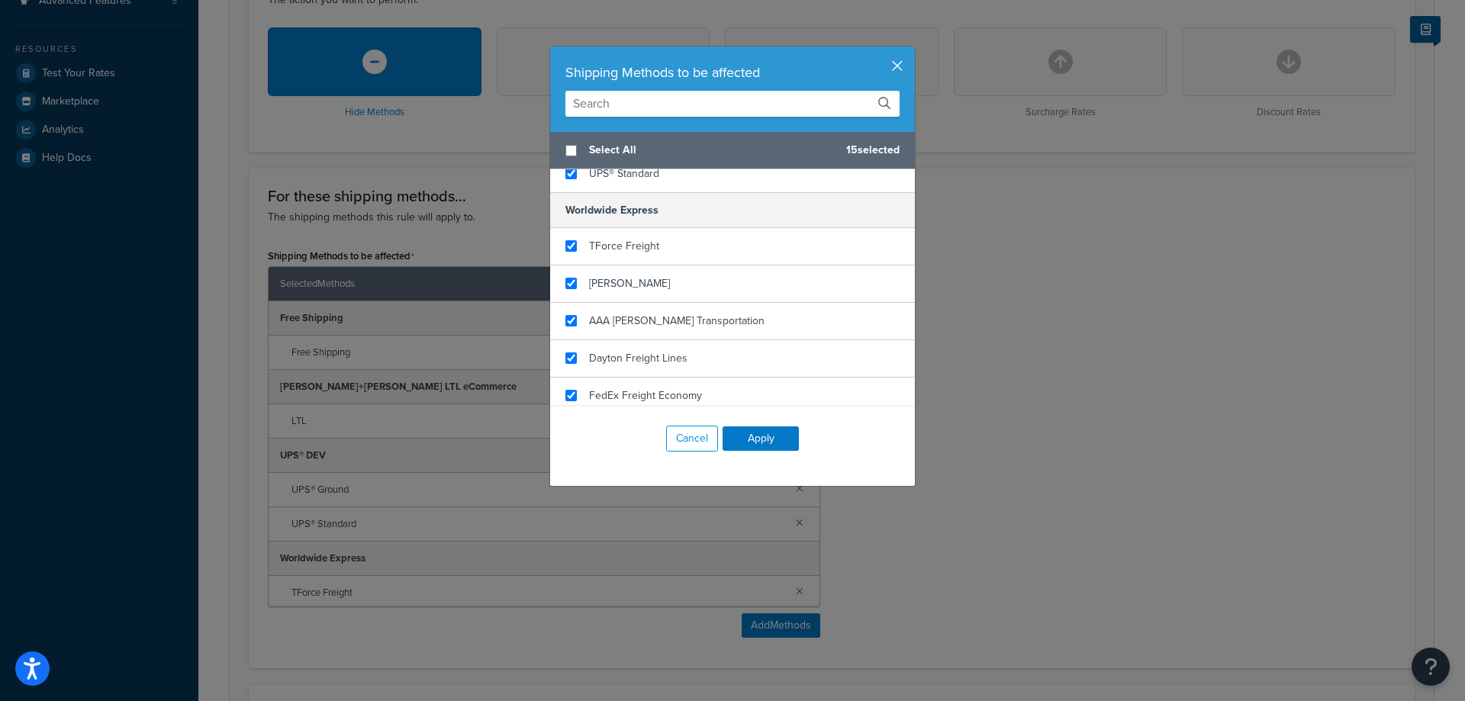
drag, startPoint x: 893, startPoint y: 66, endPoint x: 999, endPoint y: 314, distance: 269.3
click at [911, 50] on button "button" at bounding box center [913, 49] width 4 height 4
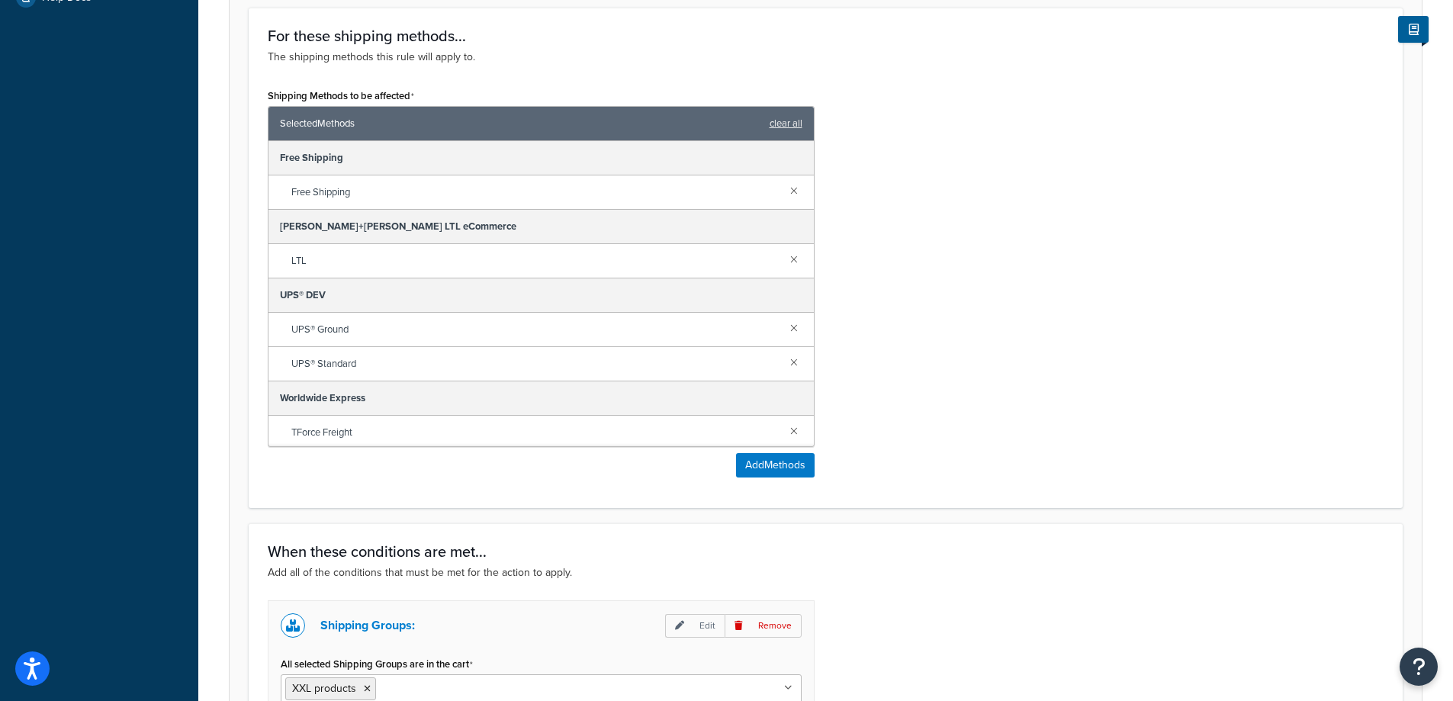
scroll to position [763, 0]
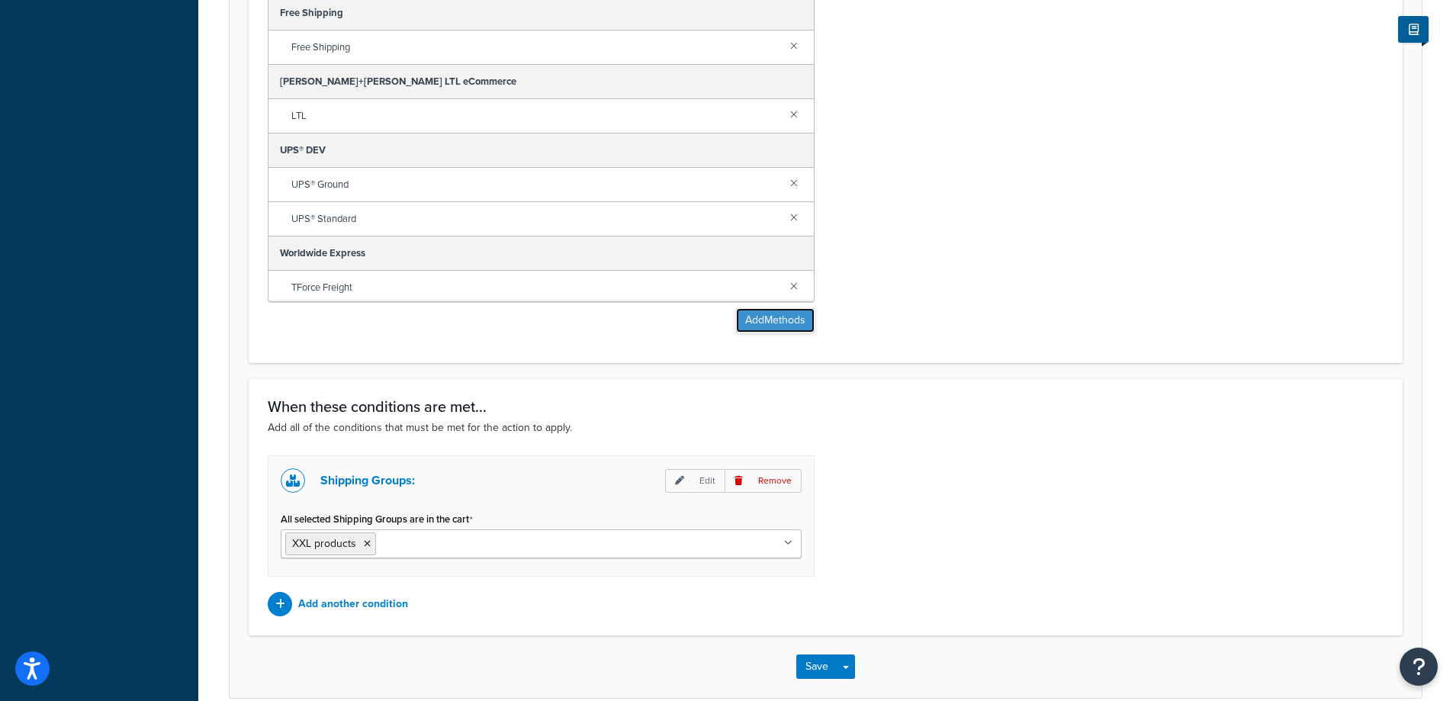
click at [799, 329] on button "Add Methods" at bounding box center [775, 320] width 79 height 24
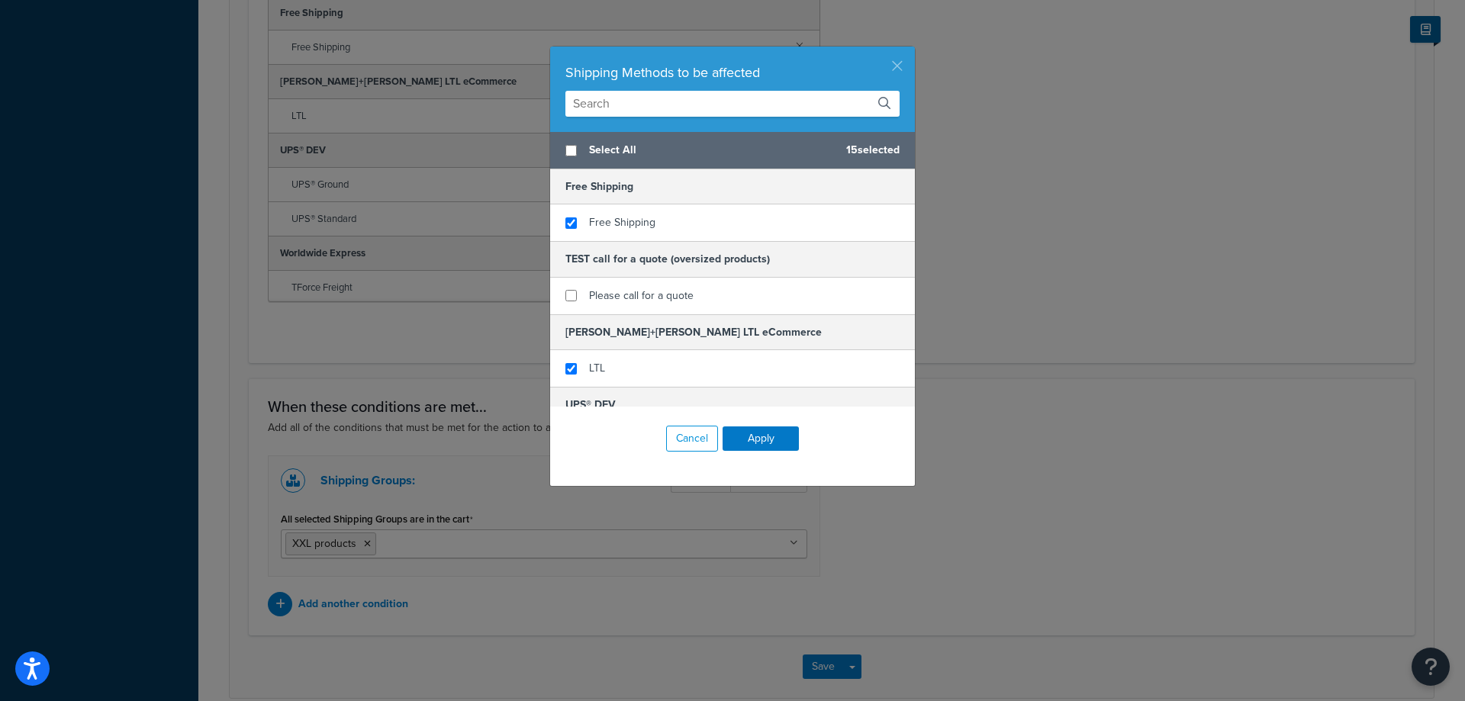
click at [911, 50] on button "button" at bounding box center [913, 49] width 4 height 4
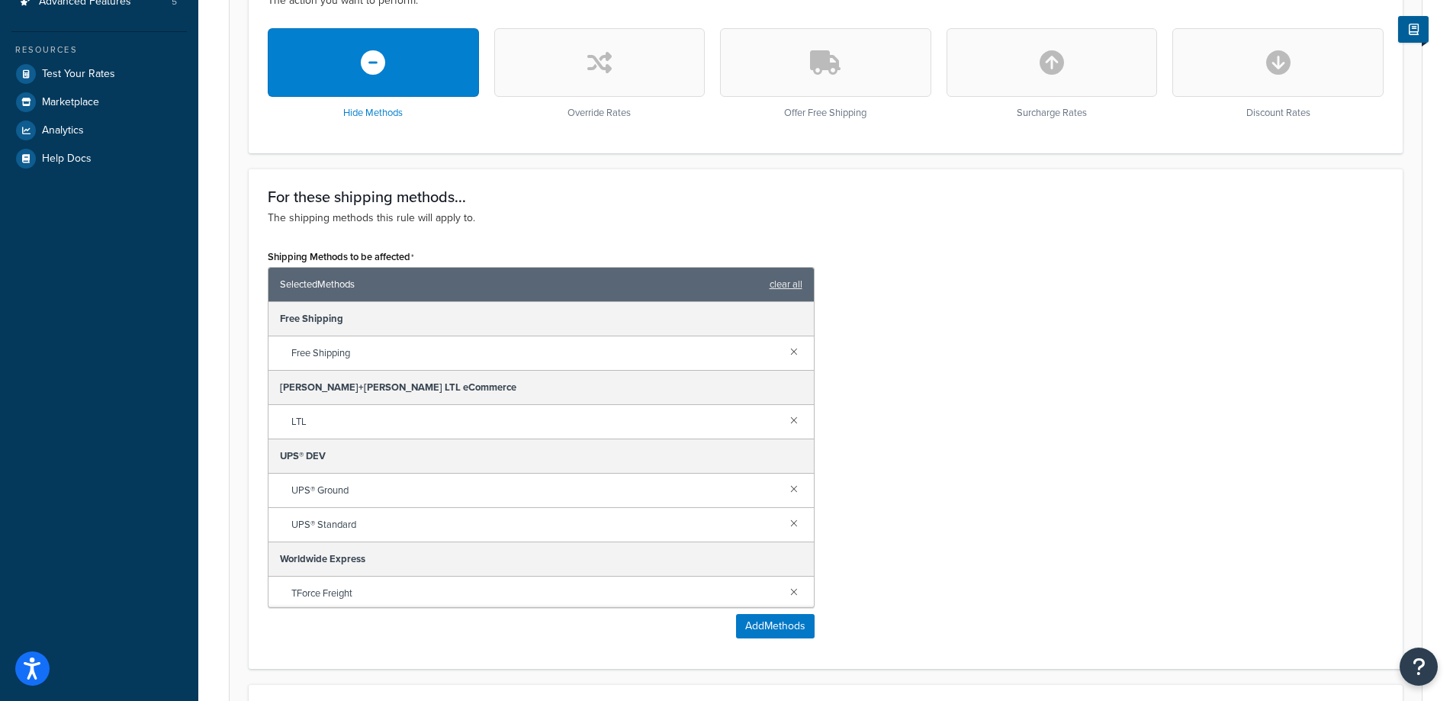
scroll to position [458, 0]
click at [772, 631] on button "Add Methods" at bounding box center [775, 625] width 79 height 24
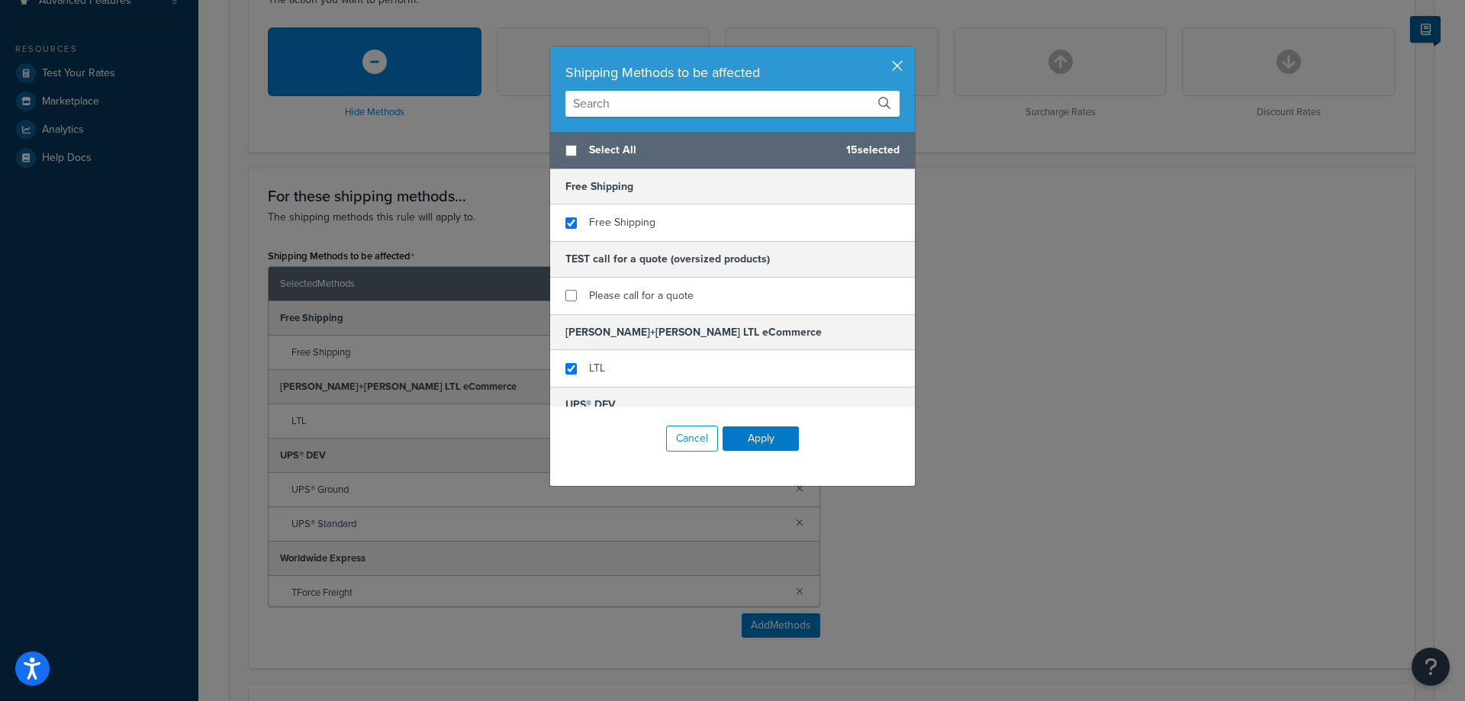
click at [911, 50] on button "button" at bounding box center [913, 49] width 4 height 4
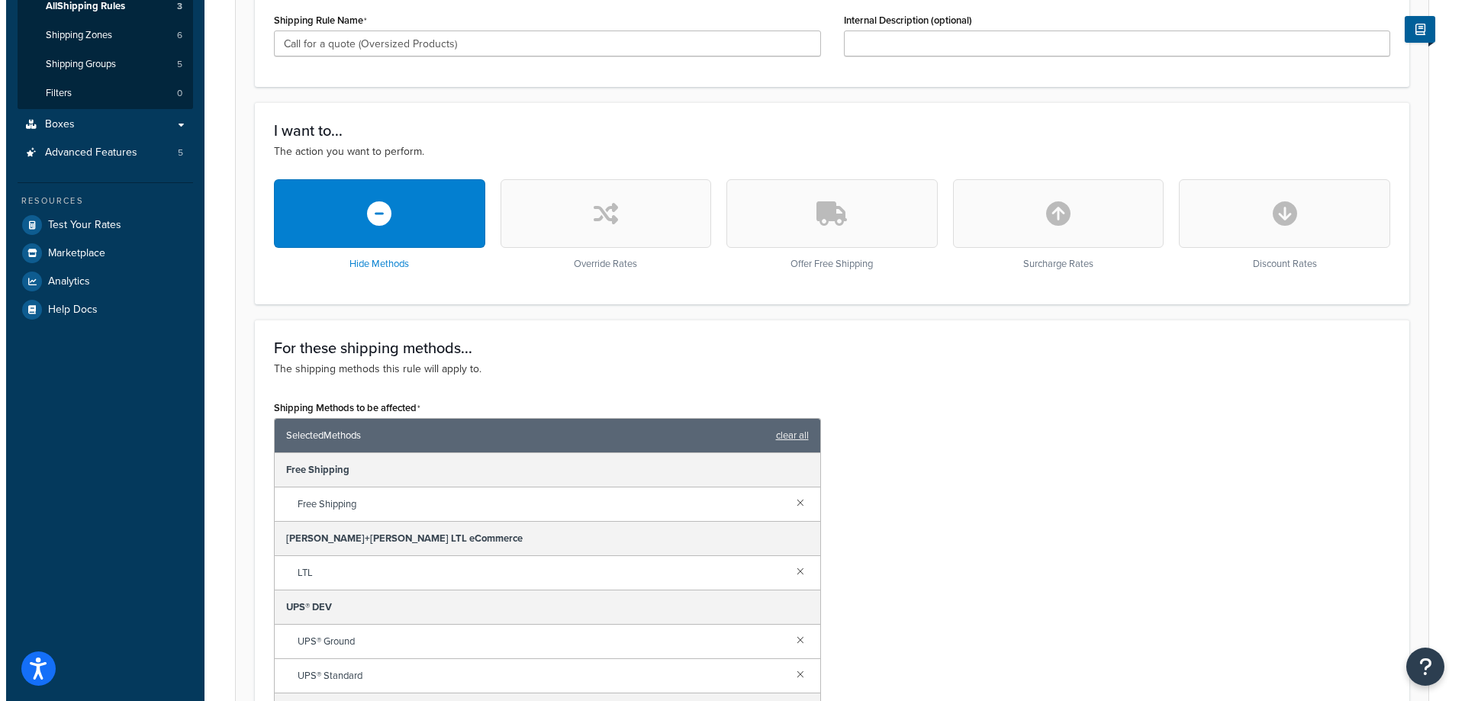
scroll to position [534, 0]
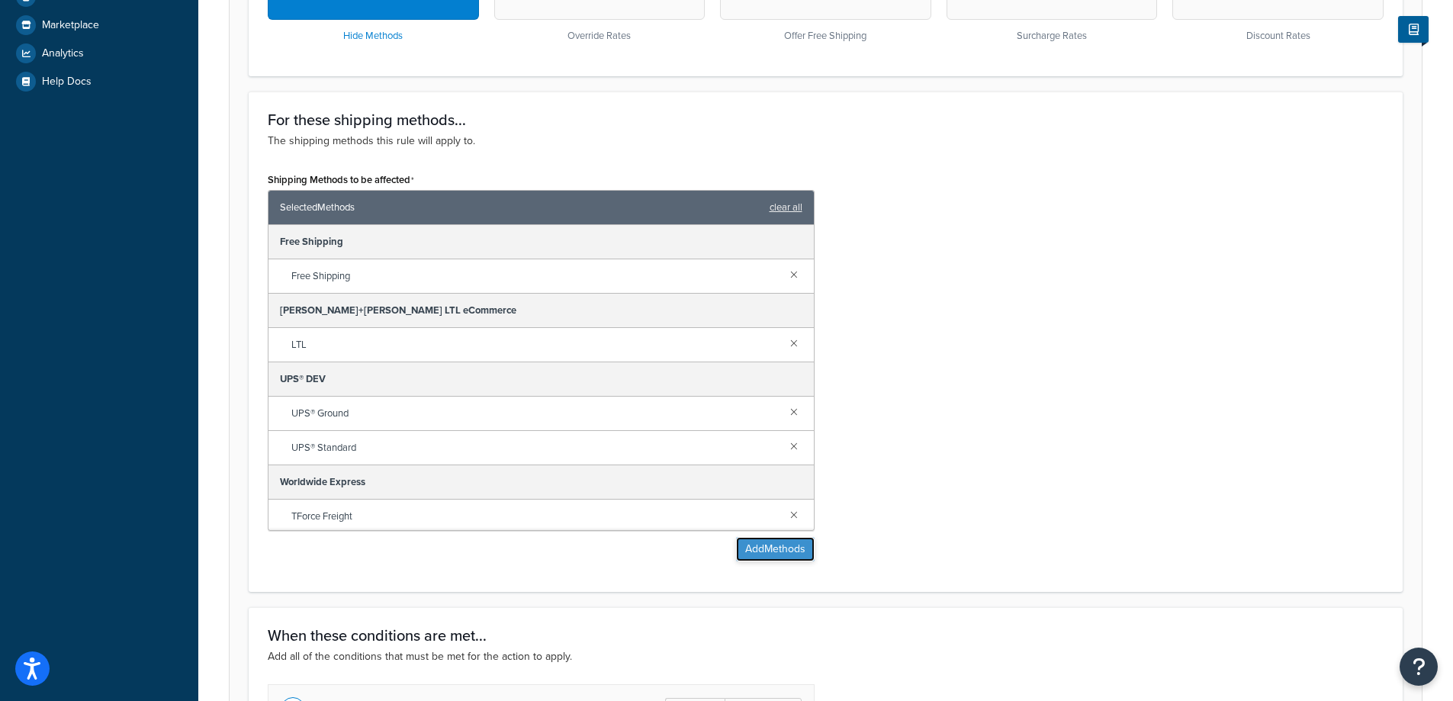
click at [774, 555] on button "Add Methods" at bounding box center [775, 549] width 79 height 24
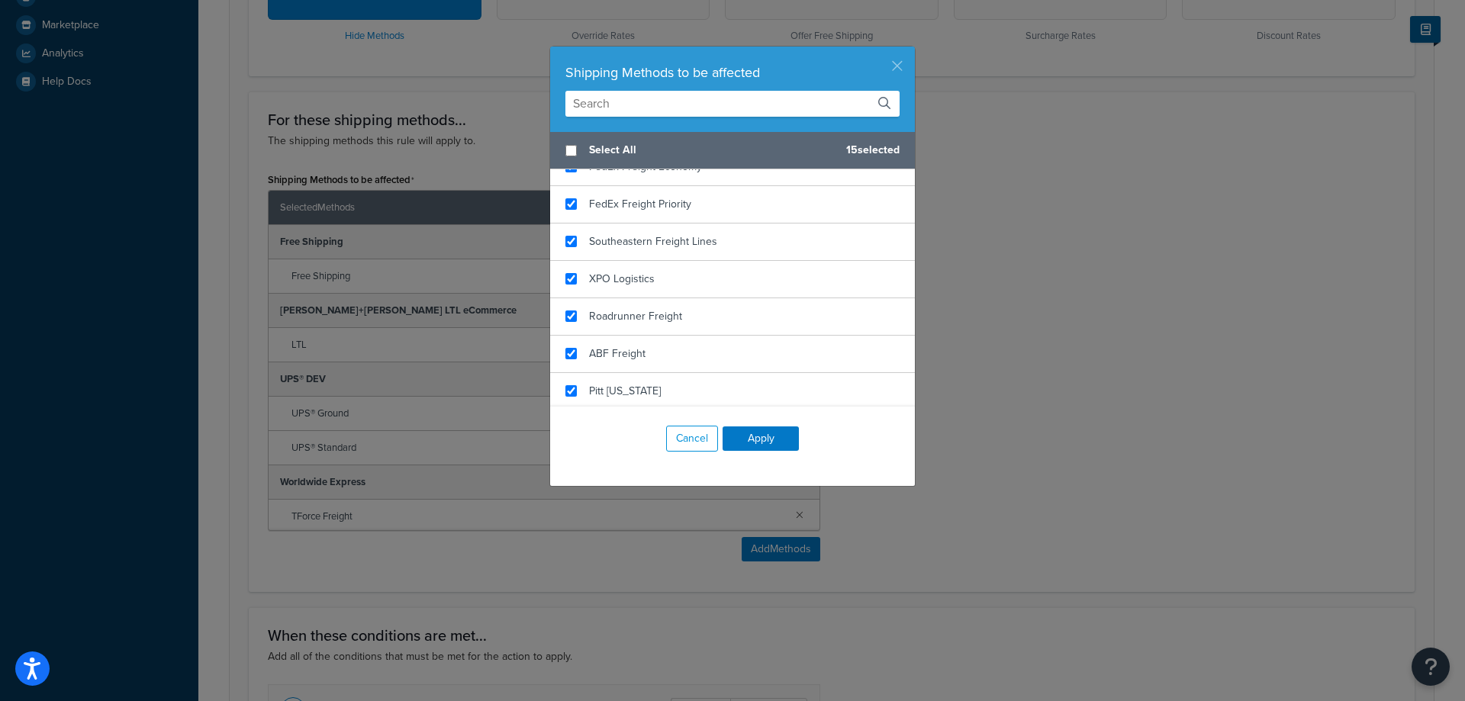
click at [911, 50] on button "button" at bounding box center [913, 49] width 4 height 4
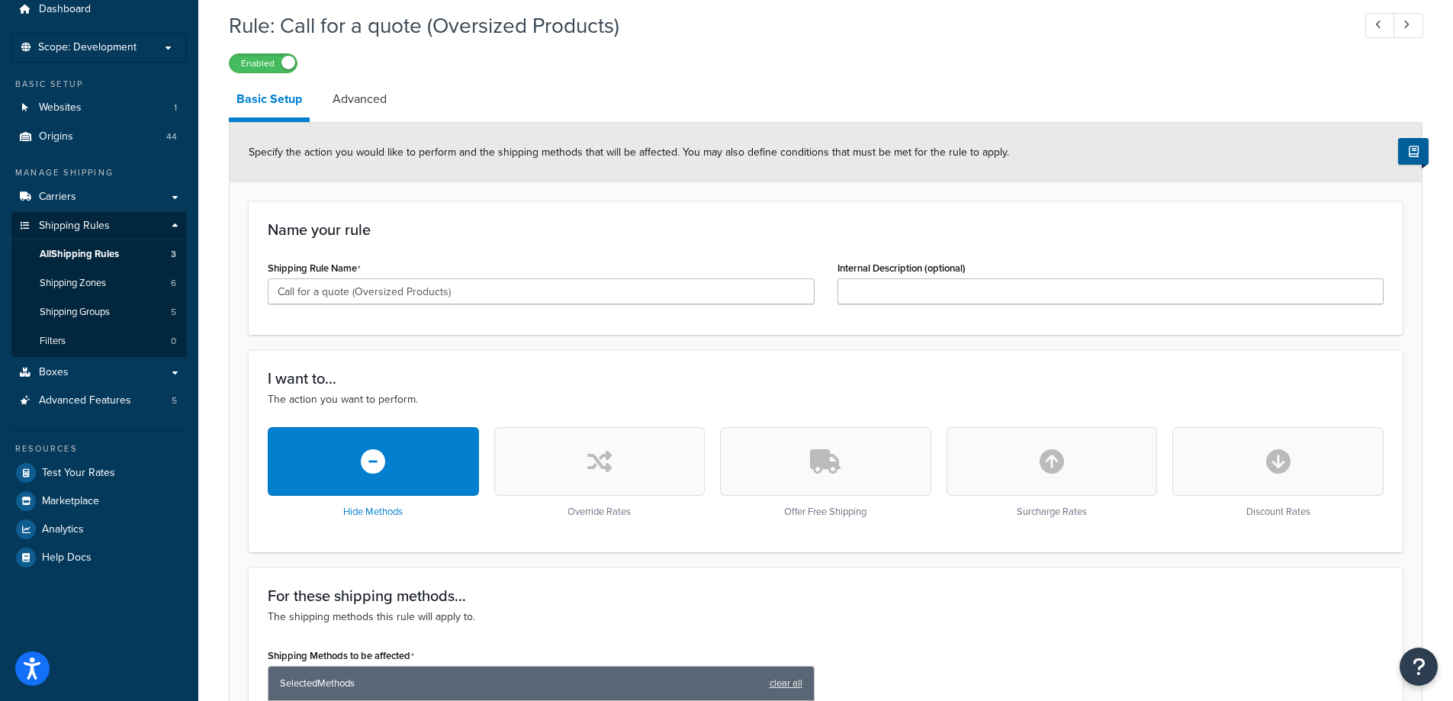
scroll to position [0, 0]
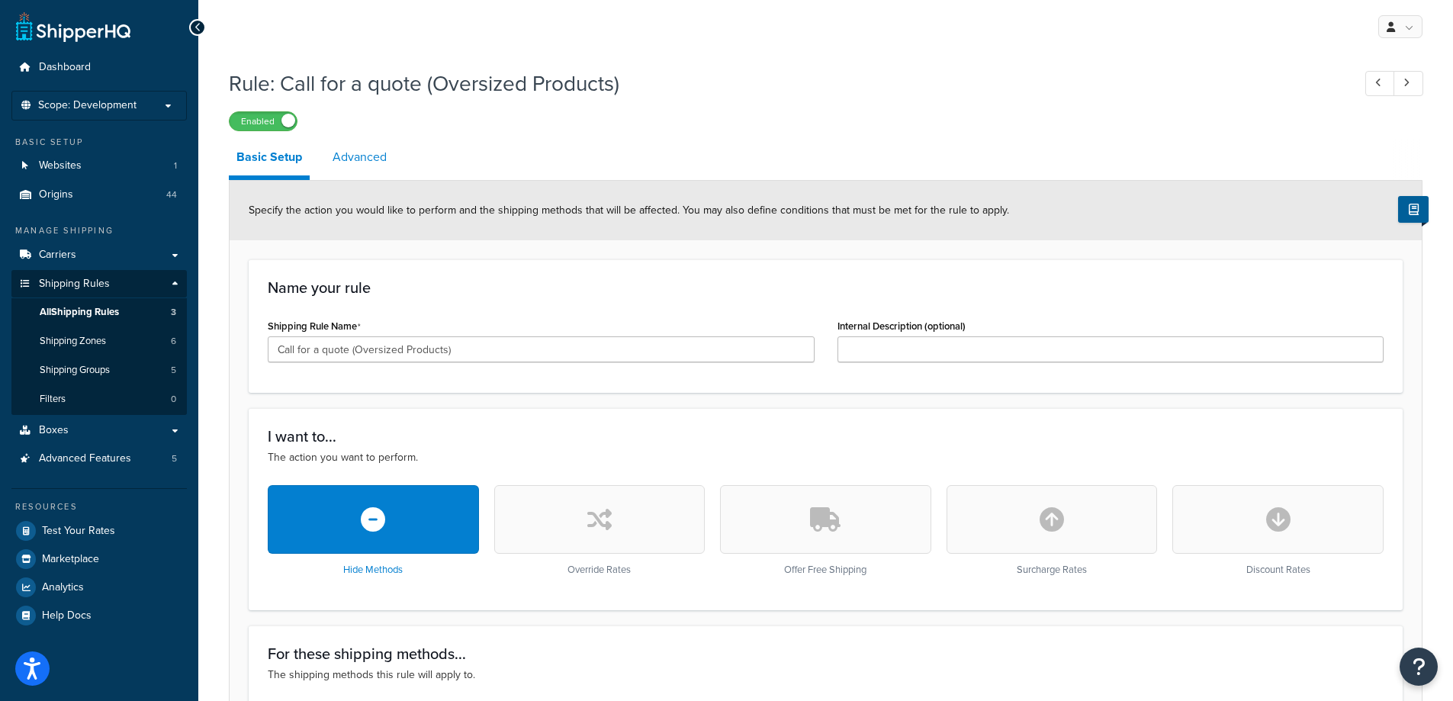
click at [388, 157] on link "Advanced" at bounding box center [359, 157] width 69 height 37
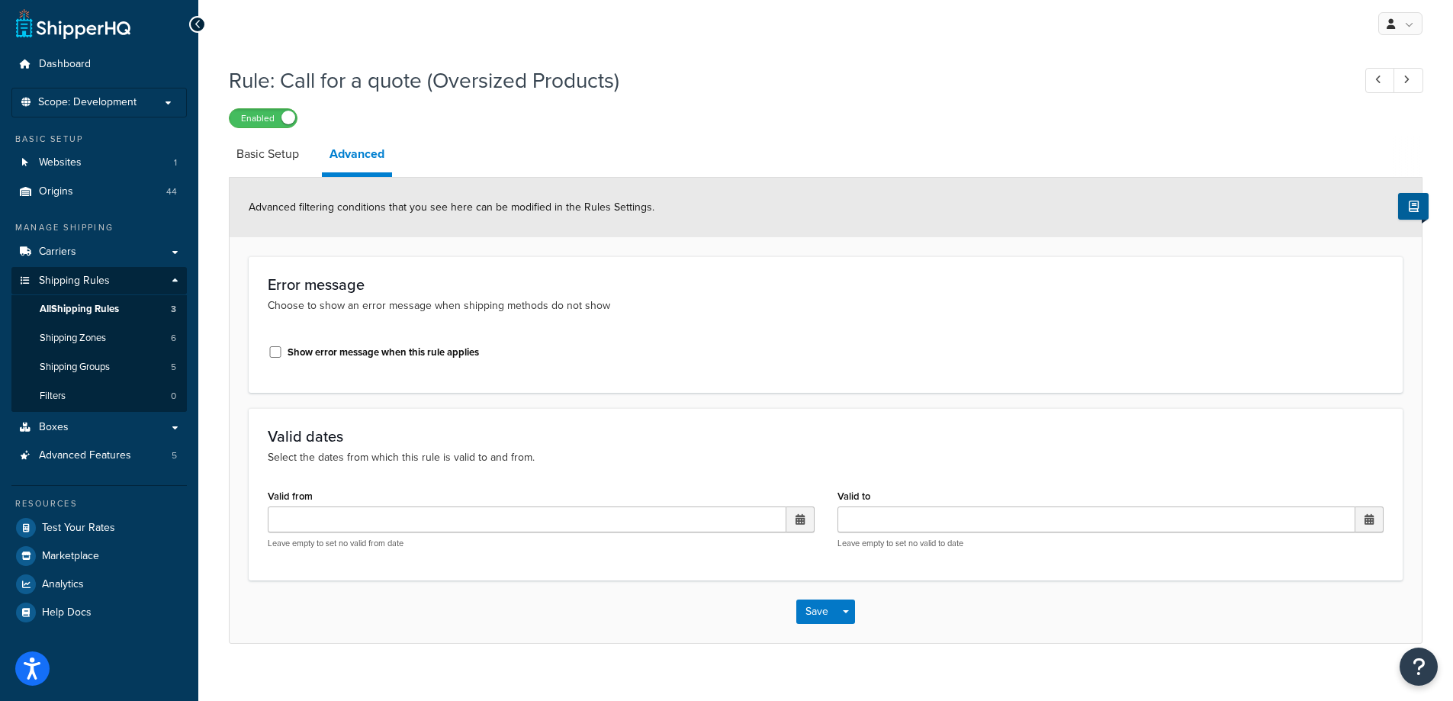
scroll to position [24, 0]
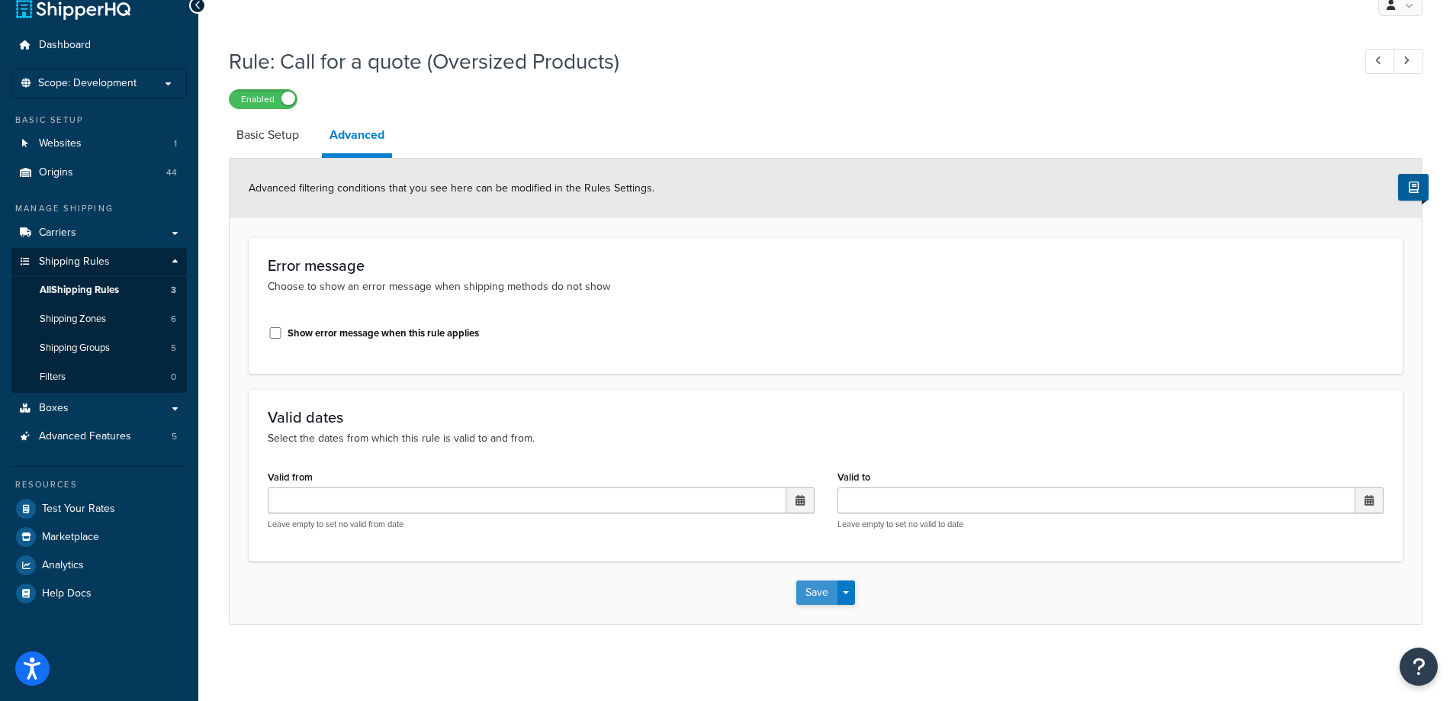
click at [803, 597] on button "Save" at bounding box center [817, 593] width 41 height 24
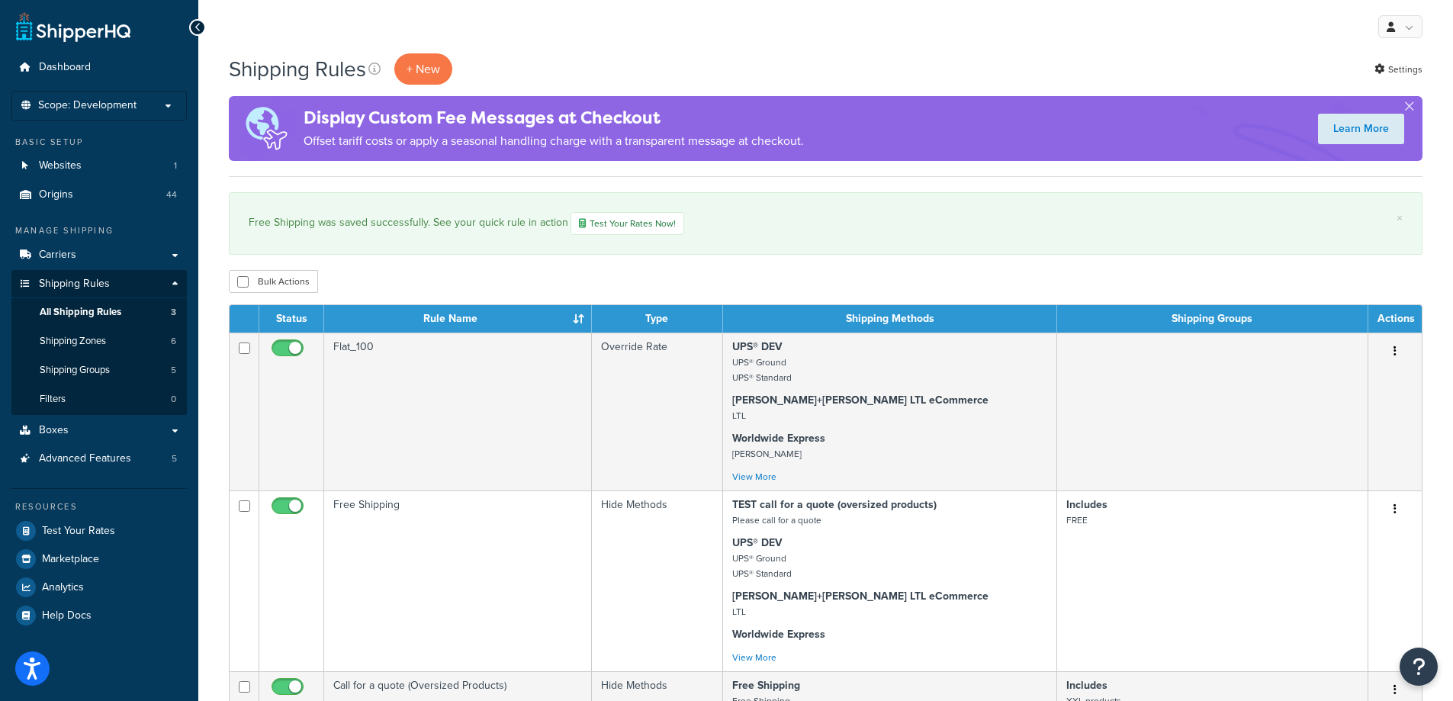
click at [916, 278] on div "Bulk Actions Duplicate [GEOGRAPHIC_DATA]" at bounding box center [826, 281] width 1194 height 23
click at [645, 269] on div "Shipping Rules + New Settings Display Custom Fee Messages at Checkout Offset ta…" at bounding box center [825, 624] width 1255 height 1142
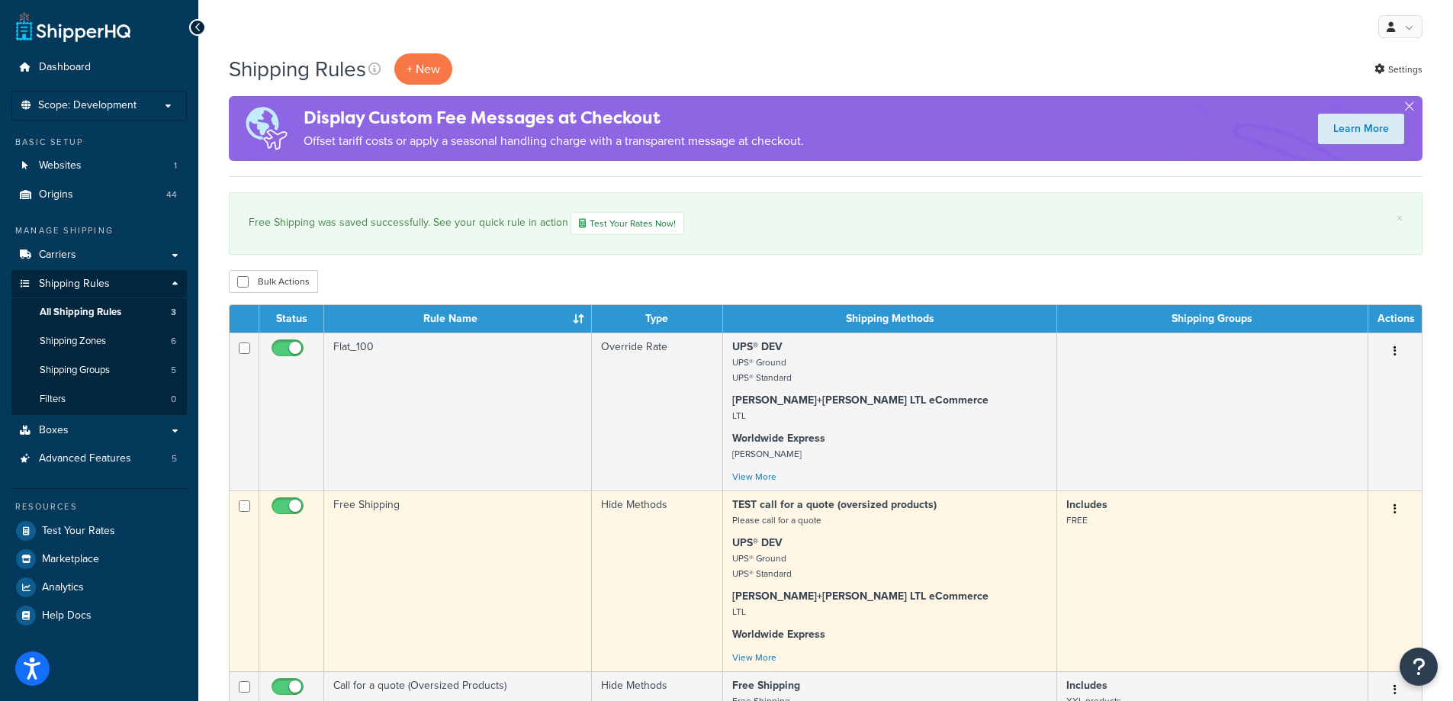
click at [506, 616] on td "Free Shipping" at bounding box center [458, 581] width 268 height 181
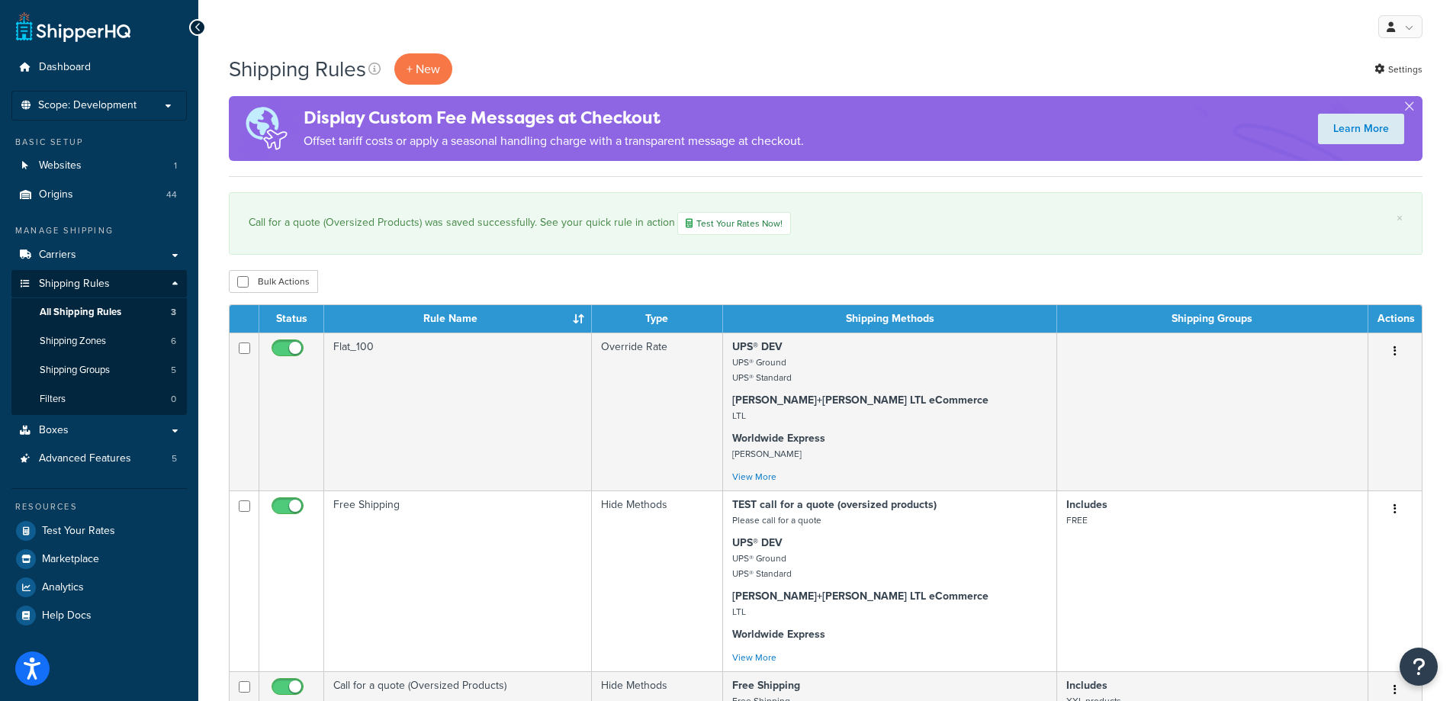
click at [489, 274] on div "Bulk Actions Duplicate [GEOGRAPHIC_DATA]" at bounding box center [826, 281] width 1194 height 23
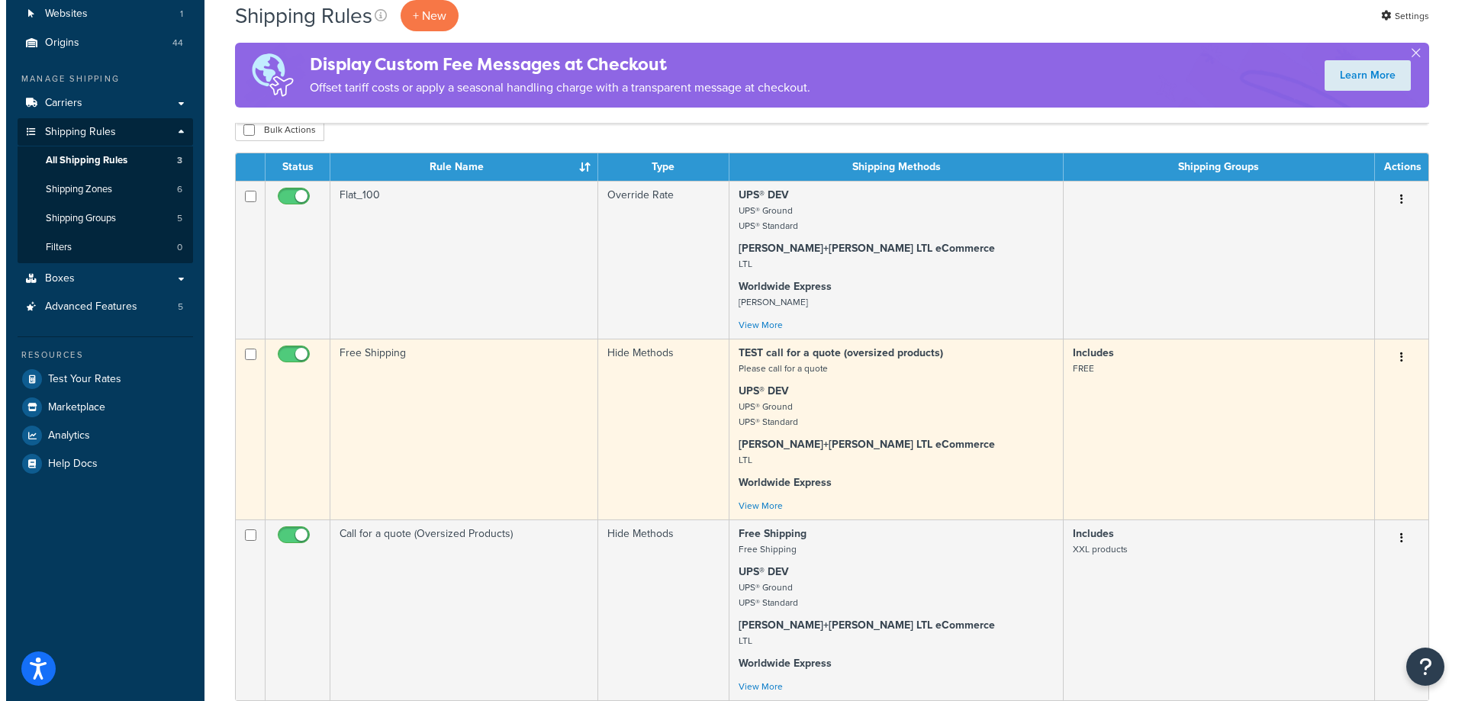
scroll to position [153, 0]
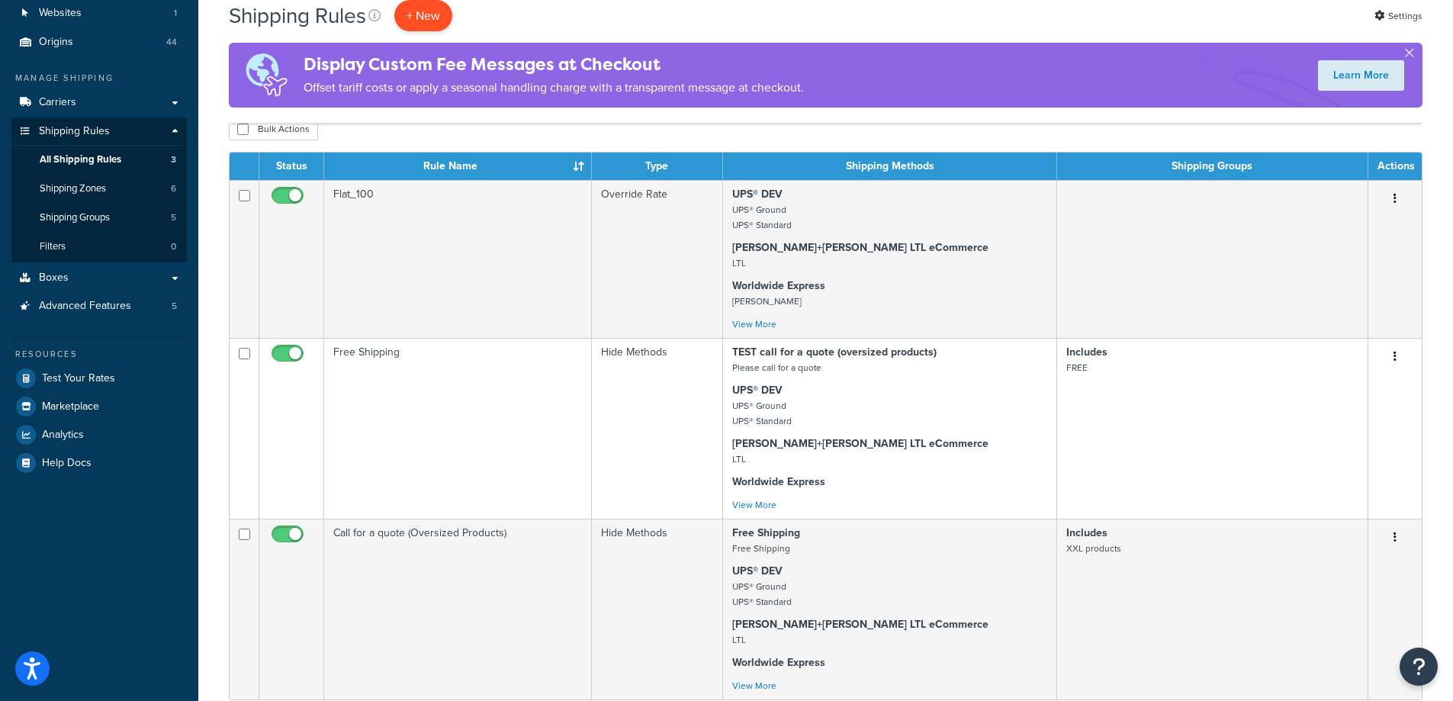
click at [442, 10] on p "+ New" at bounding box center [423, 15] width 58 height 31
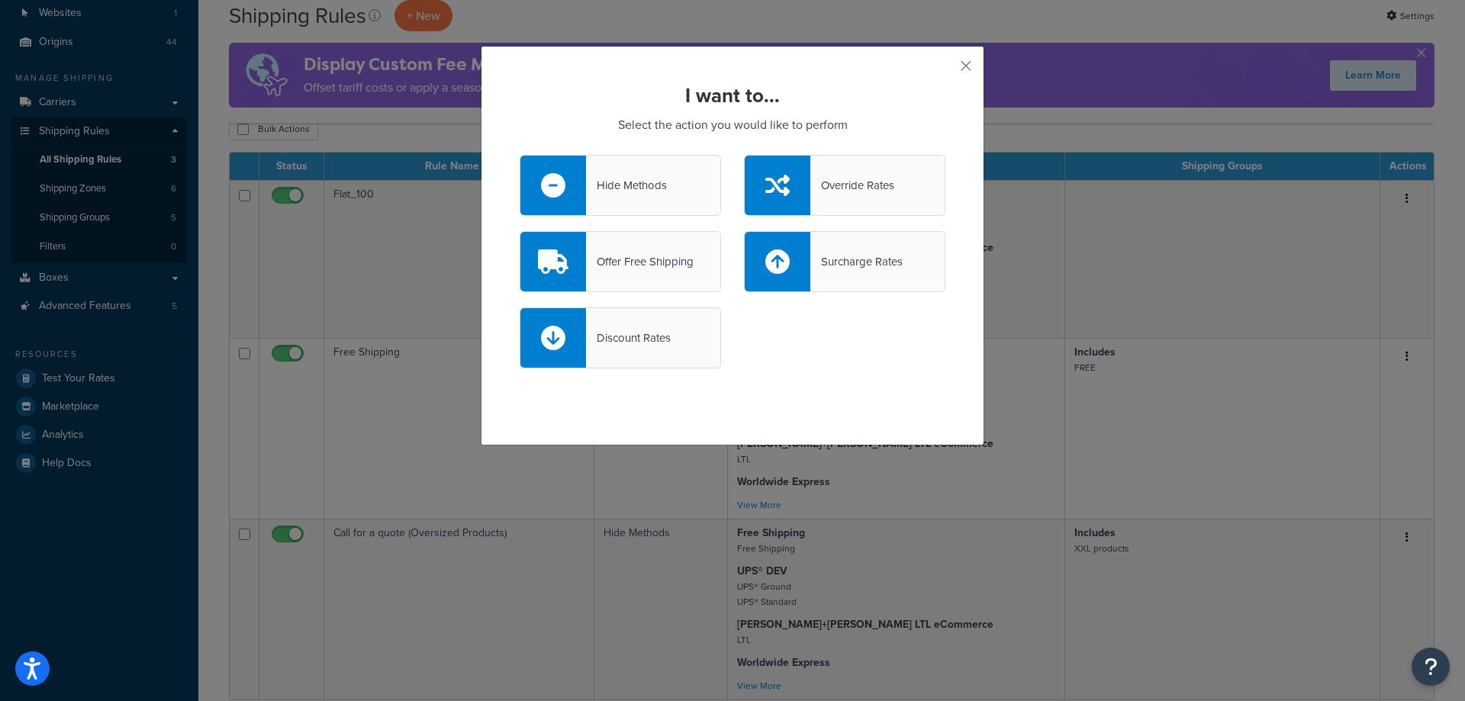
click at [626, 189] on div "Hide Methods" at bounding box center [626, 185] width 81 height 21
click at [0, 0] on input "Hide Methods" at bounding box center [0, 0] width 0 height 0
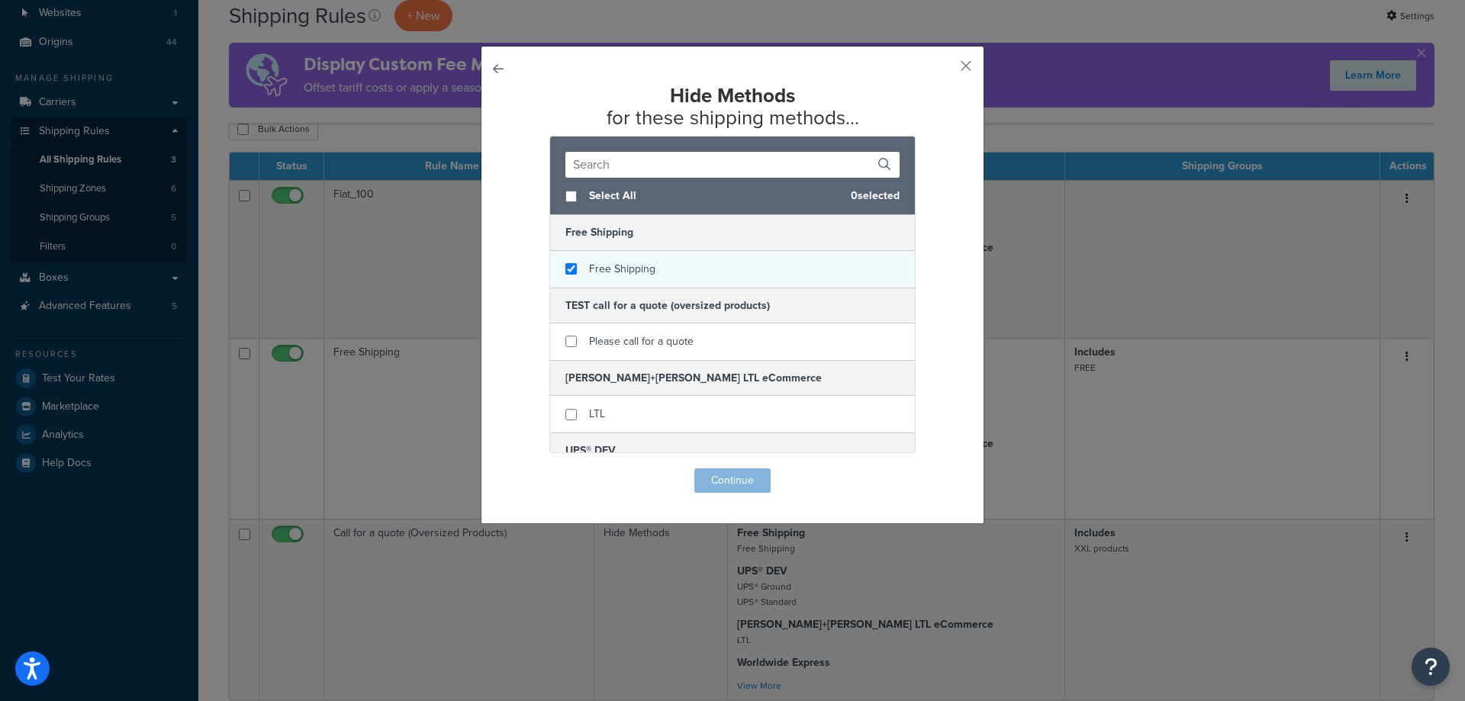
checkbox input "true"
click at [599, 264] on span "Free Shipping" at bounding box center [622, 269] width 66 height 16
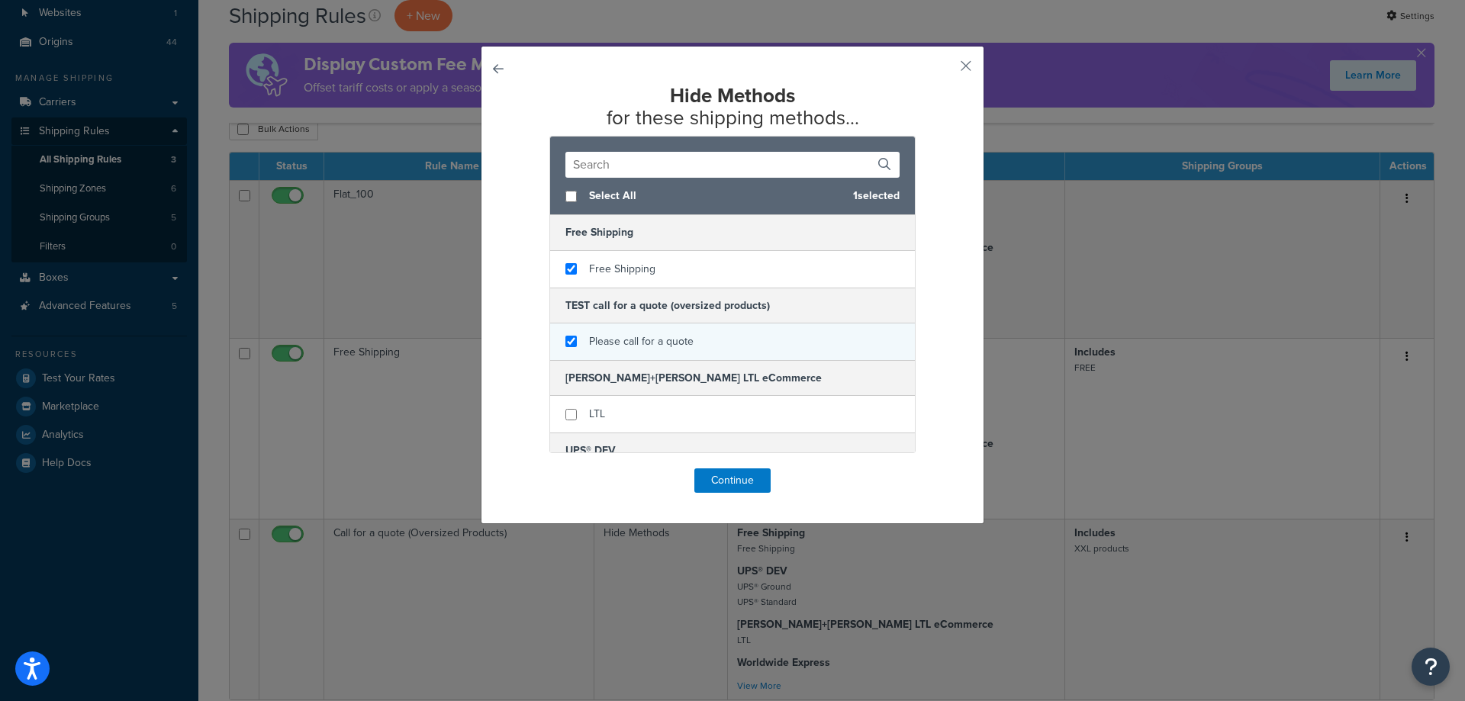
checkbox input "true"
click at [589, 337] on span "Please call for a quote" at bounding box center [641, 341] width 105 height 16
click at [711, 484] on button "Continue" at bounding box center [732, 480] width 76 height 24
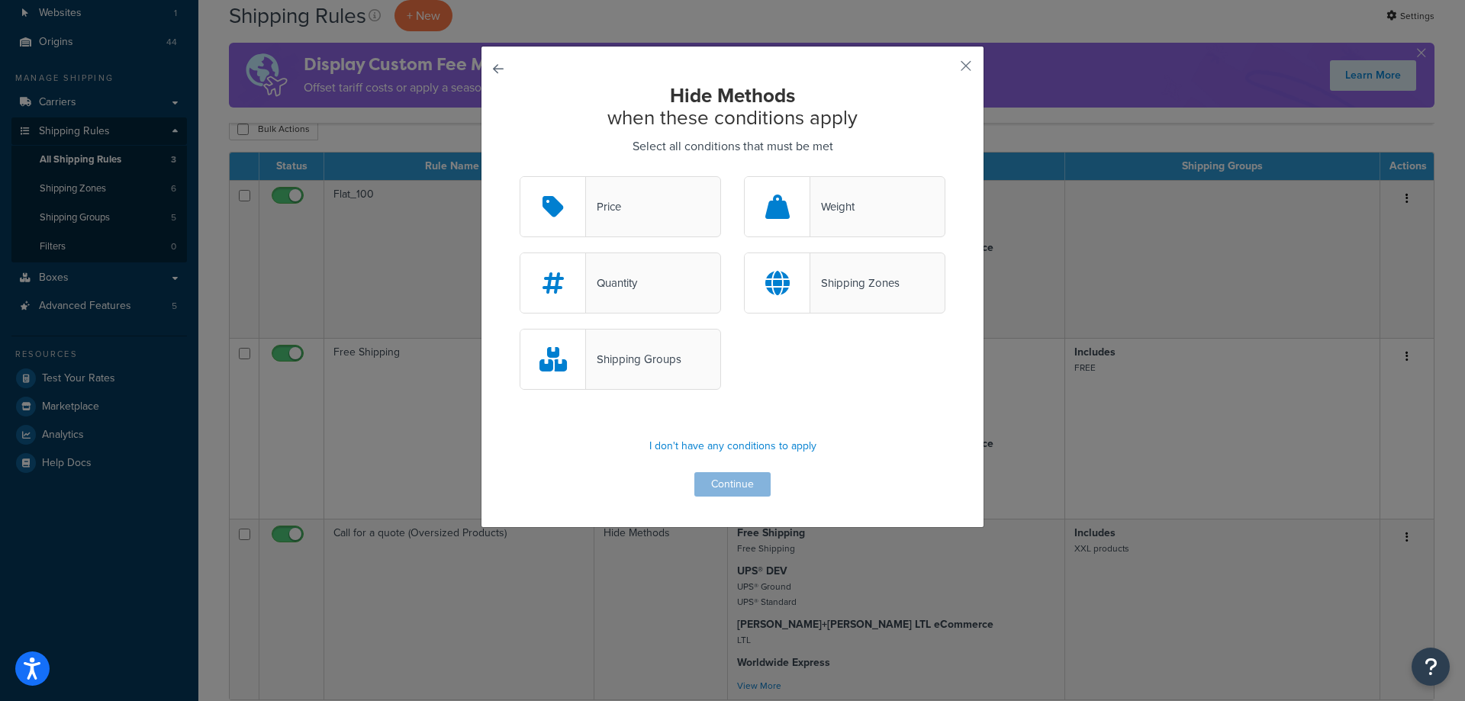
click at [639, 373] on div "Shipping Groups" at bounding box center [620, 359] width 201 height 61
click at [0, 0] on input "Shipping Groups" at bounding box center [0, 0] width 0 height 0
click at [710, 484] on button "Continue" at bounding box center [732, 484] width 76 height 24
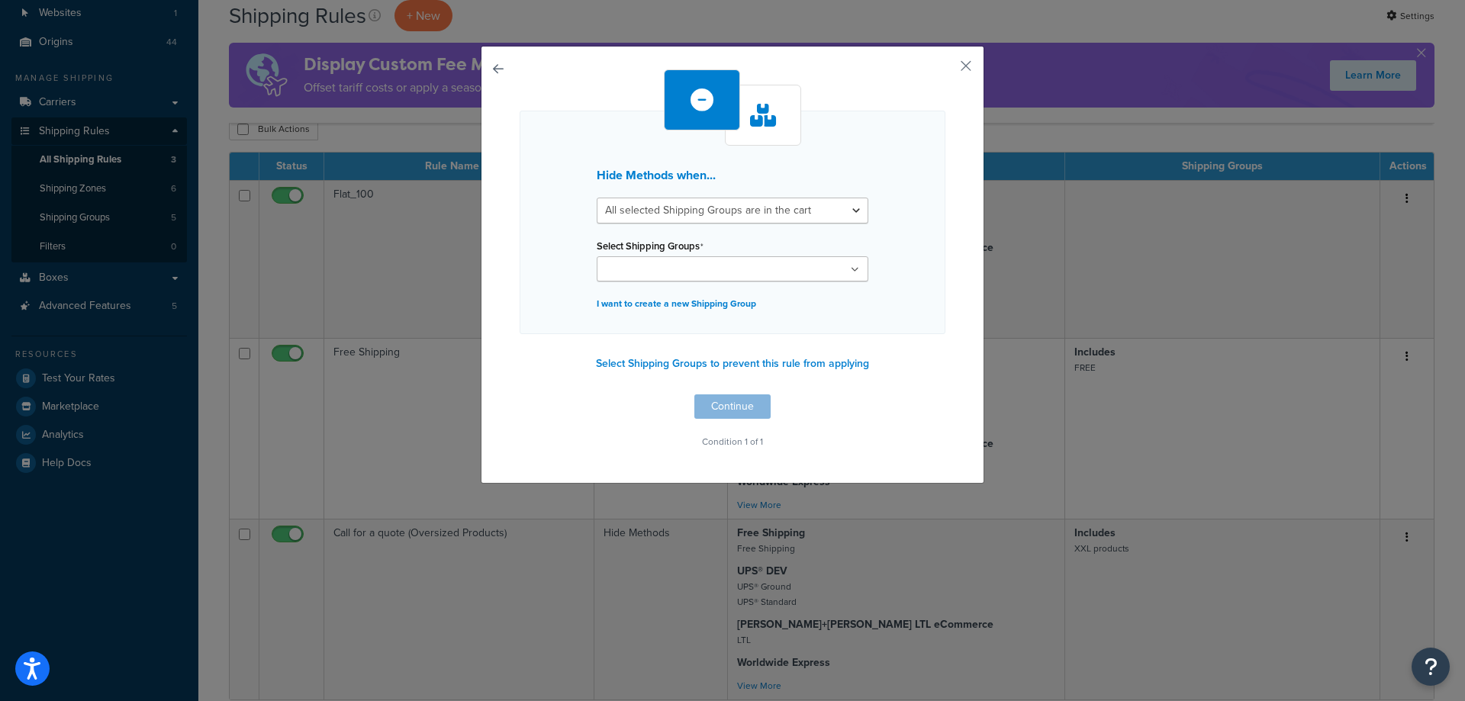
click at [666, 271] on input "Select Shipping Groups" at bounding box center [668, 270] width 135 height 17
click at [816, 216] on select "All selected Shipping Groups are in the cart Any selected Shipping Groups are i…" at bounding box center [733, 211] width 272 height 26
click at [597, 198] on select "All selected Shipping Groups are in the cart Any selected Shipping Groups are i…" at bounding box center [733, 211] width 272 height 26
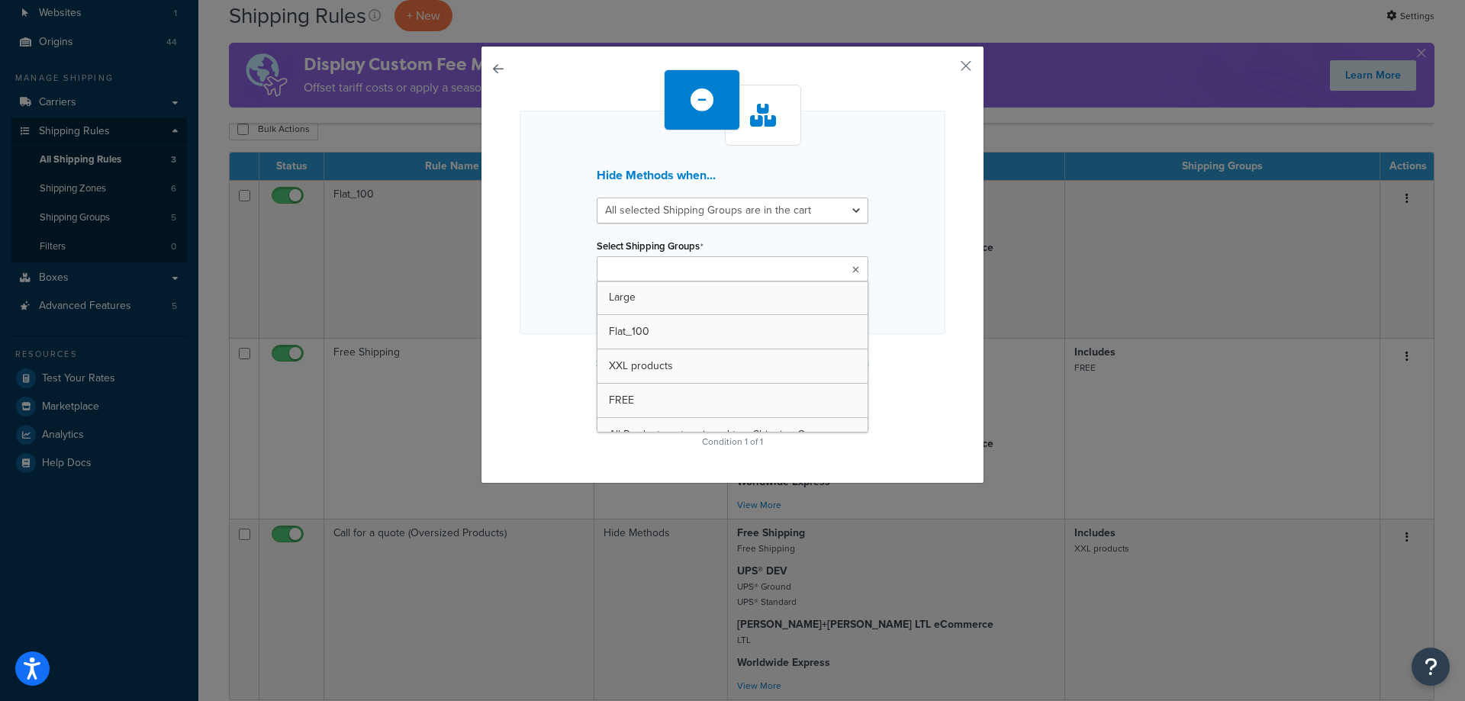
click at [767, 260] on ul at bounding box center [733, 268] width 272 height 25
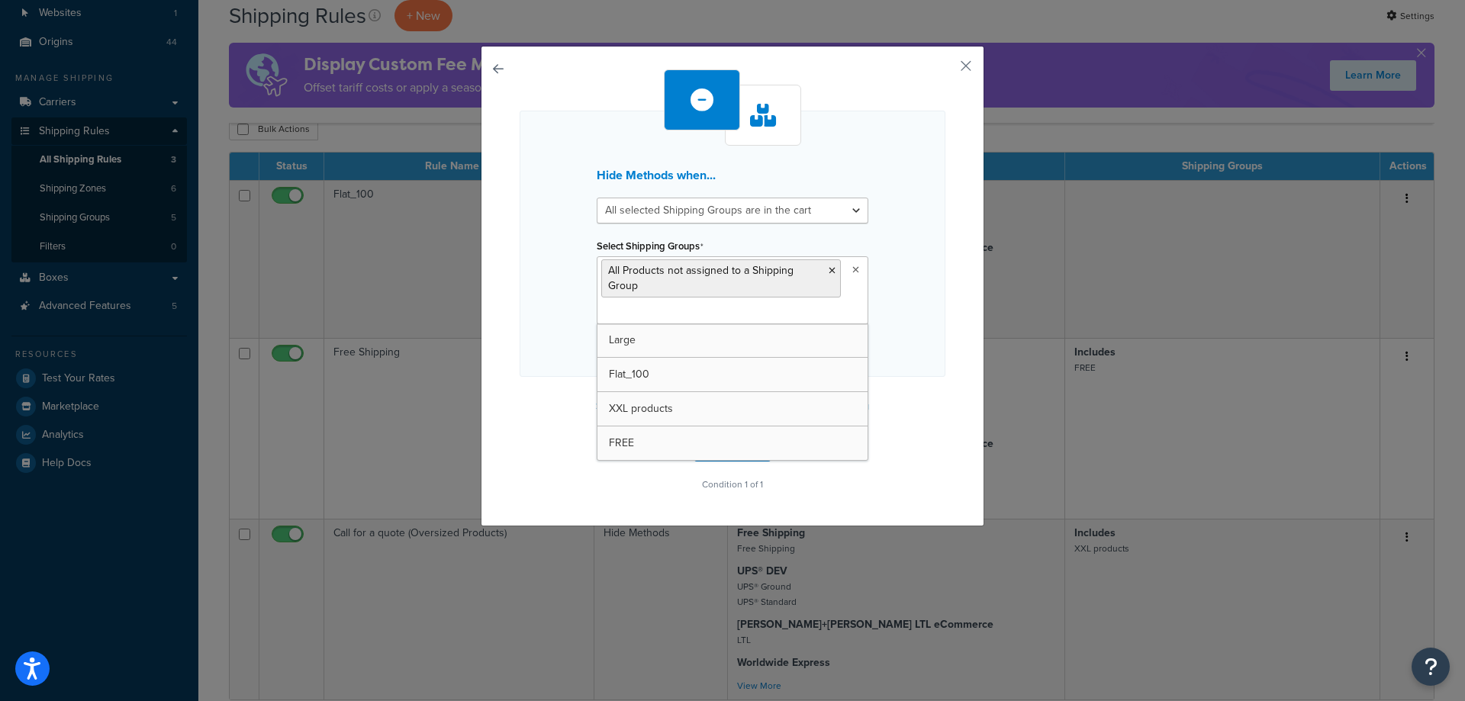
click at [889, 234] on div "Hide Methods when... All selected Shipping Groups are in the cart Any selected …" at bounding box center [733, 244] width 426 height 266
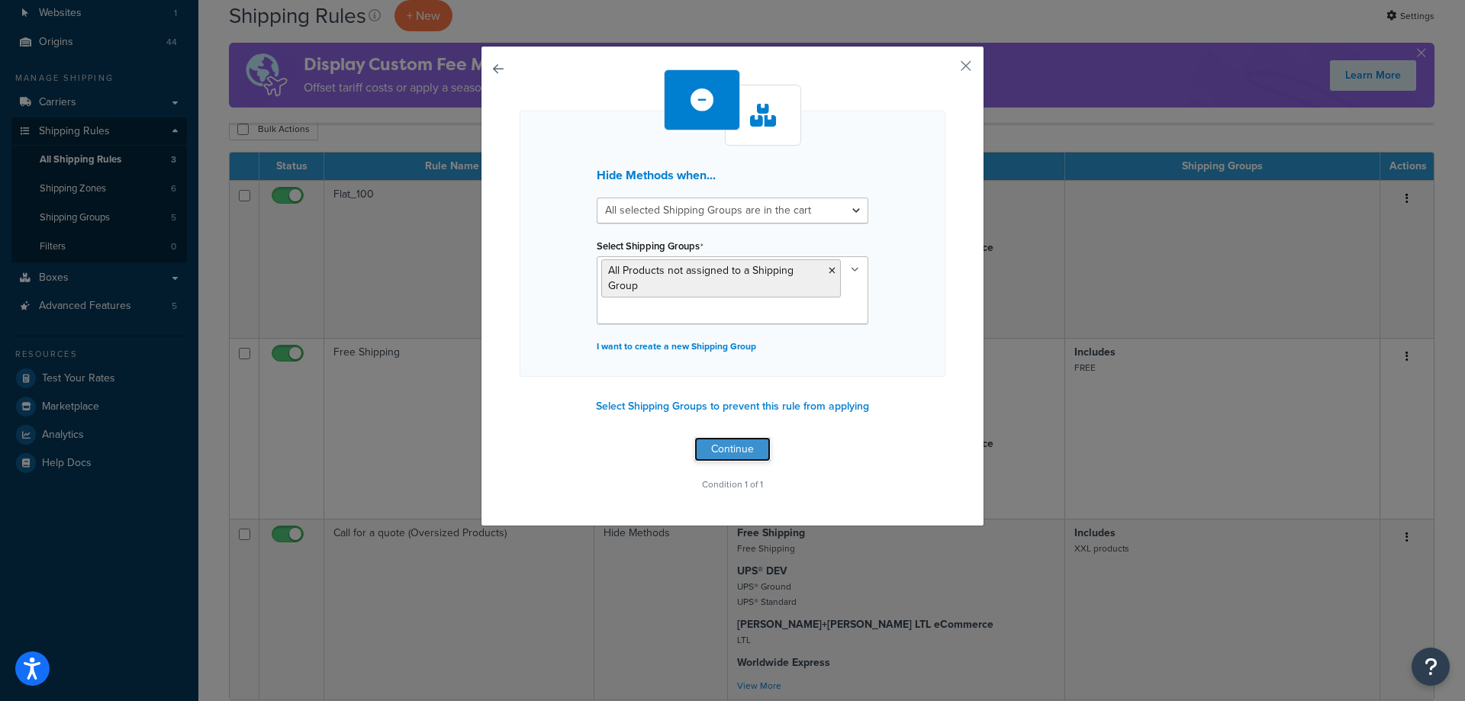
click at [724, 445] on button "Continue" at bounding box center [732, 449] width 76 height 24
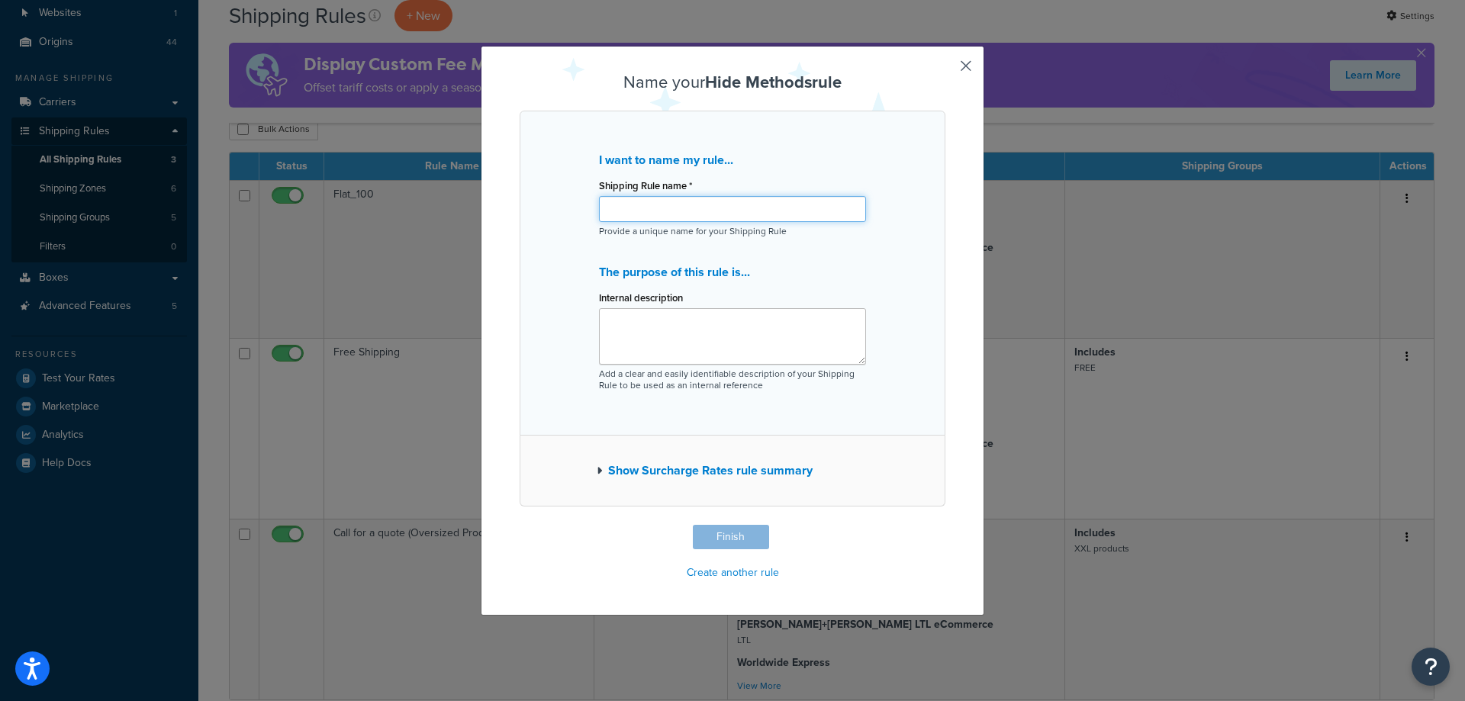
click at [691, 215] on input "Shipping Rule name *" at bounding box center [732, 209] width 267 height 26
type input "Hide Free shipping and Quote"
click at [671, 346] on textarea "Internal description" at bounding box center [732, 336] width 267 height 56
type textarea "H"
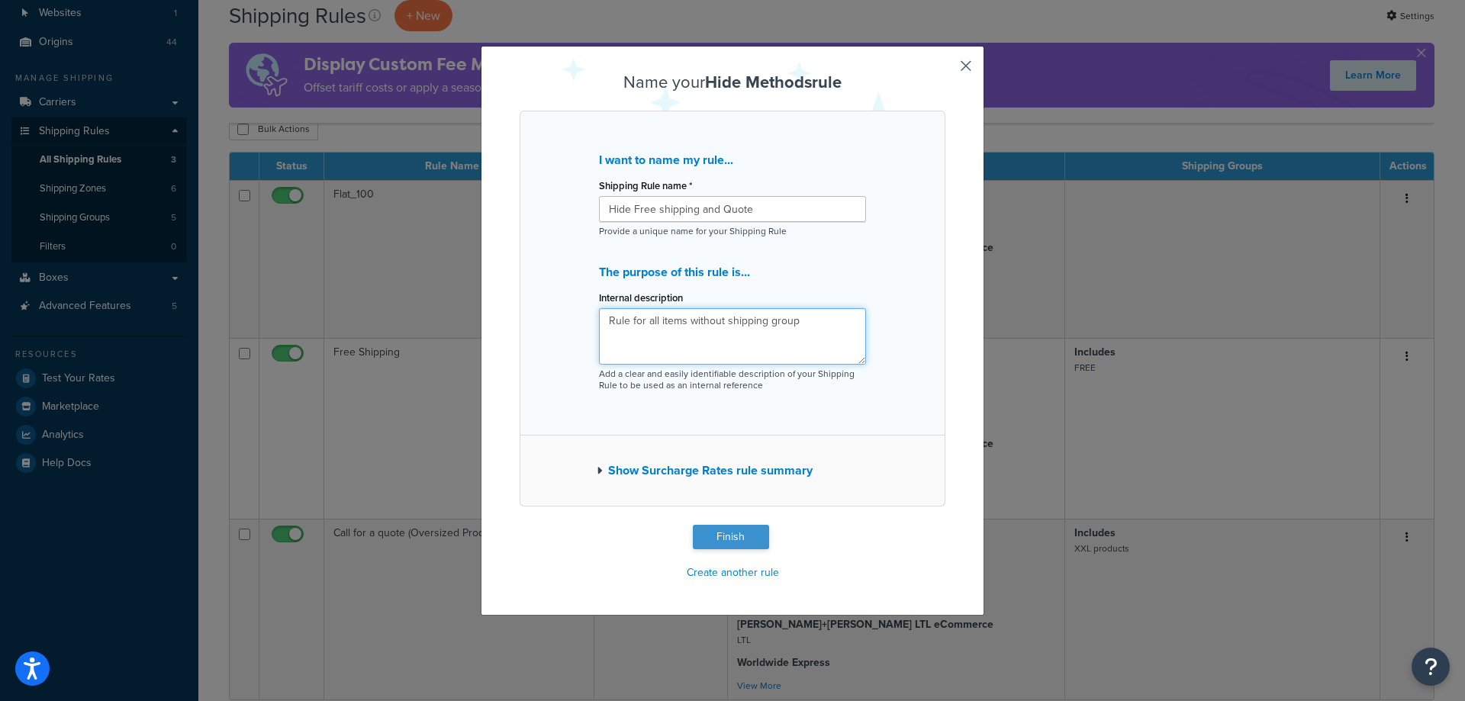
type textarea "Rule for all items without shipping group"
click at [703, 531] on button "Finish" at bounding box center [731, 537] width 76 height 24
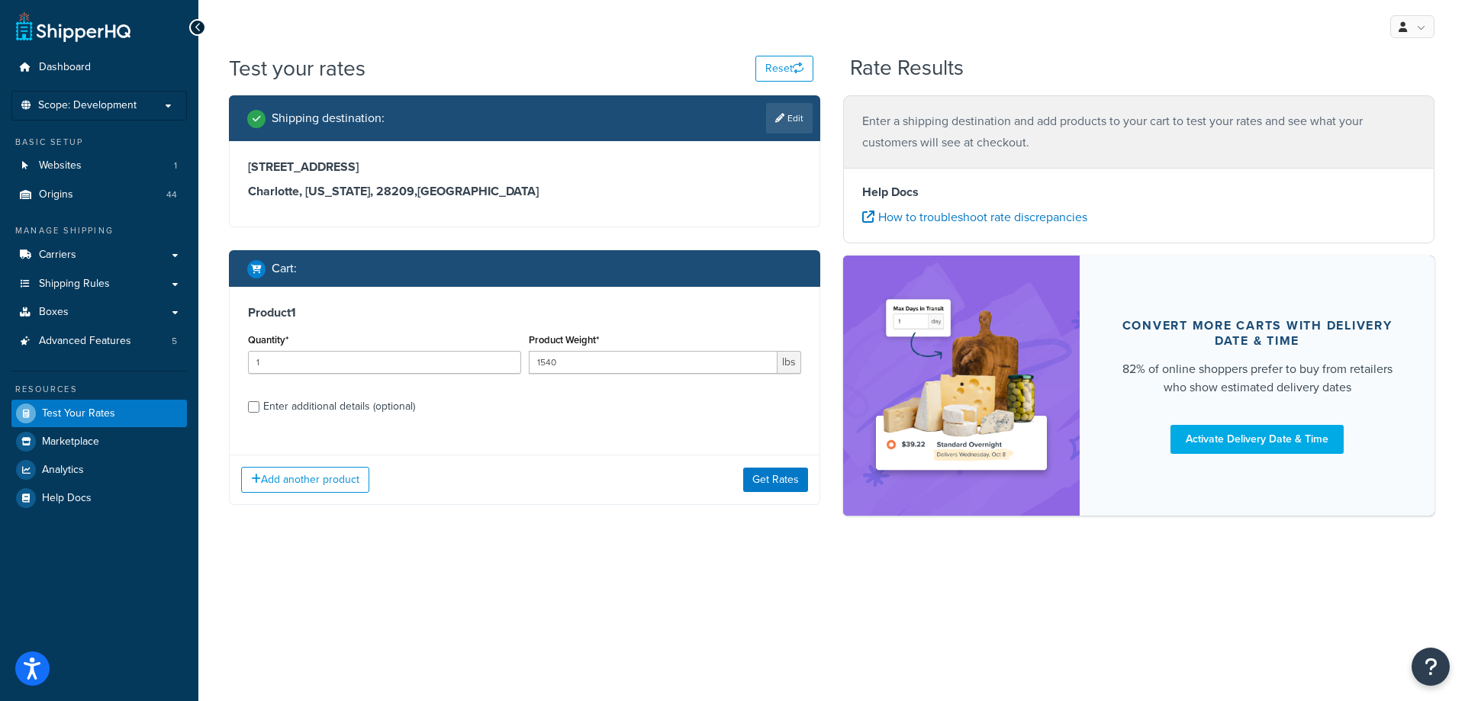
click at [376, 406] on div "Enter additional details (optional)" at bounding box center [339, 406] width 152 height 21
click at [259, 406] on input "Enter additional details (optional)" at bounding box center [253, 406] width 11 height 11
checkbox input "true"
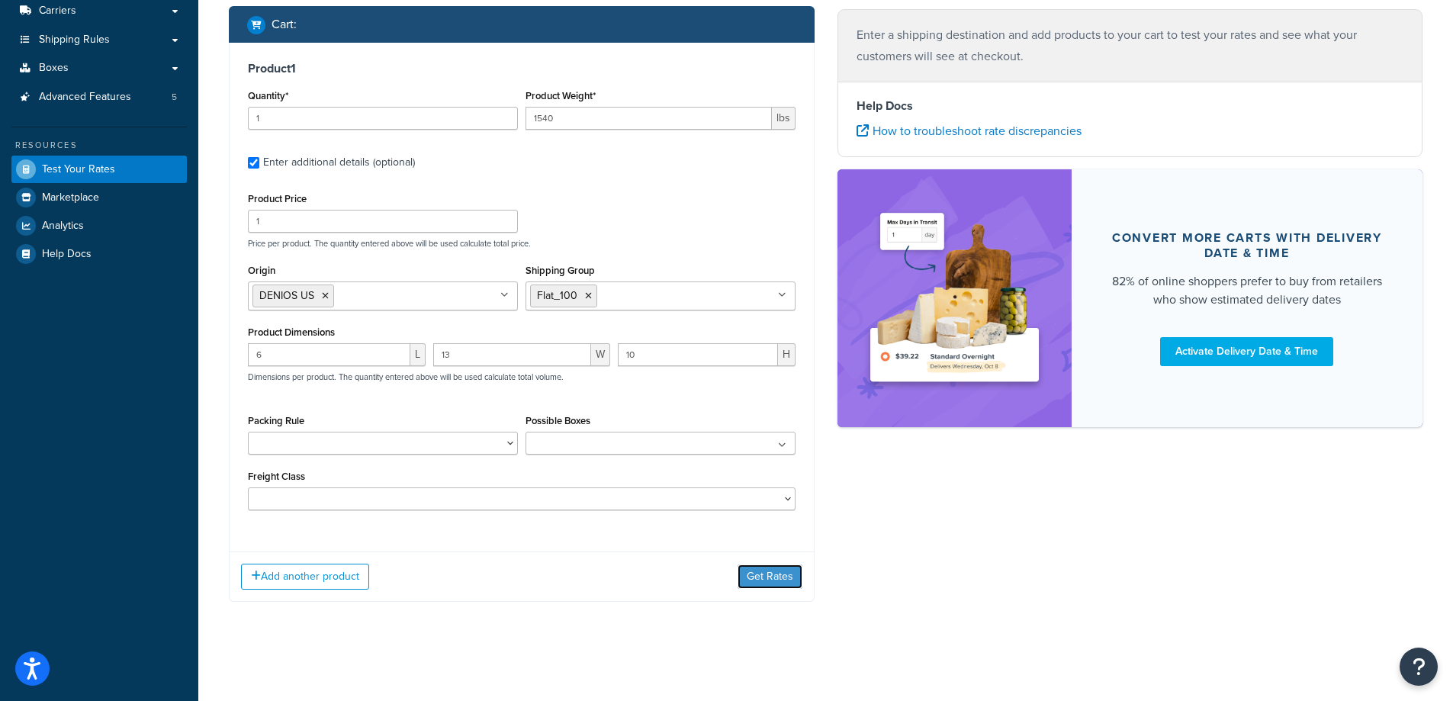
drag, startPoint x: 761, startPoint y: 579, endPoint x: 768, endPoint y: 574, distance: 8.7
click at [761, 580] on button "Get Rates" at bounding box center [770, 577] width 65 height 24
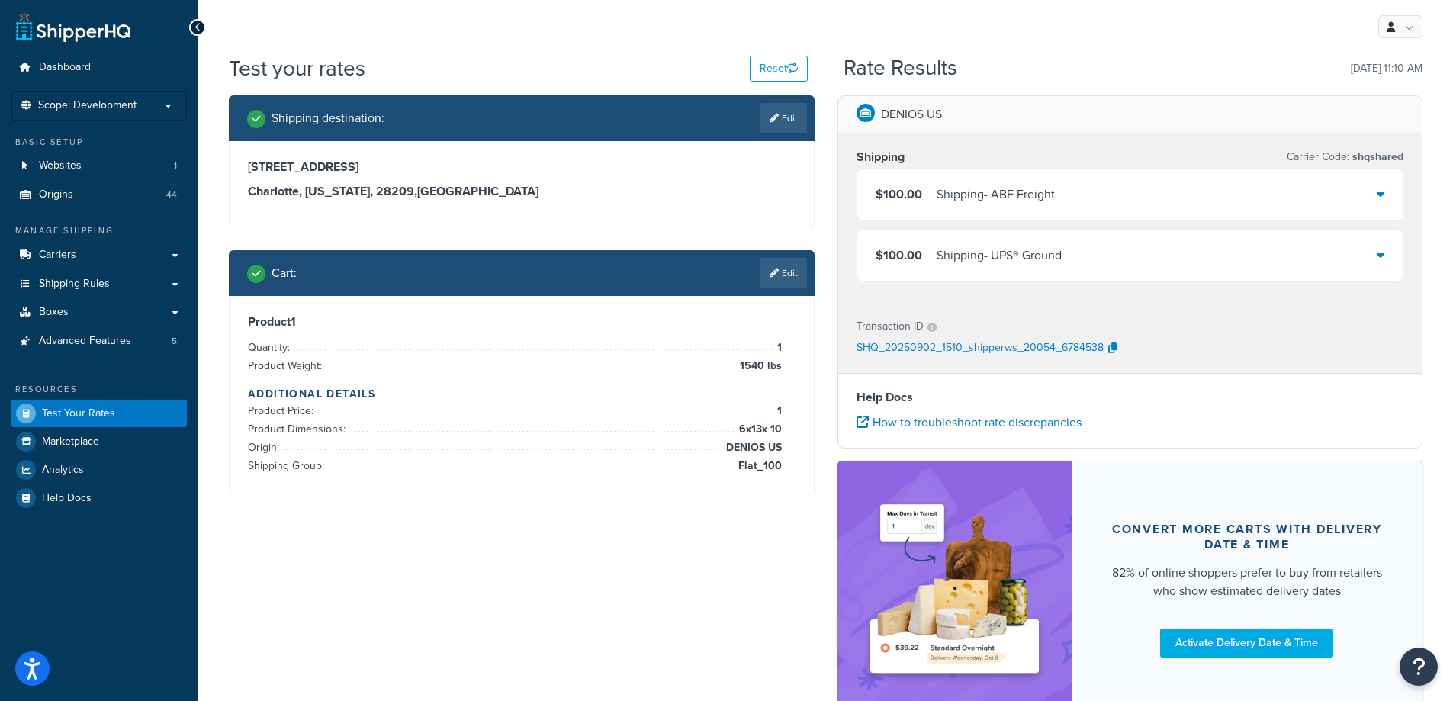
click at [780, 270] on link "Edit" at bounding box center [784, 273] width 47 height 31
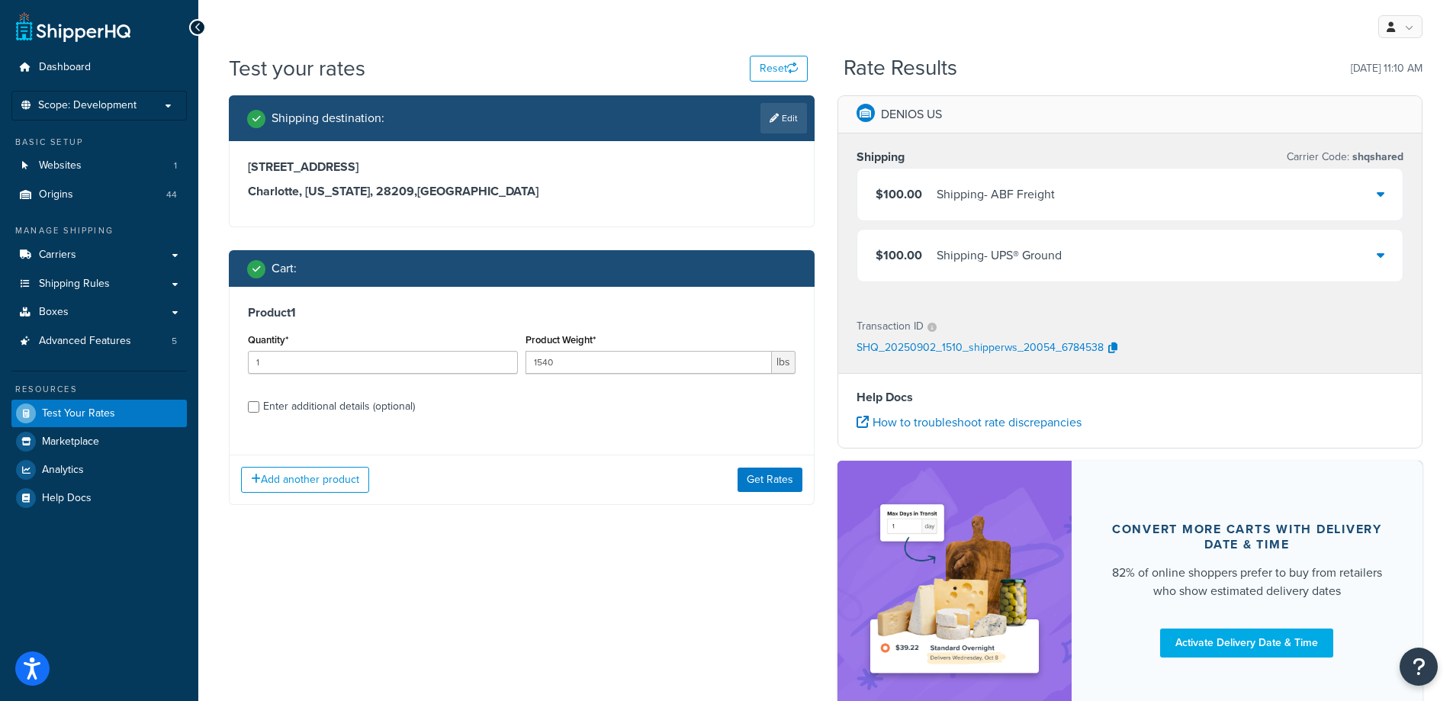
click at [379, 408] on div "Enter additional details (optional)" at bounding box center [339, 406] width 152 height 21
click at [259, 408] on input "Enter additional details (optional)" at bounding box center [253, 406] width 11 height 11
checkbox input "true"
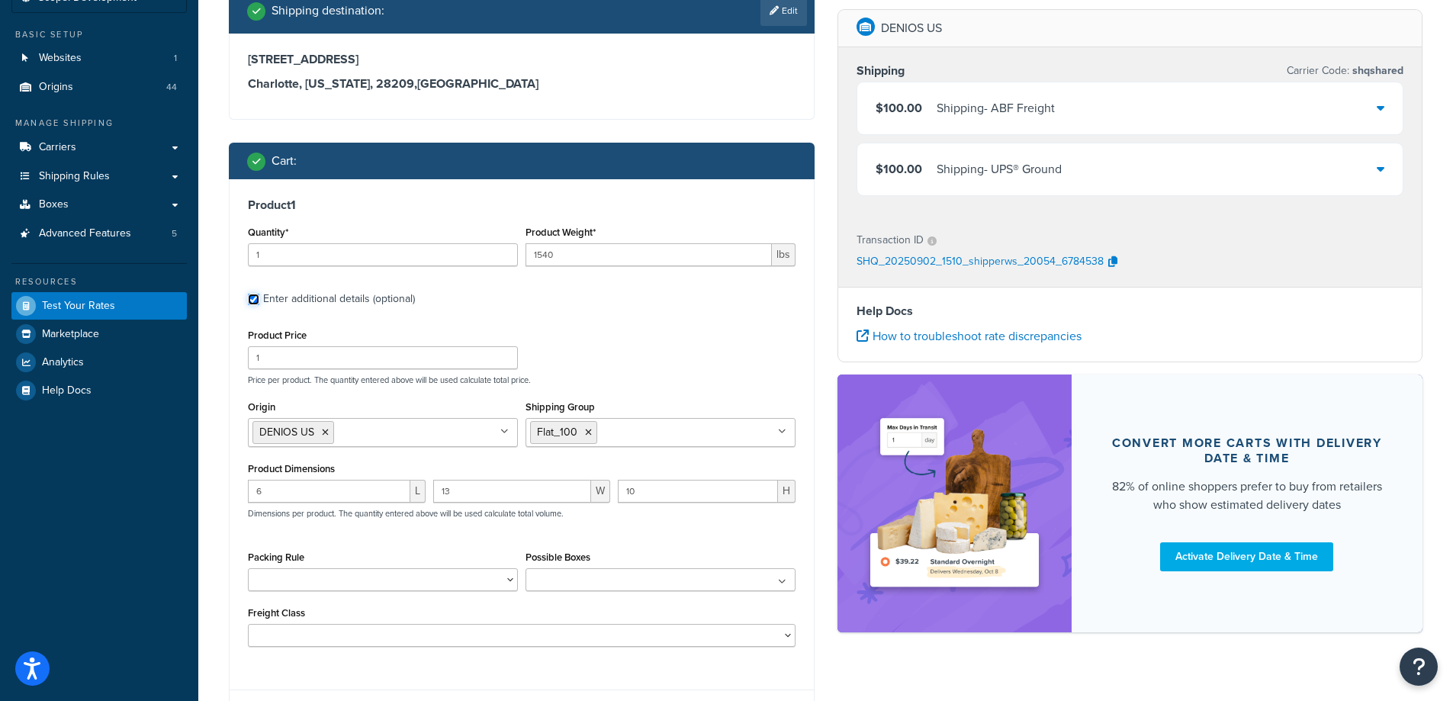
scroll to position [109, 0]
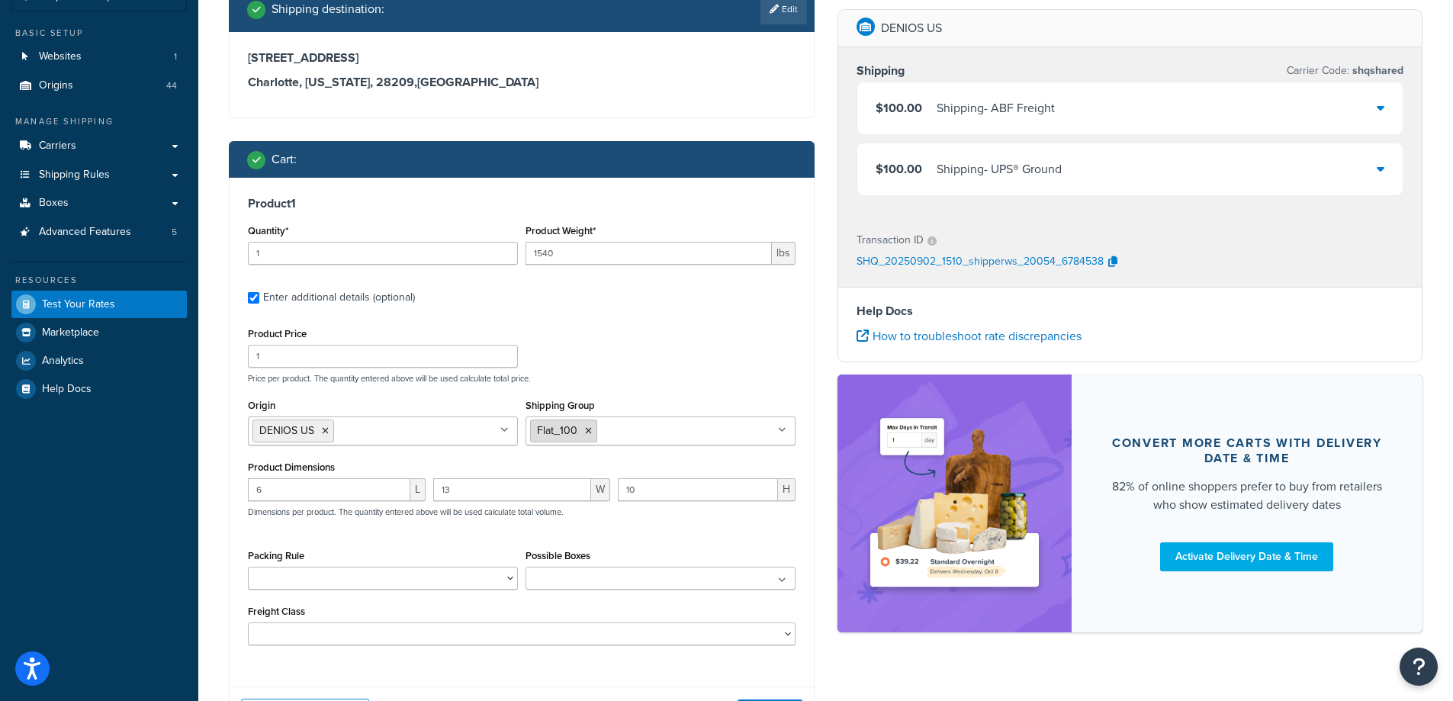
click at [588, 430] on icon at bounding box center [588, 430] width 7 height 9
click at [638, 351] on div "Product Price 1 Price per product. The quantity entered above will be used calc…" at bounding box center [521, 353] width 555 height 60
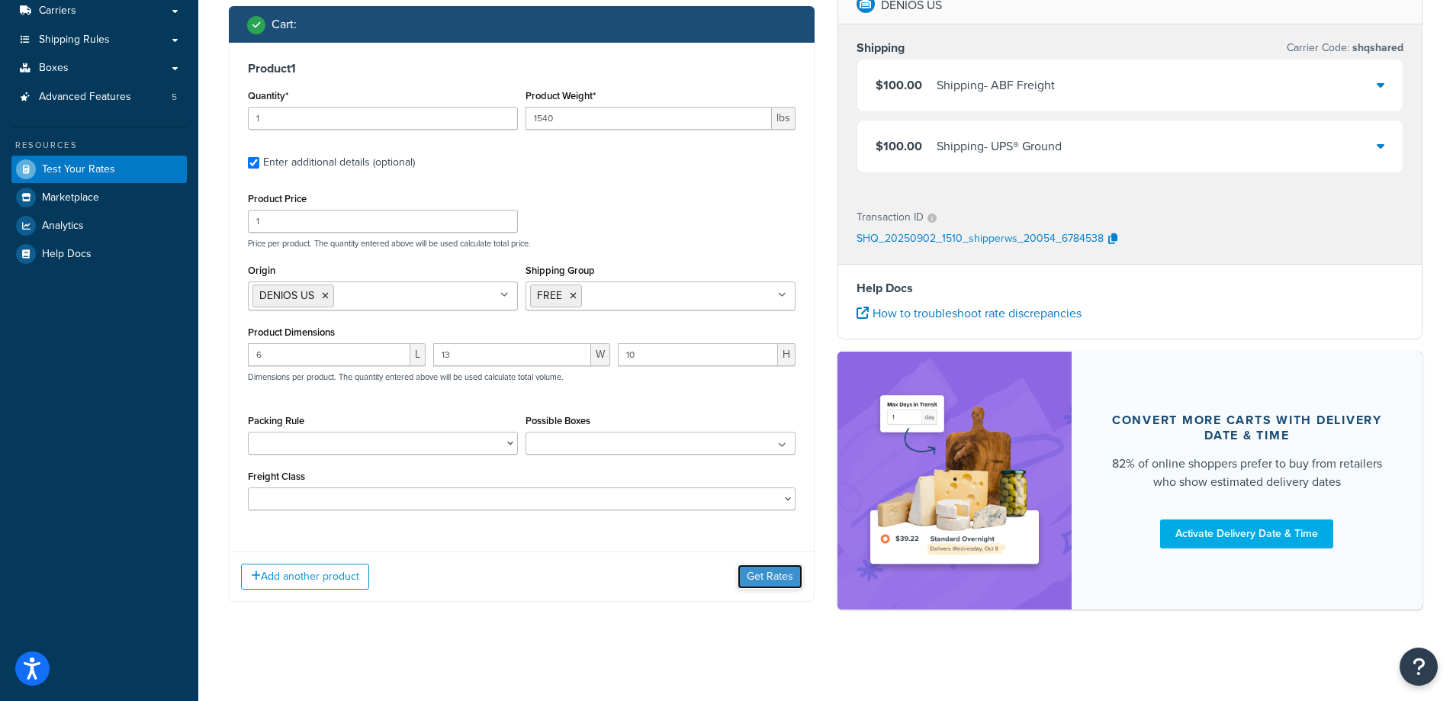
click at [751, 583] on button "Get Rates" at bounding box center [770, 577] width 65 height 24
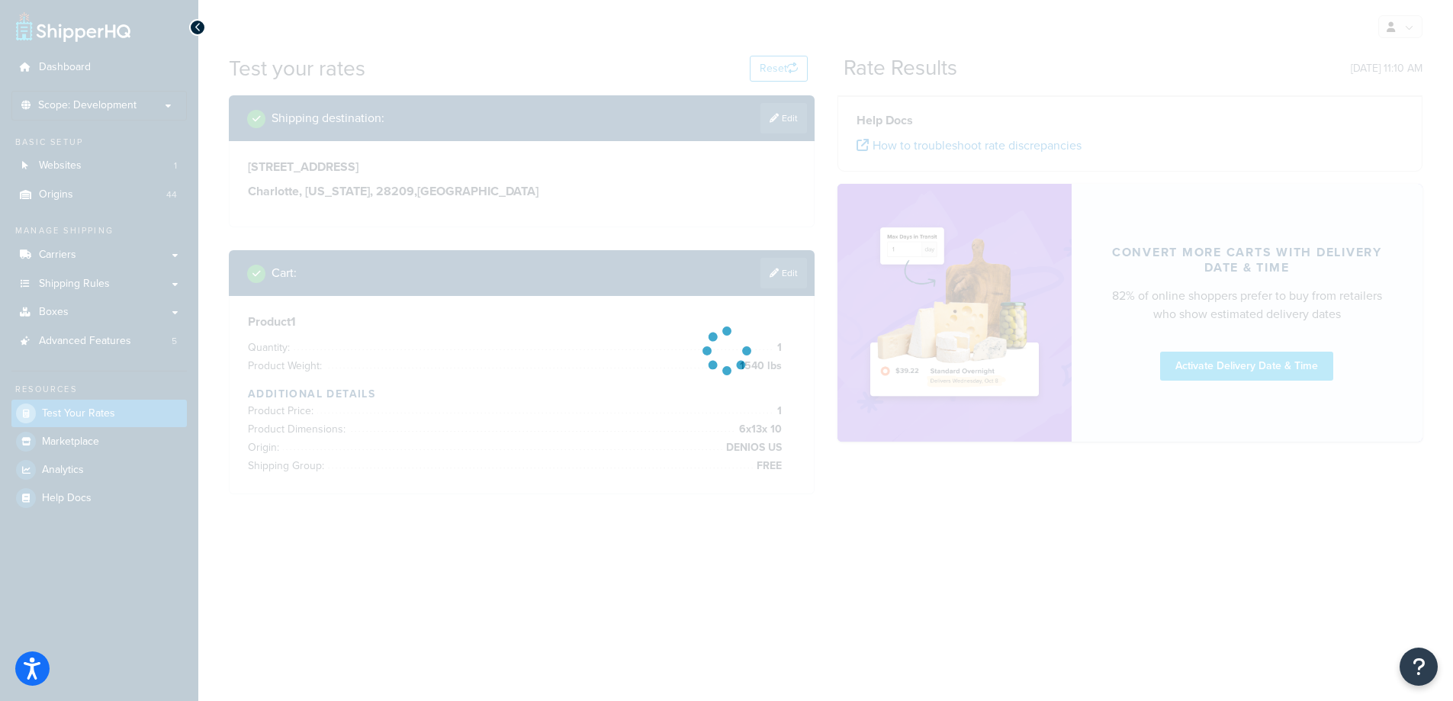
scroll to position [0, 0]
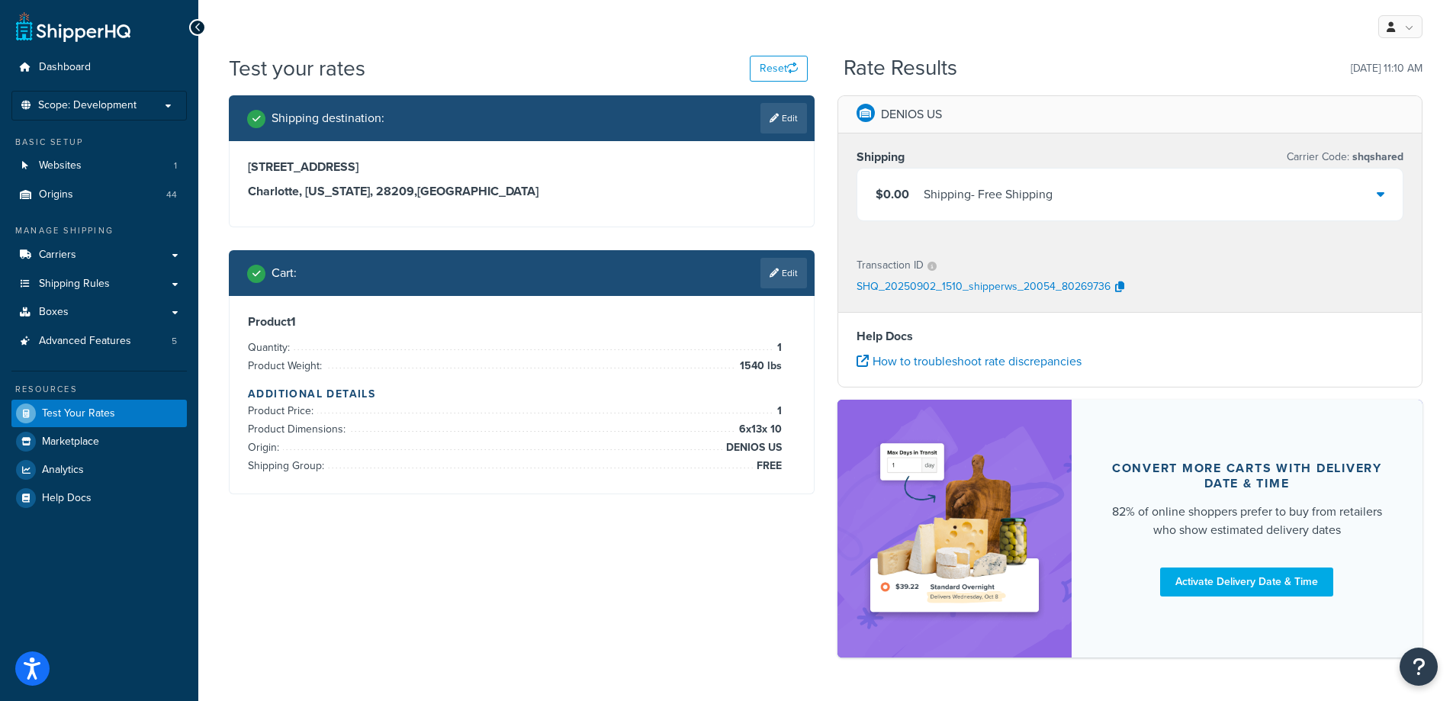
click at [651, 585] on div "Shipping destination : Edit 5610 Carnegie Blvd Charlotte, North Carolina, 28209…" at bounding box center [825, 384] width 1217 height 578
click at [800, 277] on link "Edit" at bounding box center [784, 273] width 47 height 31
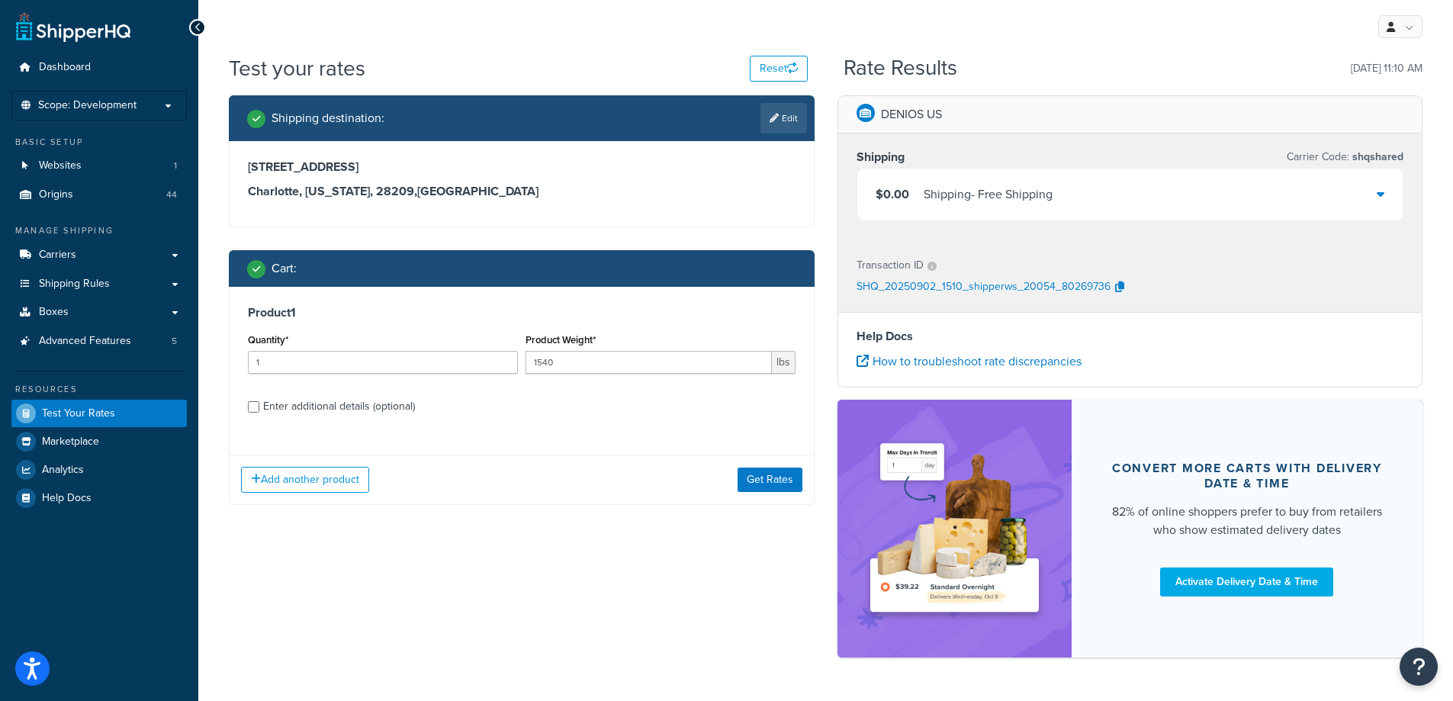
click at [394, 401] on div "Enter additional details (optional)" at bounding box center [339, 406] width 152 height 21
click at [259, 401] on input "Enter additional details (optional)" at bounding box center [253, 406] width 11 height 11
checkbox input "true"
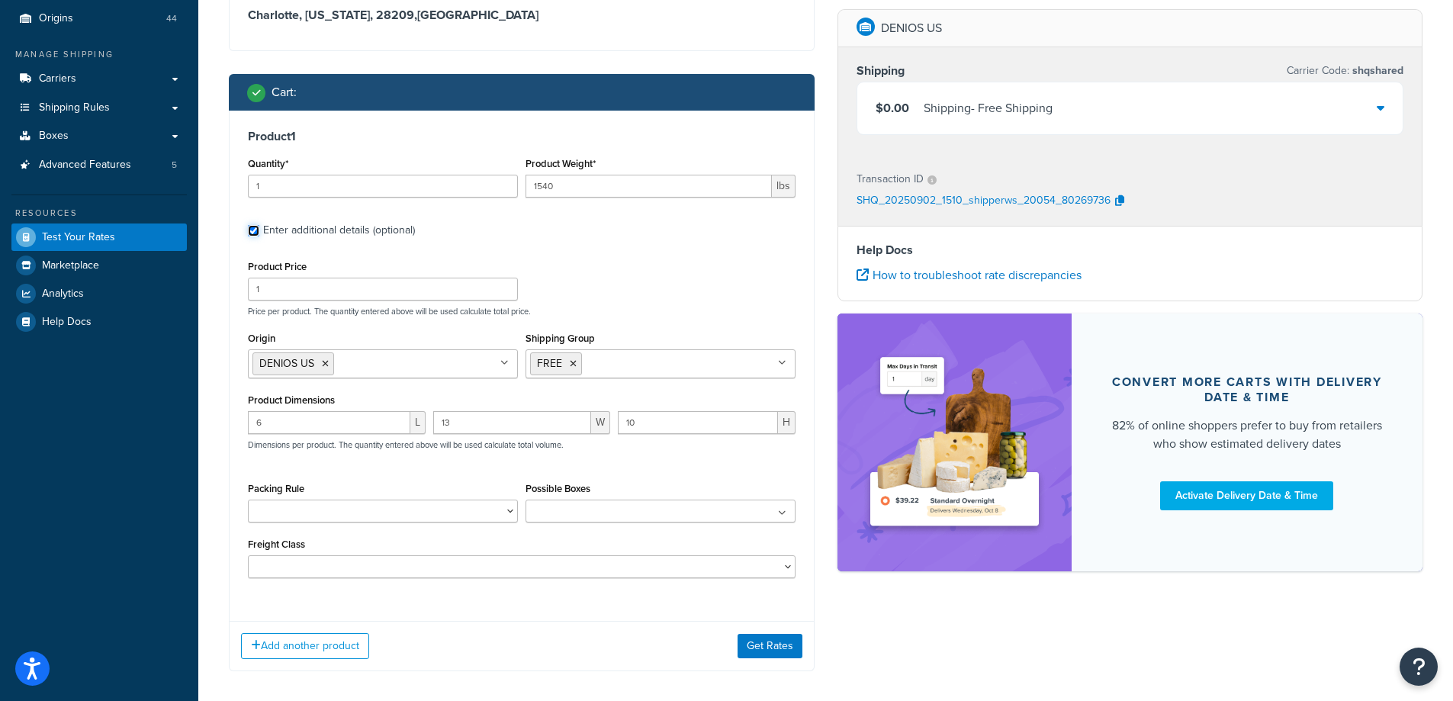
scroll to position [208, 0]
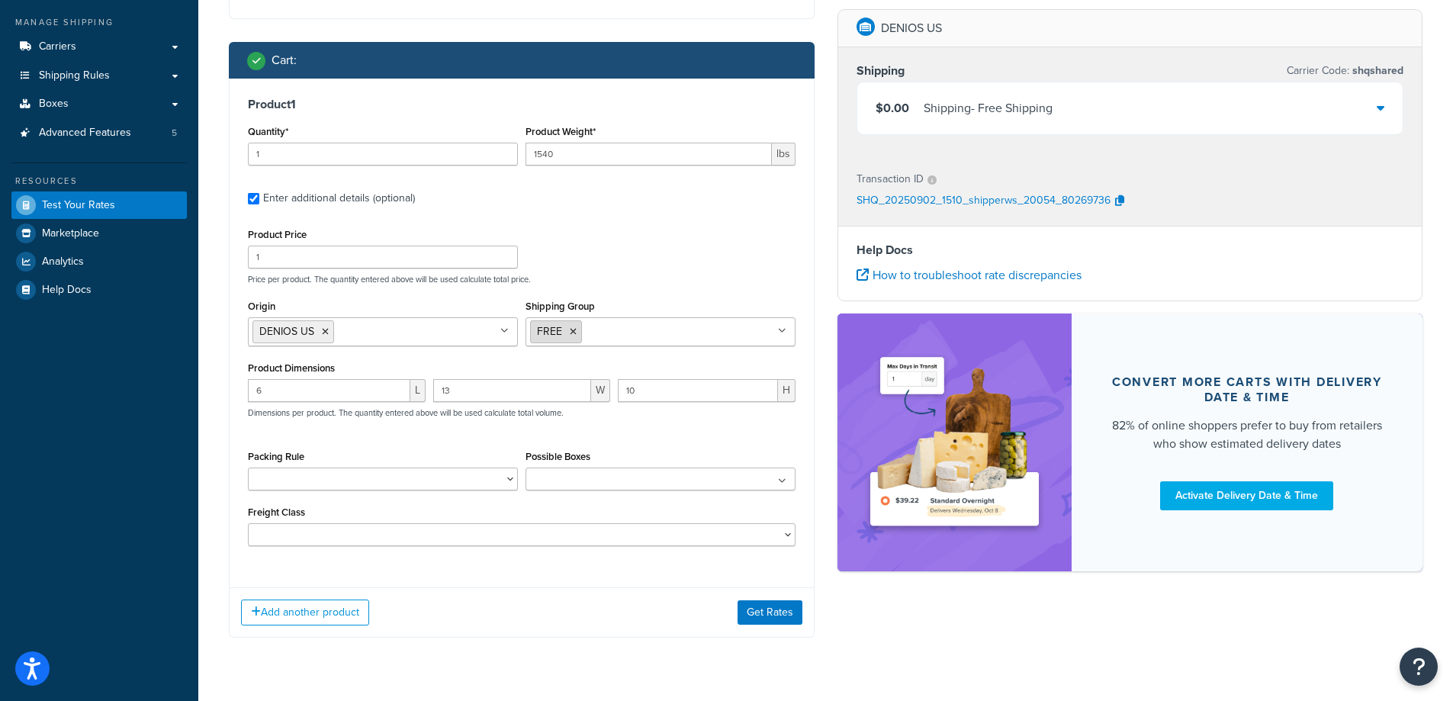
click at [571, 331] on icon at bounding box center [573, 331] width 7 height 9
click at [620, 284] on p "Price per product. The quantity entered above will be used calculate total pric…" at bounding box center [521, 279] width 555 height 11
click at [749, 608] on button "Get Rates" at bounding box center [770, 612] width 65 height 24
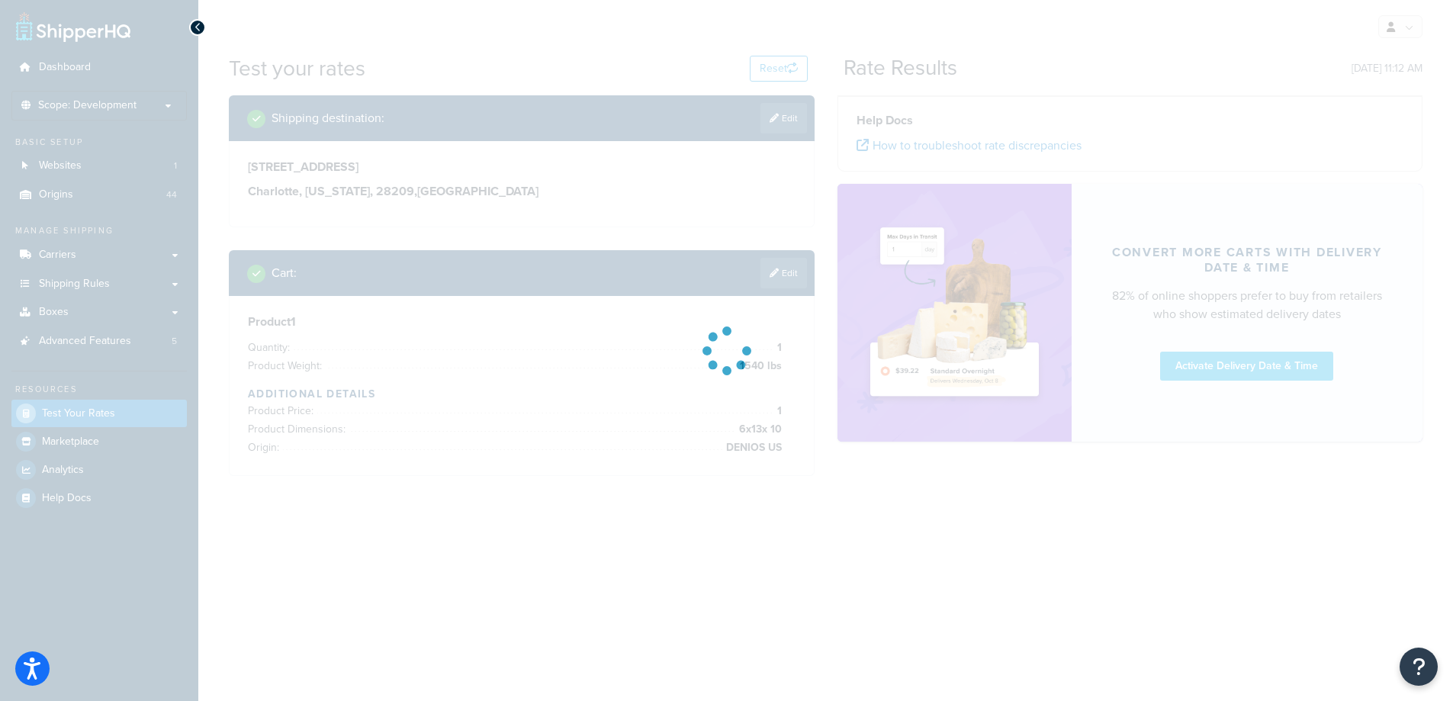
scroll to position [0, 0]
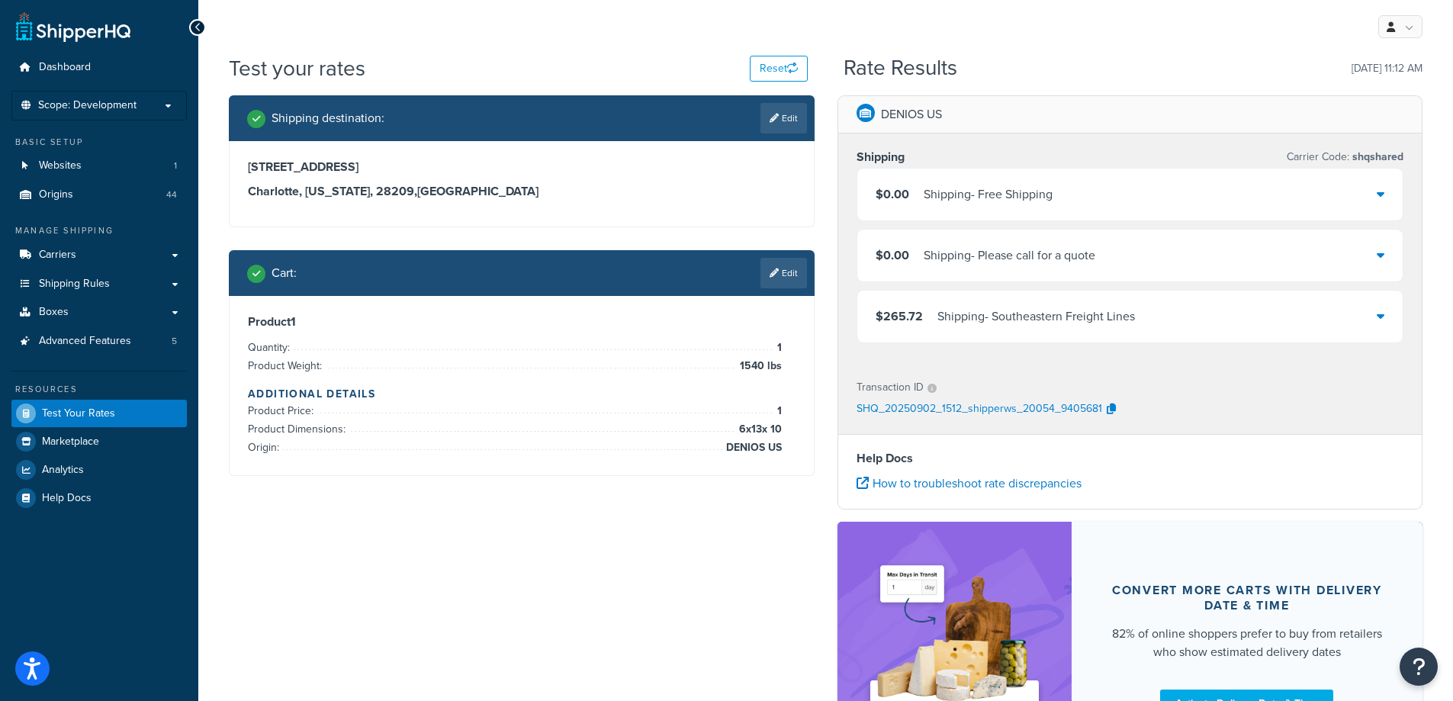
click at [517, 575] on div "Shipping destination : Edit 5610 Carnegie Blvd Charlotte, North Carolina, 28209…" at bounding box center [825, 445] width 1217 height 700
click at [398, 495] on div "Shipping destination : Edit 5610 Carnegie Blvd Charlotte, North Carolina, 28209…" at bounding box center [521, 297] width 609 height 404
click at [912, 154] on div "Shipping Carrier Code: shqshared" at bounding box center [1131, 156] width 548 height 21
click at [787, 272] on link "Edit" at bounding box center [784, 273] width 47 height 31
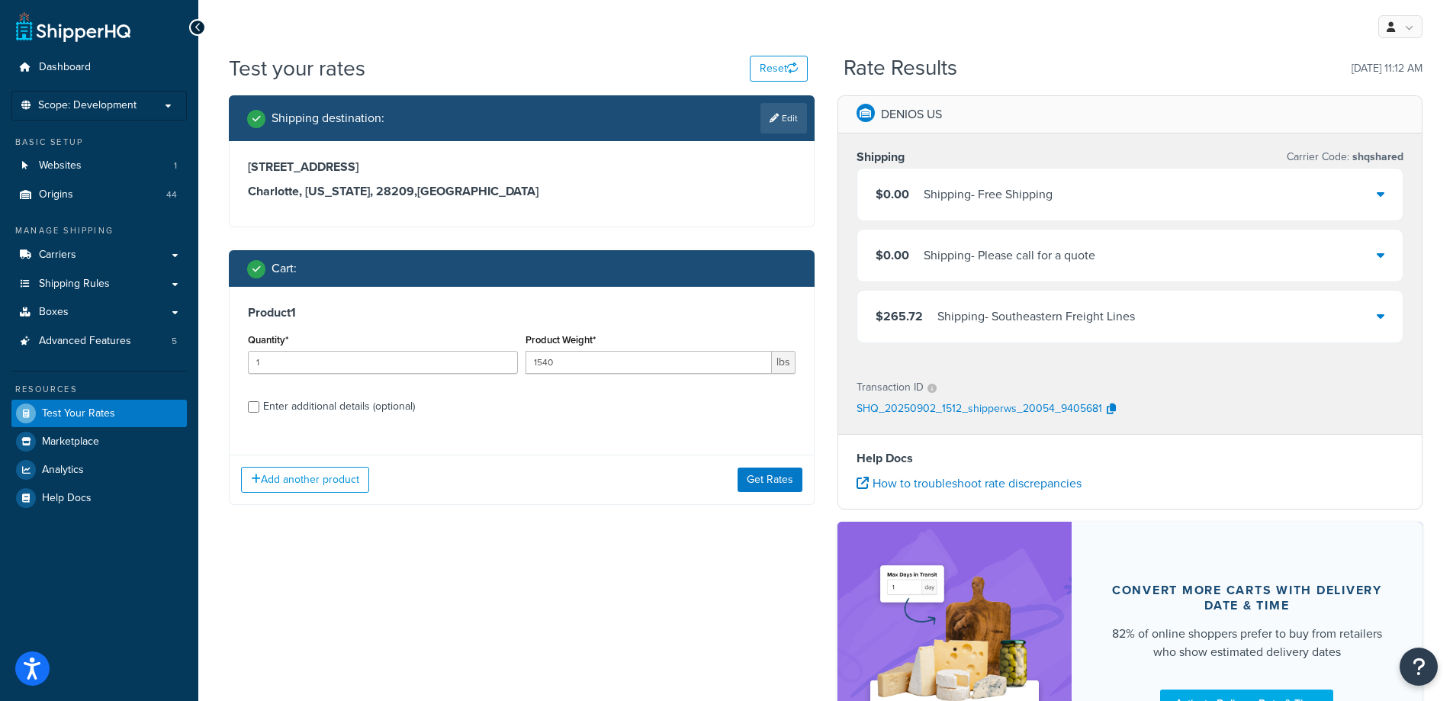
click at [355, 409] on div "Enter additional details (optional)" at bounding box center [339, 406] width 152 height 21
click at [259, 409] on input "Enter additional details (optional)" at bounding box center [253, 406] width 11 height 11
checkbox input "true"
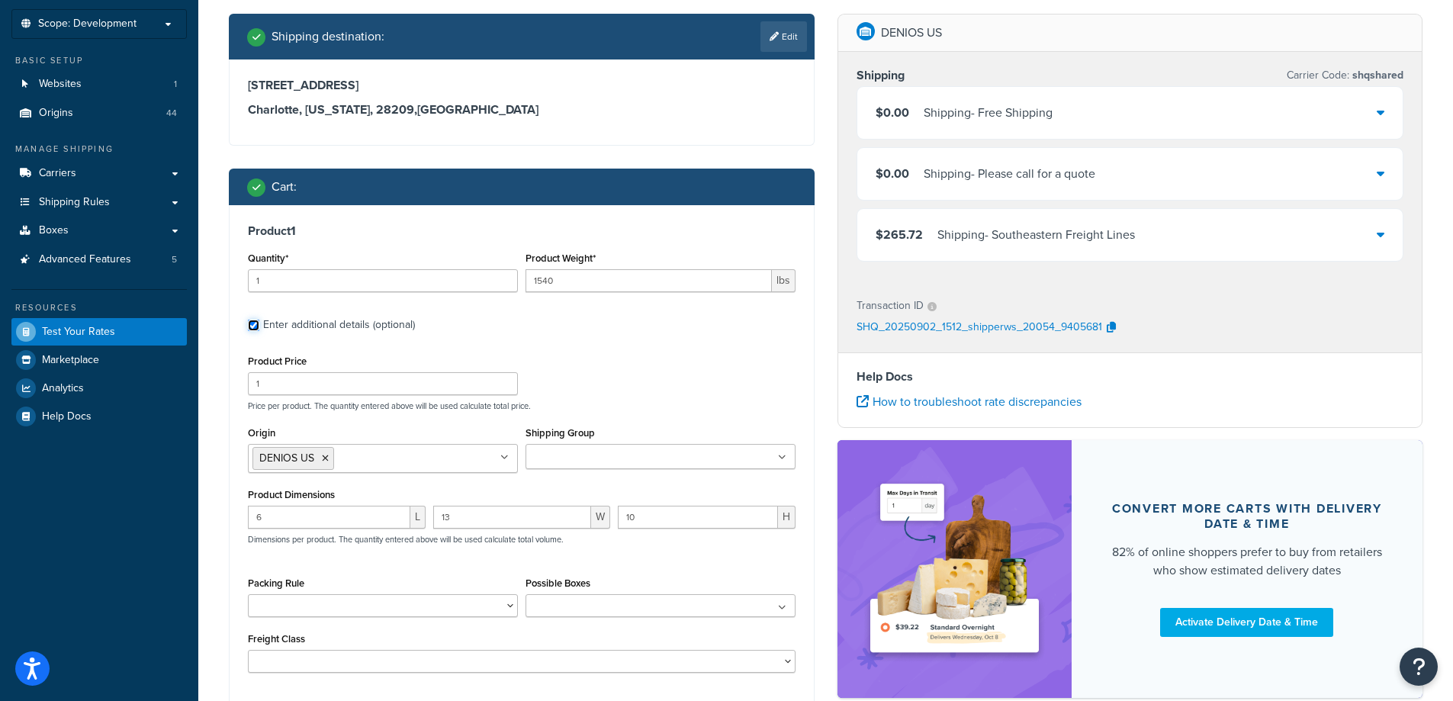
scroll to position [229, 0]
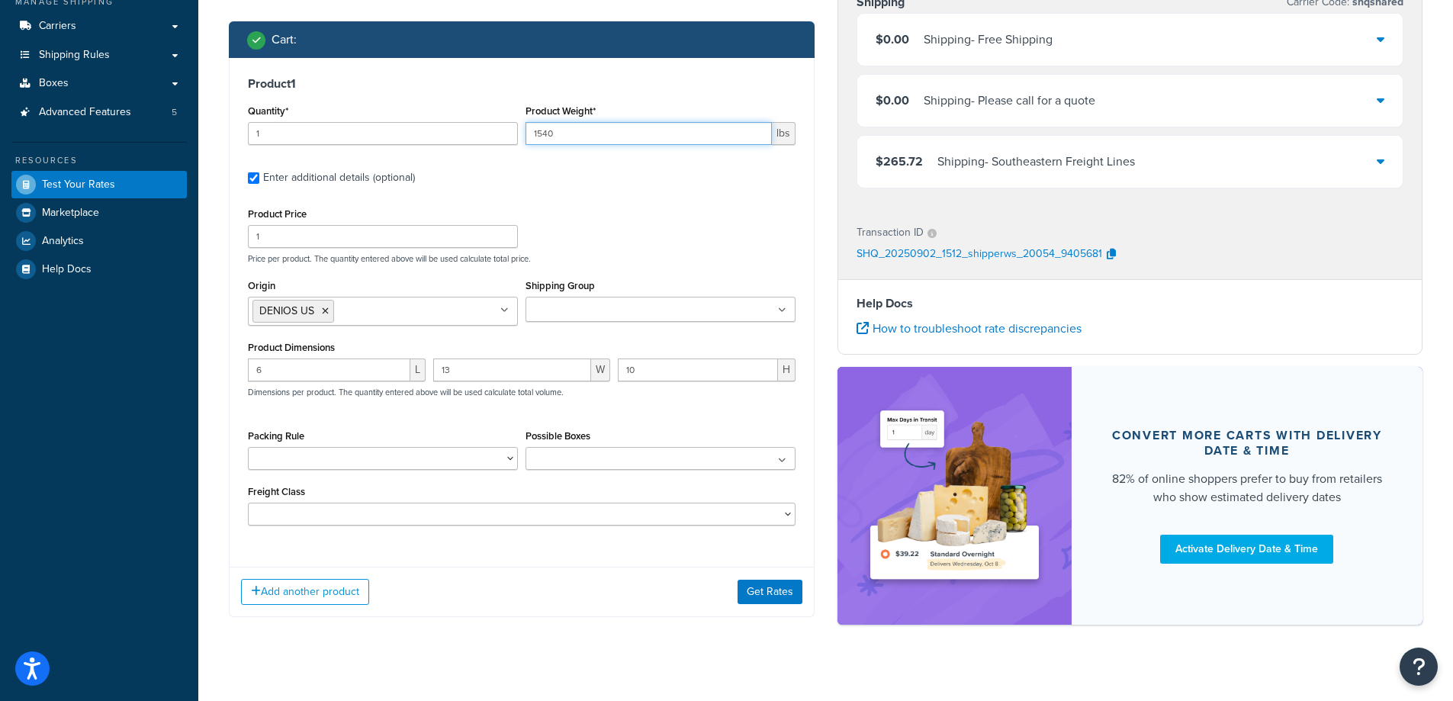
drag, startPoint x: 610, startPoint y: 134, endPoint x: 502, endPoint y: 140, distance: 108.5
click at [503, 140] on div "Quantity* 1 Product Weight* 1540 lbs" at bounding box center [521, 129] width 555 height 56
type input "5"
drag, startPoint x: 597, startPoint y: 208, endPoint x: 607, endPoint y: 208, distance: 9.2
click at [599, 208] on div "Product Price 1 Price per product. The quantity entered above will be used calc…" at bounding box center [521, 234] width 555 height 60
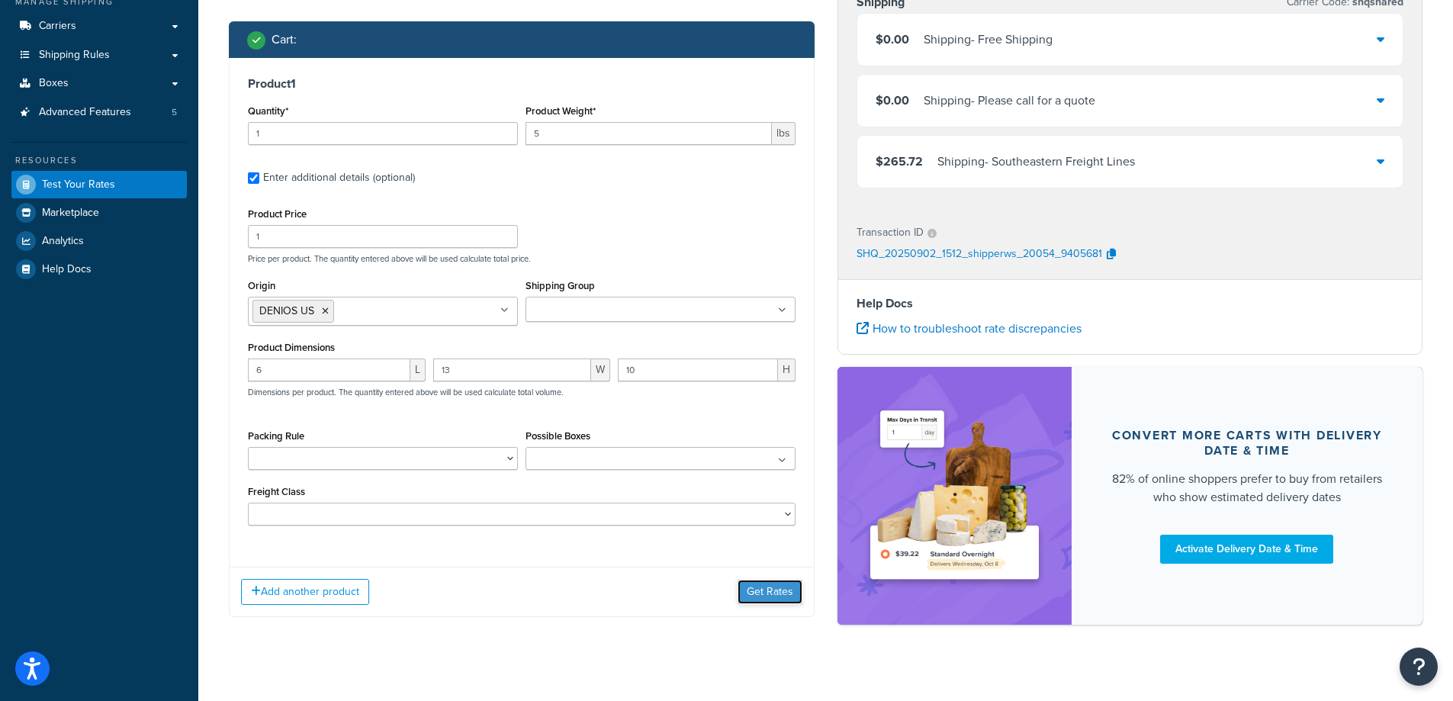
click at [747, 592] on button "Get Rates" at bounding box center [770, 592] width 65 height 24
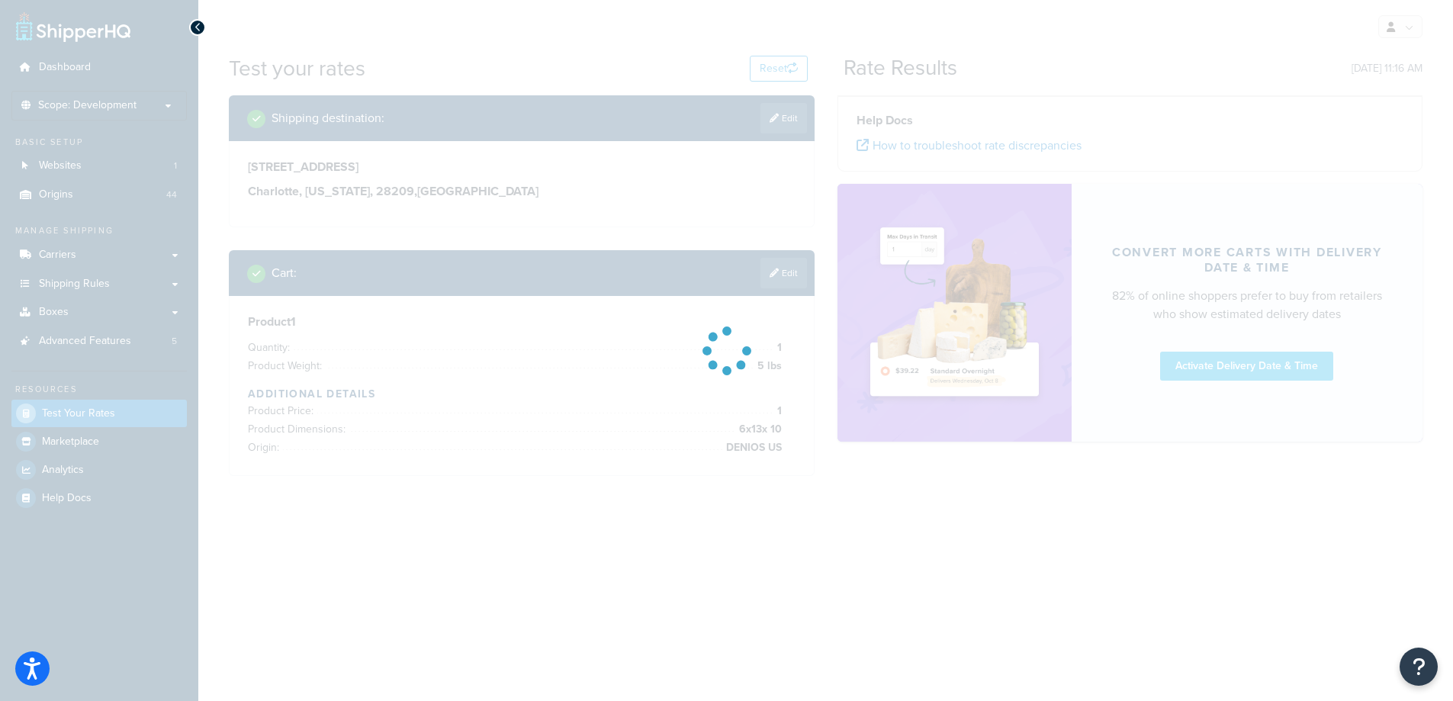
scroll to position [0, 0]
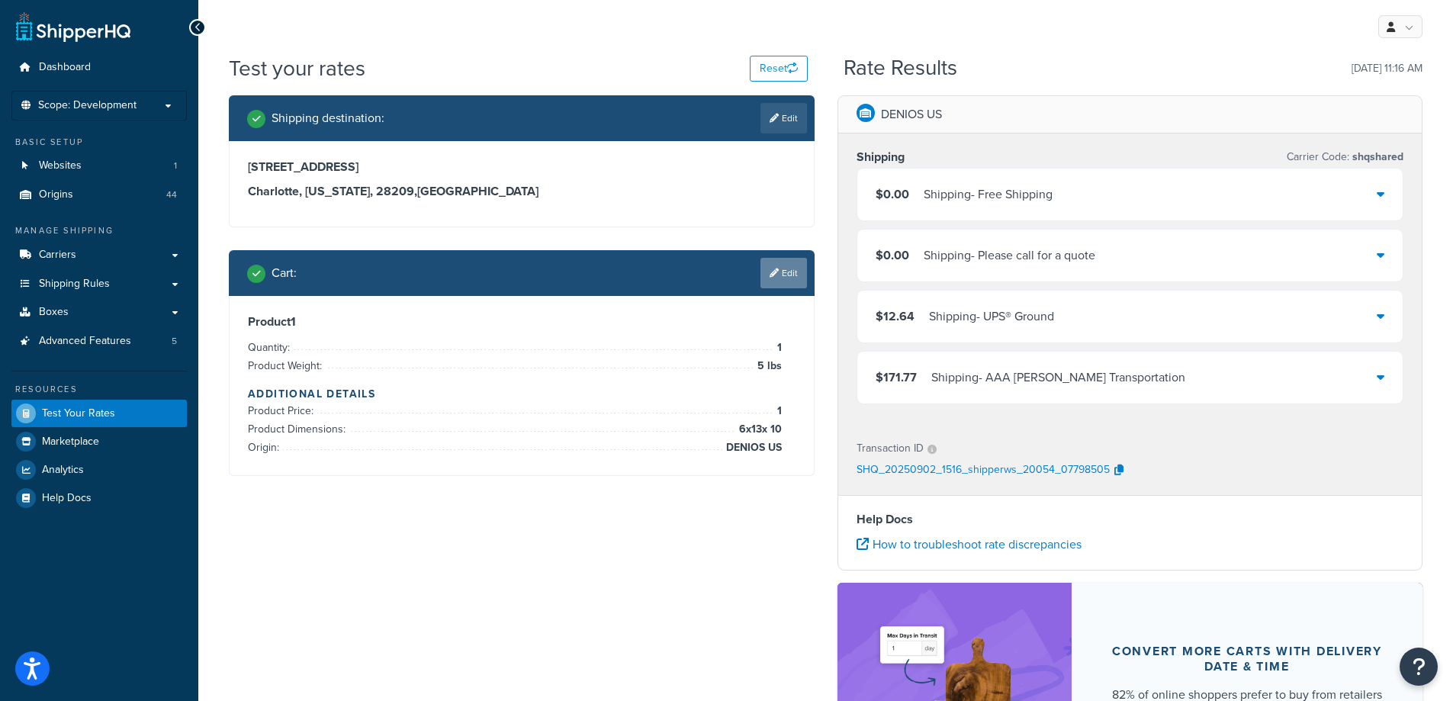
click at [782, 272] on link "Edit" at bounding box center [784, 273] width 47 height 31
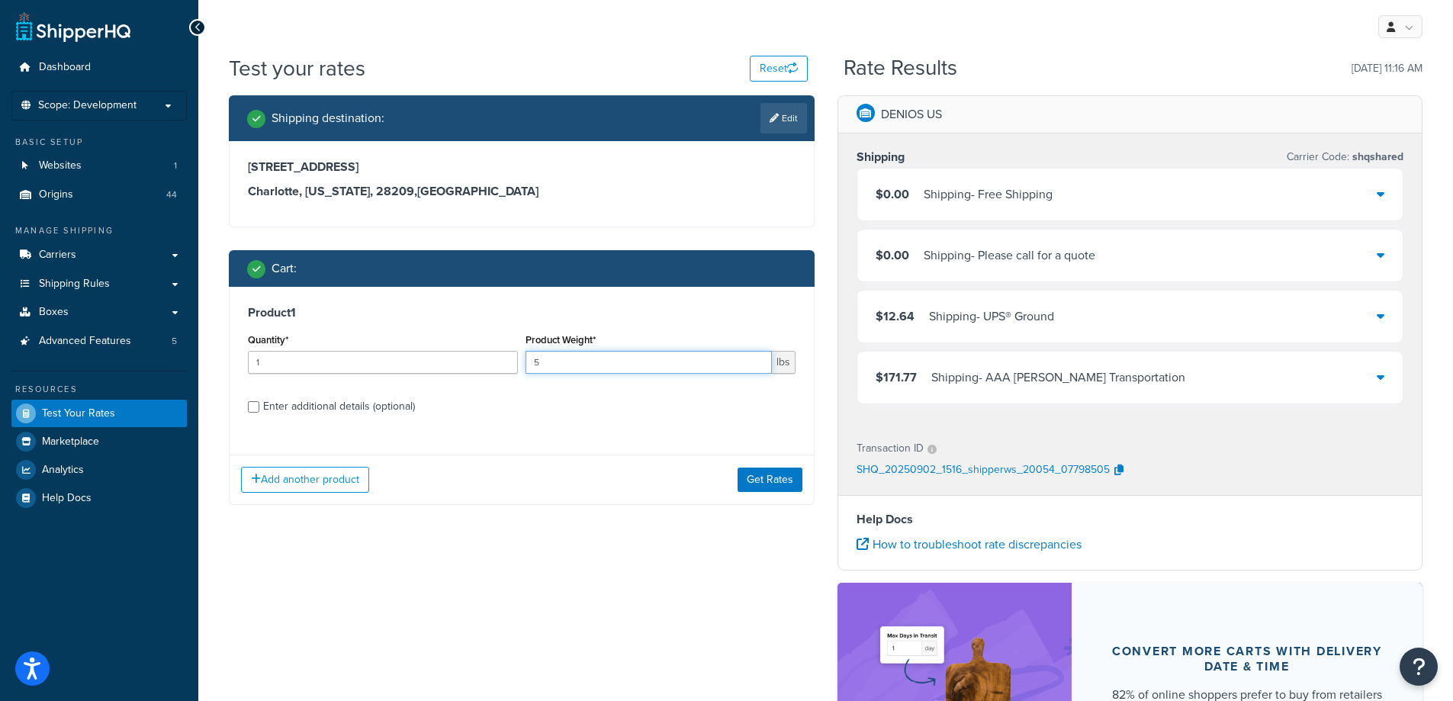
click at [631, 362] on input "5" at bounding box center [649, 362] width 246 height 23
type input "1"
click at [751, 483] on button "Get Rates" at bounding box center [770, 480] width 65 height 24
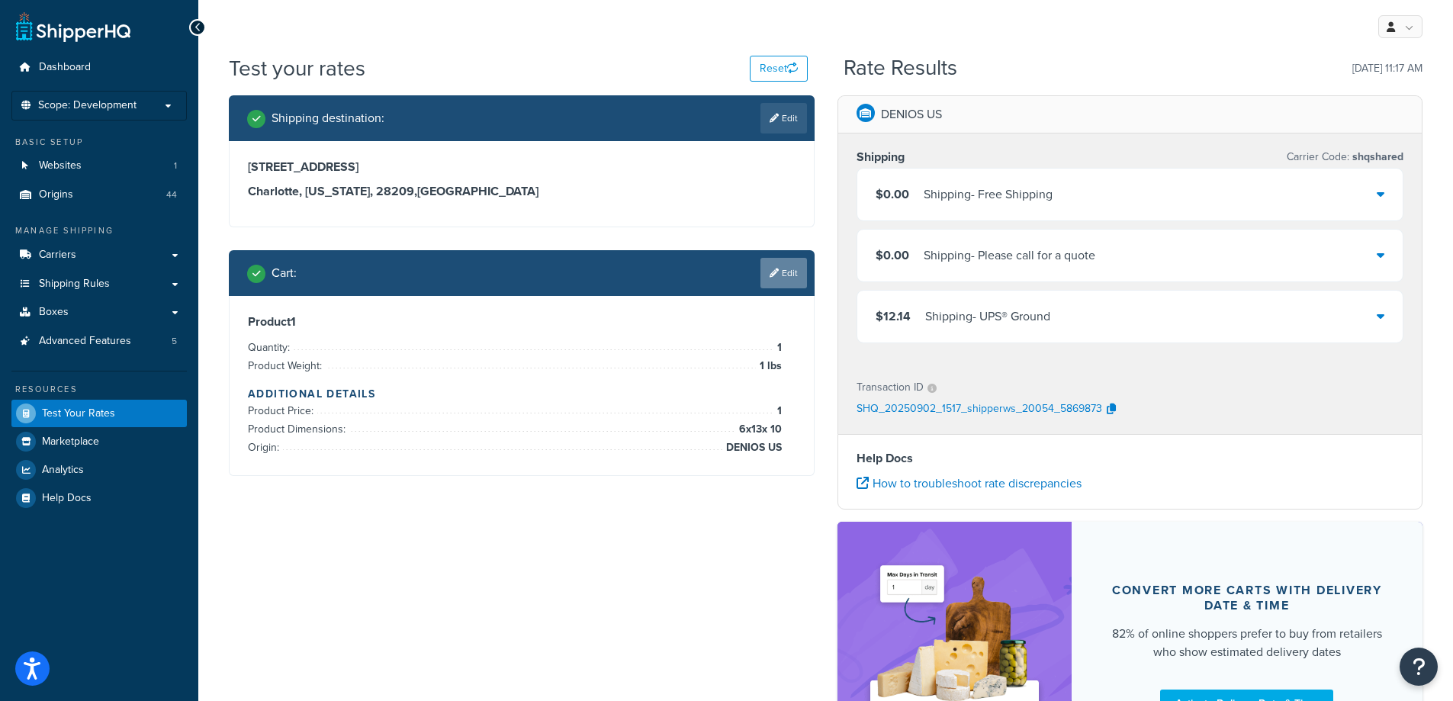
click at [784, 263] on link "Edit" at bounding box center [784, 273] width 47 height 31
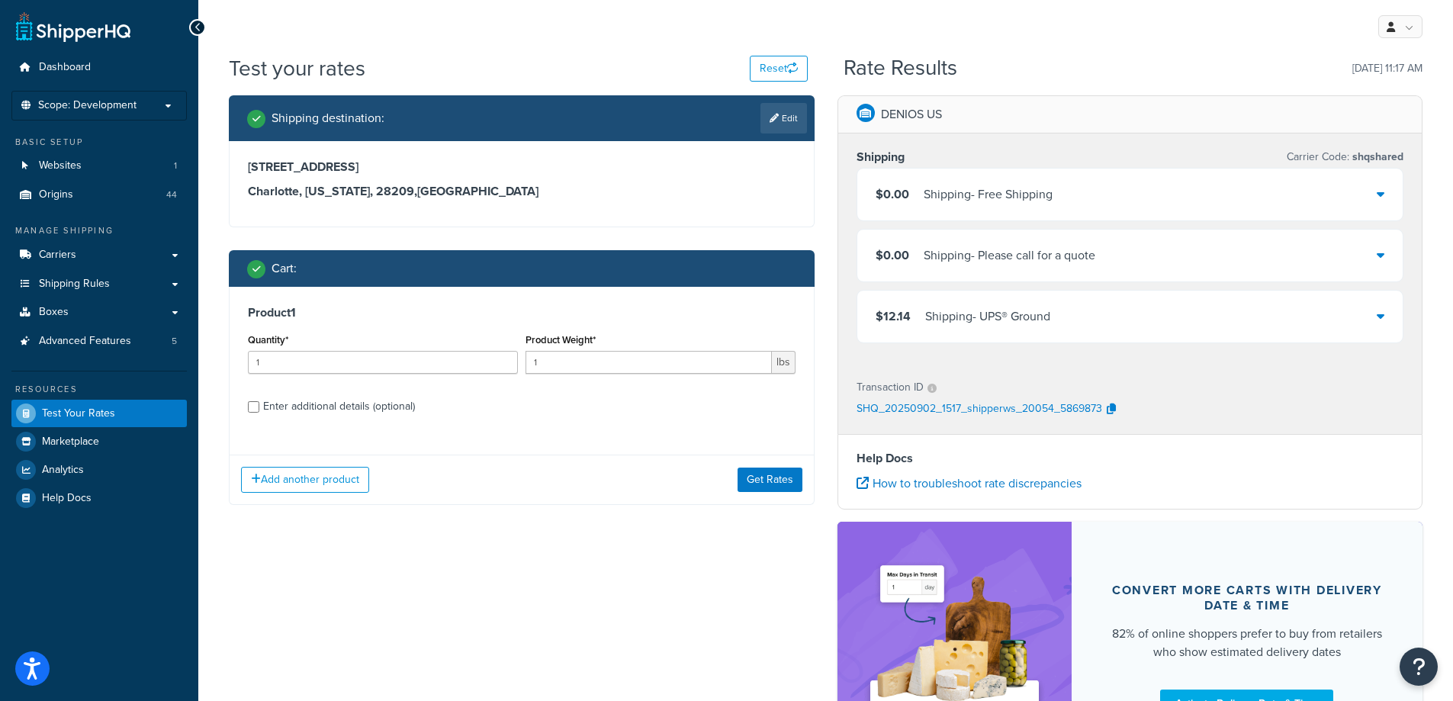
drag, startPoint x: 391, startPoint y: 408, endPoint x: 406, endPoint y: 410, distance: 15.4
click at [390, 408] on div "Enter additional details (optional)" at bounding box center [339, 406] width 152 height 21
click at [259, 408] on input "Enter additional details (optional)" at bounding box center [253, 406] width 11 height 11
checkbox input "true"
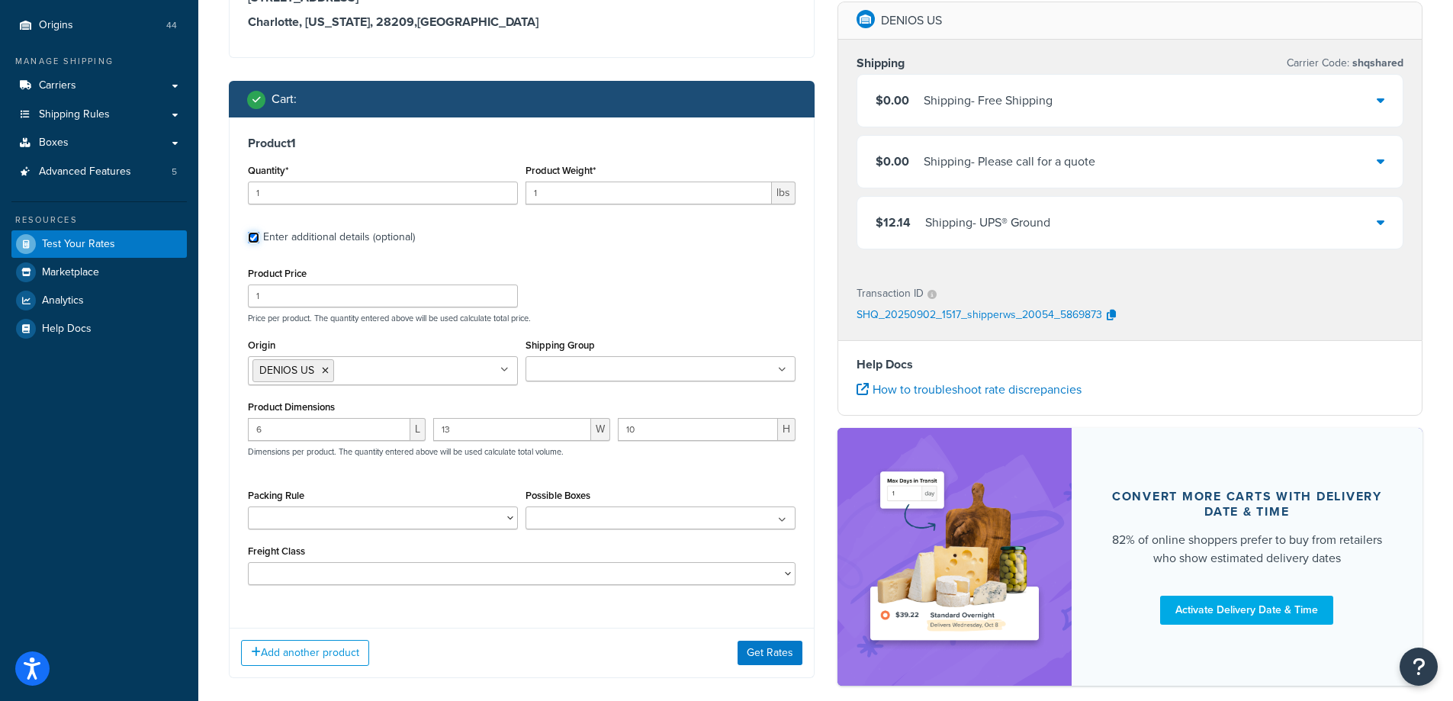
scroll to position [170, 0]
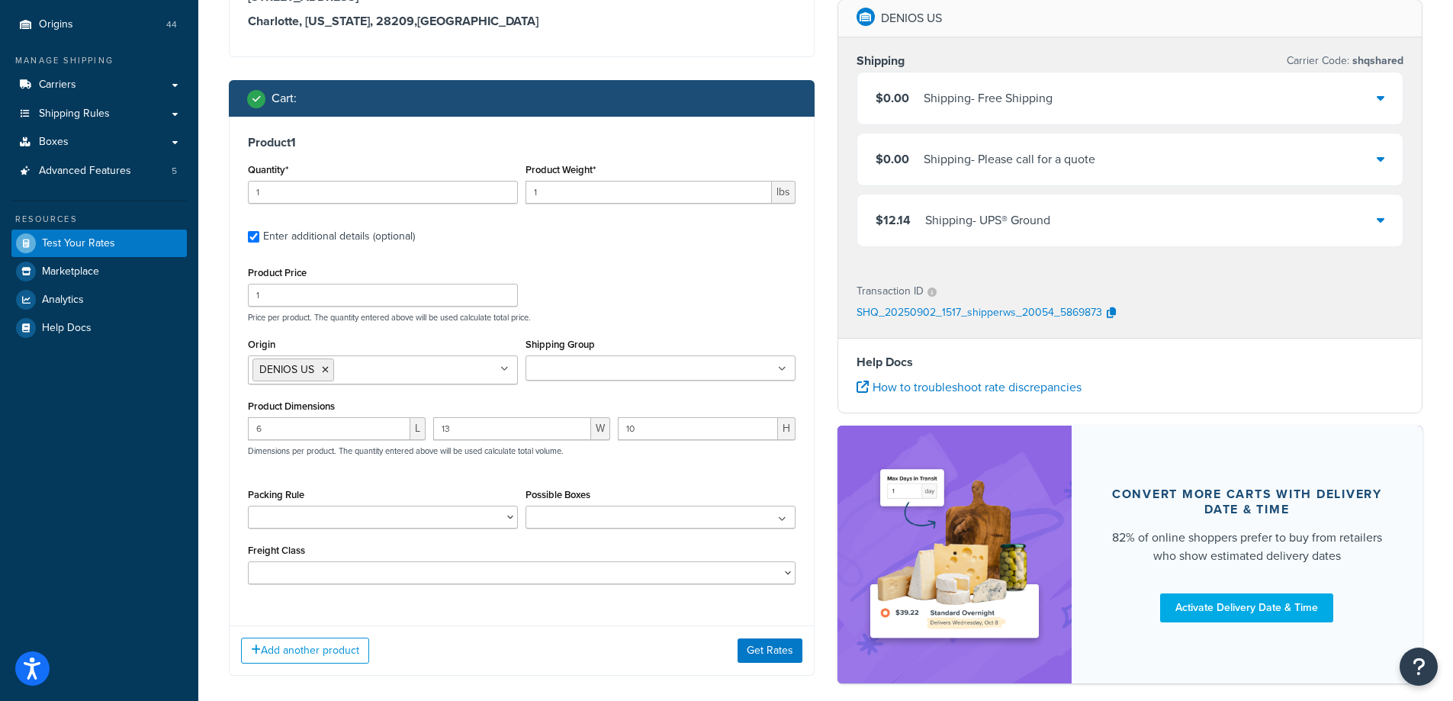
click at [623, 361] on input "Shipping Group" at bounding box center [597, 369] width 135 height 17
drag, startPoint x: 620, startPoint y: 419, endPoint x: 655, endPoint y: 324, distance: 100.9
drag, startPoint x: 682, startPoint y: 256, endPoint x: 700, endPoint y: 343, distance: 88.1
click at [683, 256] on div "Product 1 Quantity* 1 Product Weight* 1 lbs Enter additional details (optional)…" at bounding box center [522, 365] width 584 height 497
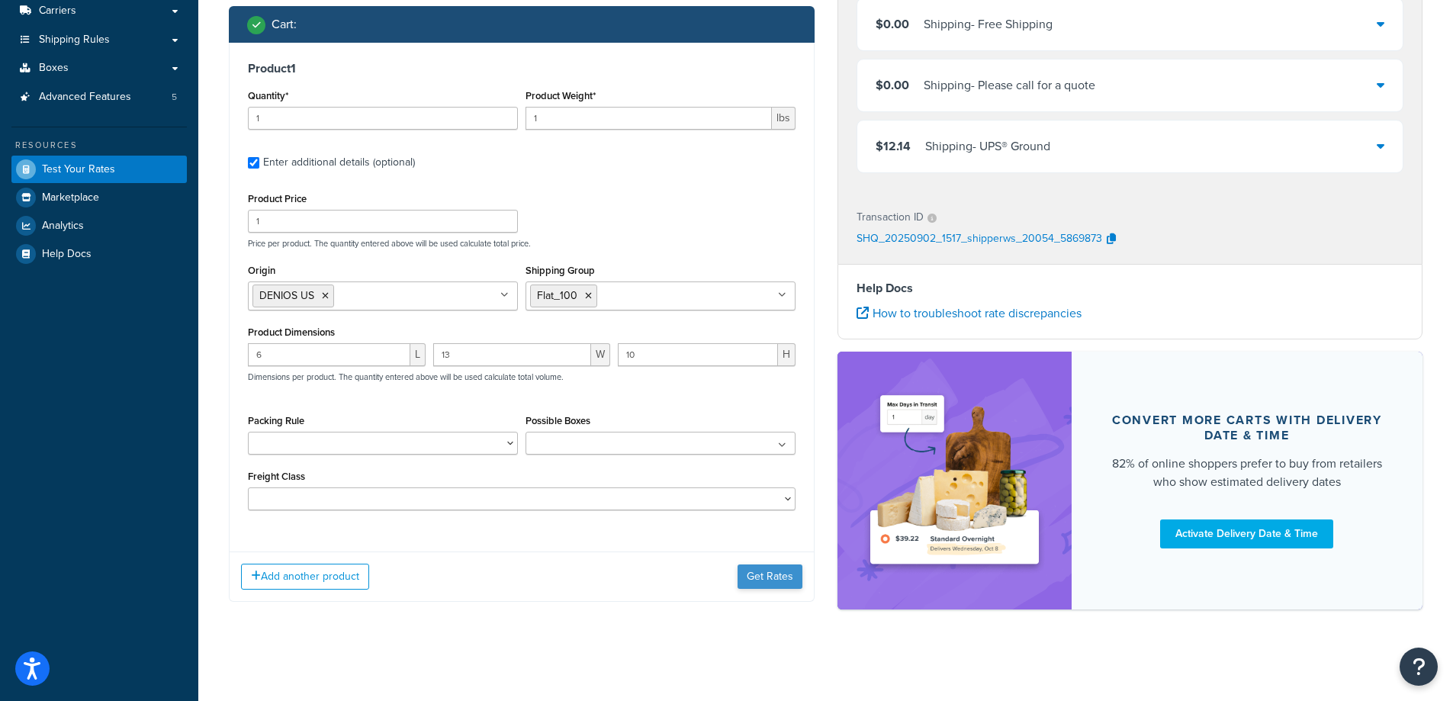
click at [762, 564] on div "Add another product Get Rates" at bounding box center [522, 577] width 584 height 50
click at [764, 571] on button "Get Rates" at bounding box center [770, 577] width 65 height 24
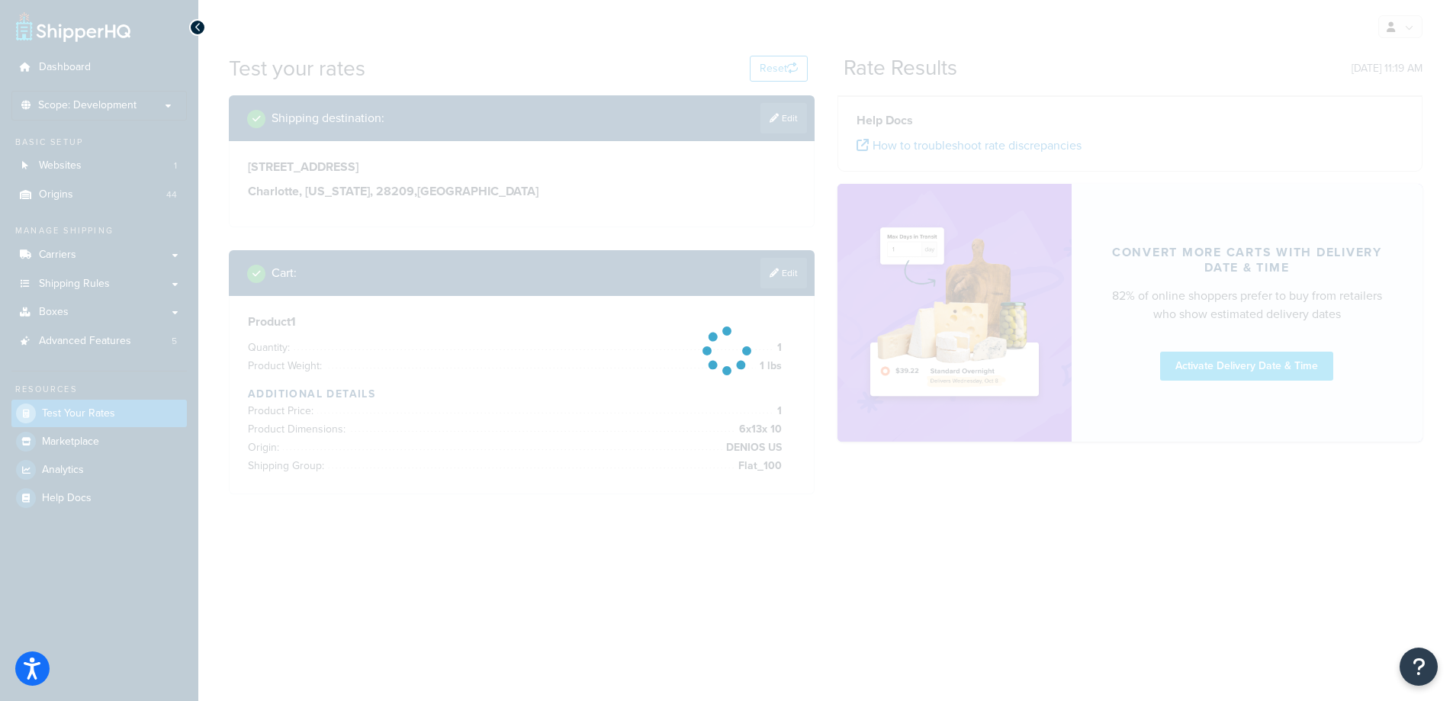
scroll to position [0, 0]
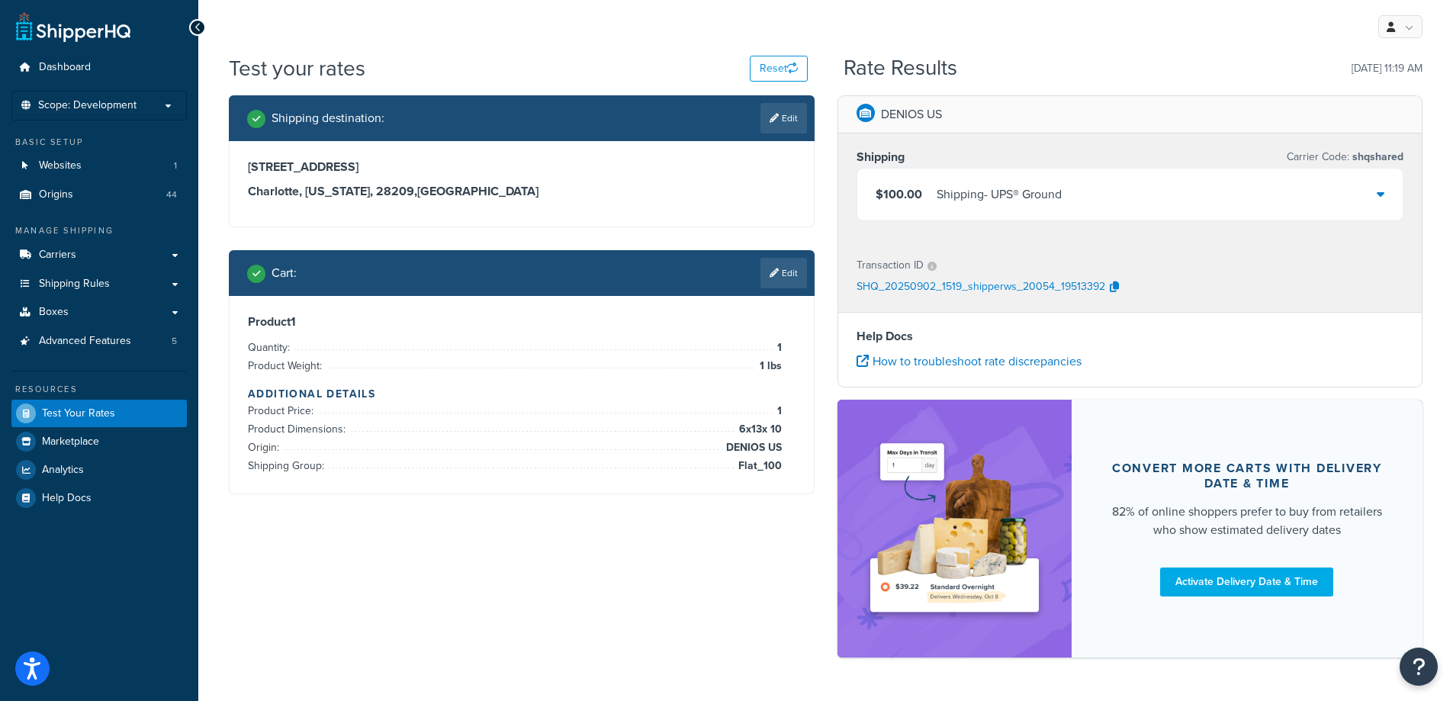
click at [793, 275] on link "Edit" at bounding box center [784, 273] width 47 height 31
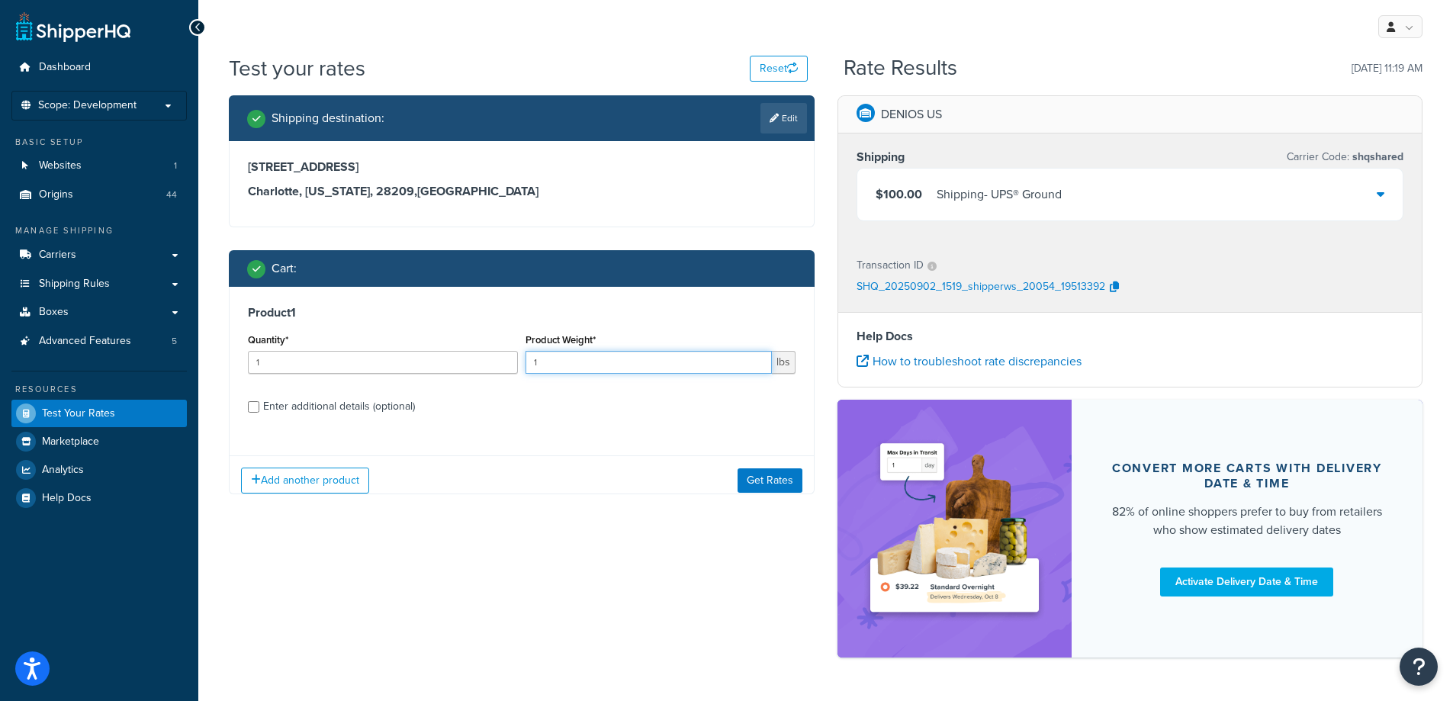
click at [656, 360] on input "1" at bounding box center [649, 362] width 246 height 23
type input "2"
type input "50"
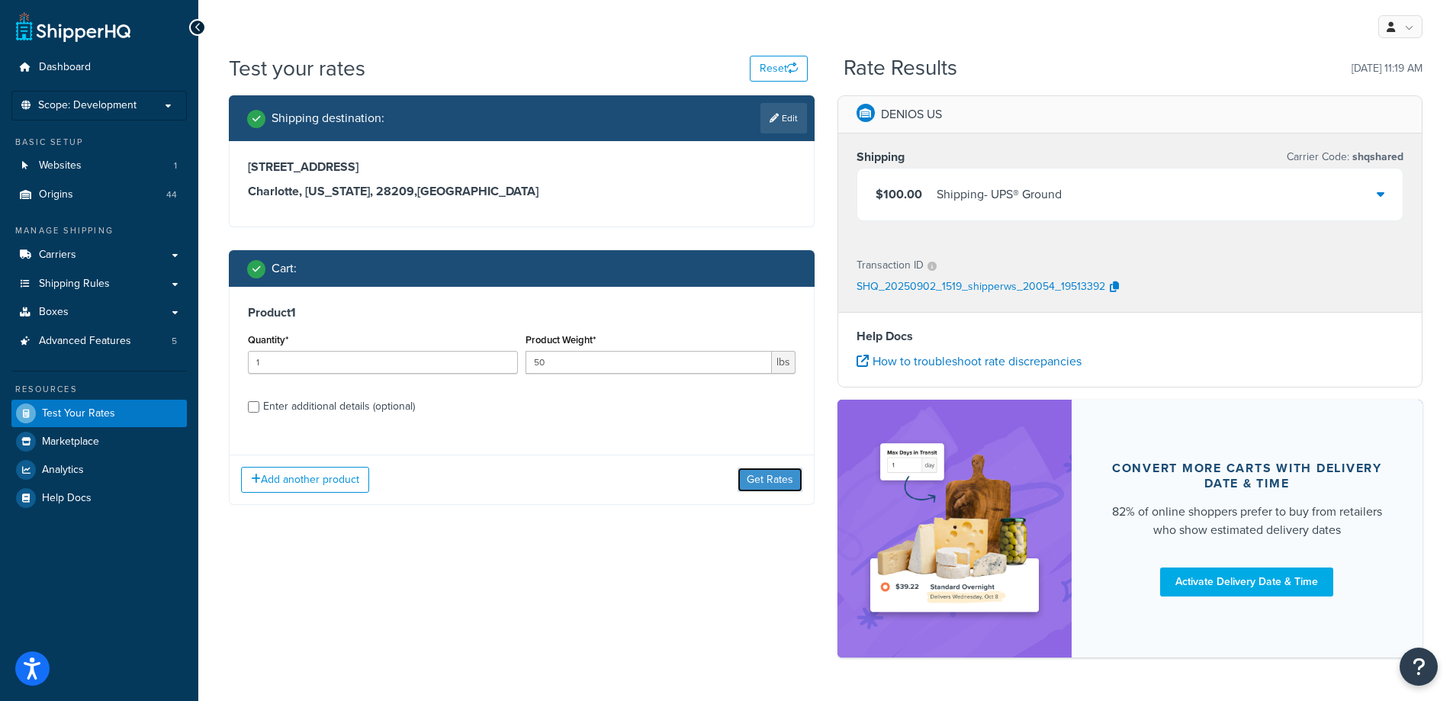
click at [782, 481] on button "Get Rates" at bounding box center [770, 480] width 65 height 24
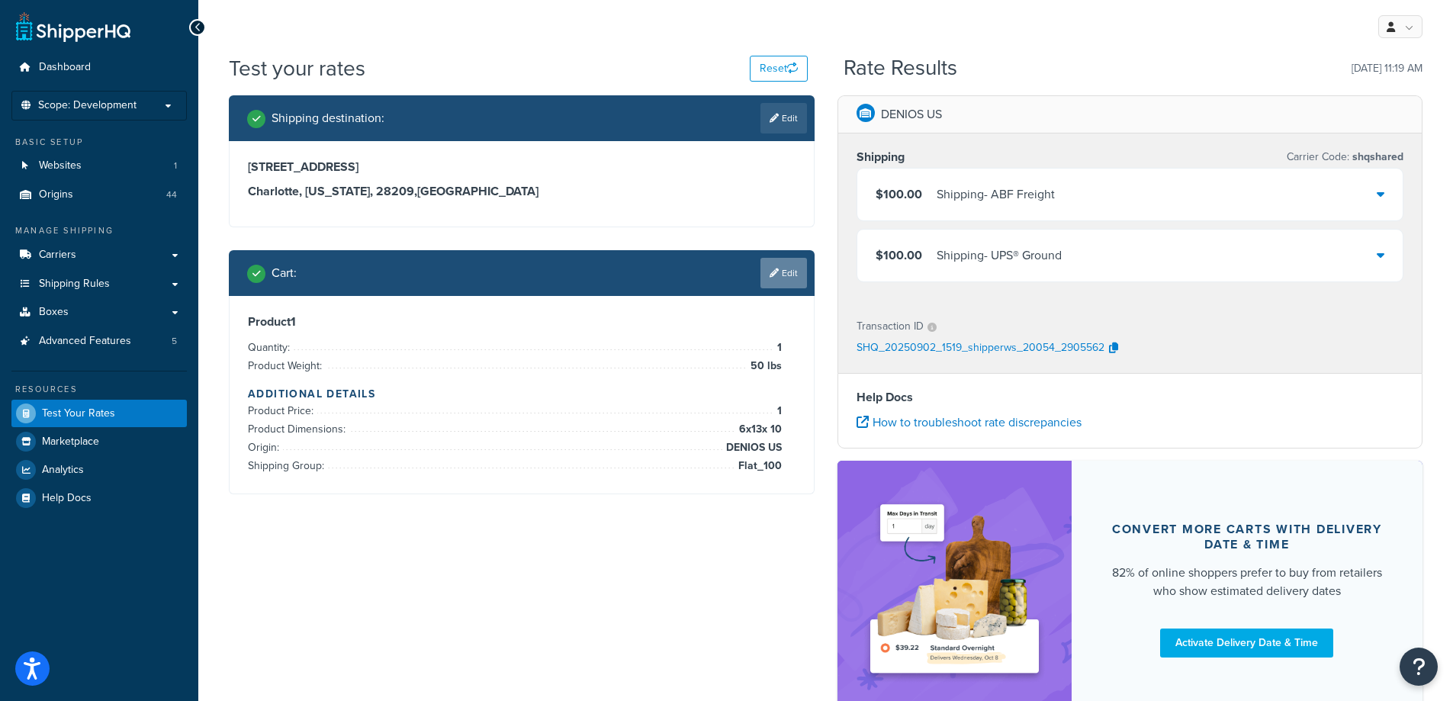
click at [780, 267] on link "Edit" at bounding box center [784, 273] width 47 height 31
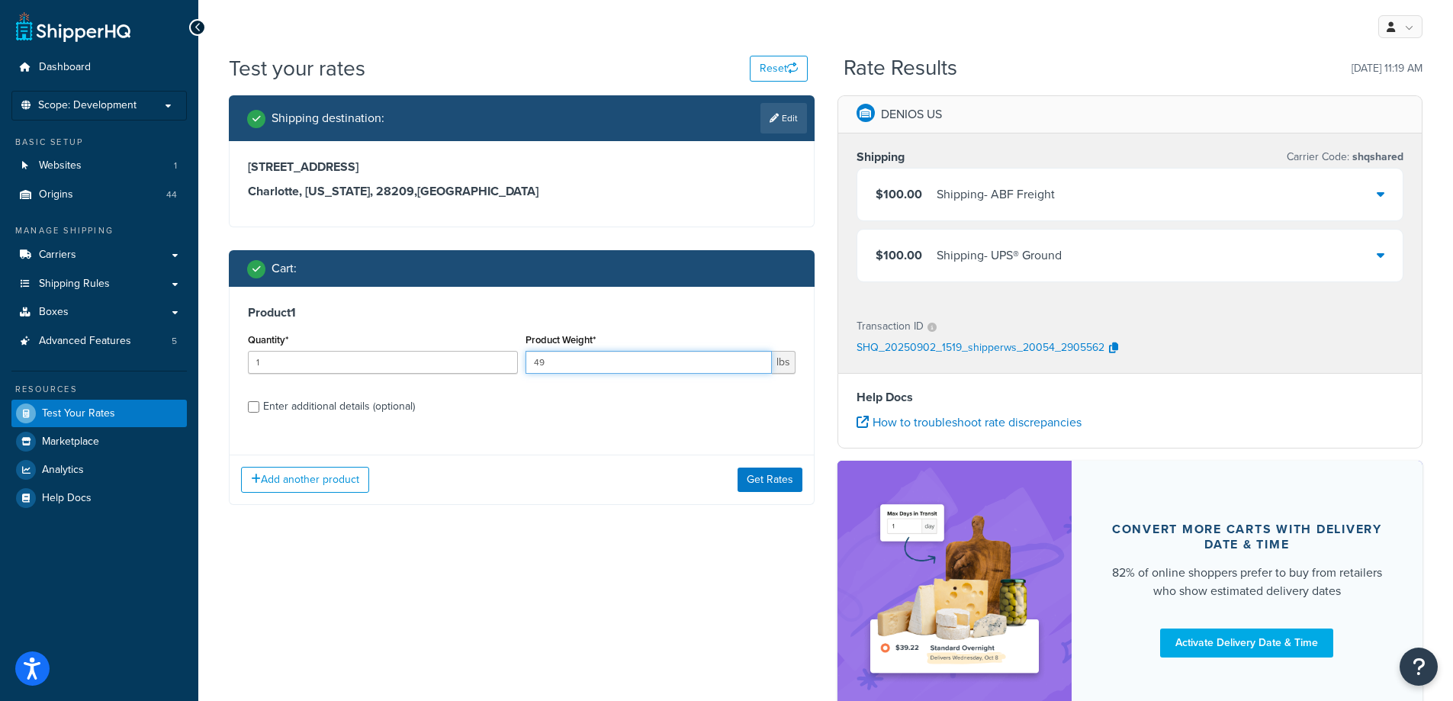
type input "49"
click at [755, 365] on input "49" at bounding box center [649, 362] width 246 height 23
click at [759, 483] on button "Get Rates" at bounding box center [770, 480] width 65 height 24
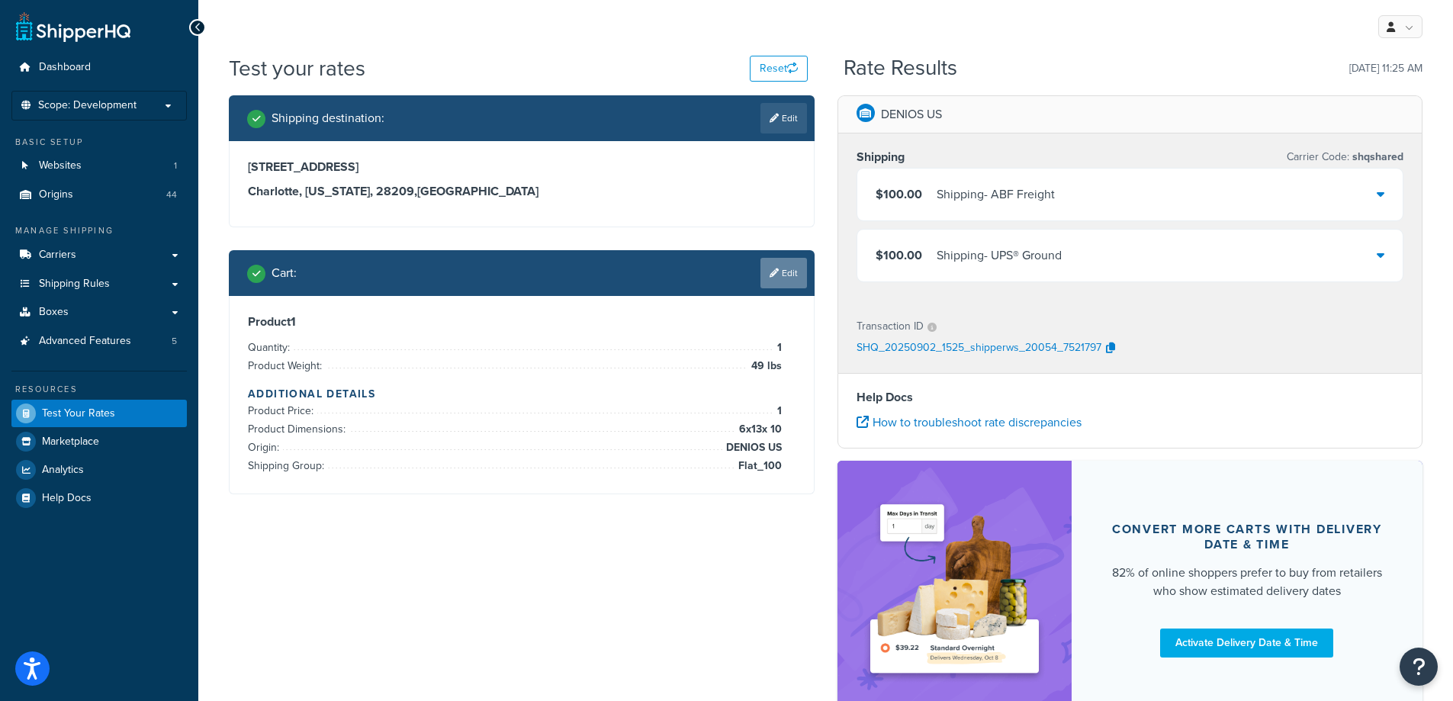
click at [771, 277] on icon at bounding box center [774, 273] width 9 height 9
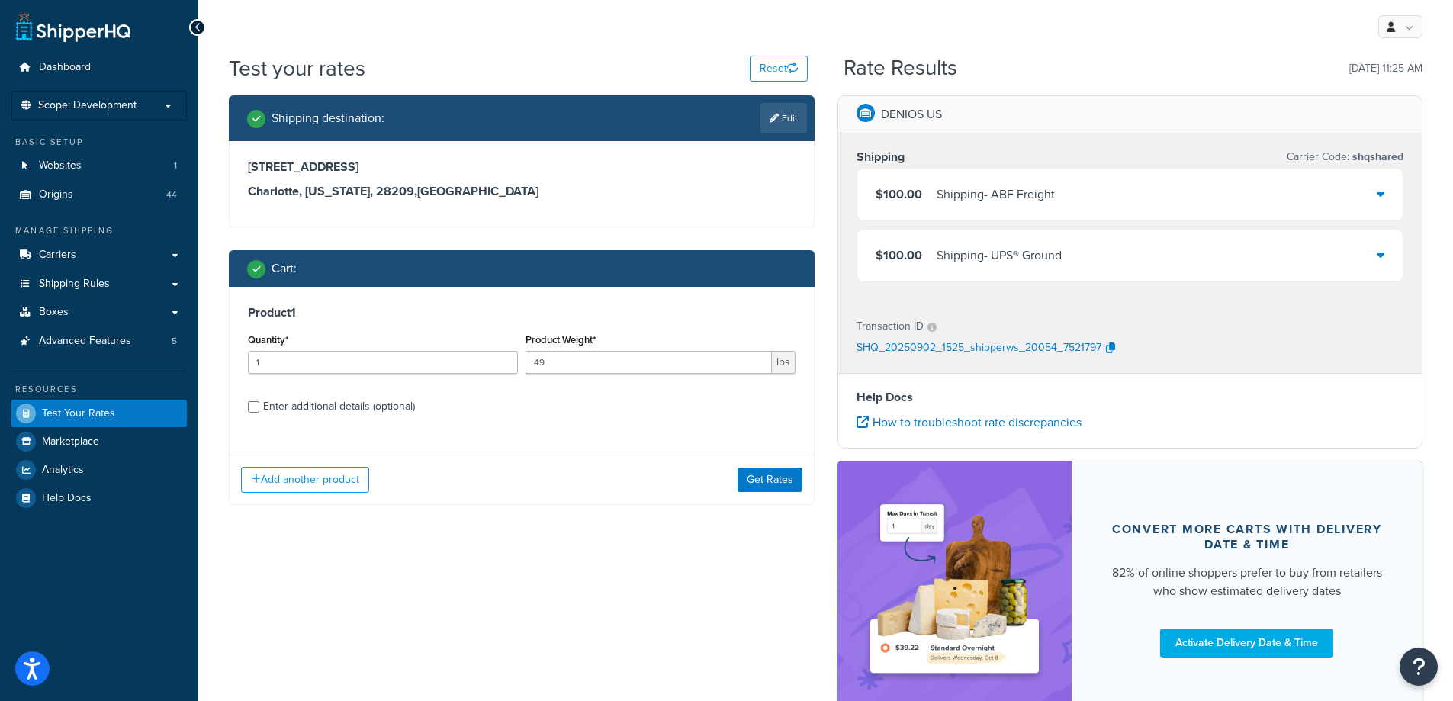
click at [403, 401] on div "Enter additional details (optional)" at bounding box center [339, 406] width 152 height 21
click at [259, 401] on input "Enter additional details (optional)" at bounding box center [253, 406] width 11 height 11
checkbox input "true"
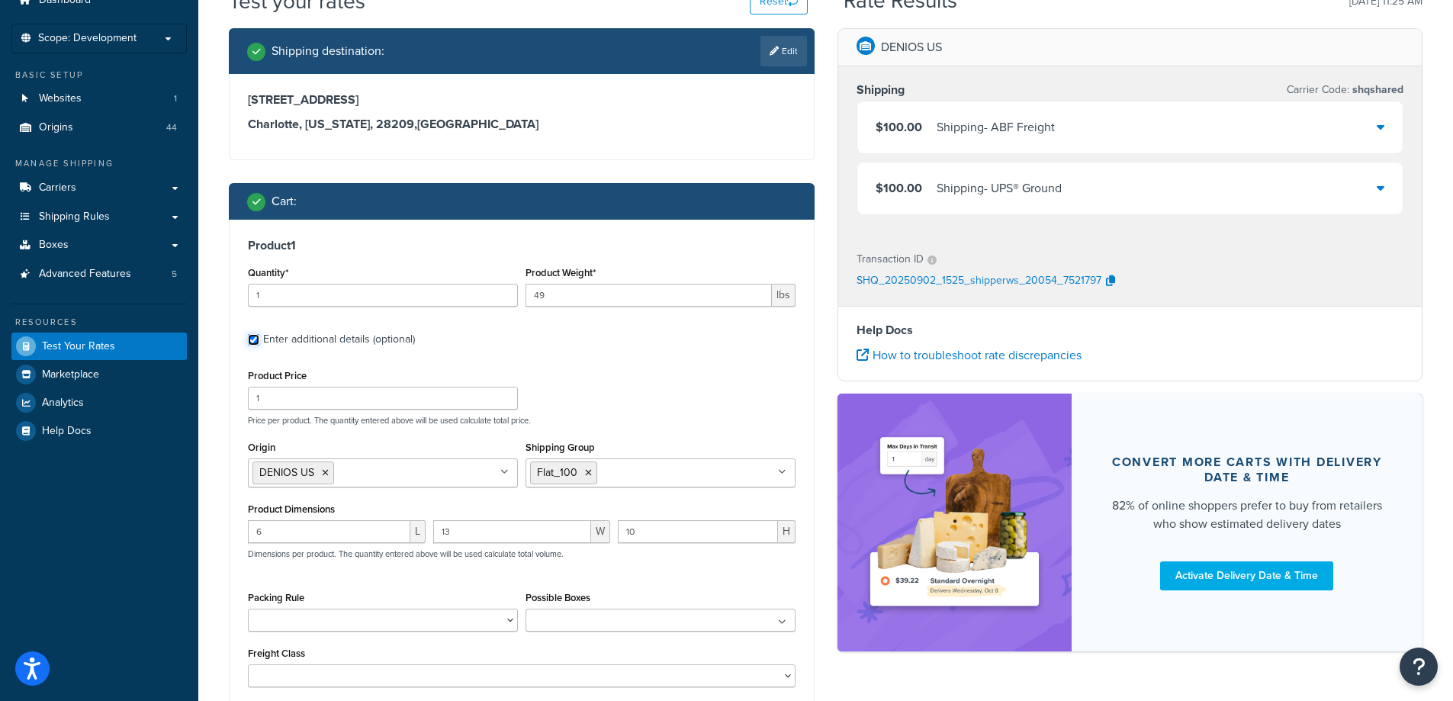
scroll to position [153, 0]
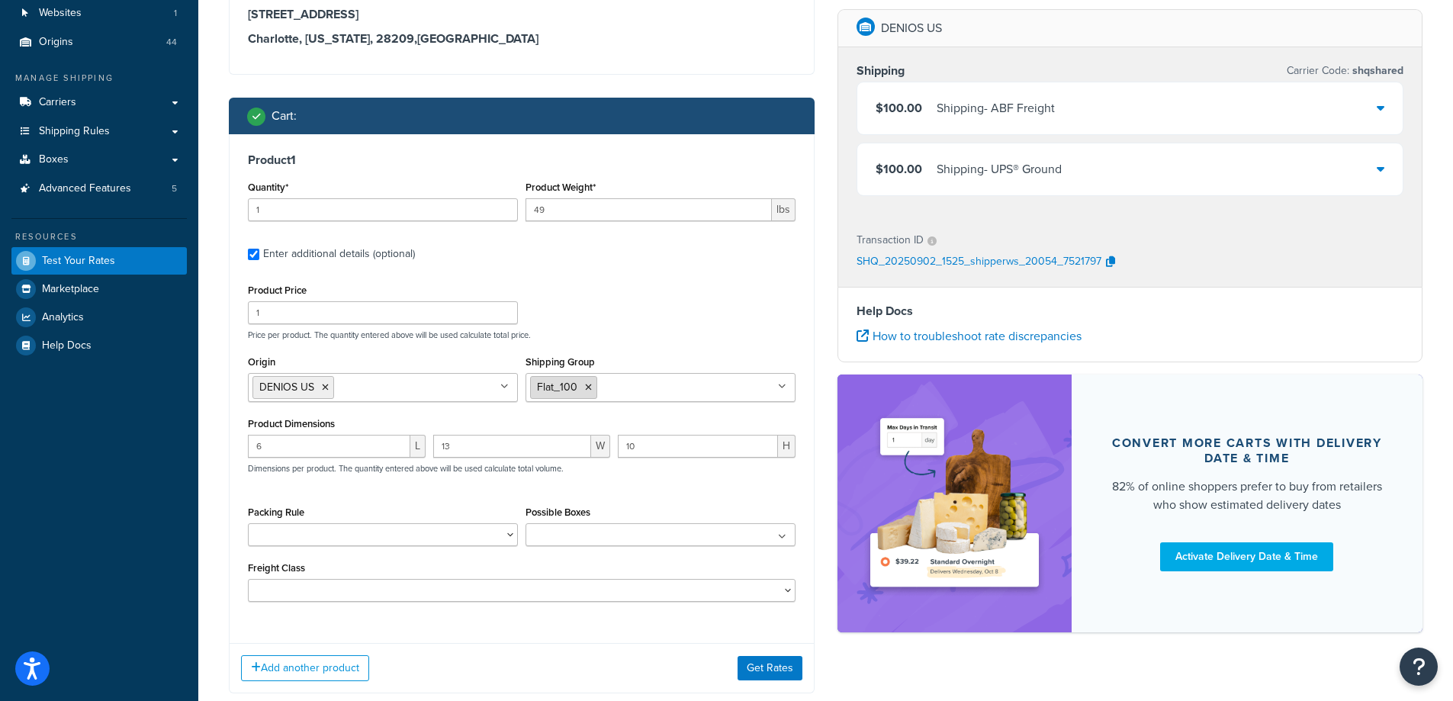
click at [586, 388] on icon at bounding box center [588, 387] width 7 height 9
click at [617, 318] on div "Product Price 1 Price per product. The quantity entered above will be used calc…" at bounding box center [521, 310] width 555 height 60
click at [762, 662] on button "Get Rates" at bounding box center [770, 668] width 65 height 24
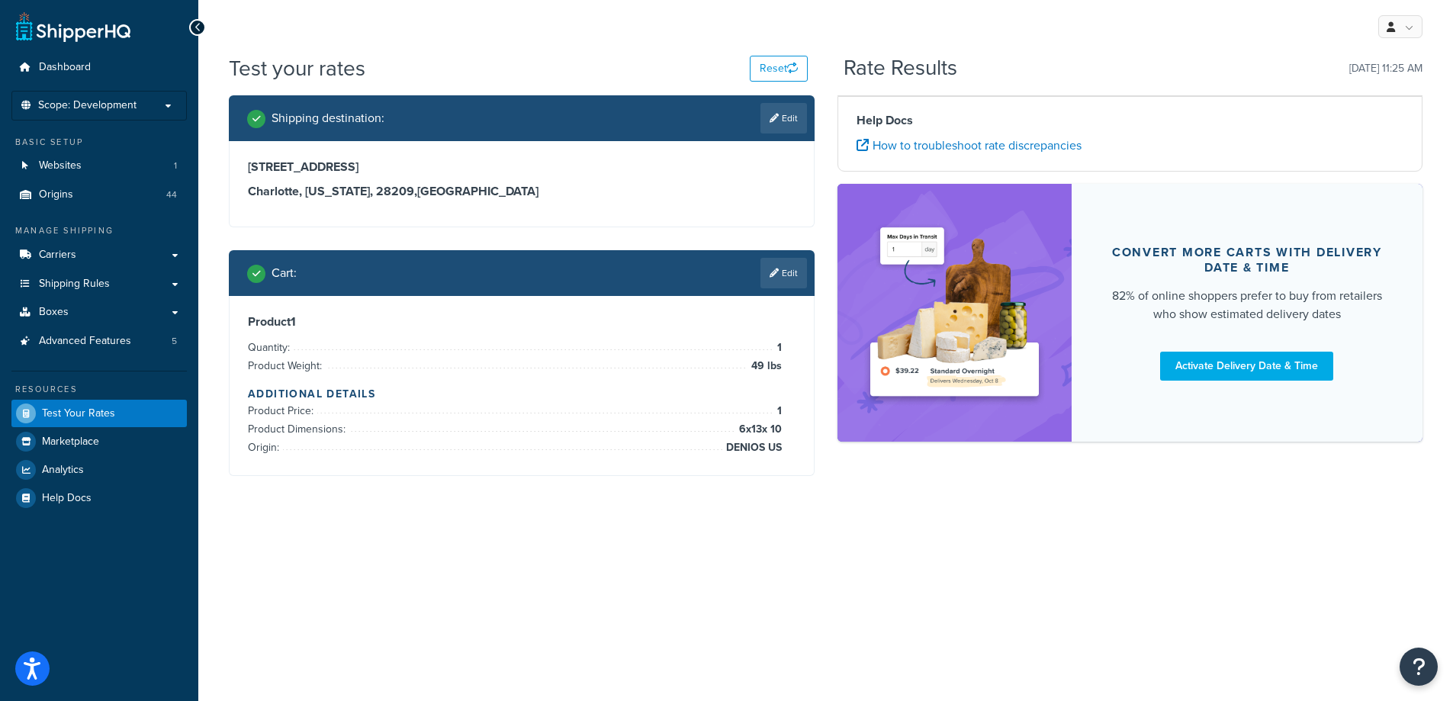
scroll to position [0, 0]
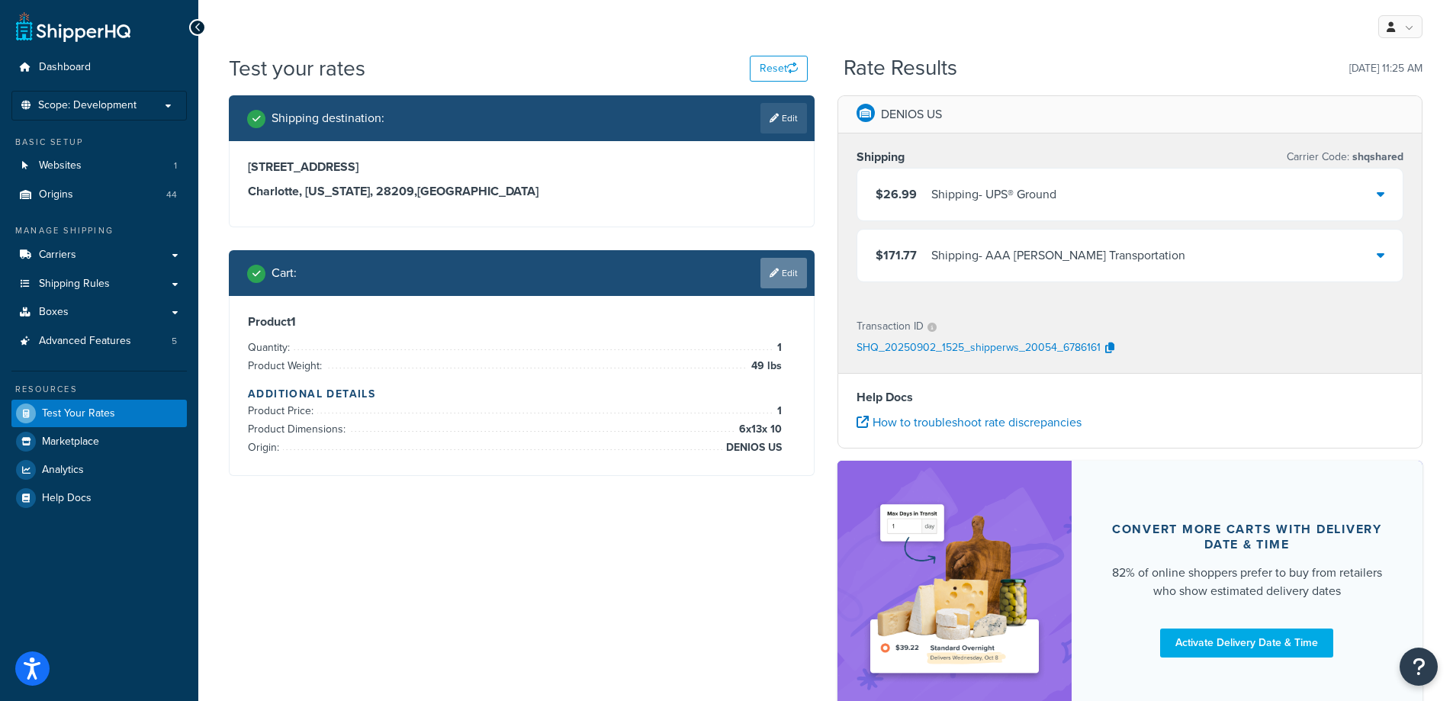
click at [794, 275] on link "Edit" at bounding box center [784, 273] width 47 height 31
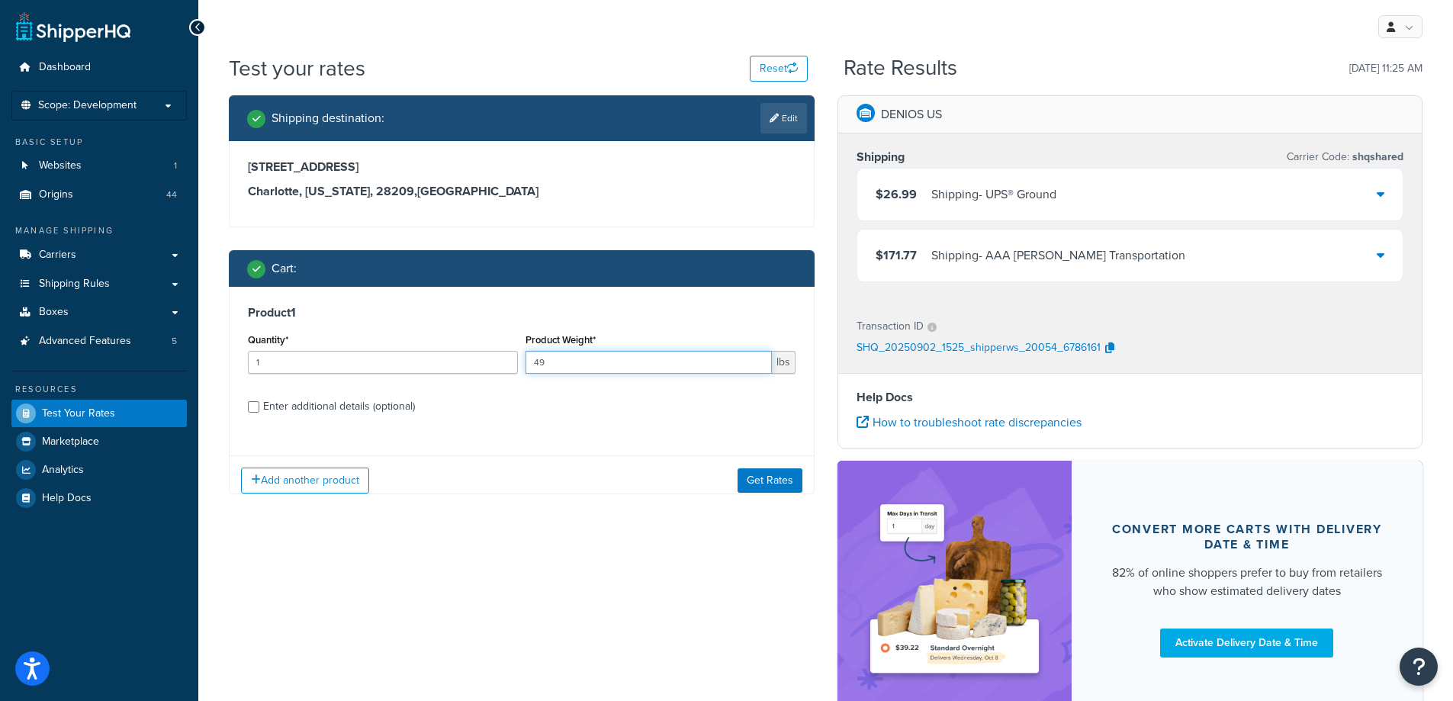
click at [631, 360] on input "49" at bounding box center [649, 362] width 246 height 23
type input "1540"
click at [552, 417] on label "Enter additional details (optional)" at bounding box center [529, 405] width 533 height 24
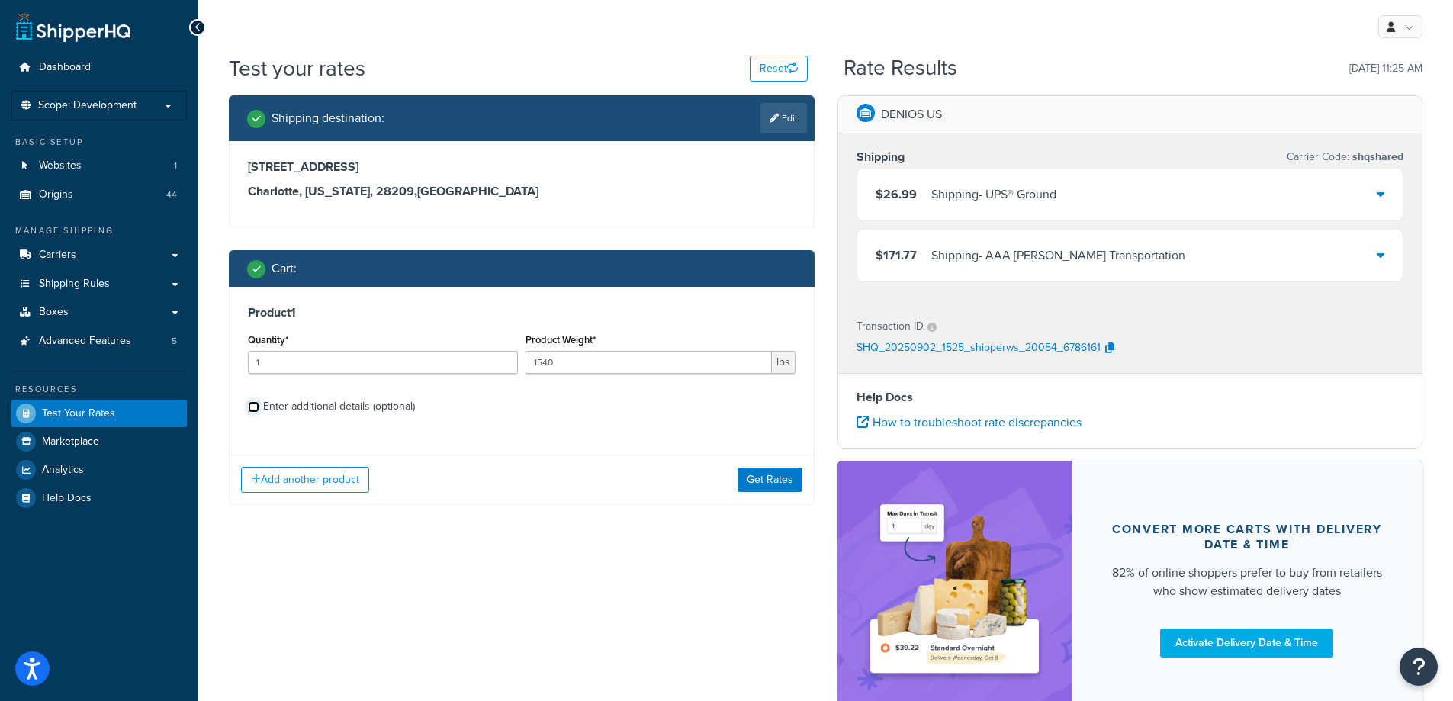
click at [259, 413] on input "Enter additional details (optional)" at bounding box center [253, 406] width 11 height 11
checkbox input "true"
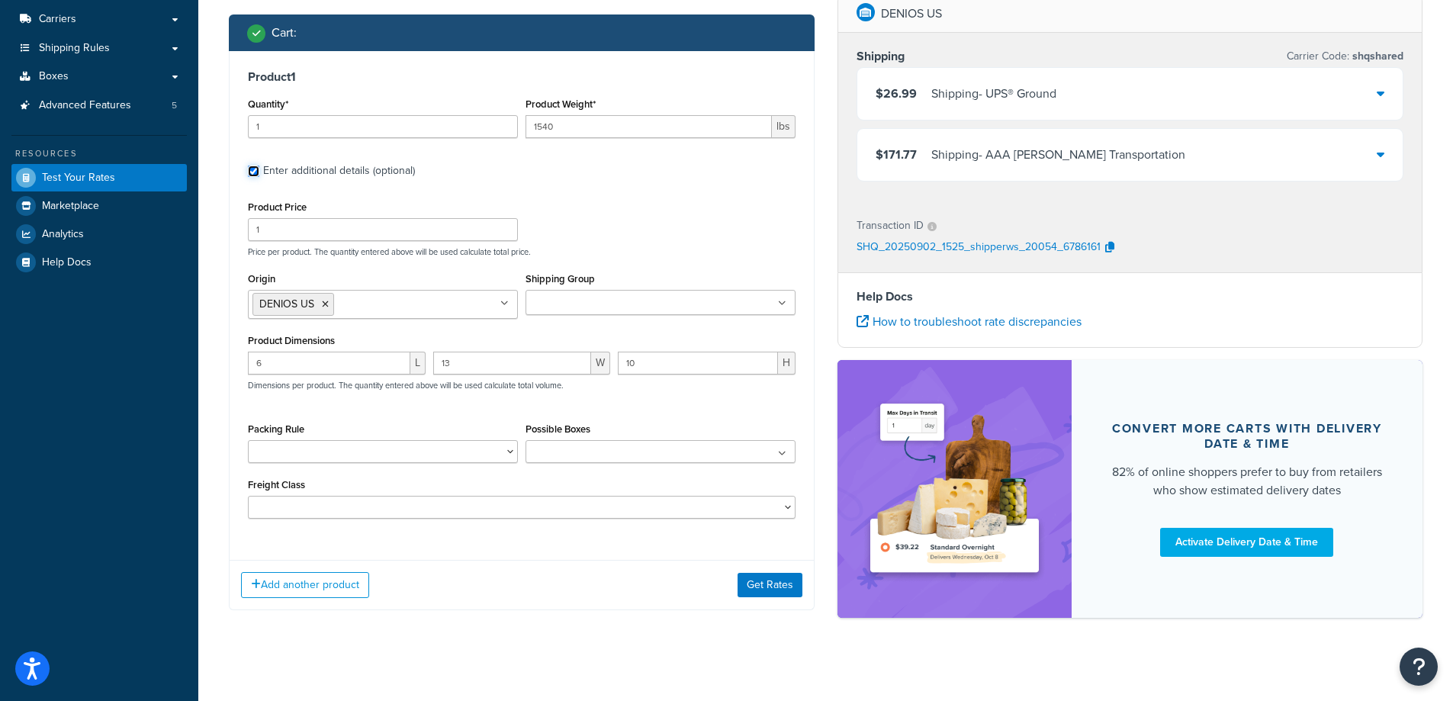
scroll to position [237, 0]
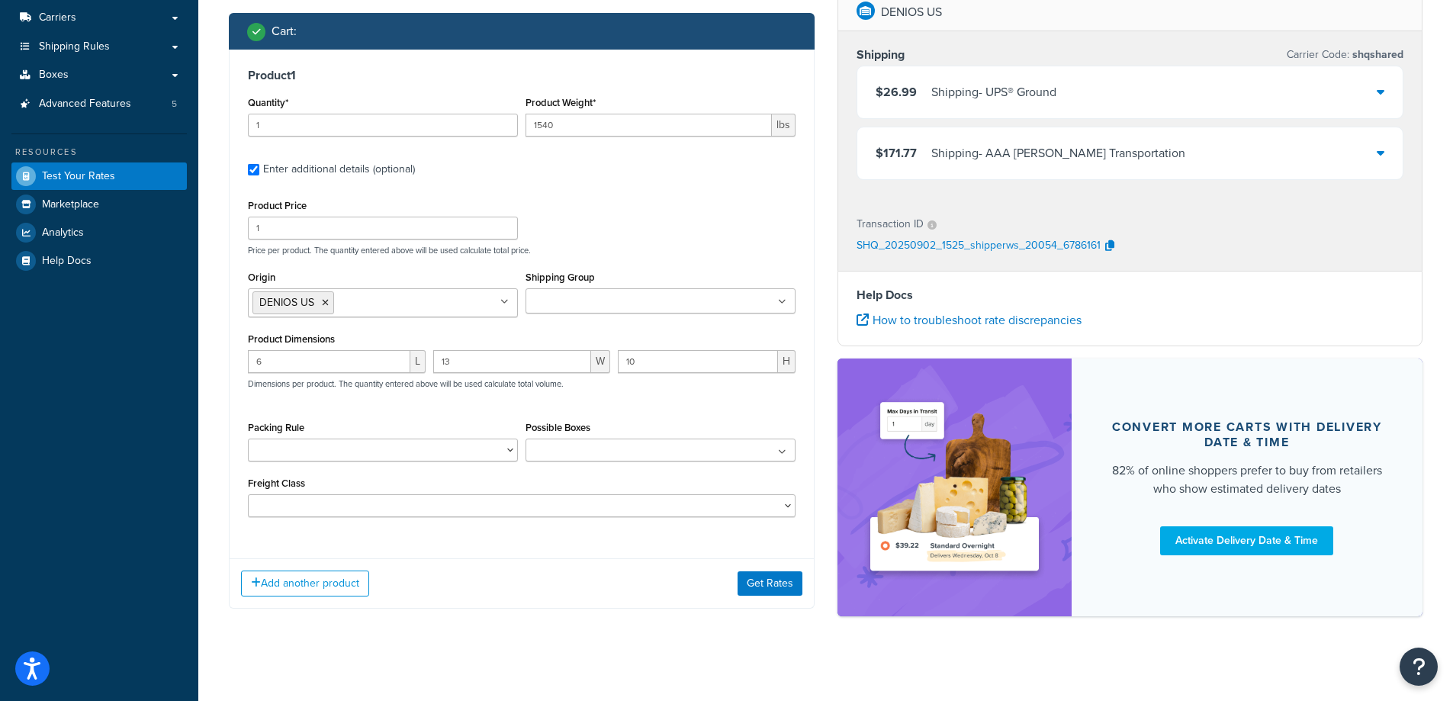
click at [734, 587] on div "Add another product Get Rates" at bounding box center [522, 583] width 584 height 50
click at [746, 584] on button "Get Rates" at bounding box center [770, 583] width 65 height 24
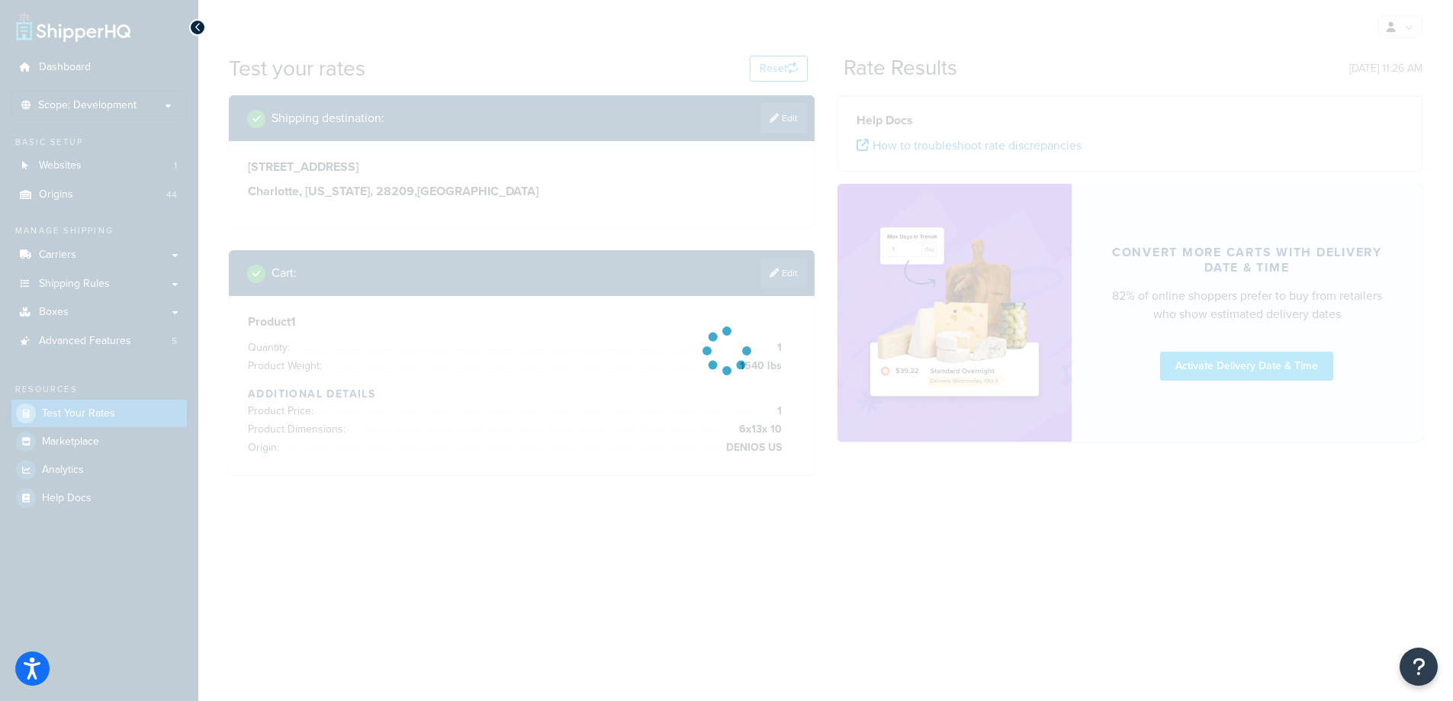
scroll to position [0, 0]
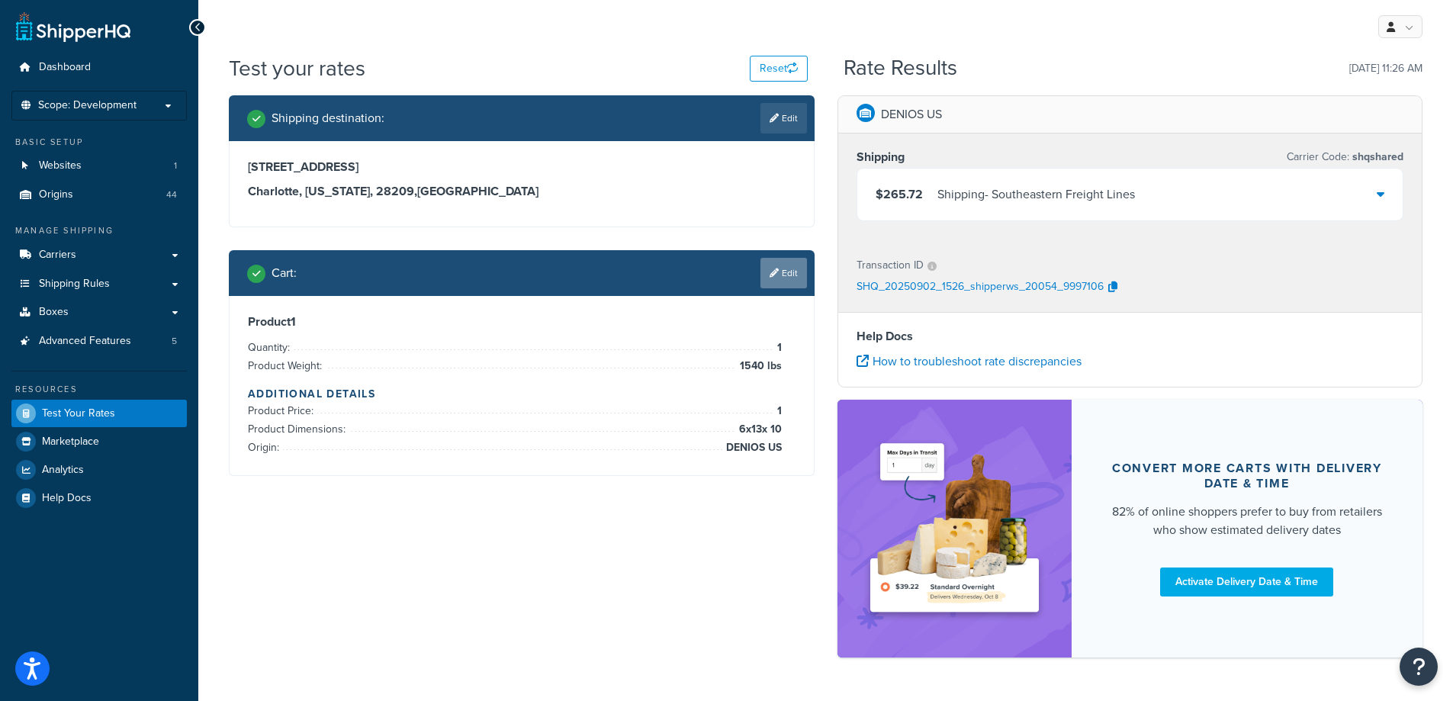
click at [770, 272] on icon at bounding box center [774, 273] width 9 height 9
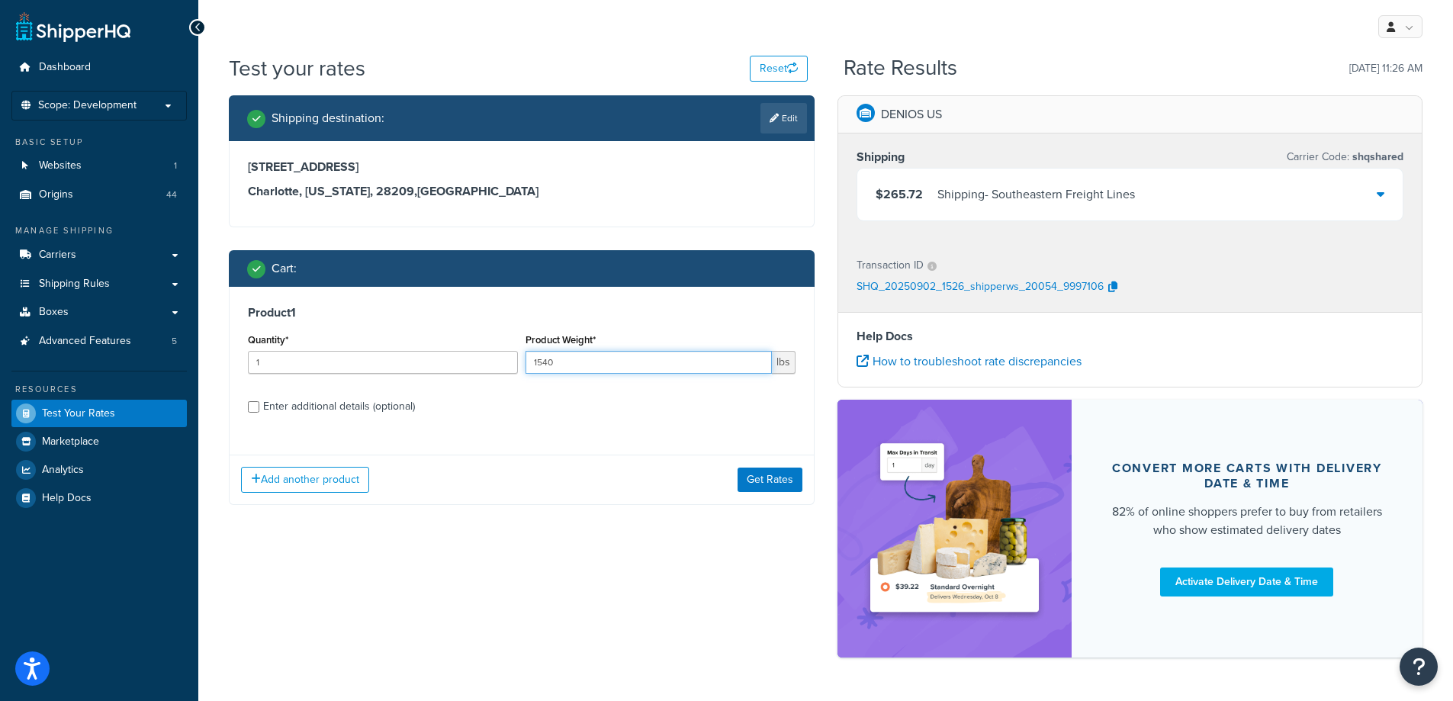
click at [640, 357] on input "1540" at bounding box center [649, 362] width 246 height 23
type input "1"
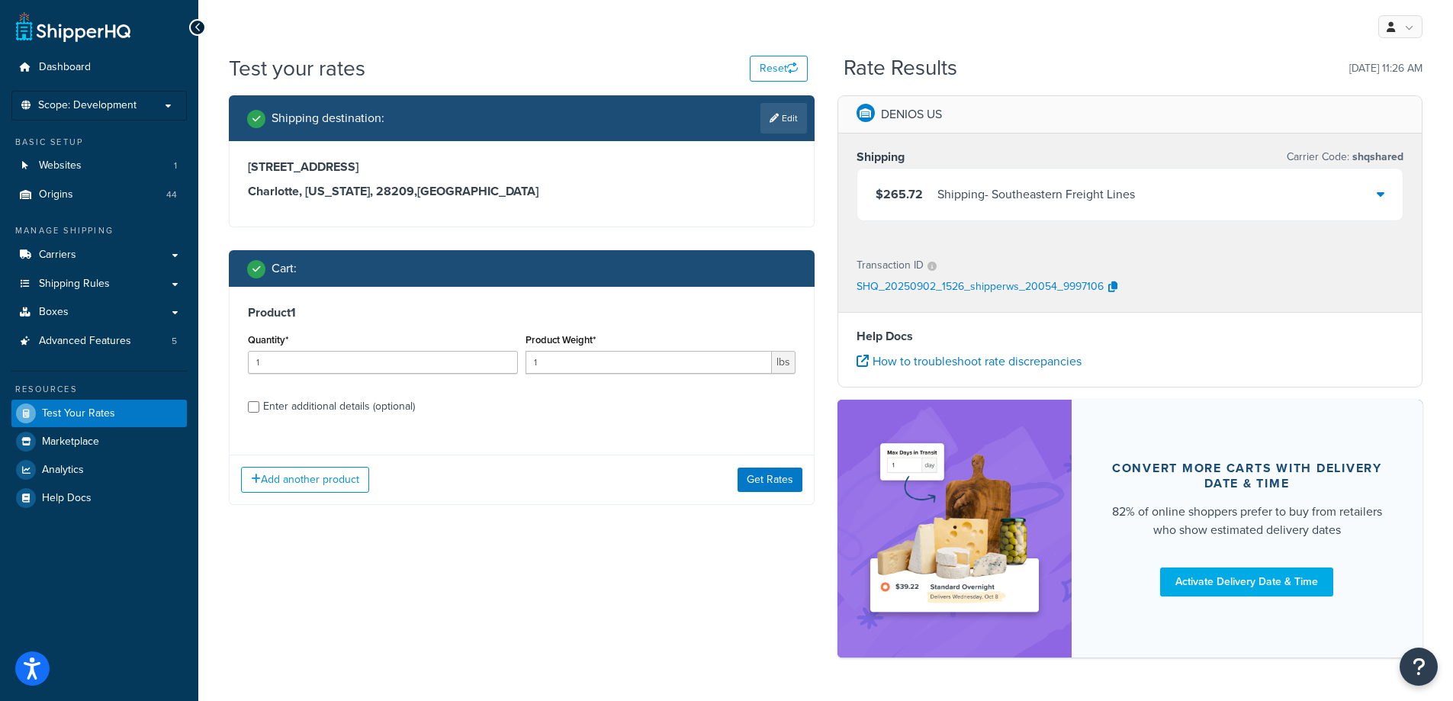
click at [620, 452] on div "Product 1 Quantity* 1 Product Weight* 1 lbs Enter additional details (optional)…" at bounding box center [522, 396] width 586 height 218
click at [758, 477] on button "Get Rates" at bounding box center [770, 480] width 65 height 24
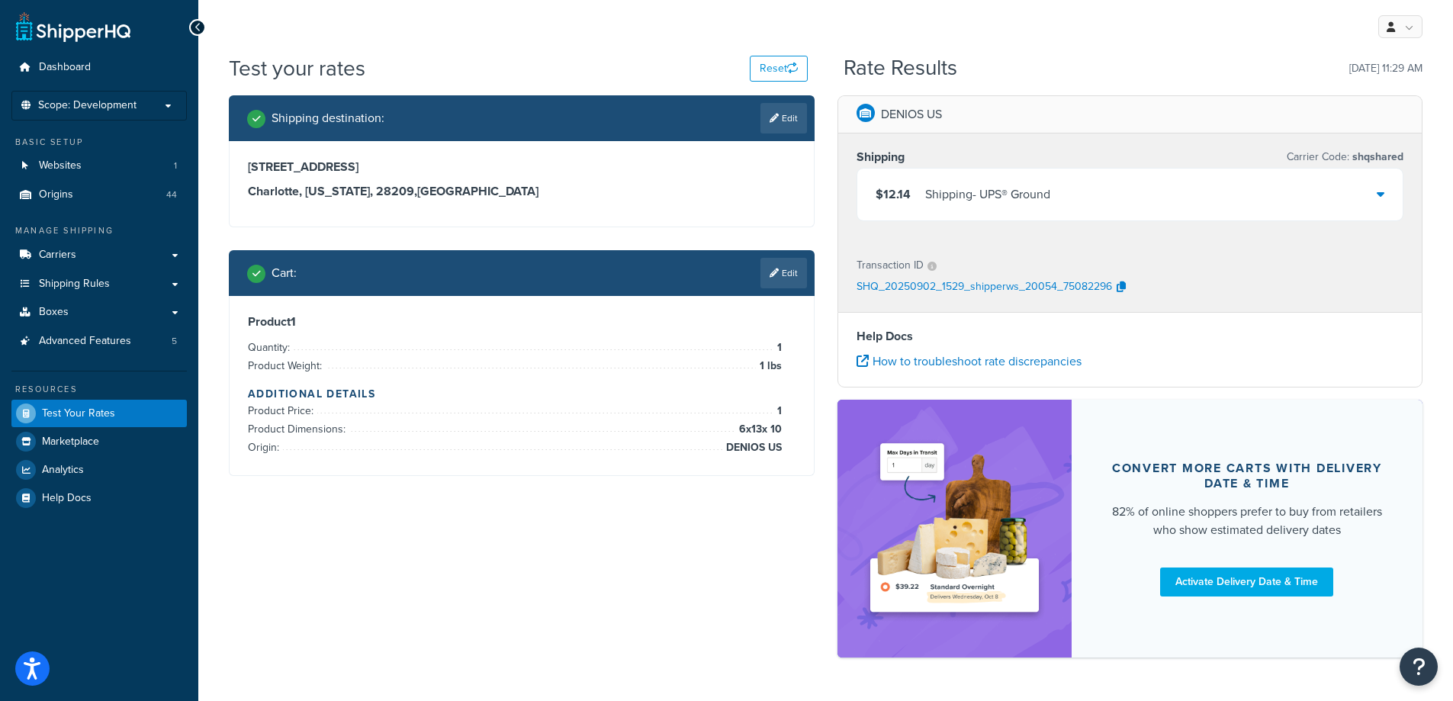
click at [791, 274] on link "Edit" at bounding box center [784, 273] width 47 height 31
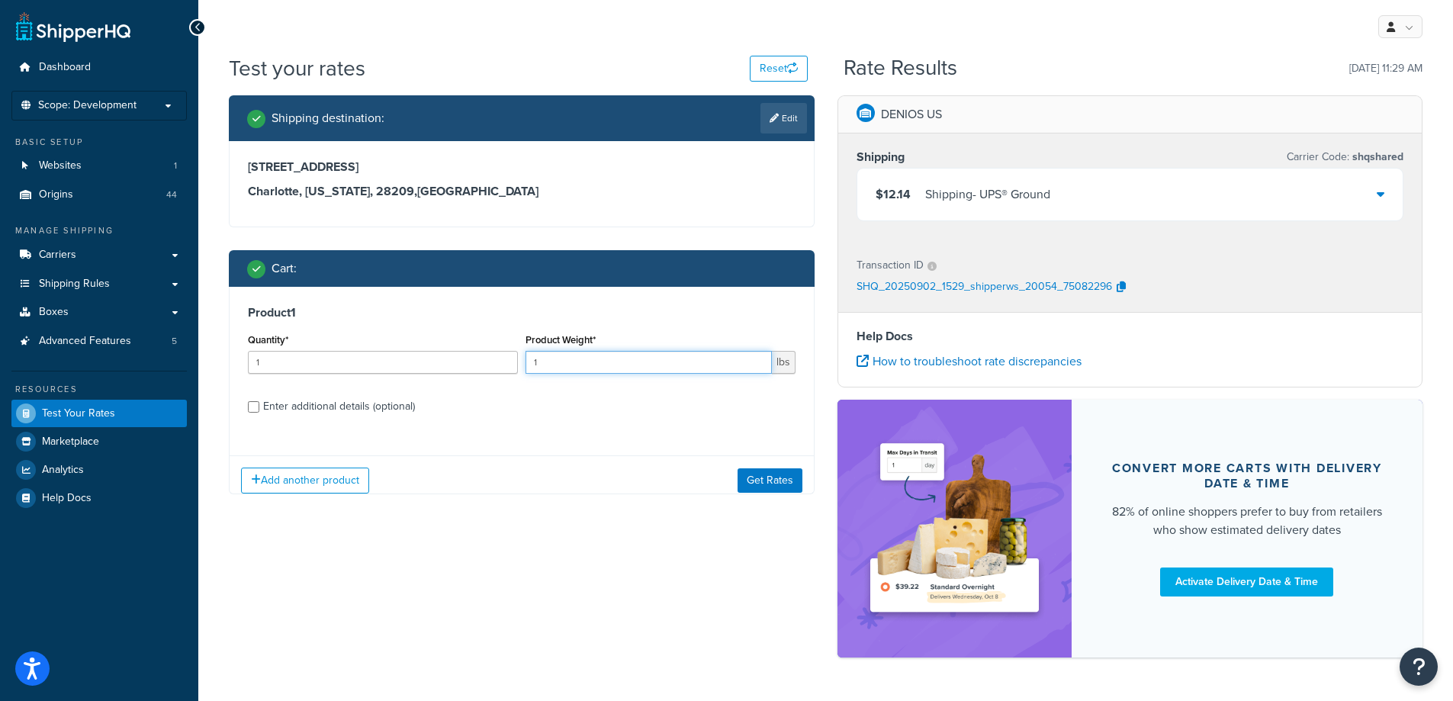
click at [679, 352] on input "1" at bounding box center [649, 362] width 246 height 23
click at [677, 352] on input "1" at bounding box center [649, 362] width 246 height 23
type input "5"
click at [790, 484] on button "Get Rates" at bounding box center [770, 480] width 65 height 24
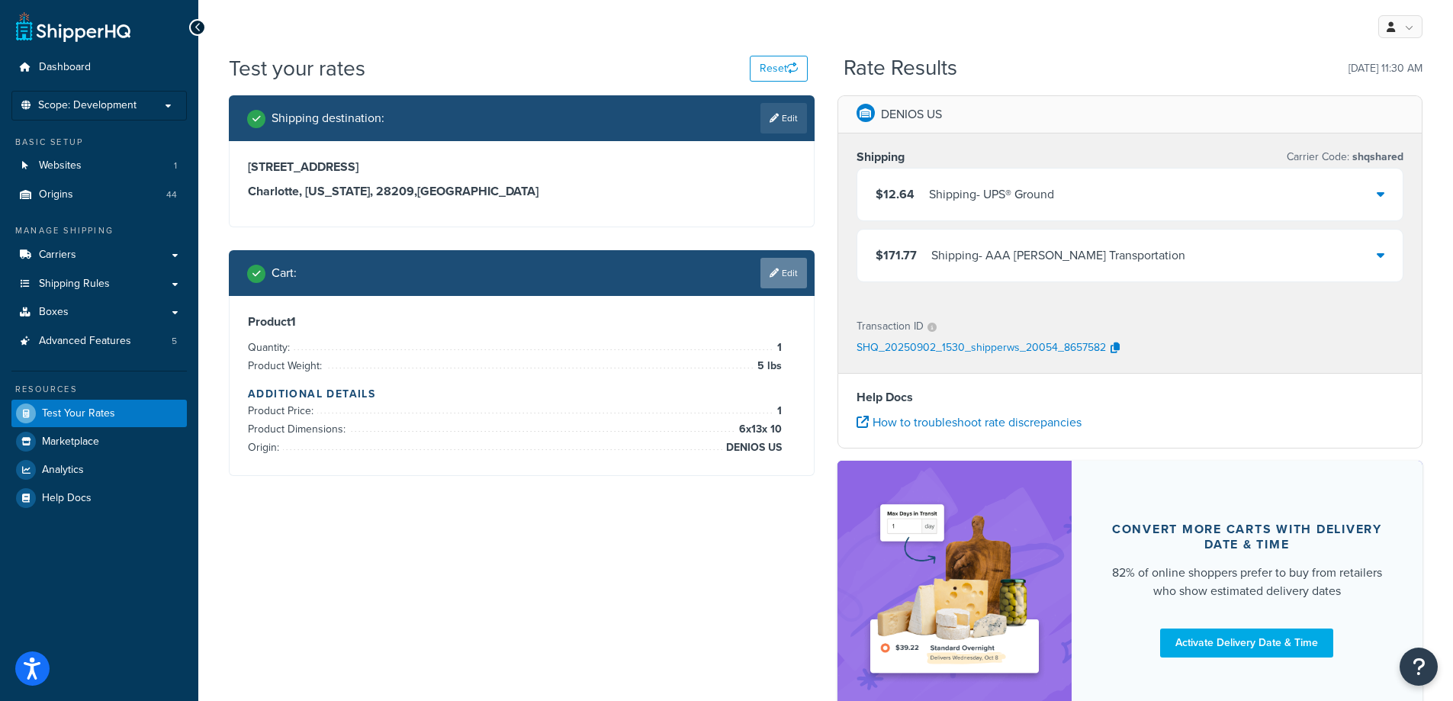
click at [789, 275] on link "Edit" at bounding box center [784, 273] width 47 height 31
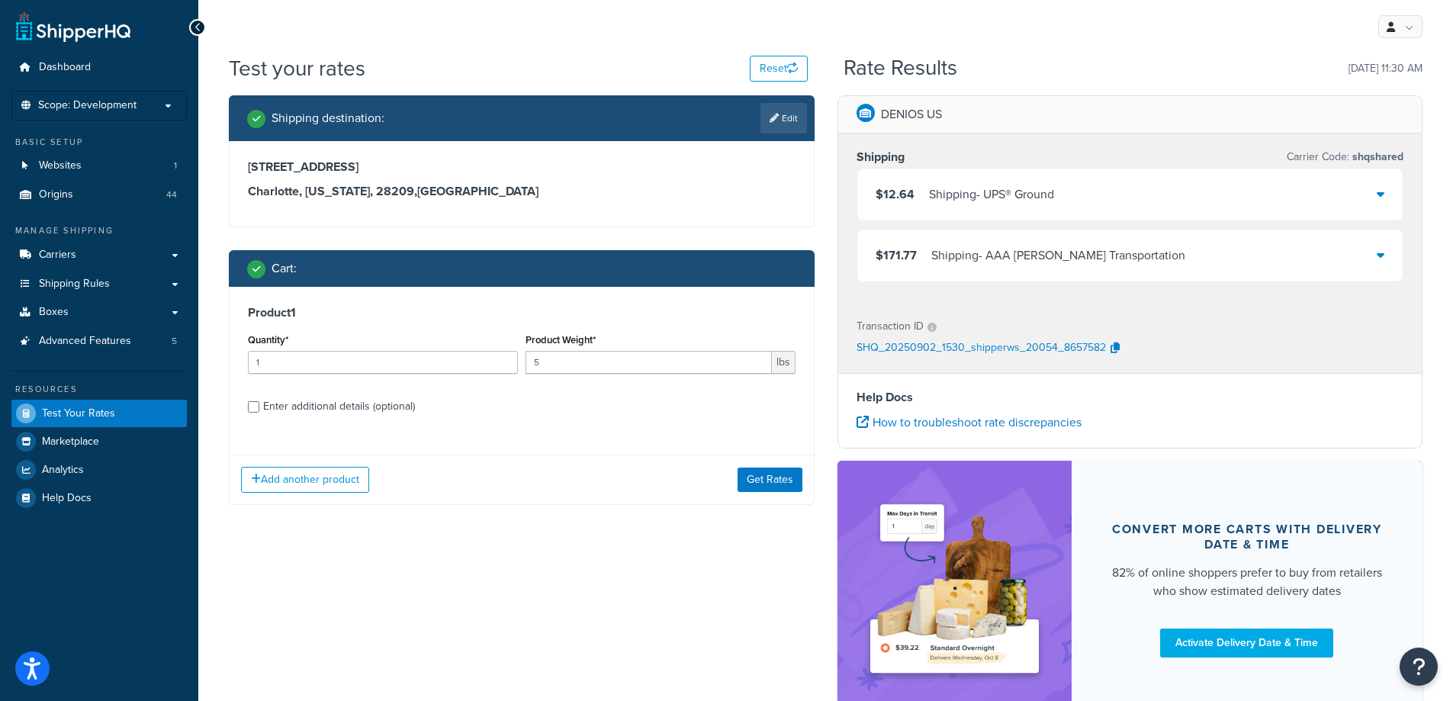
click at [400, 416] on div "Enter additional details (optional)" at bounding box center [339, 406] width 152 height 21
click at [259, 413] on input "Enter additional details (optional)" at bounding box center [253, 406] width 11 height 11
checkbox input "true"
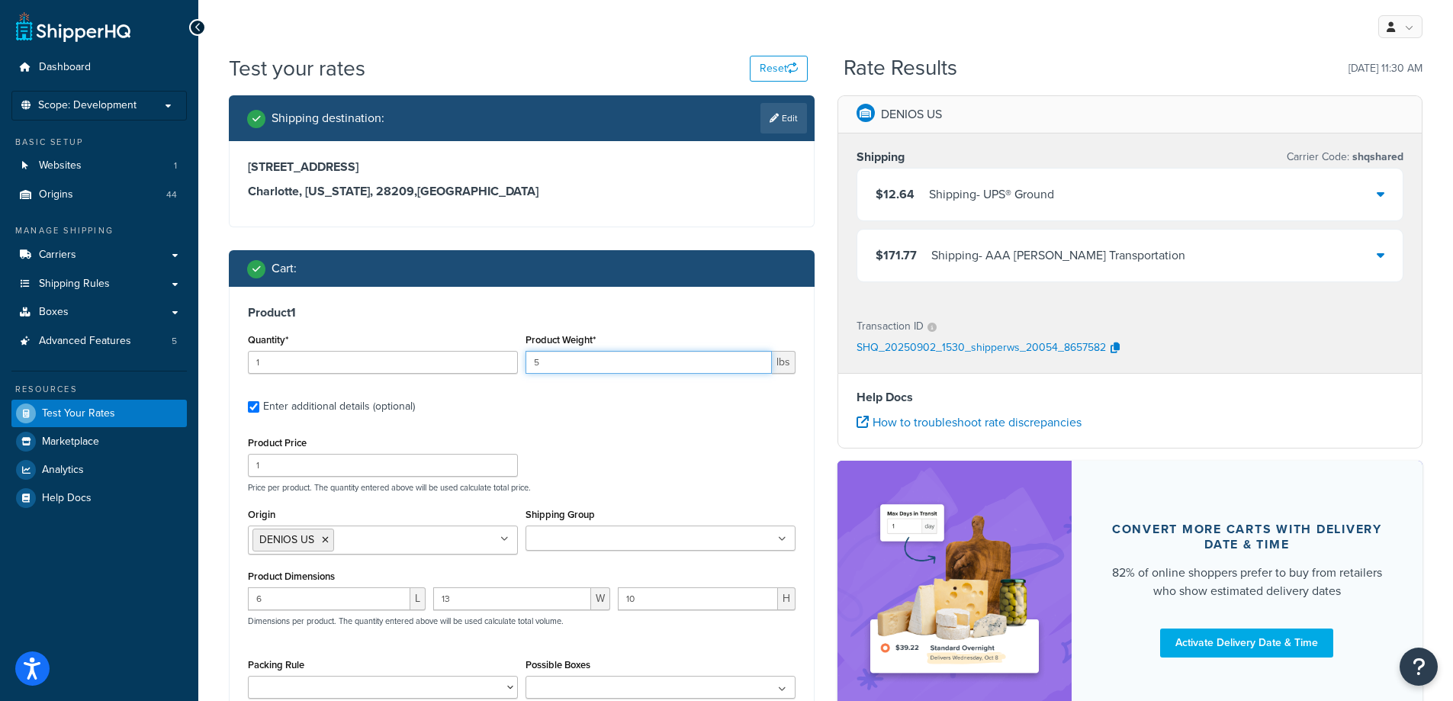
click at [574, 363] on input "5" at bounding box center [649, 362] width 246 height 23
type input "1540"
drag, startPoint x: 658, startPoint y: 440, endPoint x: 666, endPoint y: 457, distance: 18.4
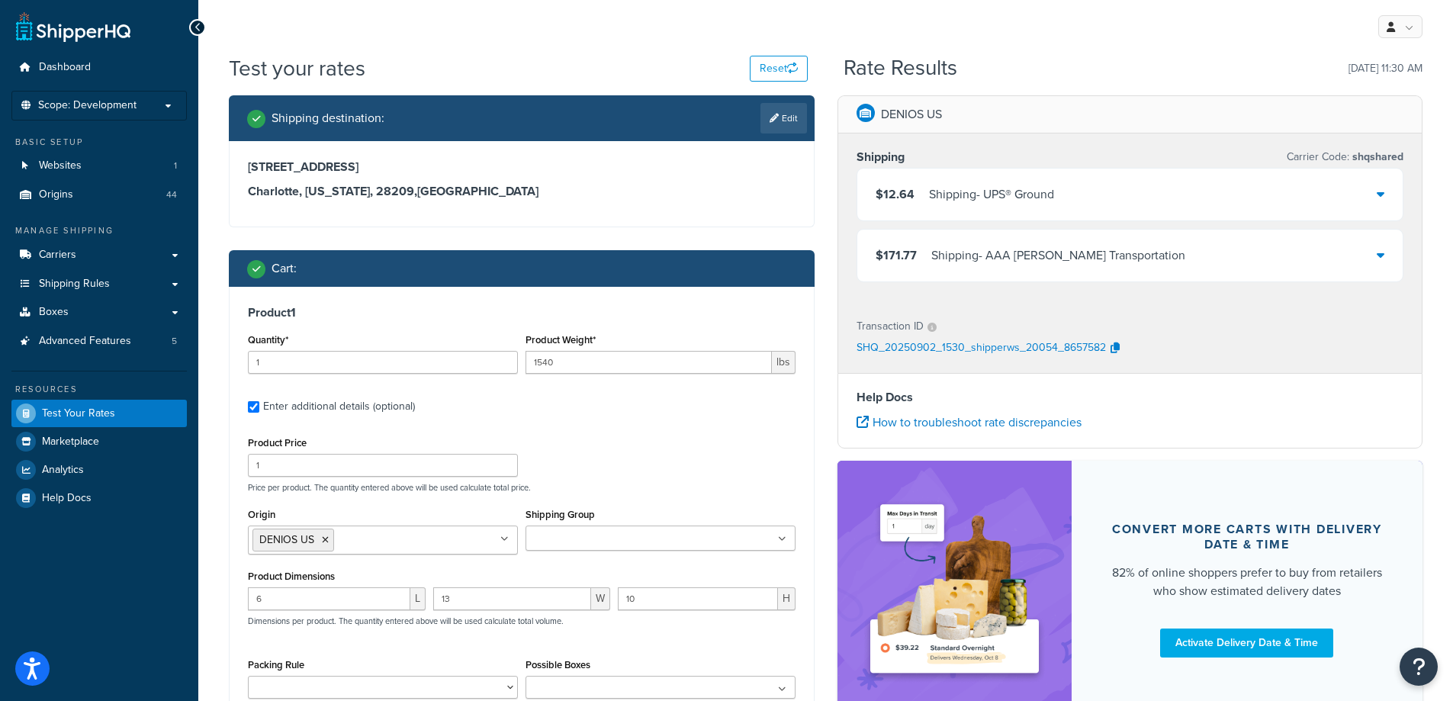
click at [661, 443] on div "Product Price 1 Price per product. The quantity entered above will be used calc…" at bounding box center [521, 463] width 555 height 60
click at [660, 541] on ul at bounding box center [661, 538] width 270 height 25
click at [696, 466] on div "Product Price 1 Price per product. The quantity entered above will be used calc…" at bounding box center [521, 463] width 555 height 60
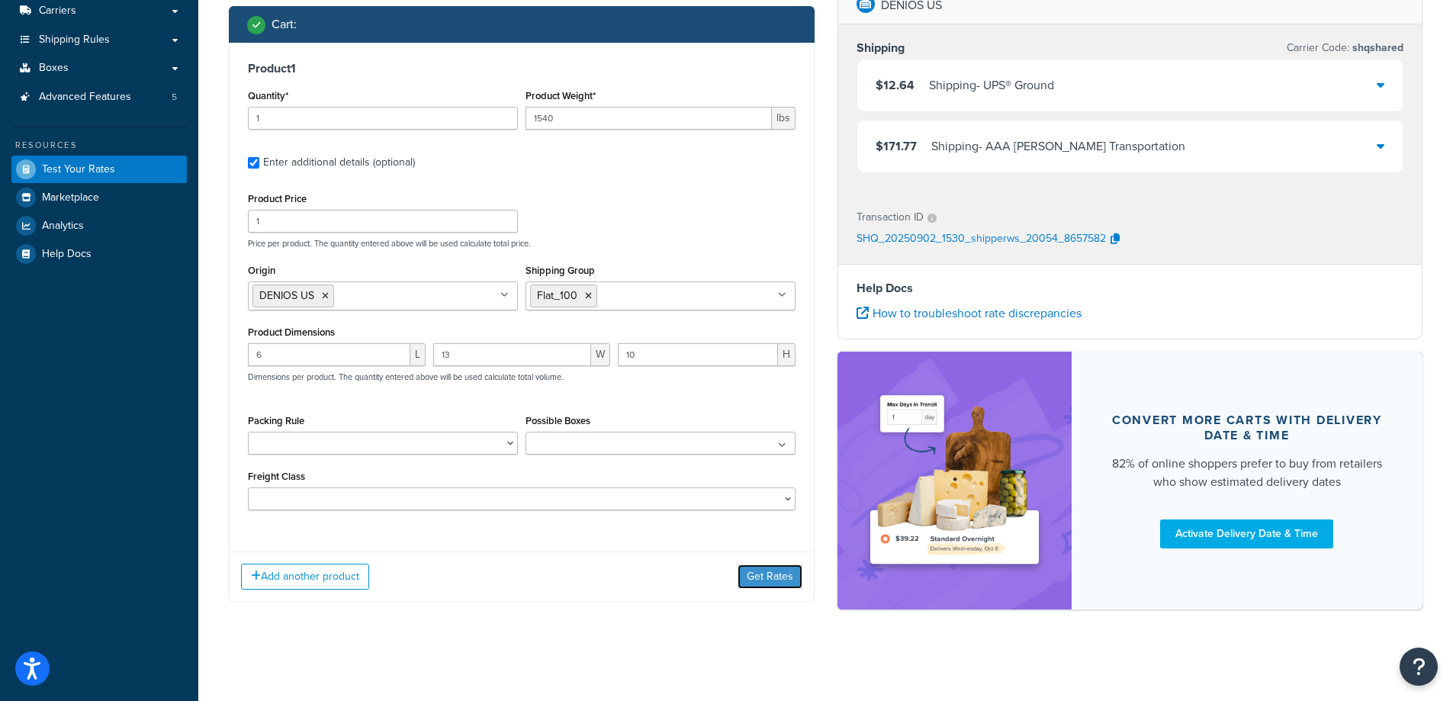
click at [767, 571] on button "Get Rates" at bounding box center [770, 577] width 65 height 24
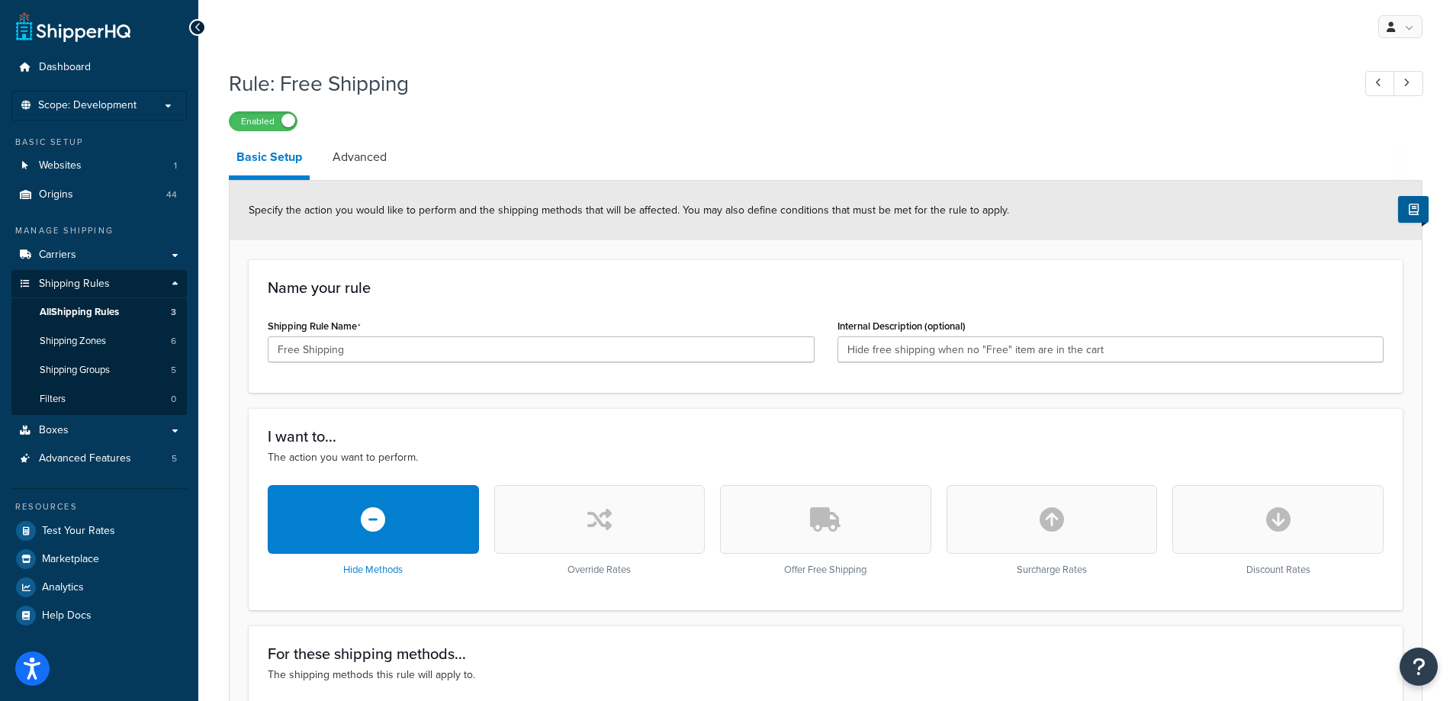
click at [718, 120] on div "Enabled" at bounding box center [826, 120] width 1194 height 21
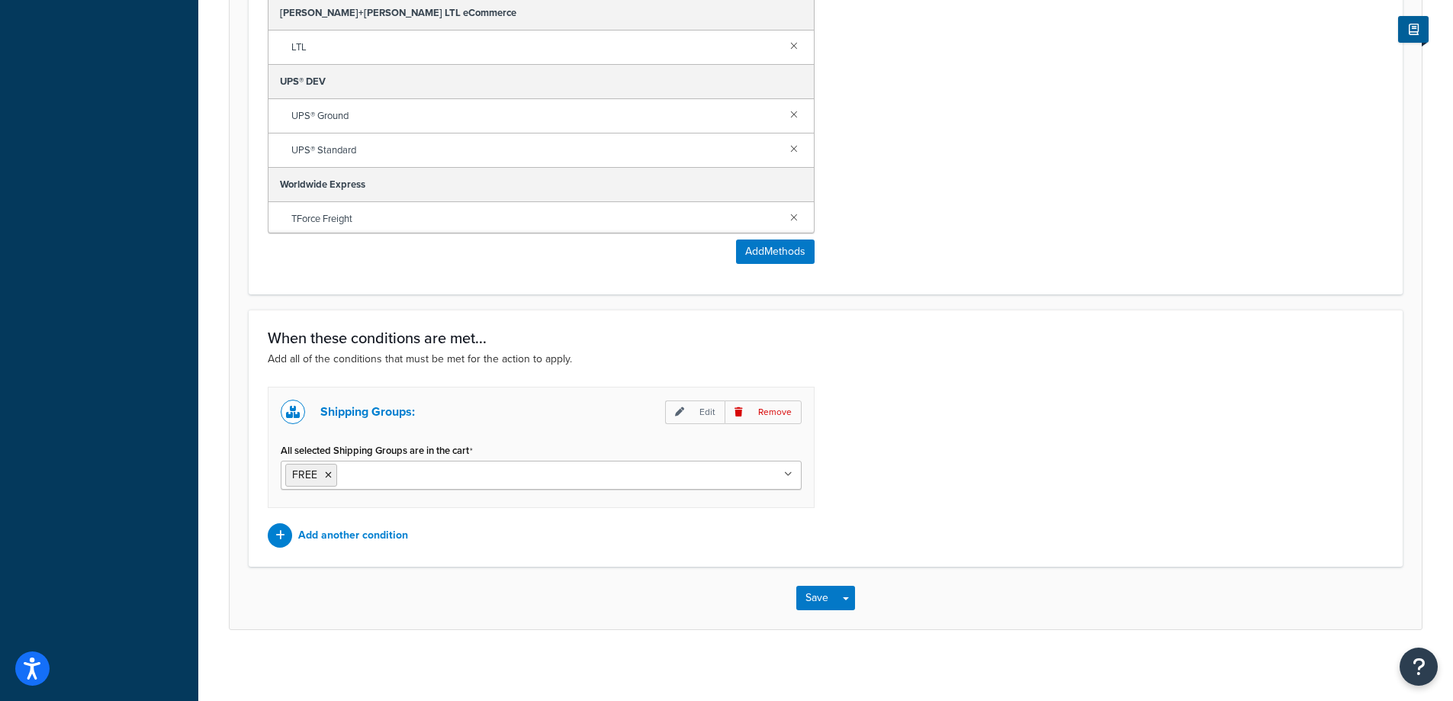
scroll to position [839, 0]
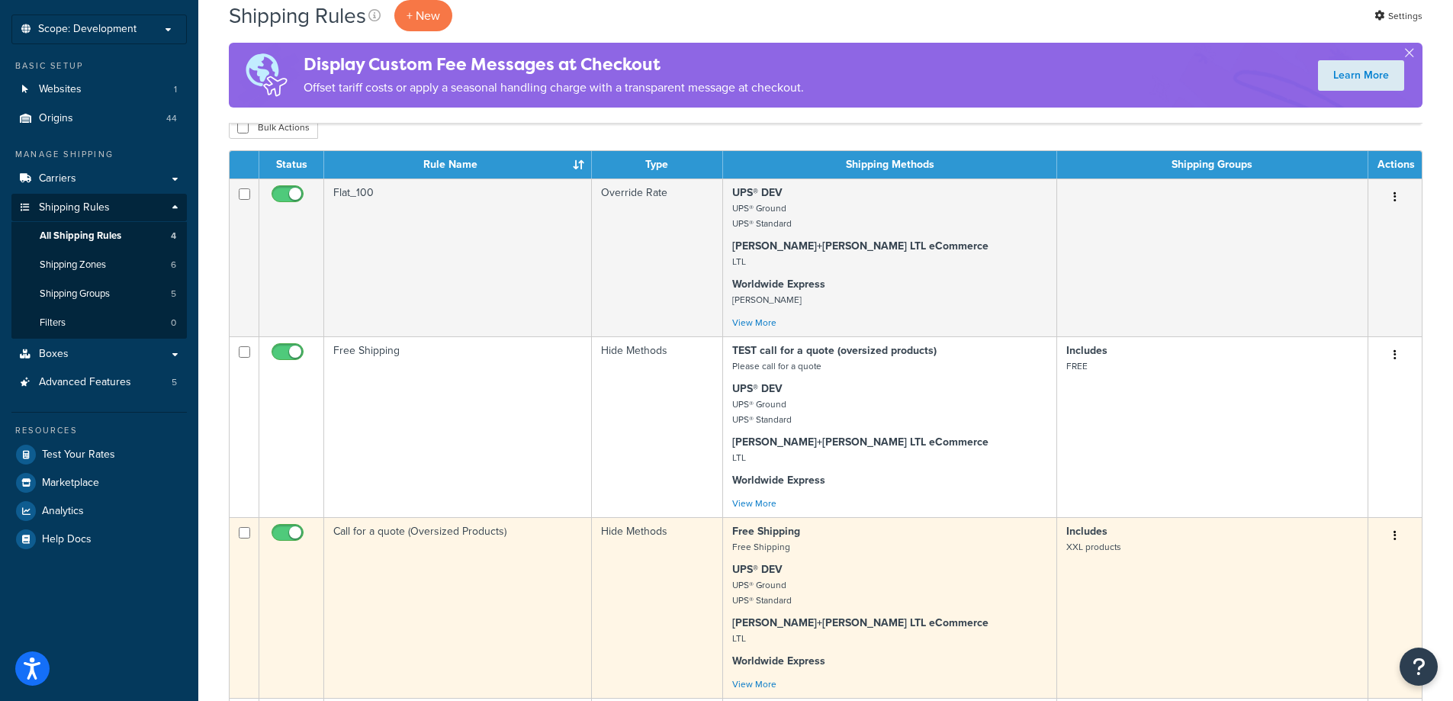
scroll to position [229, 0]
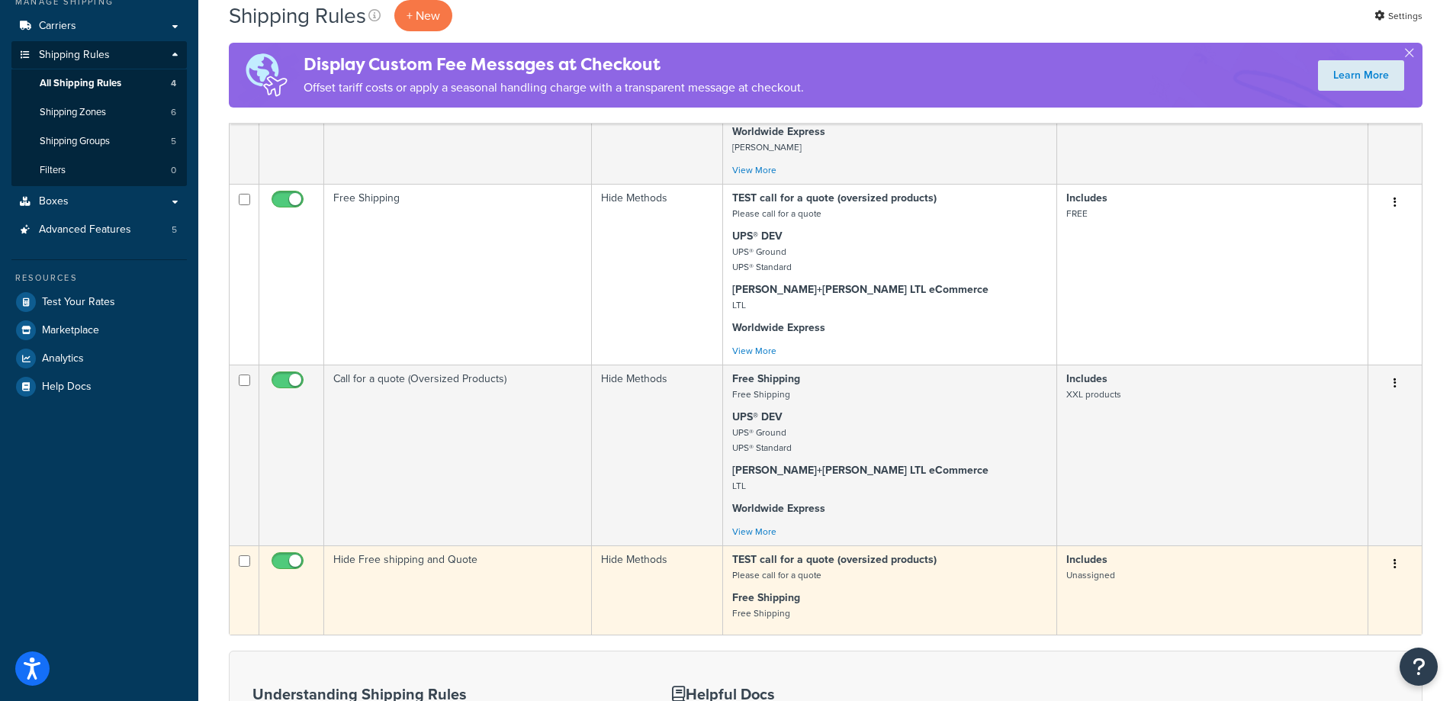
click at [533, 587] on td "Hide Free shipping and Quote" at bounding box center [458, 589] width 268 height 89
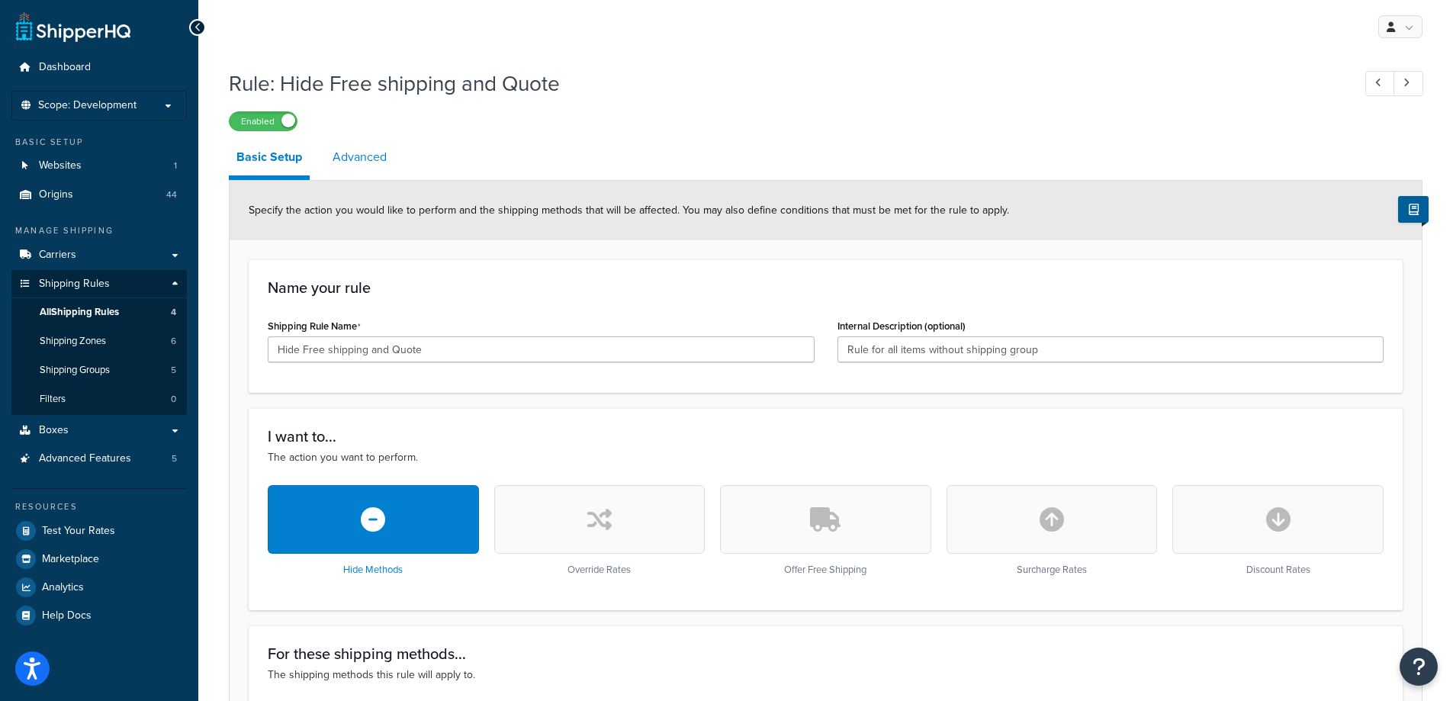
drag, startPoint x: 349, startPoint y: 161, endPoint x: 323, endPoint y: 166, distance: 25.6
click at [348, 160] on link "Advanced" at bounding box center [359, 157] width 69 height 37
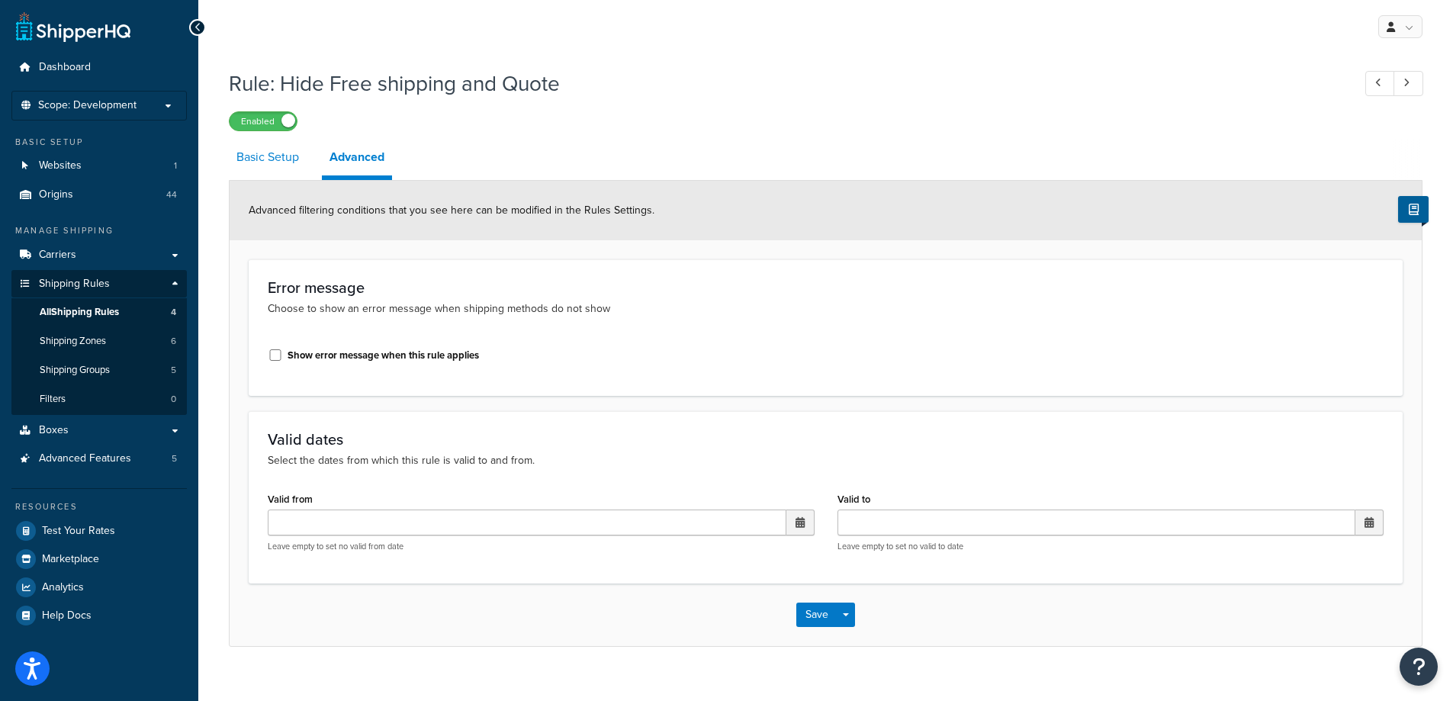
click at [275, 169] on link "Basic Setup" at bounding box center [268, 157] width 78 height 37
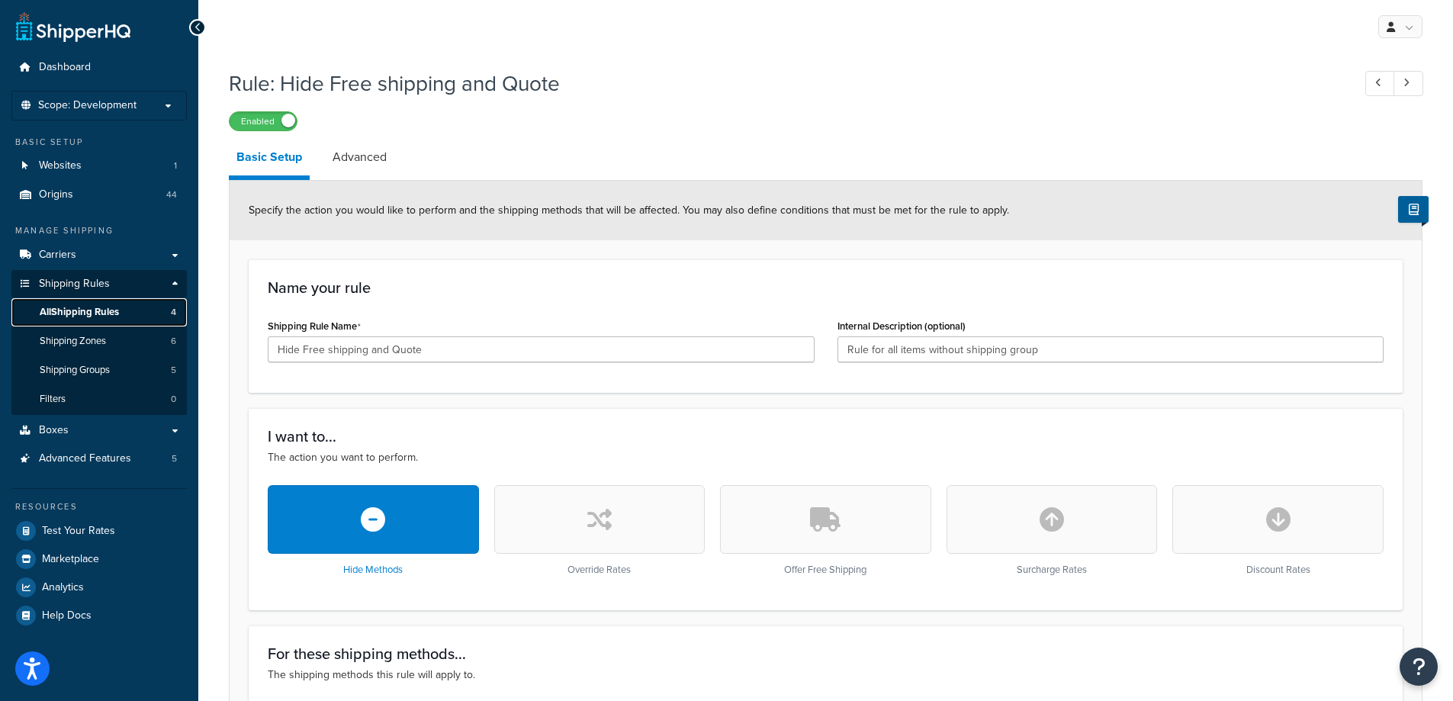
click at [94, 320] on link "All Shipping Rules 4" at bounding box center [98, 312] width 175 height 28
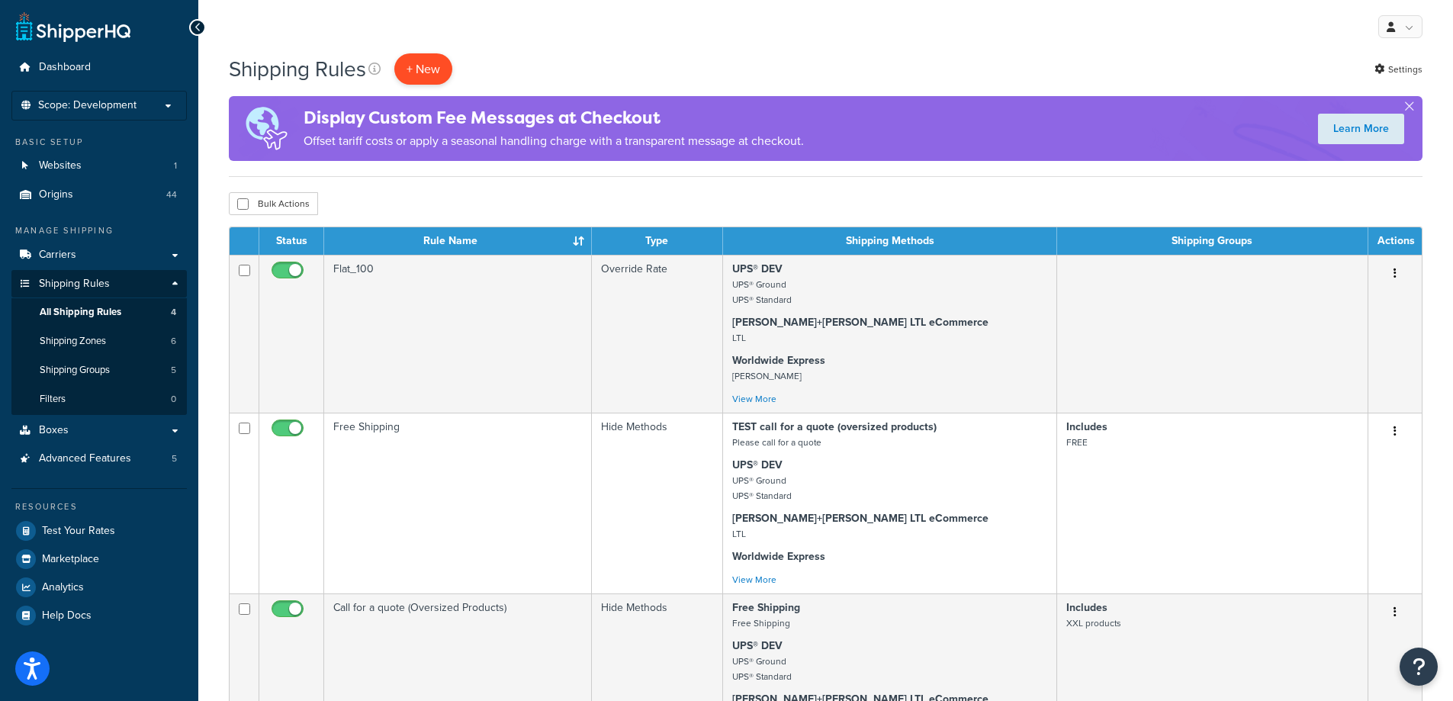
click at [434, 64] on p "+ New" at bounding box center [423, 68] width 58 height 31
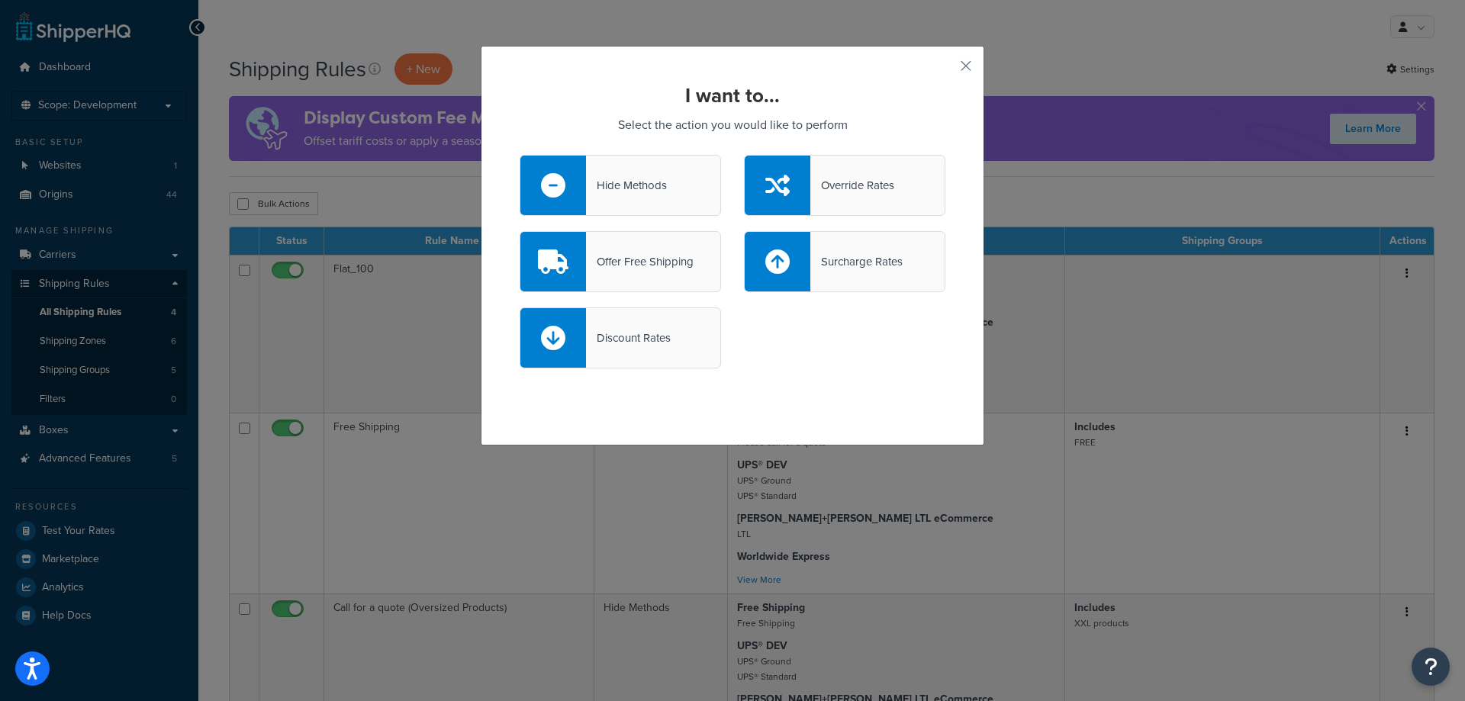
click at [952, 69] on div "I want to... Select the action you would like to perform Hide Methods Override …" at bounding box center [733, 246] width 504 height 400
click at [945, 69] on button "button" at bounding box center [943, 71] width 4 height 4
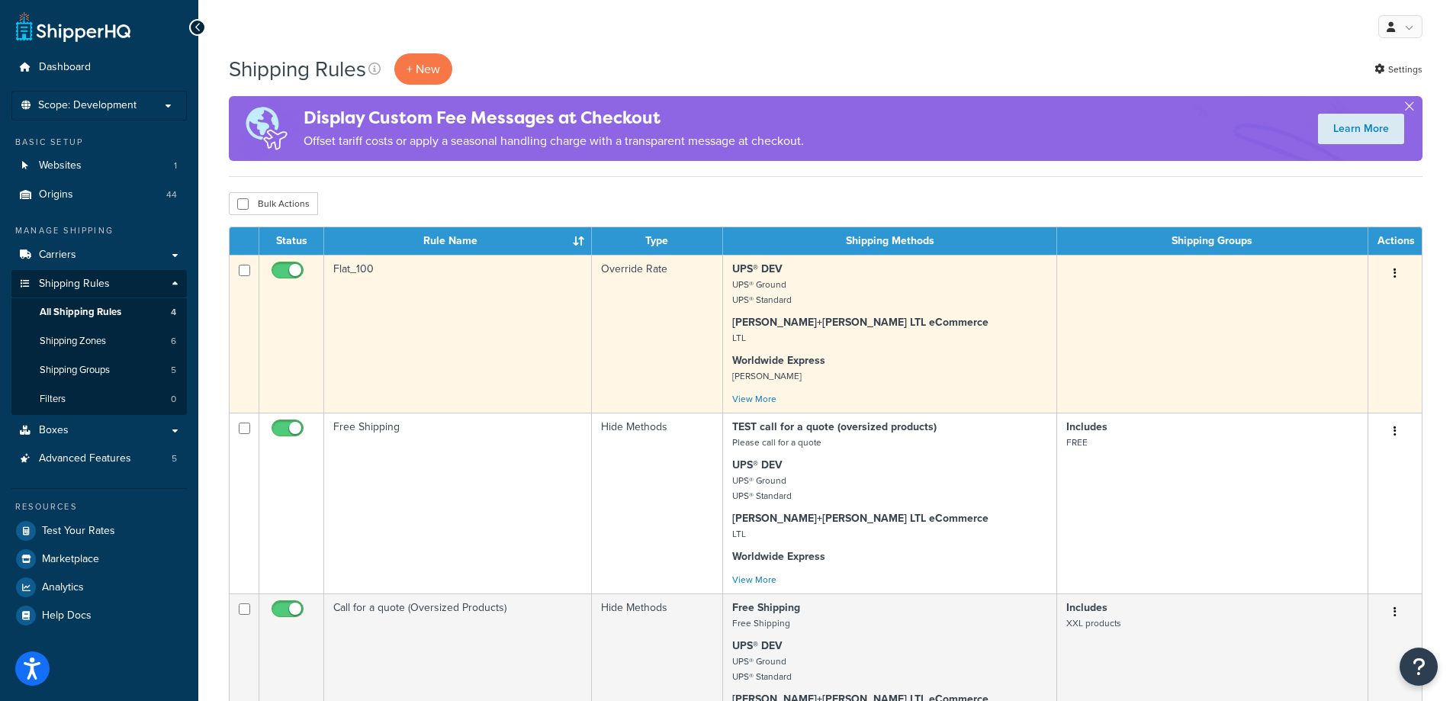
click at [456, 302] on td "Flat_100" at bounding box center [458, 334] width 268 height 158
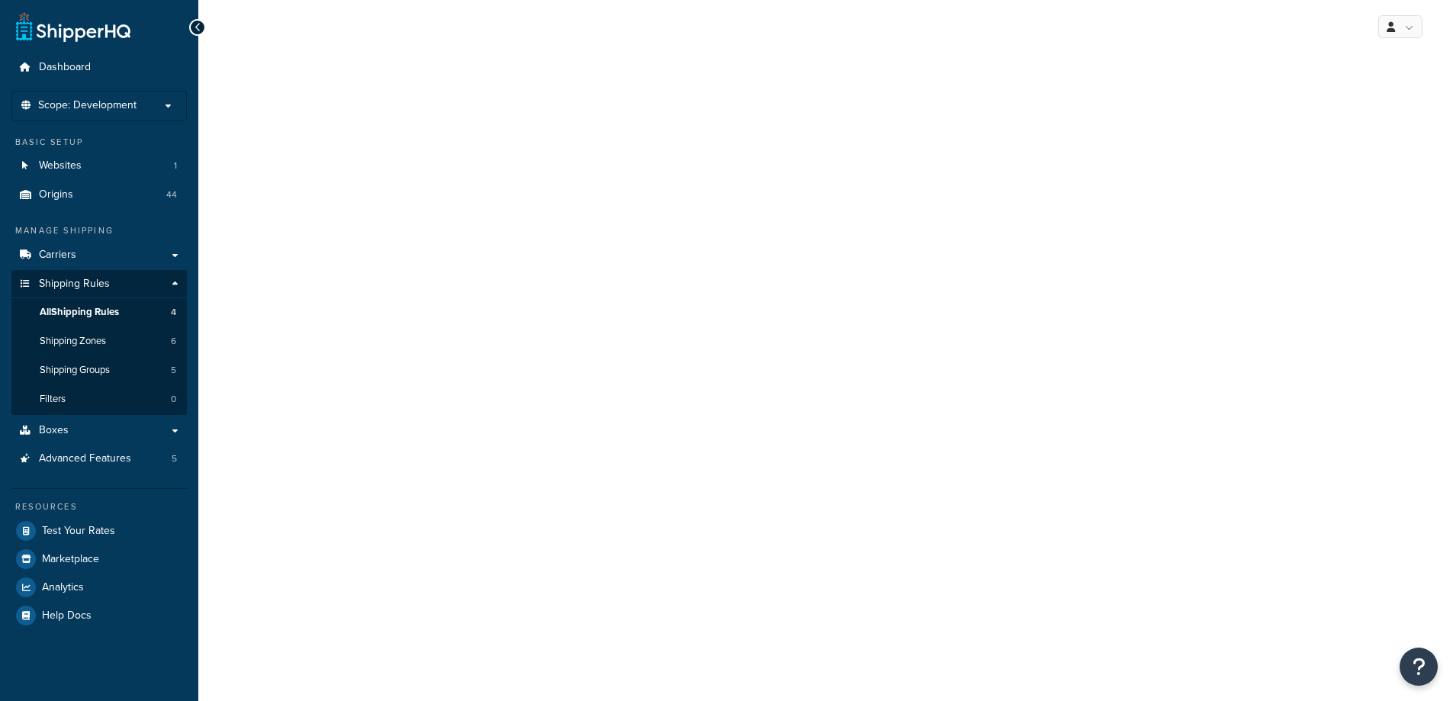
select select "ITEM"
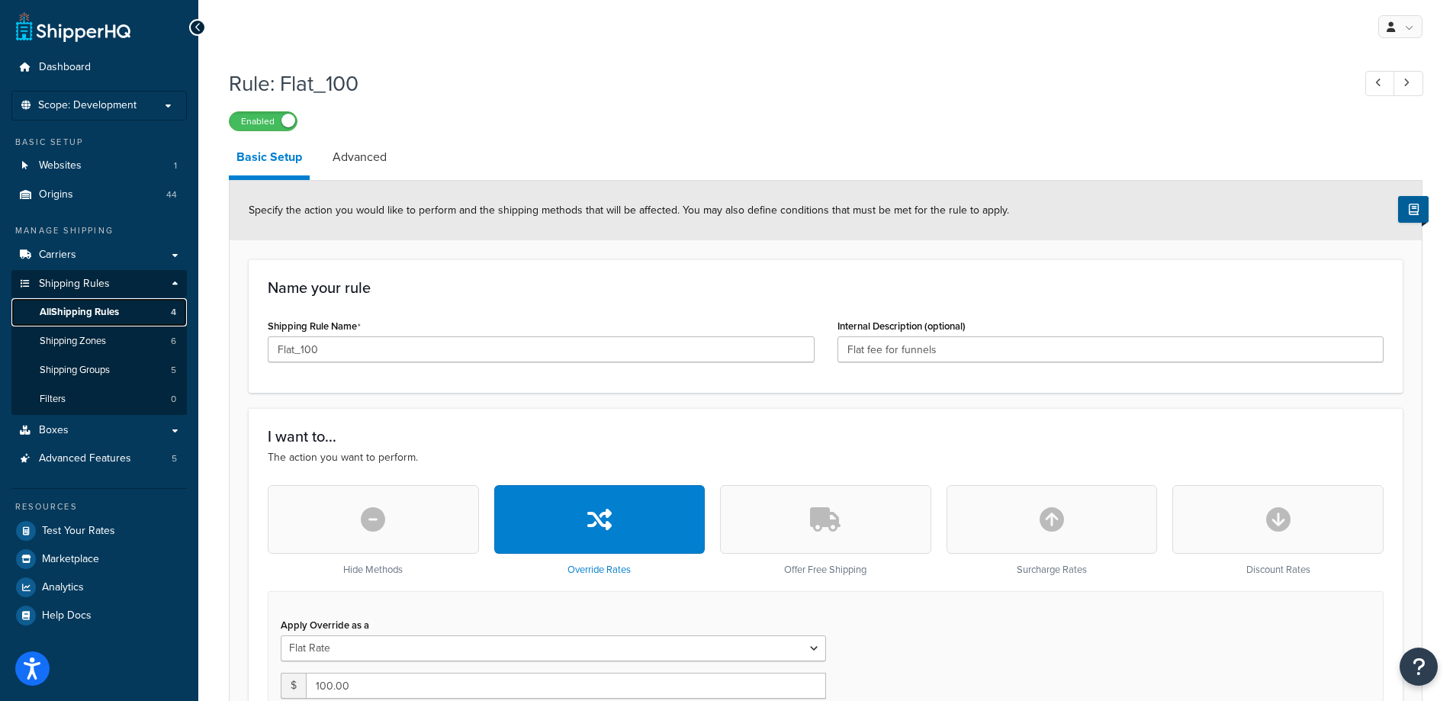
click at [92, 315] on span "All Shipping Rules" at bounding box center [79, 312] width 79 height 13
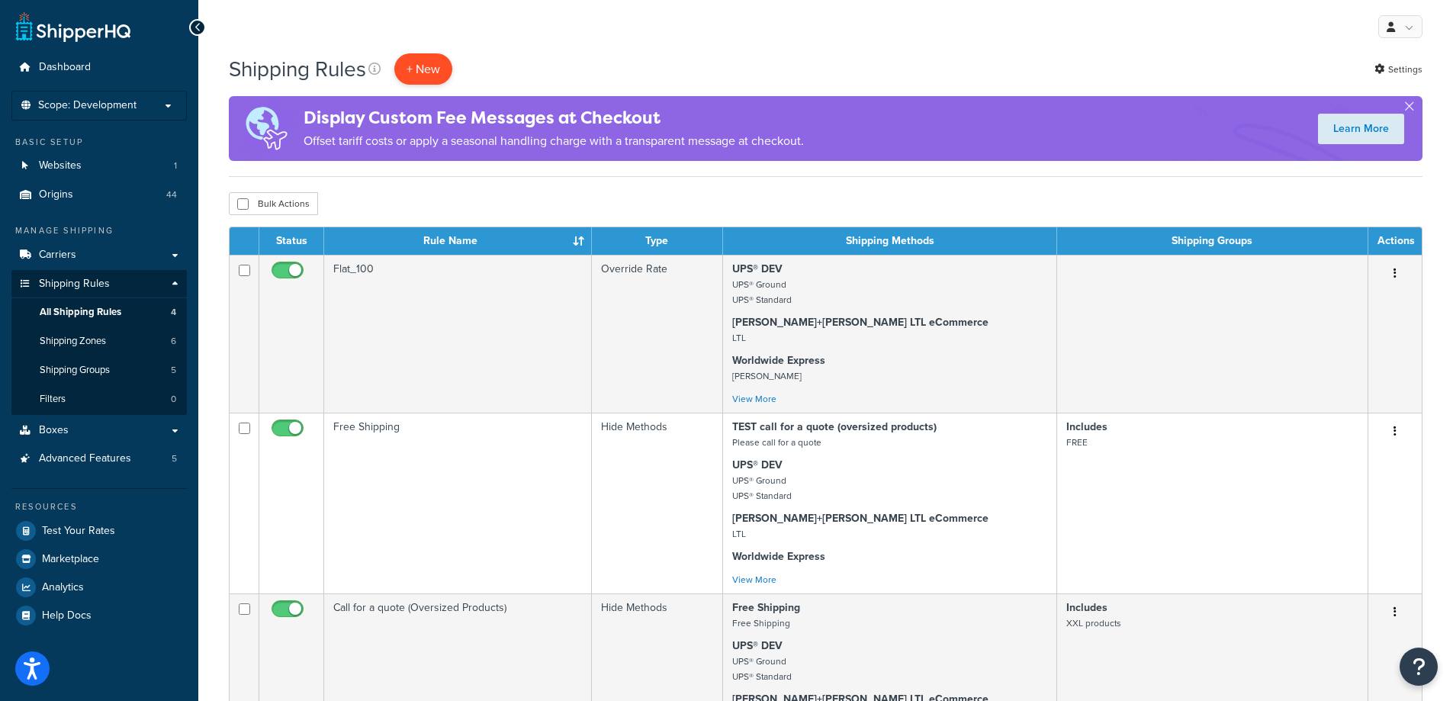
click at [432, 73] on p "+ New" at bounding box center [423, 68] width 58 height 31
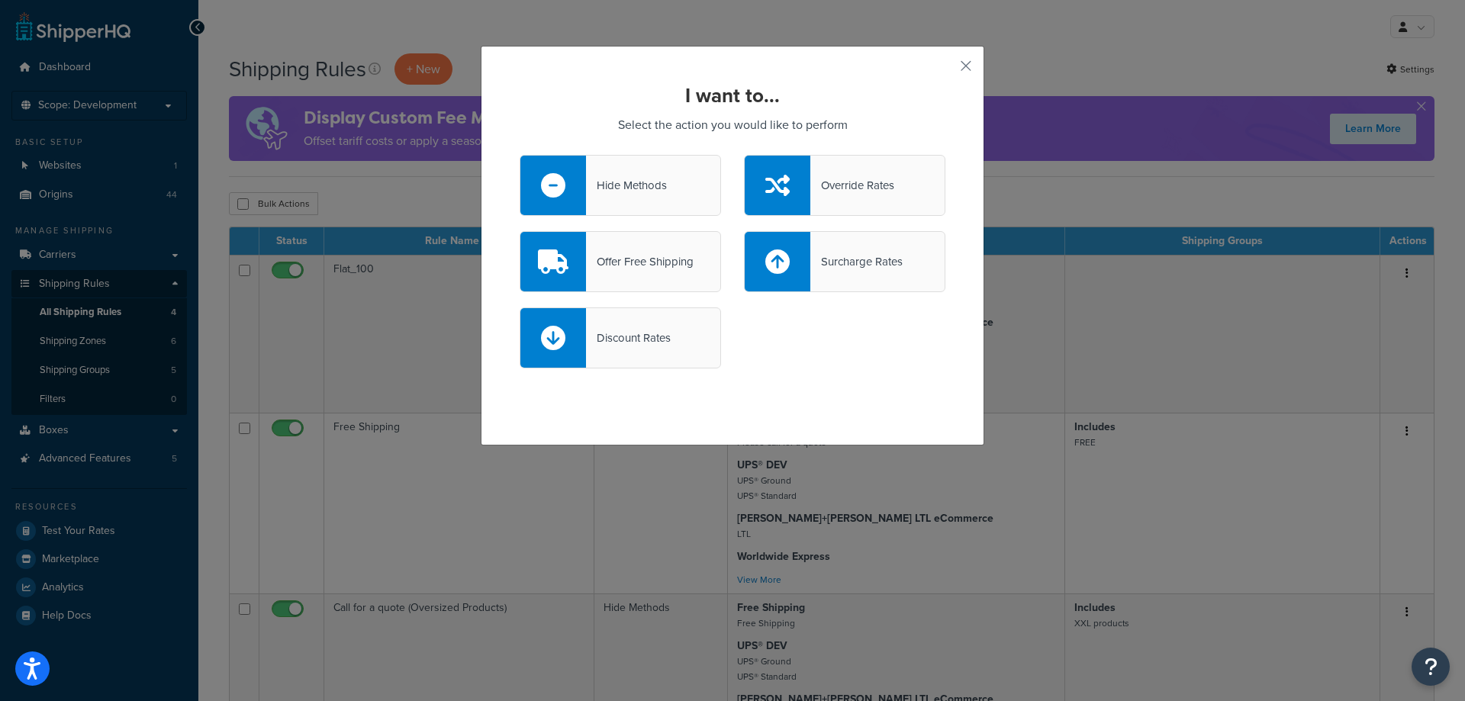
click at [582, 199] on div "Hide Methods" at bounding box center [620, 185] width 201 height 61
click at [0, 0] on input "Hide Methods" at bounding box center [0, 0] width 0 height 0
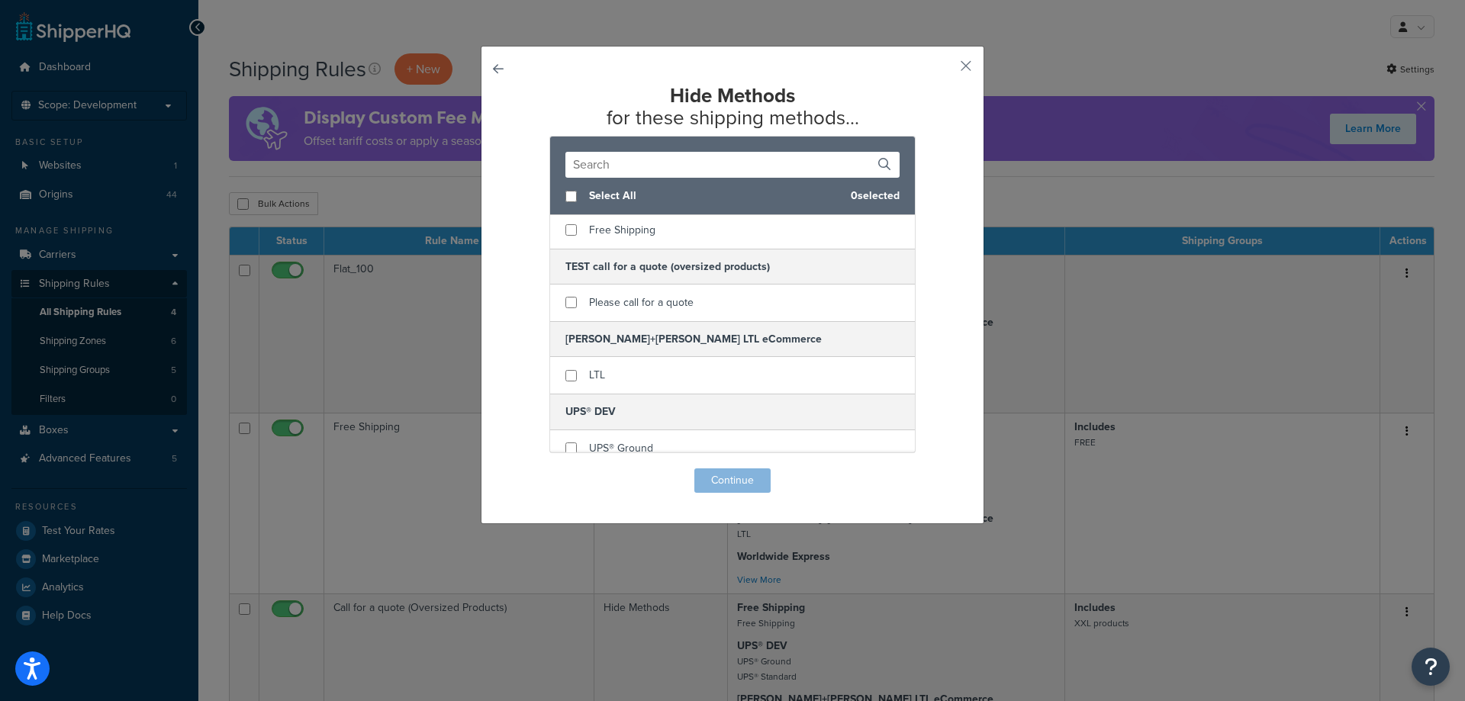
scroll to position [76, 0]
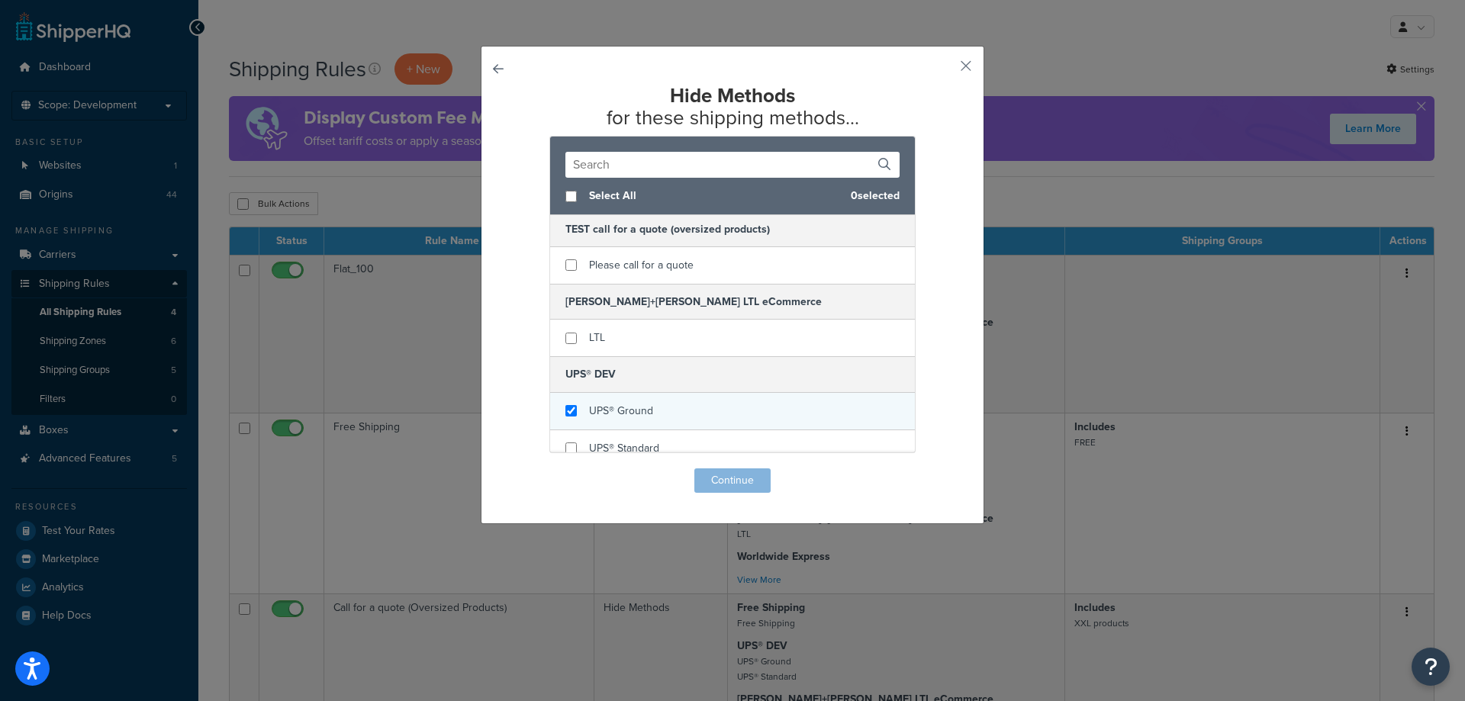
checkbox input "true"
click at [708, 403] on div "UPS® Ground" at bounding box center [732, 411] width 365 height 37
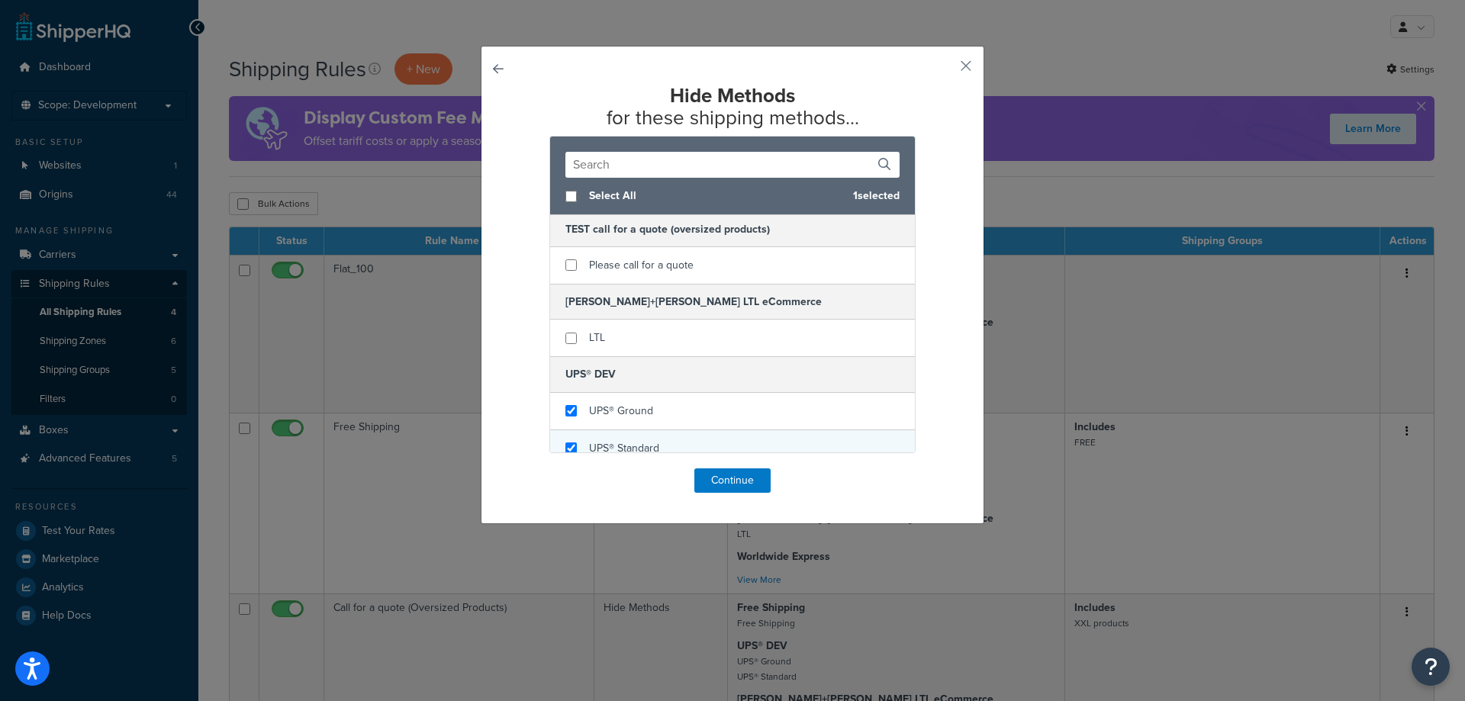
checkbox input "true"
click at [700, 440] on div "UPS® Standard" at bounding box center [732, 448] width 365 height 37
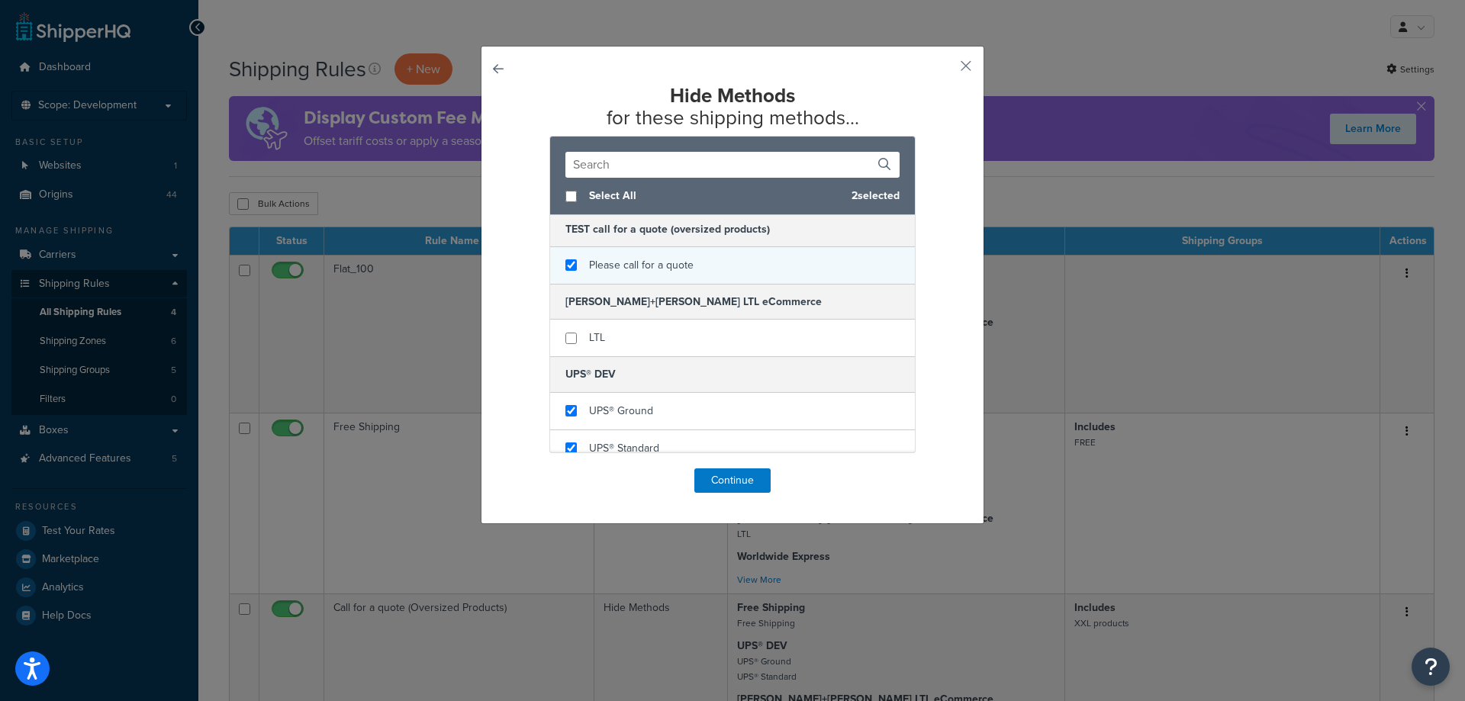
checkbox input "true"
click at [672, 264] on span "Please call for a quote" at bounding box center [641, 265] width 105 height 16
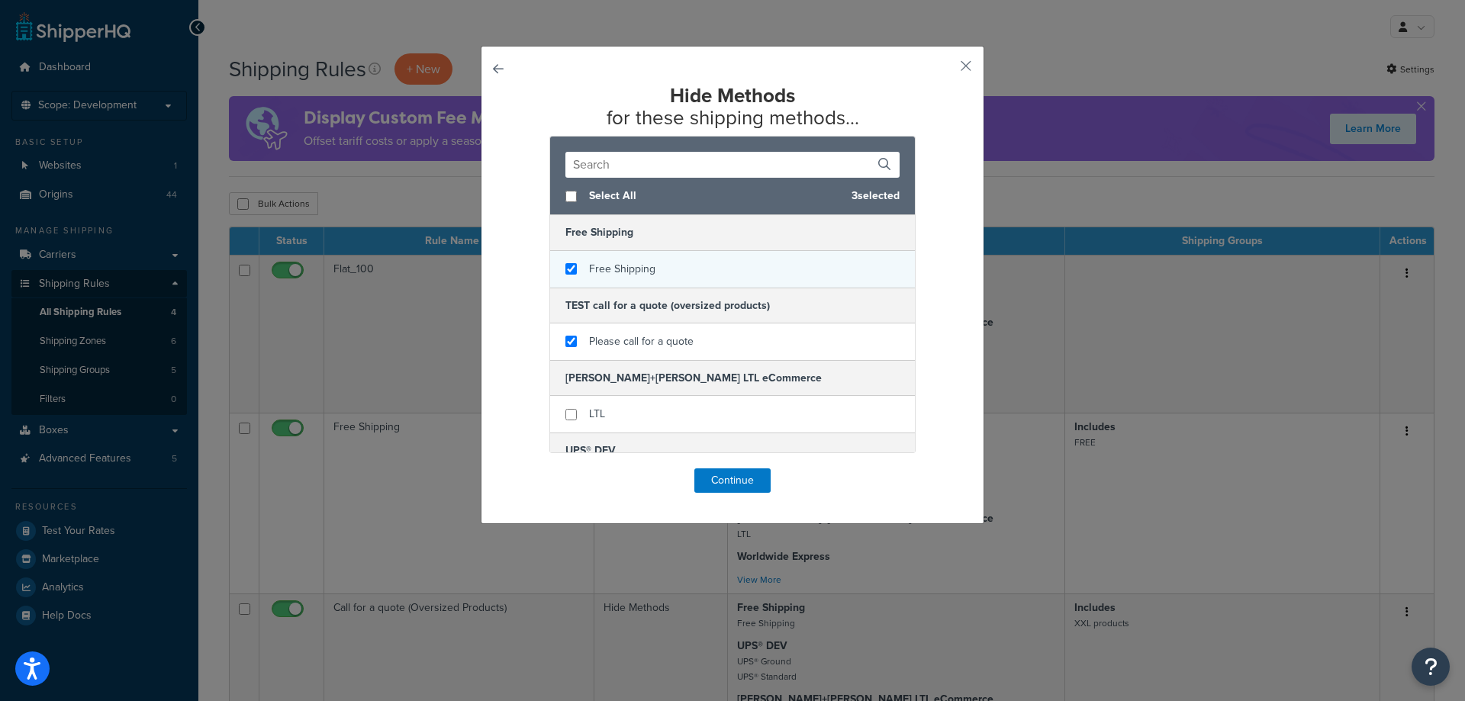
checkbox input "true"
click at [655, 277] on div "Free Shipping" at bounding box center [732, 269] width 365 height 37
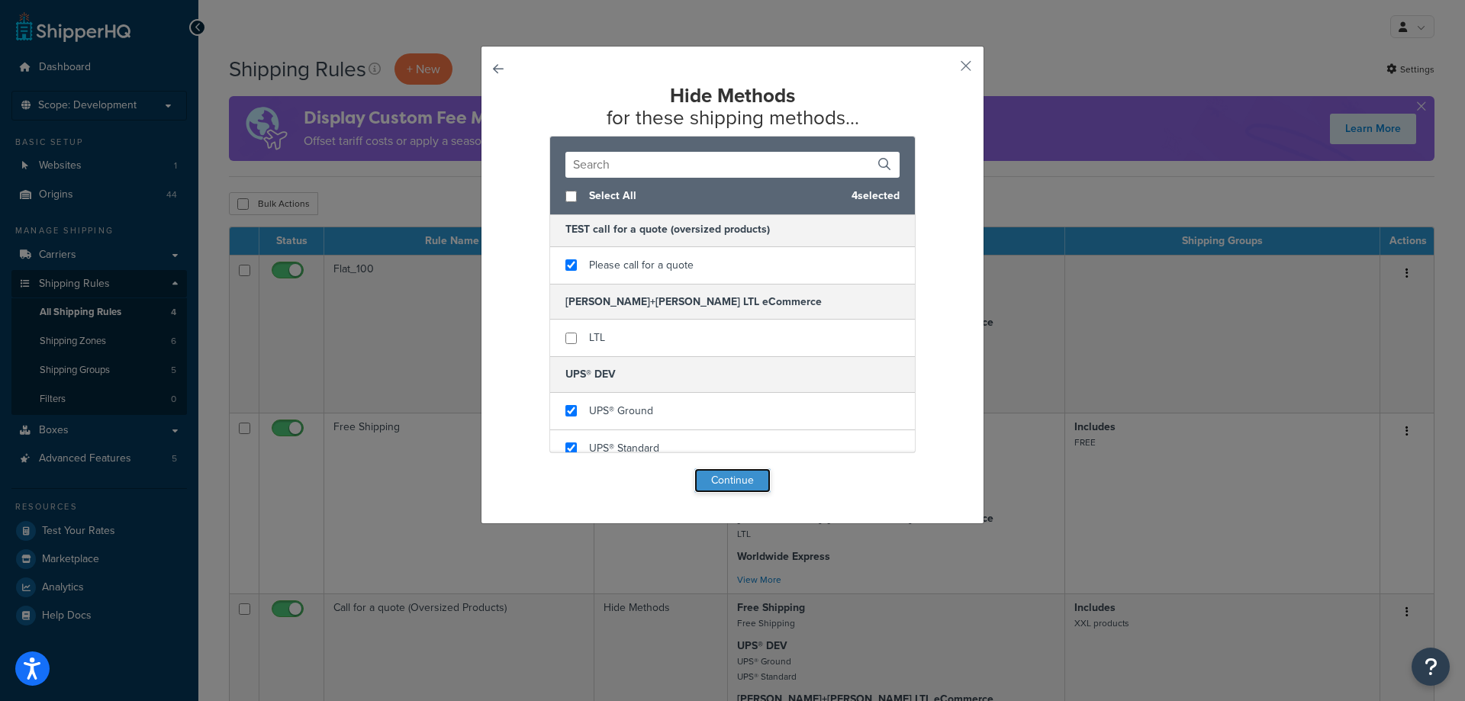
click at [724, 478] on button "Continue" at bounding box center [732, 480] width 76 height 24
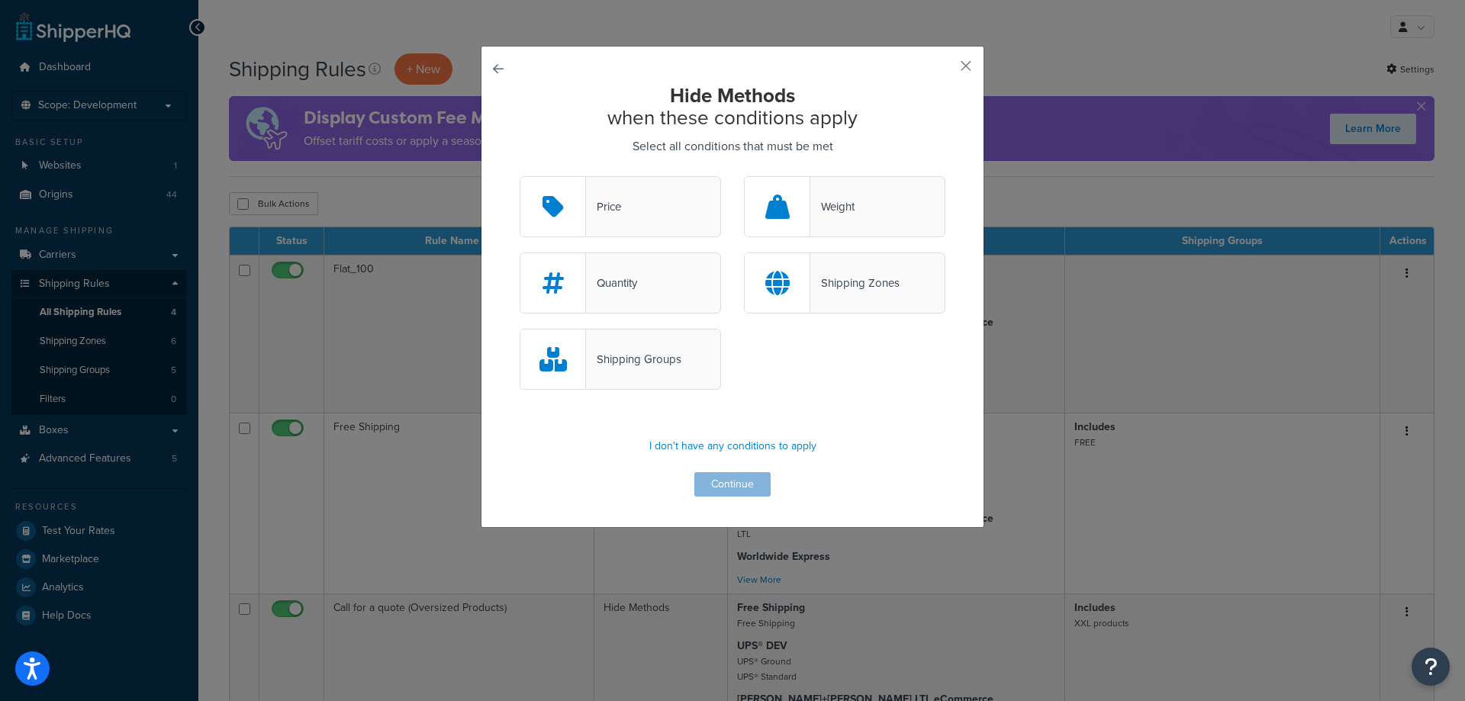
click at [644, 357] on div "Shipping Groups" at bounding box center [633, 359] width 95 height 21
click at [0, 0] on input "Shipping Groups" at bounding box center [0, 0] width 0 height 0
click at [717, 479] on button "Continue" at bounding box center [732, 484] width 76 height 24
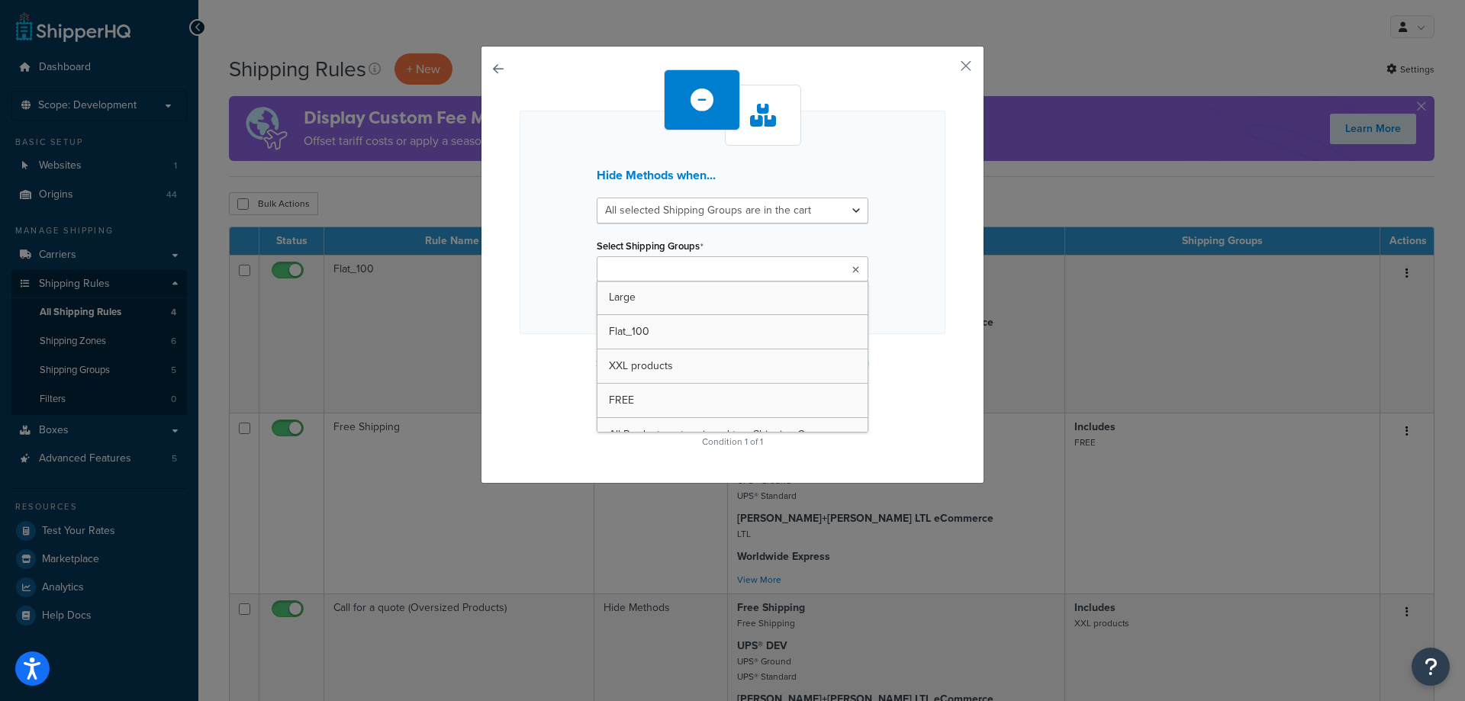
click at [681, 269] on input "Select Shipping Groups" at bounding box center [668, 270] width 135 height 17
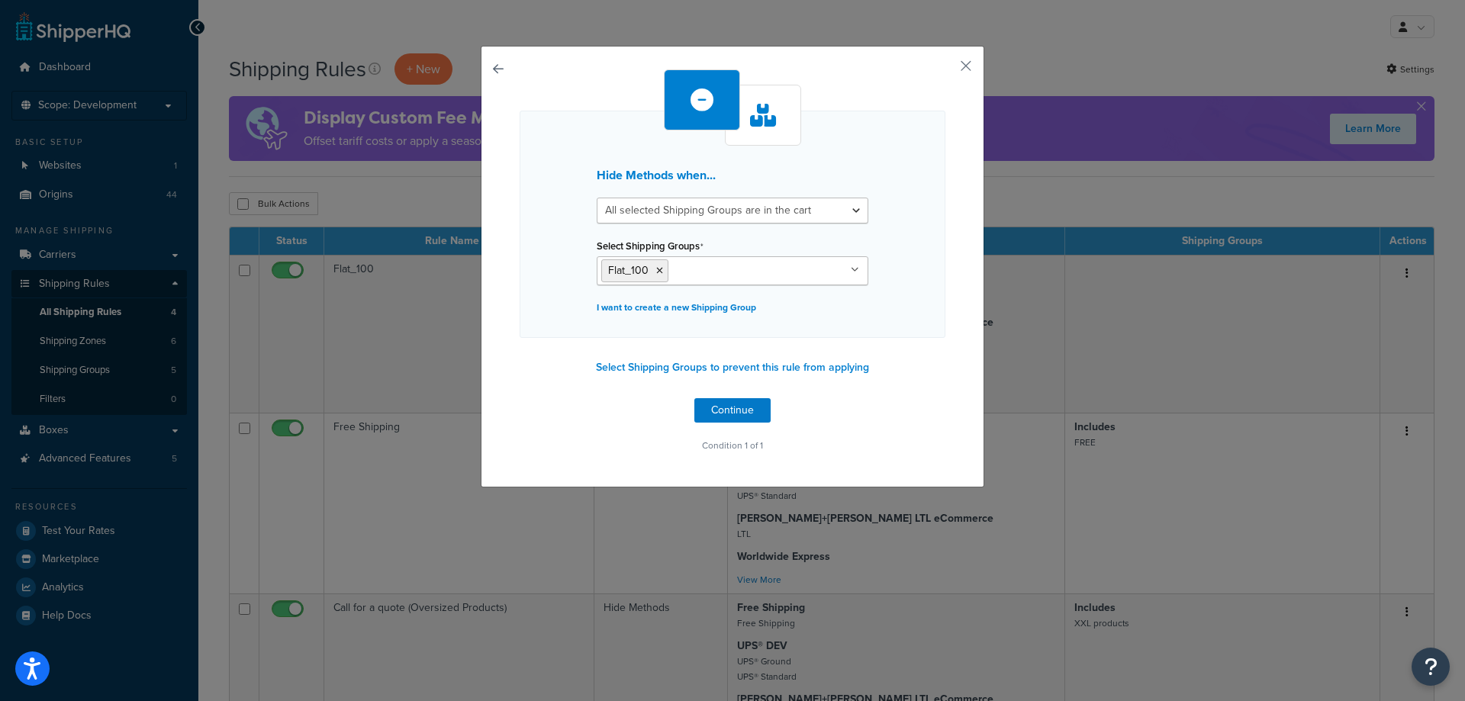
click at [564, 349] on div "Hide Methods when... All selected Shipping Groups are in the cart Any selected …" at bounding box center [733, 262] width 426 height 387
click at [716, 407] on button "Continue" at bounding box center [732, 410] width 76 height 24
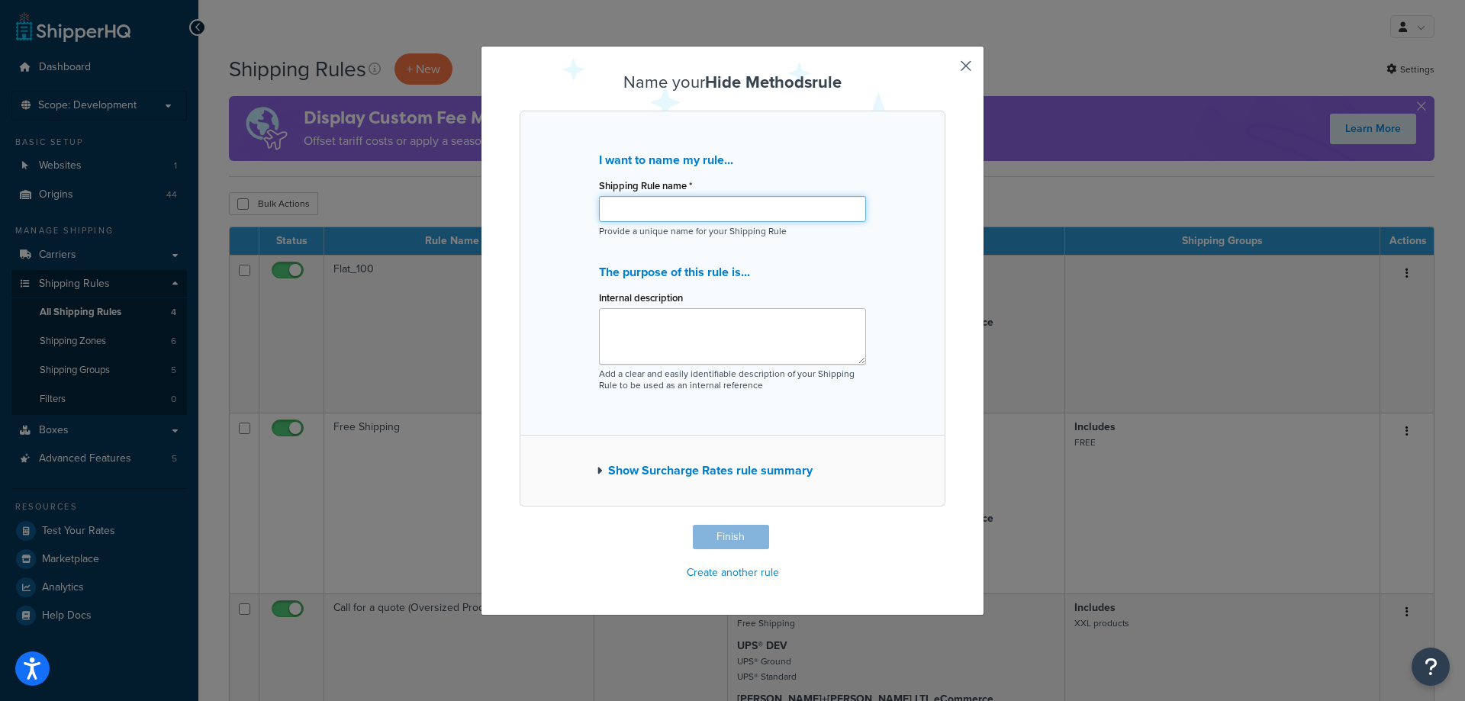
click at [652, 207] on input "Shipping Rule name *" at bounding box center [732, 209] width 267 height 26
type input "D"
type input "Flat_100 - 1 carrier"
click at [687, 322] on textarea "Internal description" at bounding box center [732, 336] width 267 height 56
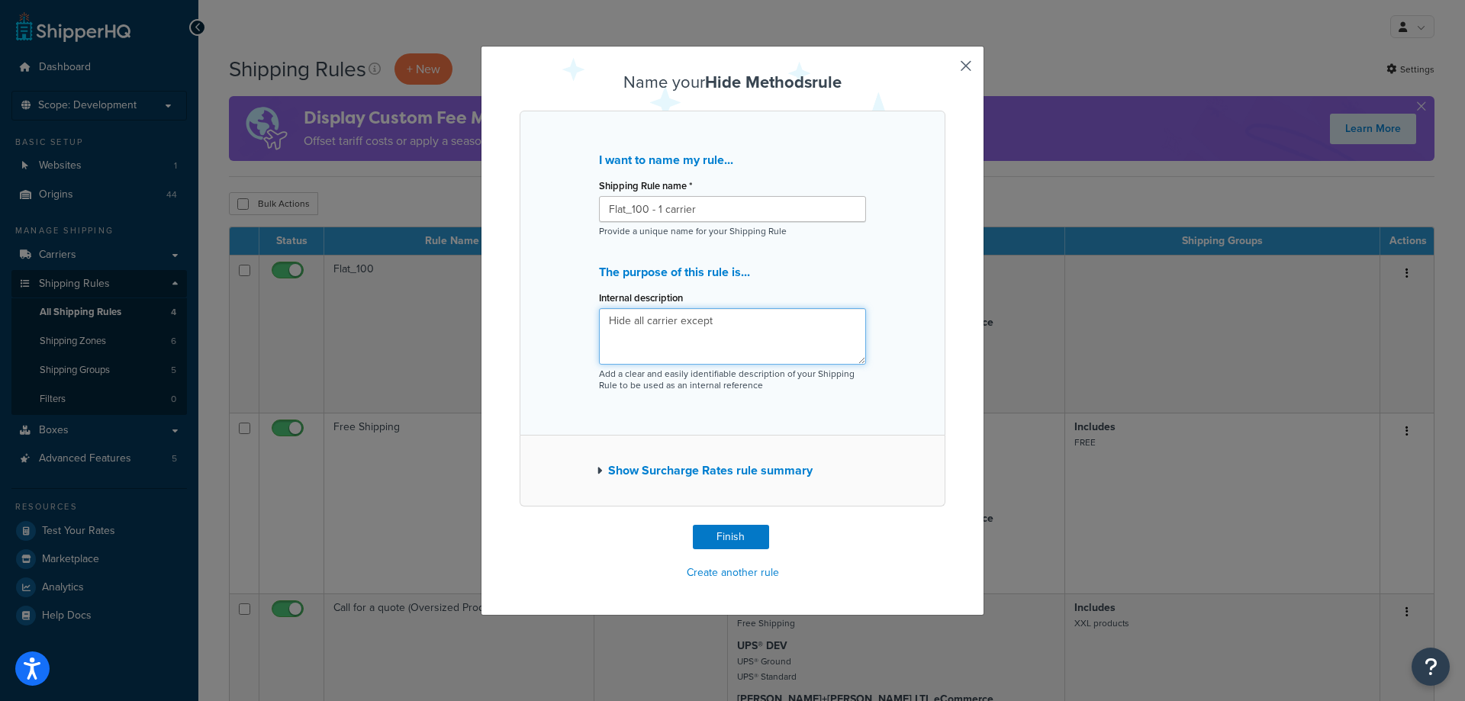
type textarea "Hide all carrier except"
drag, startPoint x: 694, startPoint y: 214, endPoint x: 652, endPoint y: 211, distance: 42.1
click at [652, 211] on input "Flat_100 - 1 carrier" at bounding box center [732, 209] width 267 height 26
type input "Flat_100 - LTL"
click at [729, 320] on textarea "Hide all carrier except" at bounding box center [732, 336] width 267 height 56
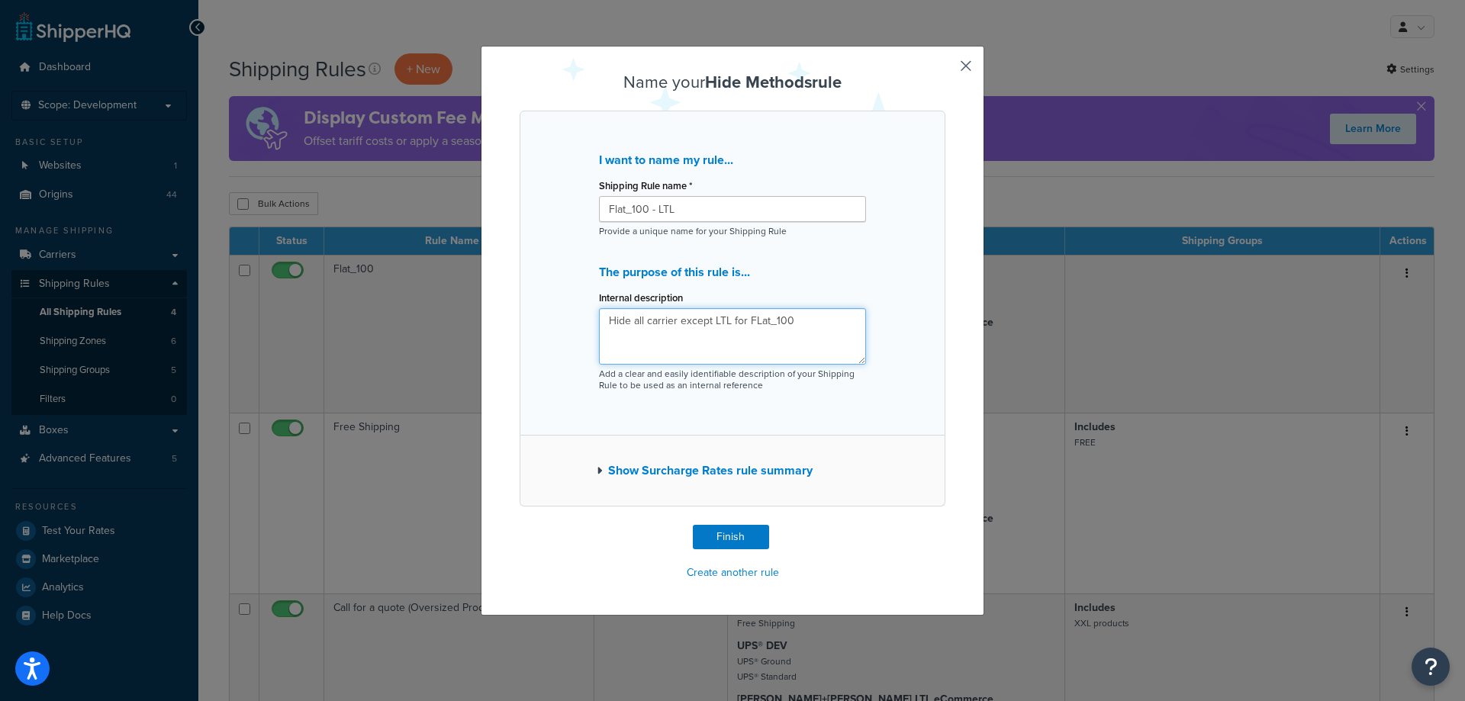
click at [748, 315] on textarea "Hide all carrier except LTL for FLat_100" at bounding box center [732, 336] width 267 height 56
type textarea "Hide all carrier except LTL for Flat_100"
click at [745, 533] on button "Finish" at bounding box center [731, 537] width 76 height 24
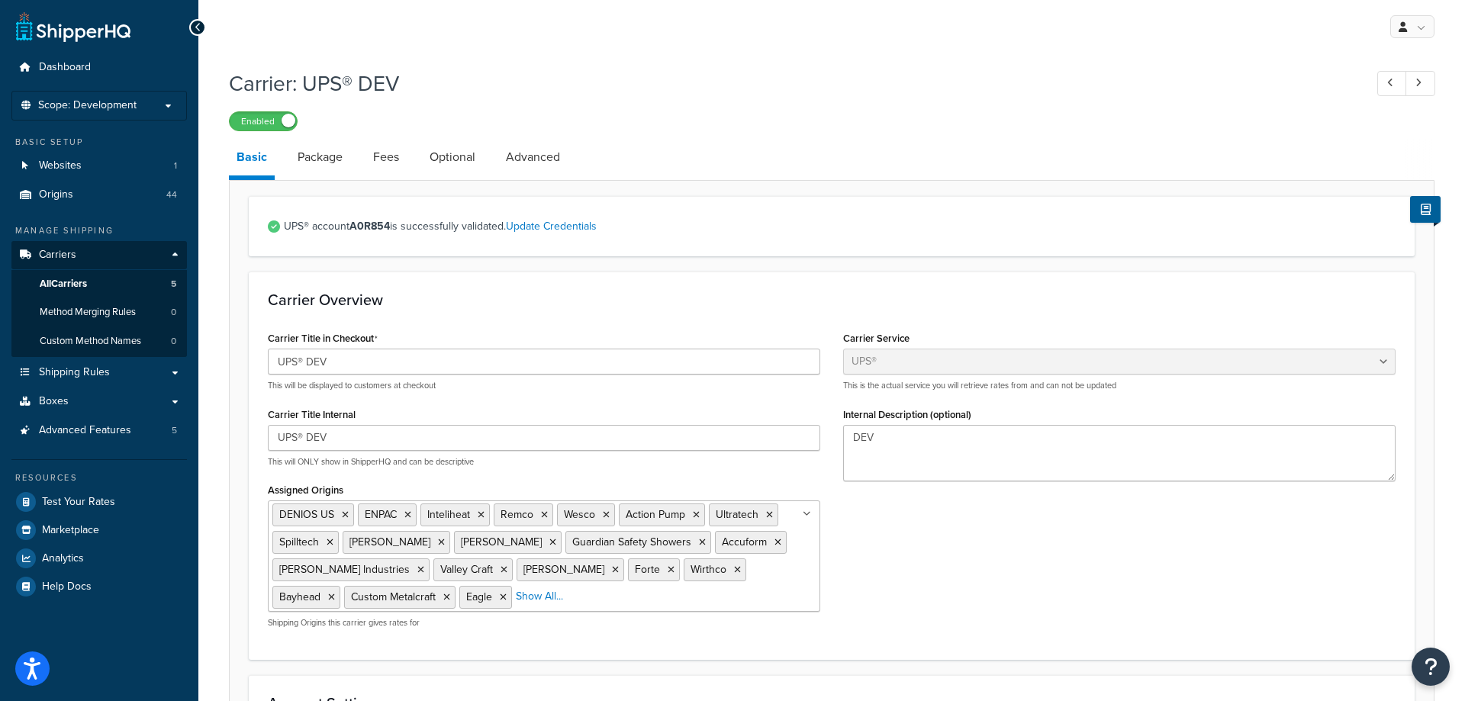
select select "ups"
select select "us"
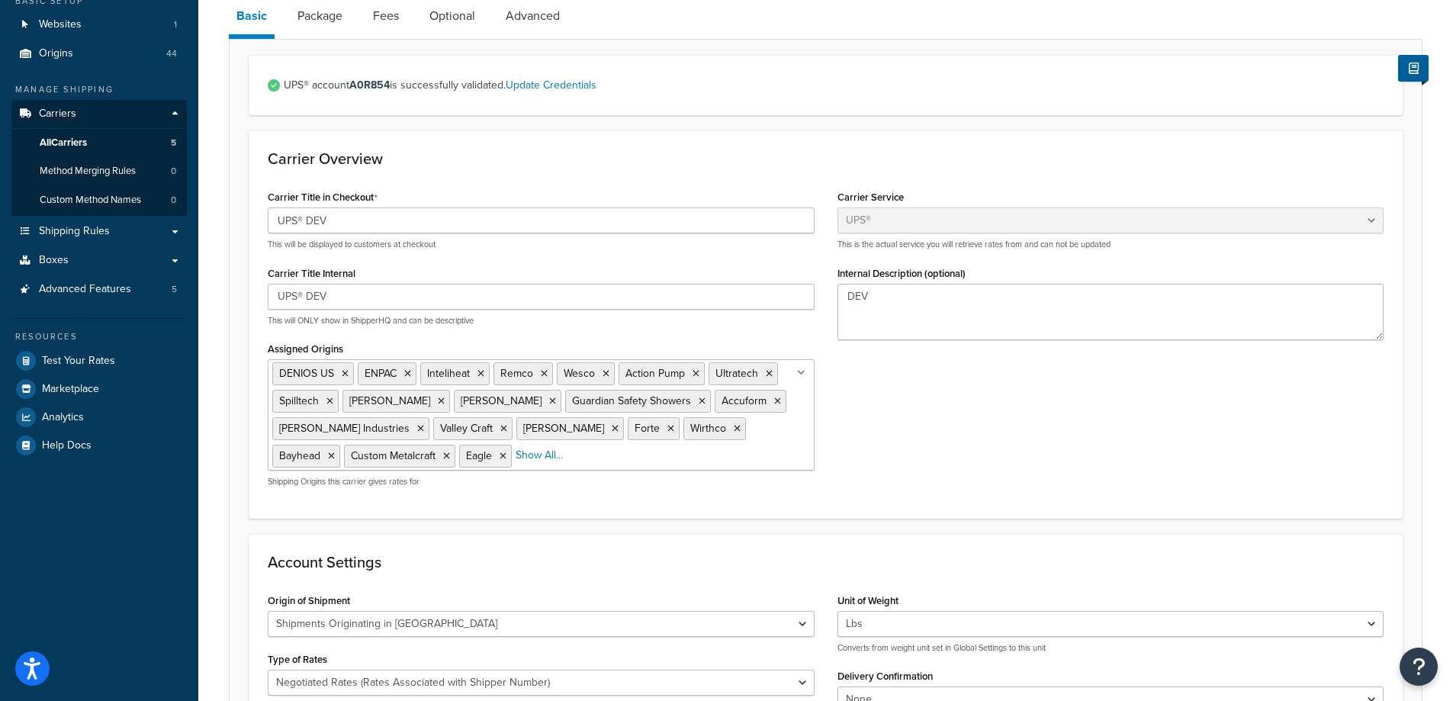
scroll to position [5, 0]
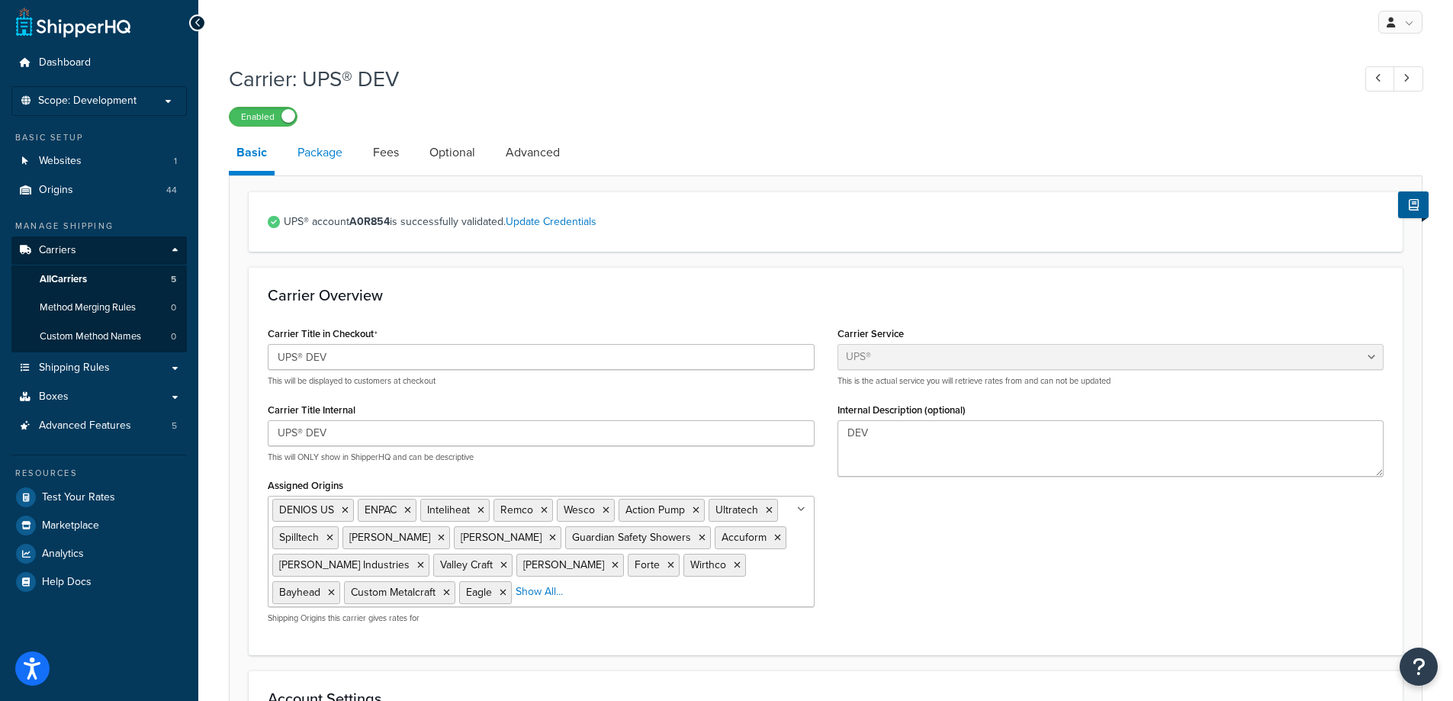
drag, startPoint x: 301, startPoint y: 147, endPoint x: 331, endPoint y: 151, distance: 30.8
click at [302, 147] on link "Package" at bounding box center [320, 152] width 60 height 37
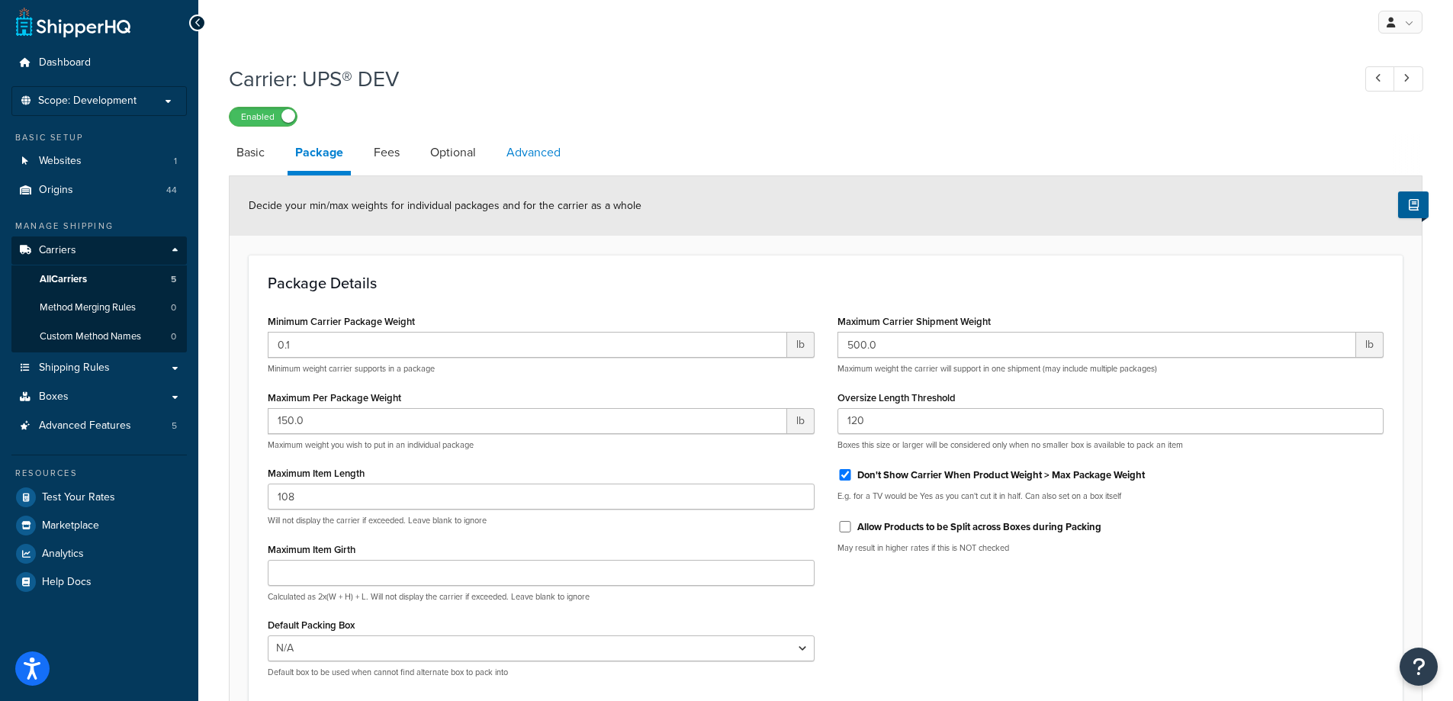
drag, startPoint x: 476, startPoint y: 156, endPoint x: 511, endPoint y: 158, distance: 35.1
click at [478, 156] on link "Optional" at bounding box center [453, 152] width 61 height 37
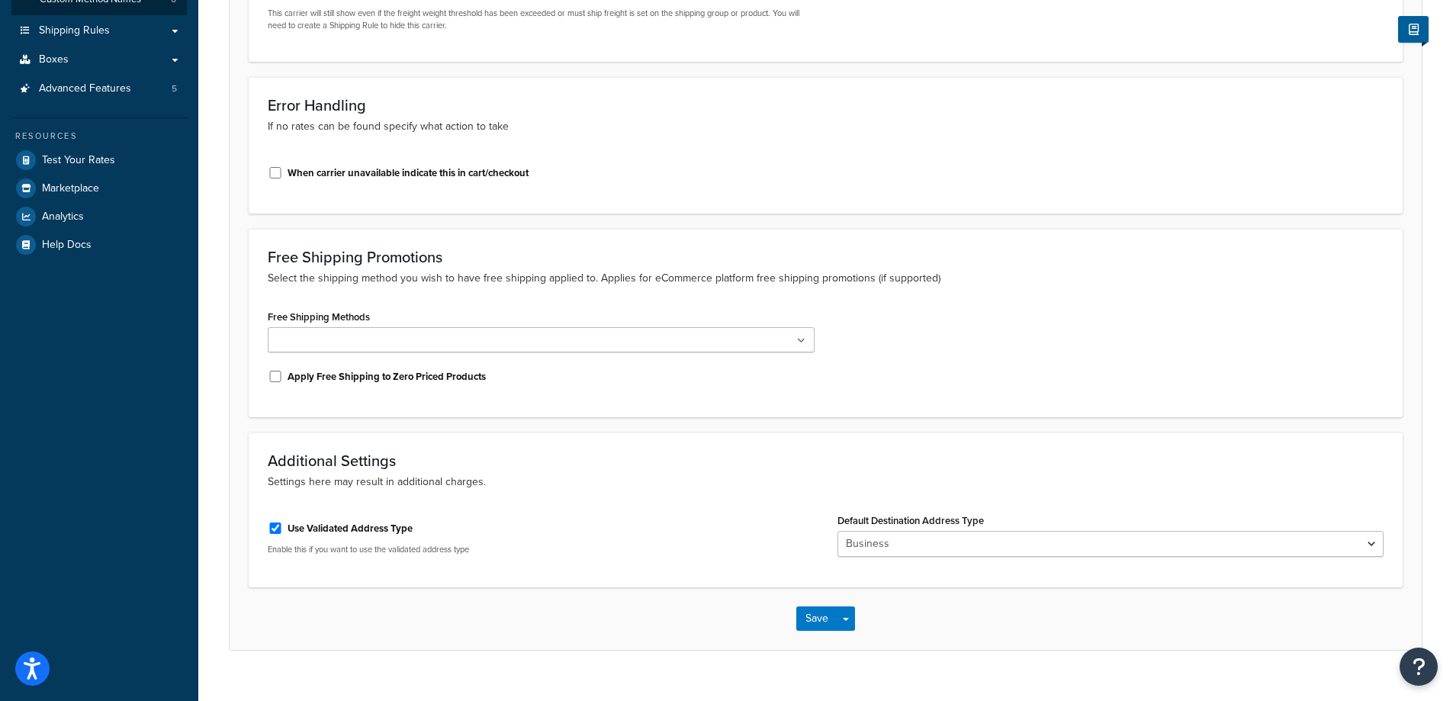
scroll to position [369, 0]
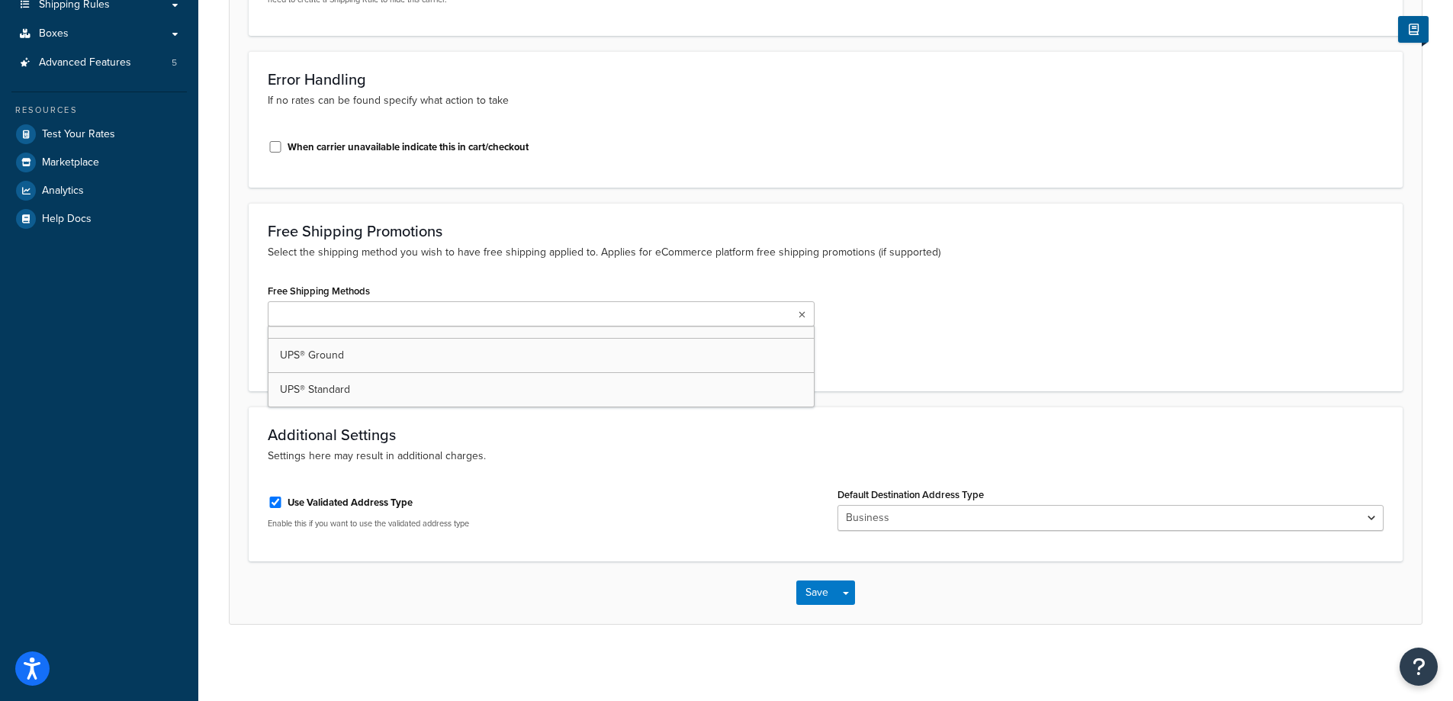
click at [475, 305] on ul at bounding box center [541, 313] width 547 height 25
click at [1089, 328] on div "Free Shipping Methods UPS® Ground UPS® Standard Apply Free Shipping to Zero Pri…" at bounding box center [825, 326] width 1139 height 92
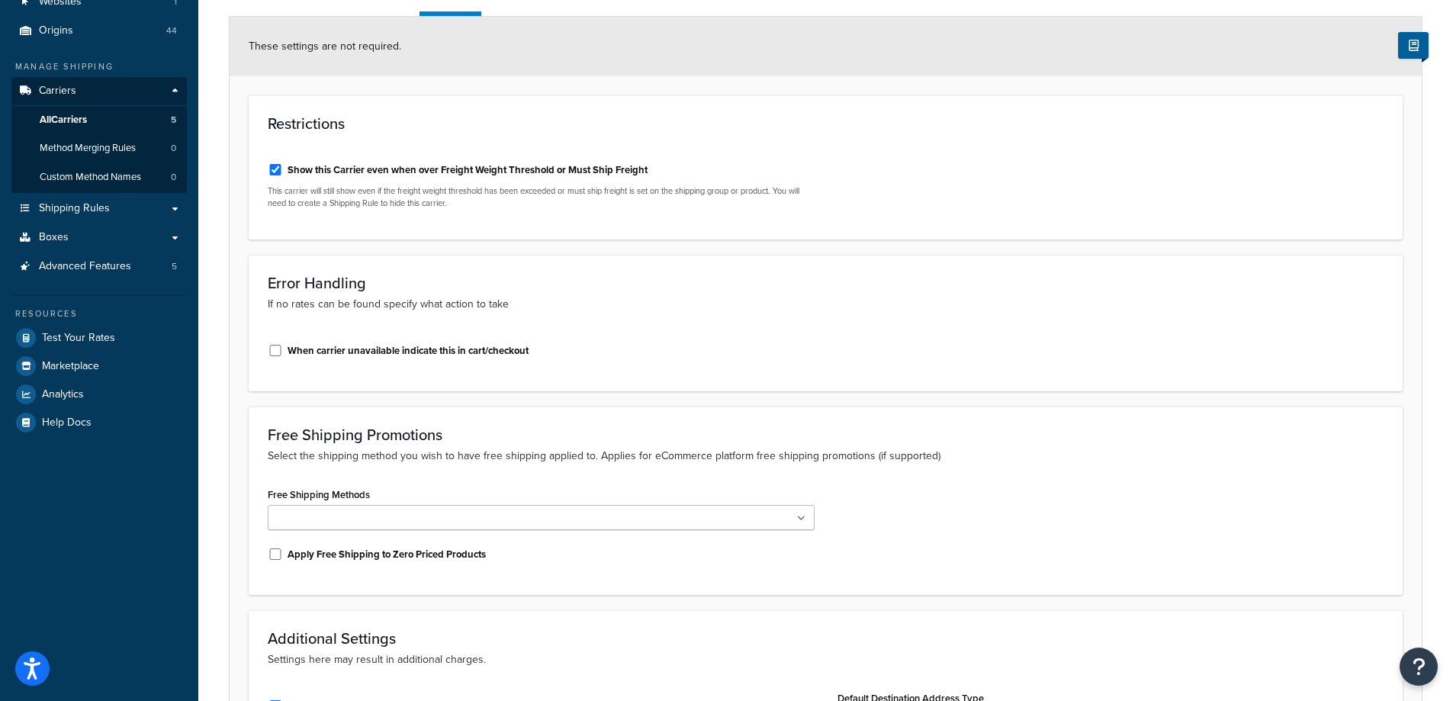
scroll to position [0, 0]
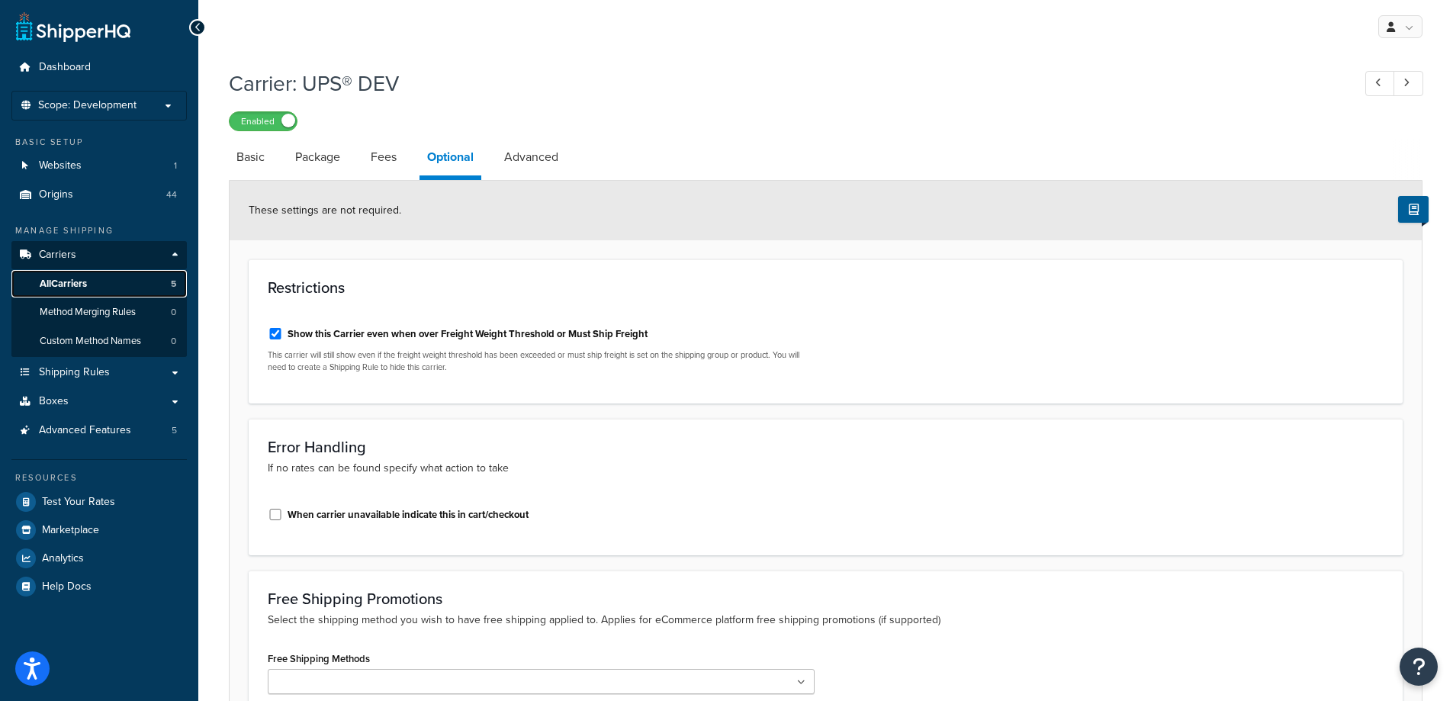
click at [76, 278] on span "All Carriers" at bounding box center [63, 284] width 47 height 13
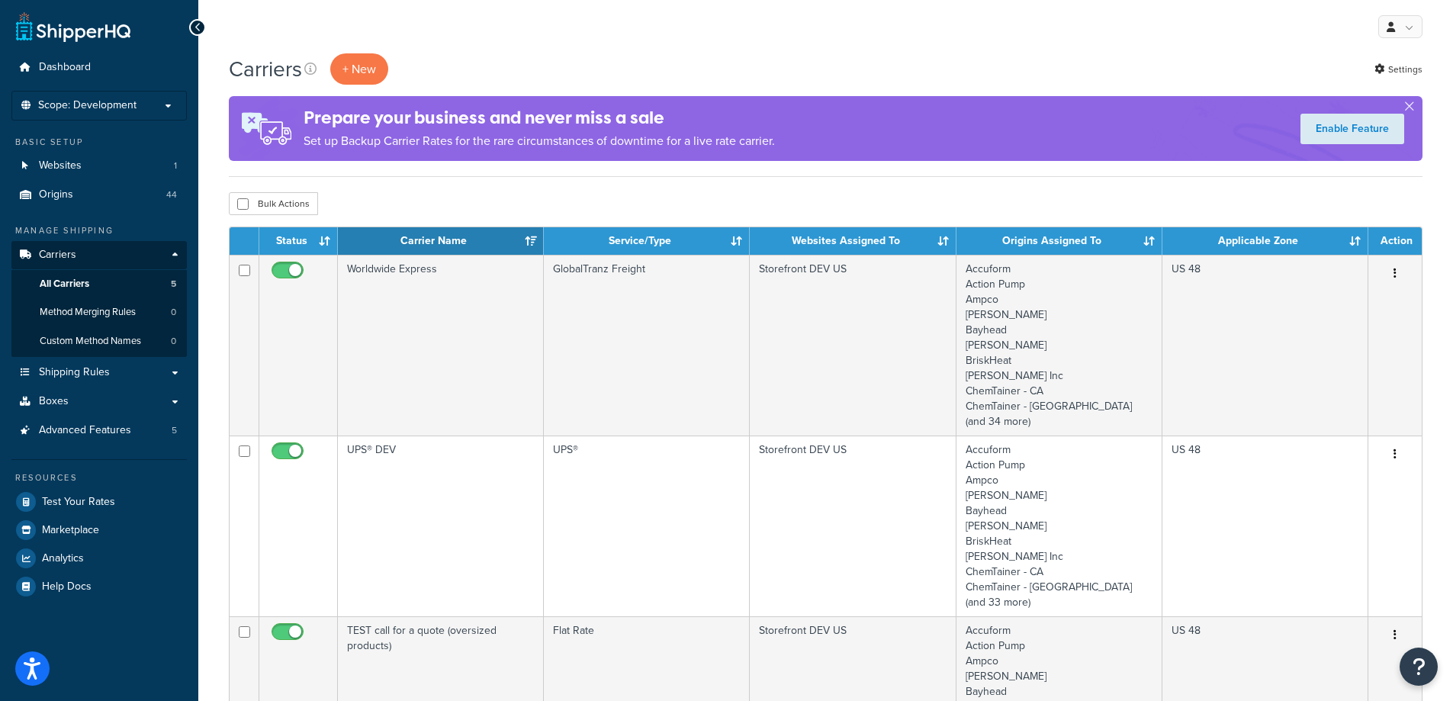
click at [448, 208] on div "Bulk Actions Duplicate [GEOGRAPHIC_DATA]" at bounding box center [826, 203] width 1194 height 23
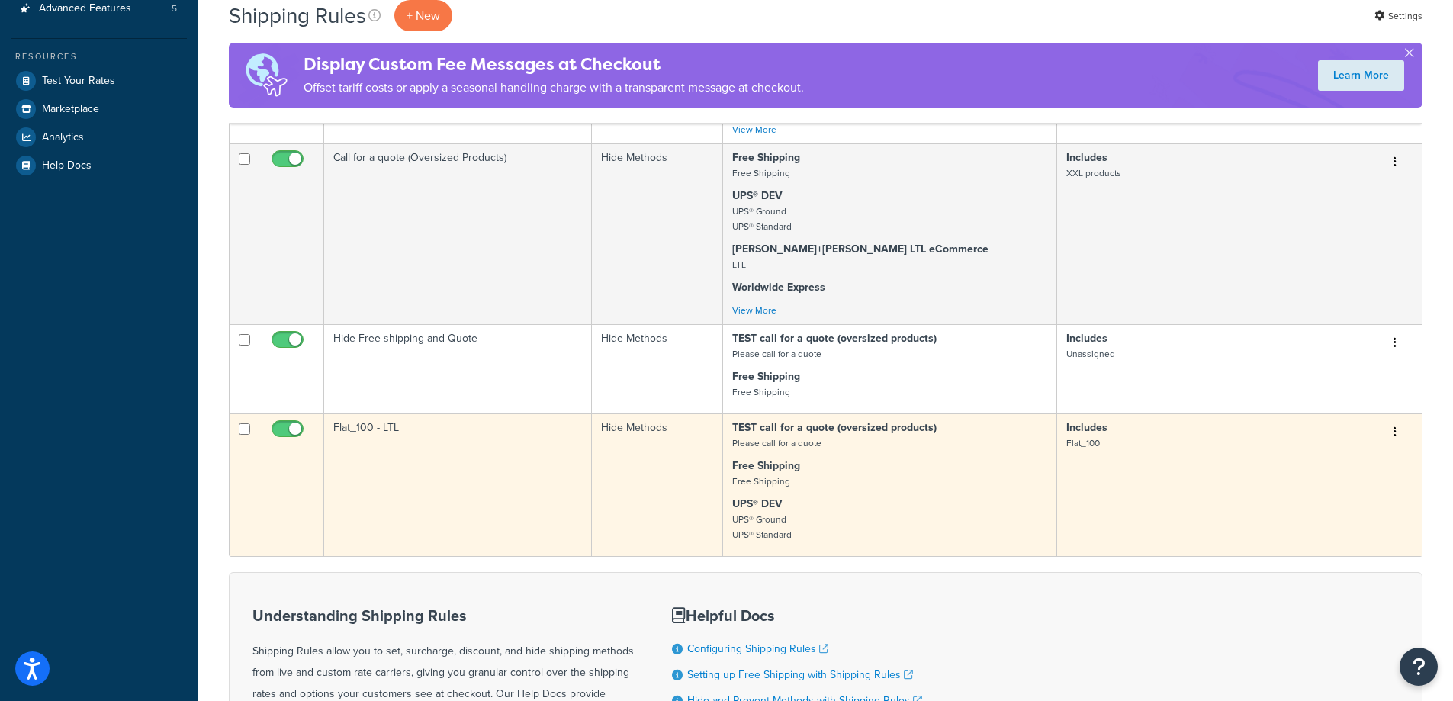
scroll to position [458, 0]
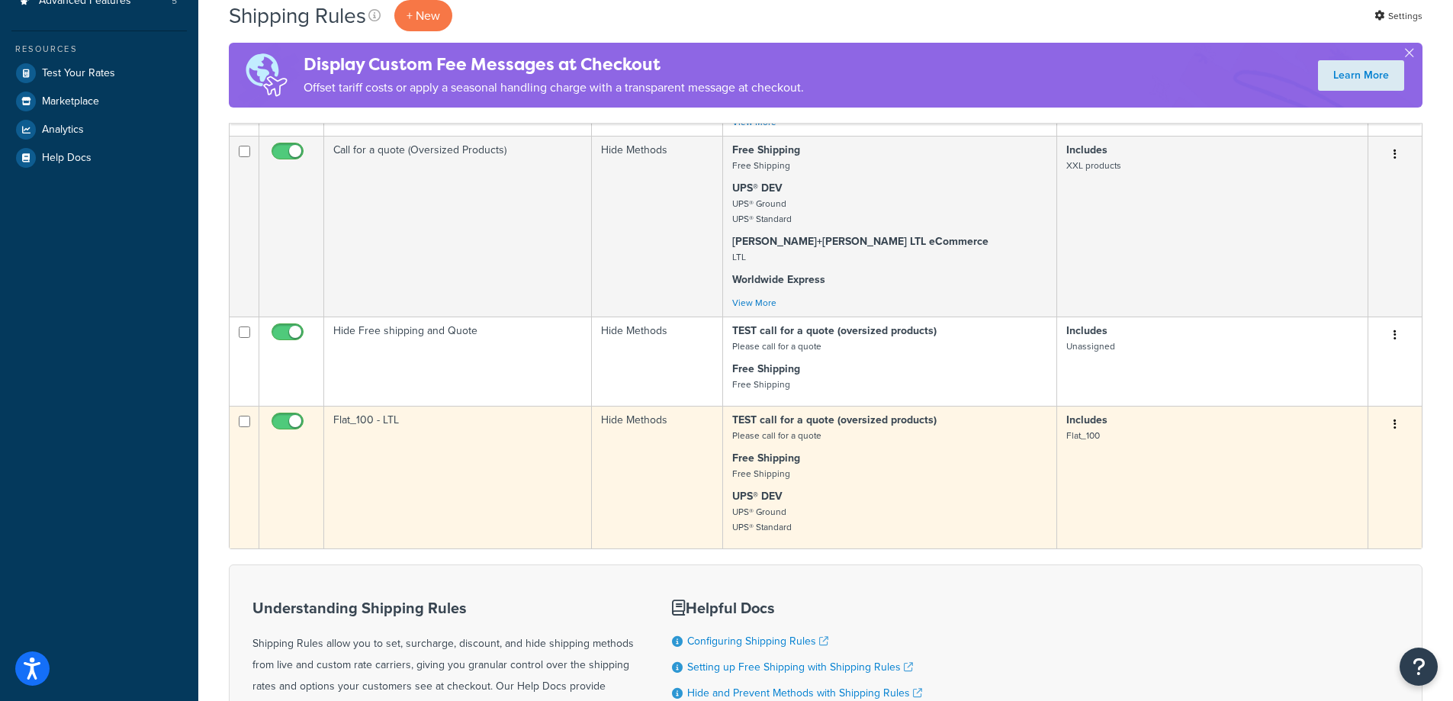
click at [276, 420] on input "checkbox" at bounding box center [290, 425] width 42 height 19
checkbox input "false"
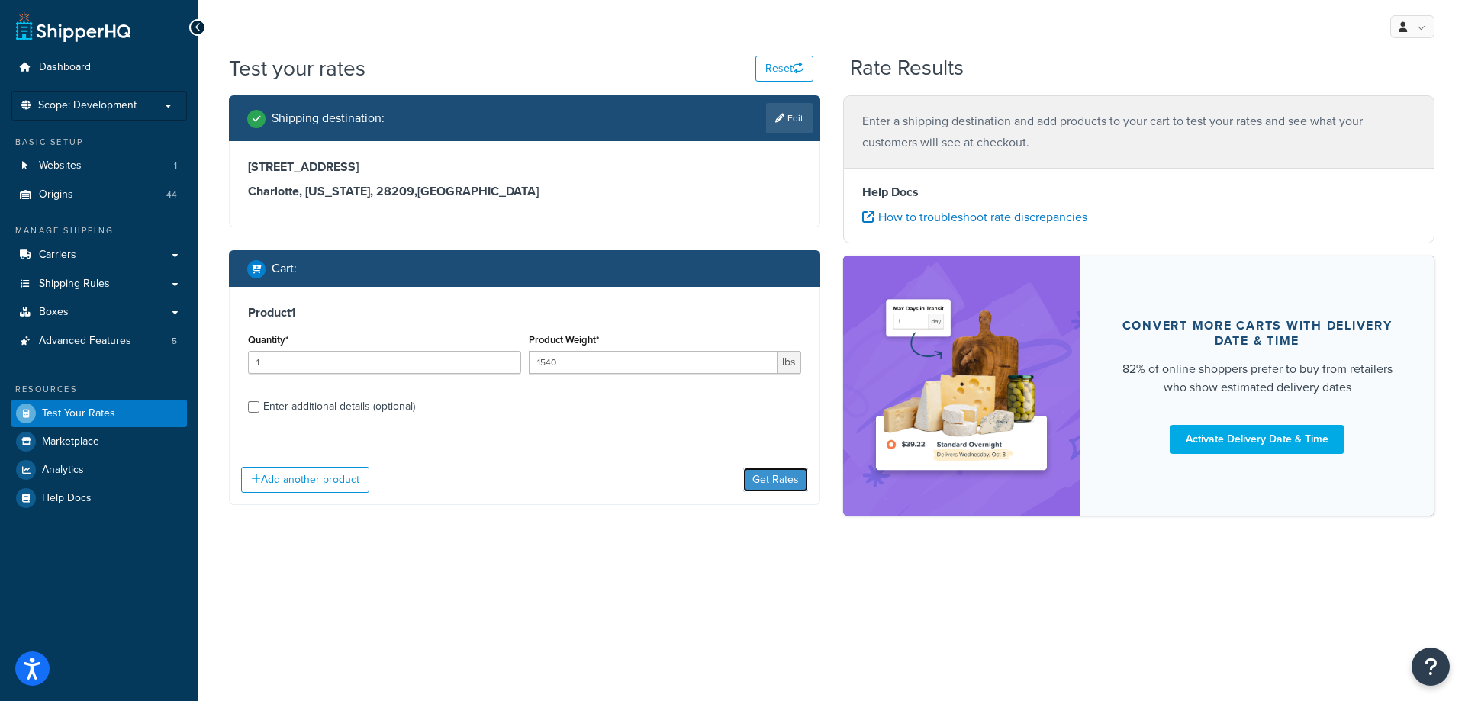
drag, startPoint x: 755, startPoint y: 481, endPoint x: 769, endPoint y: 483, distance: 14.6
click at [757, 481] on button "Get Rates" at bounding box center [775, 480] width 65 height 24
